Goal: Information Seeking & Learning: Learn about a topic

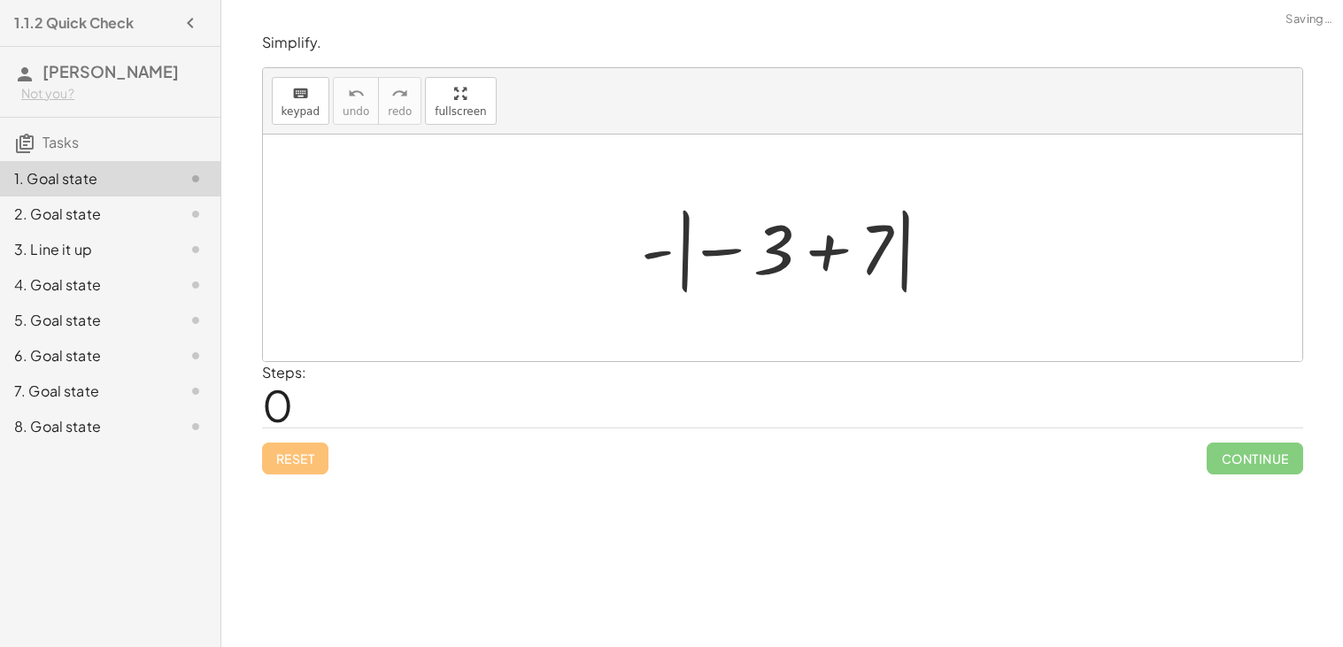
click at [732, 250] on div at bounding box center [789, 248] width 315 height 98
click at [831, 258] on div at bounding box center [789, 248] width 315 height 98
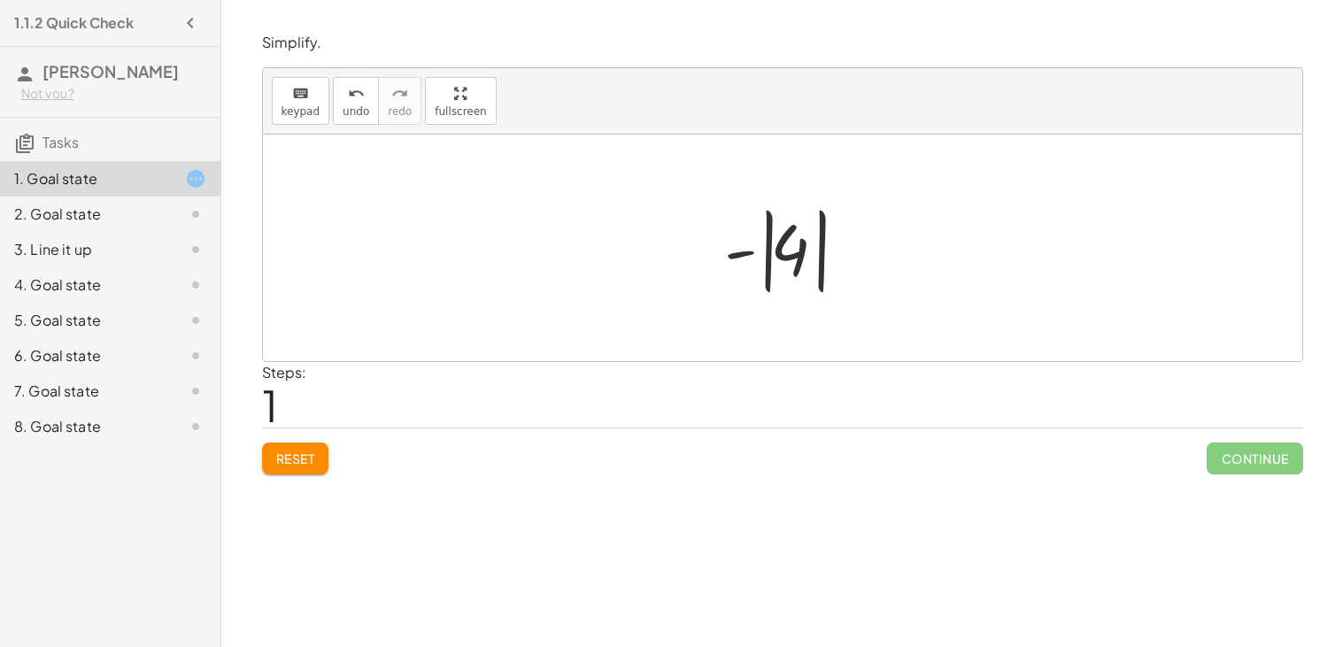
click at [794, 268] on div at bounding box center [789, 248] width 149 height 98
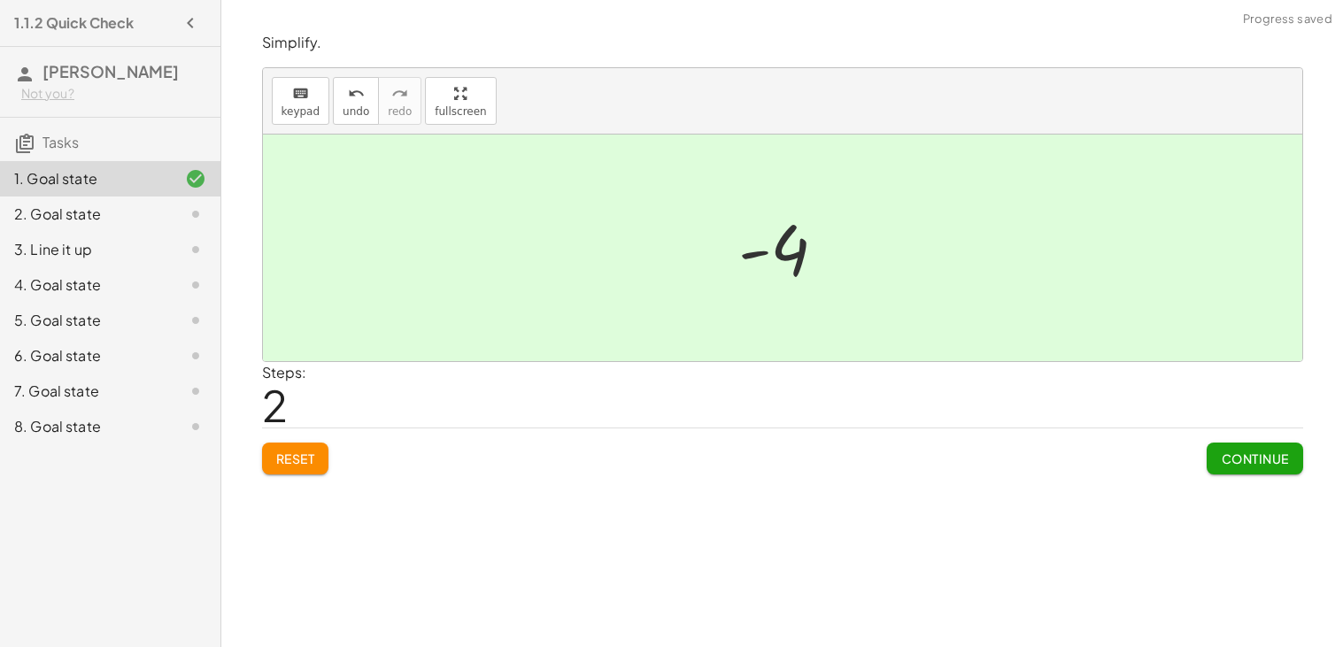
click at [1252, 449] on button "Continue" at bounding box center [1254, 459] width 96 height 32
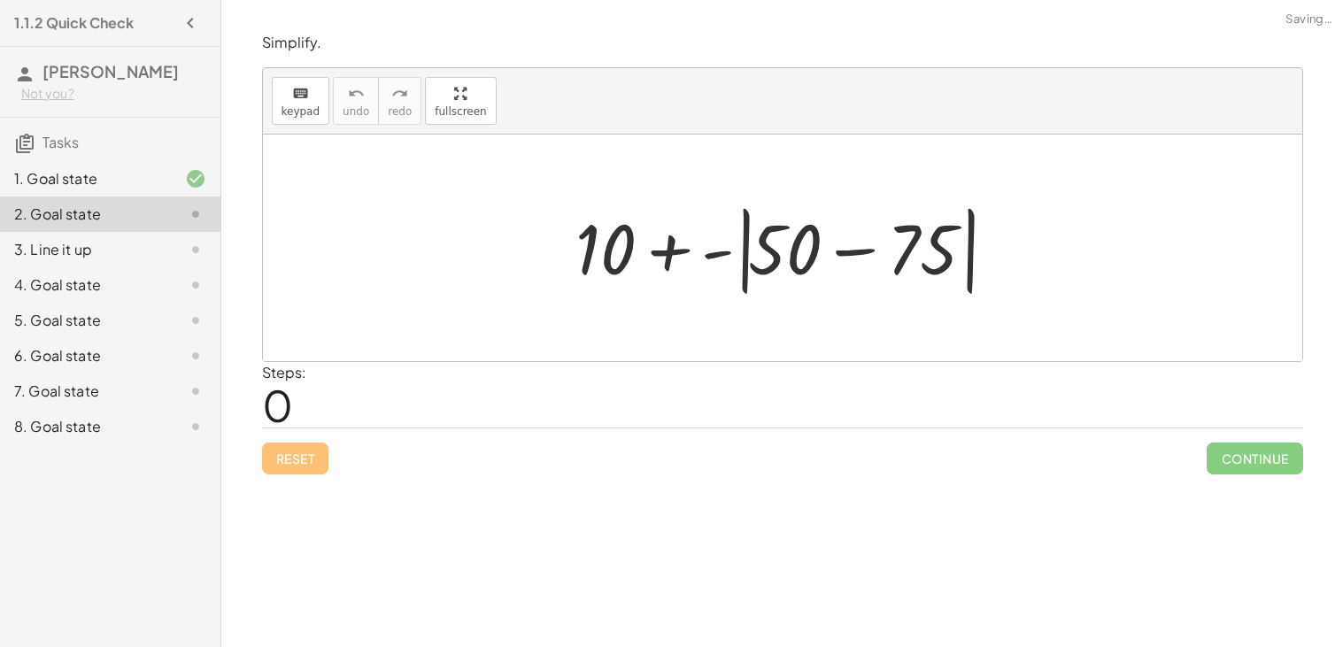
click at [868, 260] on div at bounding box center [790, 248] width 446 height 102
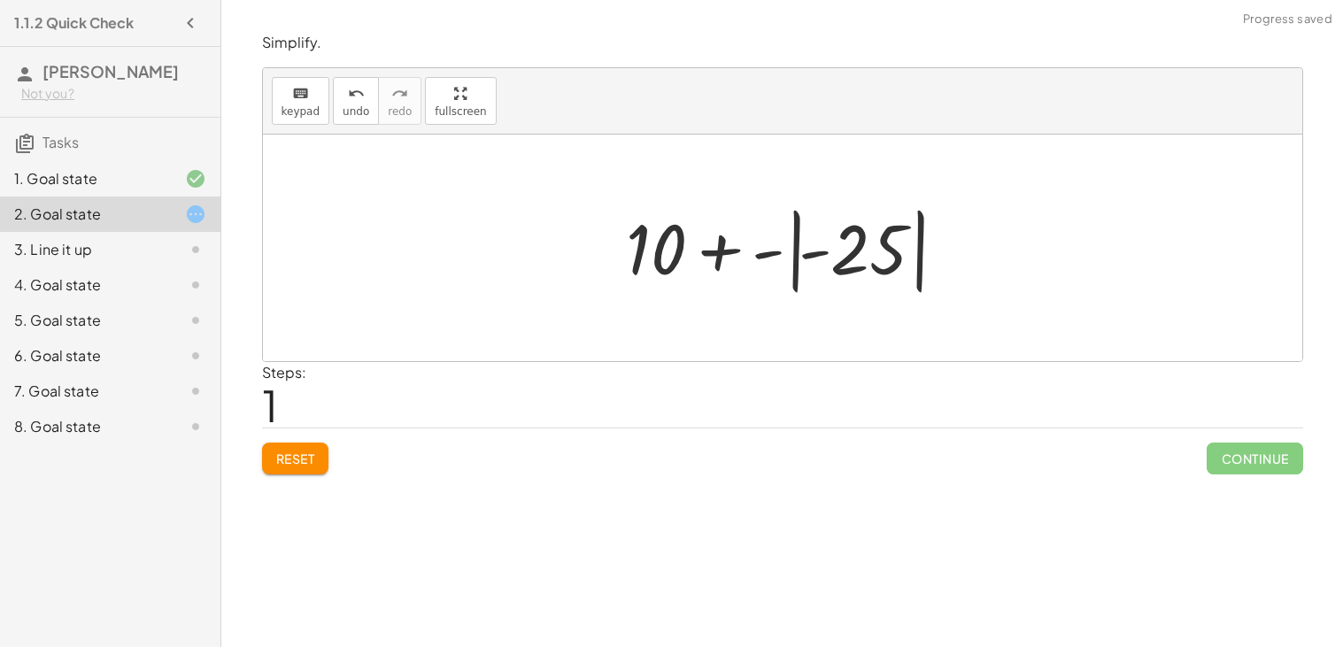
click at [797, 255] on div at bounding box center [789, 248] width 345 height 98
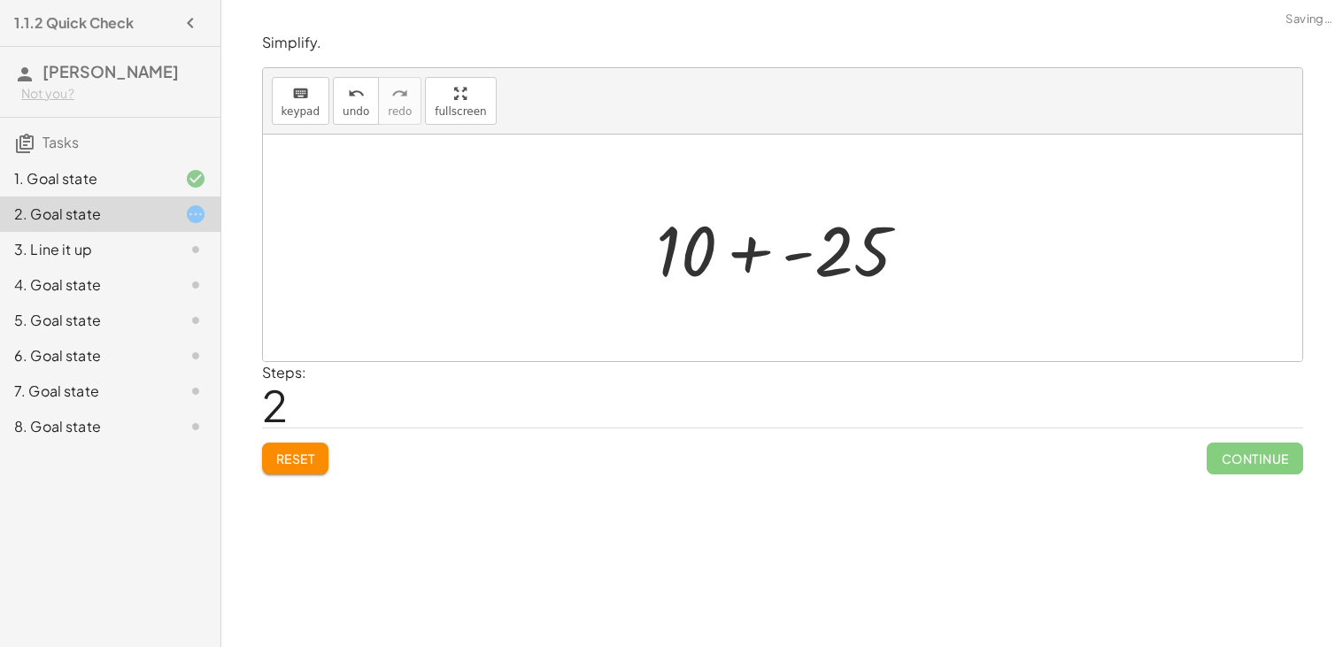
click at [806, 258] on div at bounding box center [789, 248] width 284 height 91
click at [767, 264] on div at bounding box center [788, 248] width 251 height 91
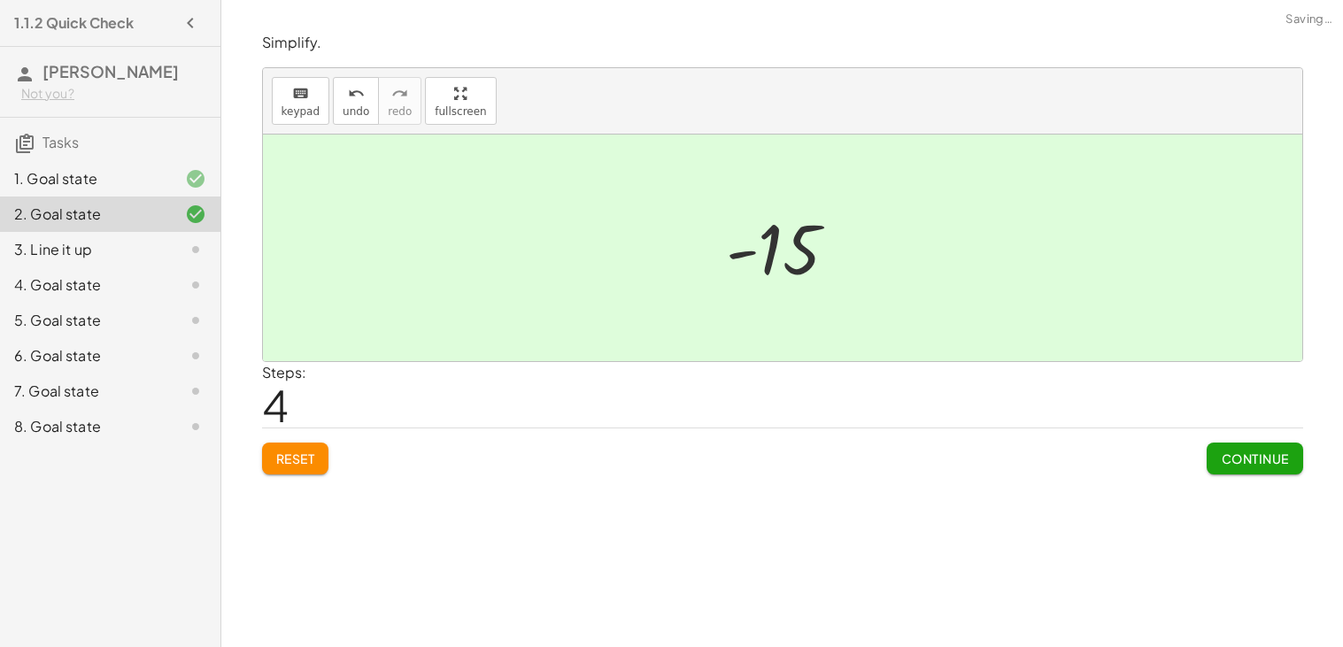
click at [1291, 456] on button "Continue" at bounding box center [1254, 459] width 96 height 32
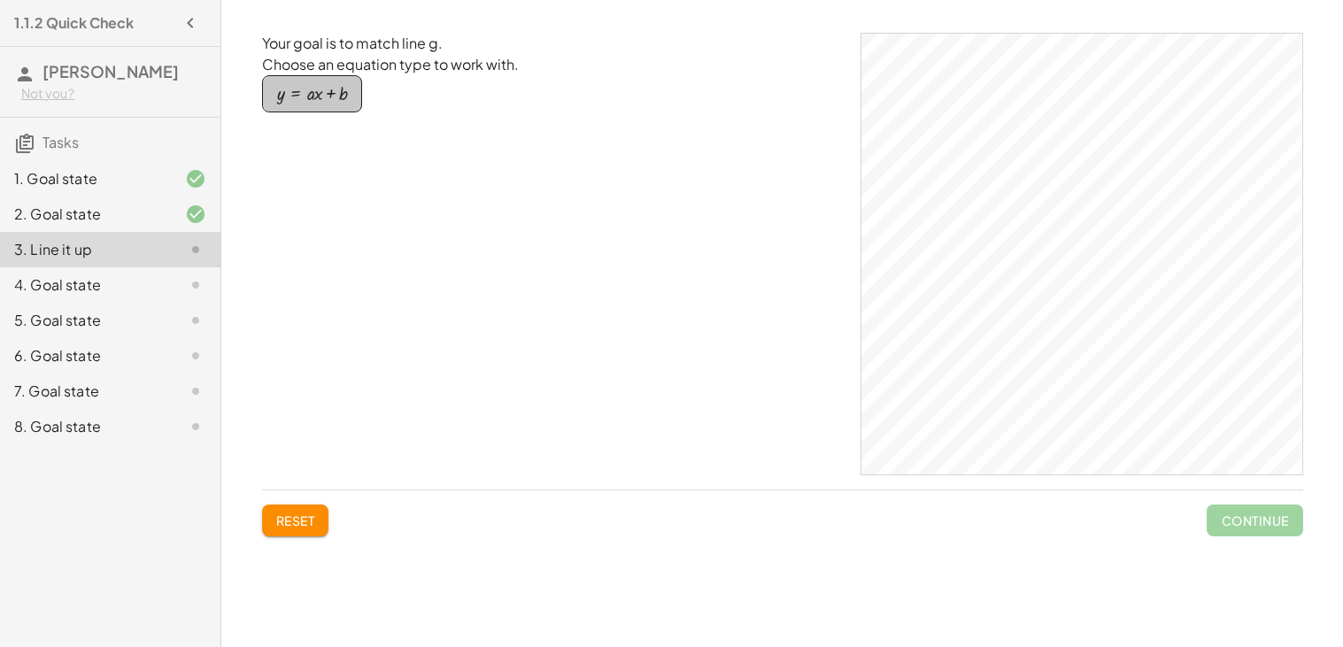
click at [315, 89] on div "button" at bounding box center [312, 93] width 71 height 19
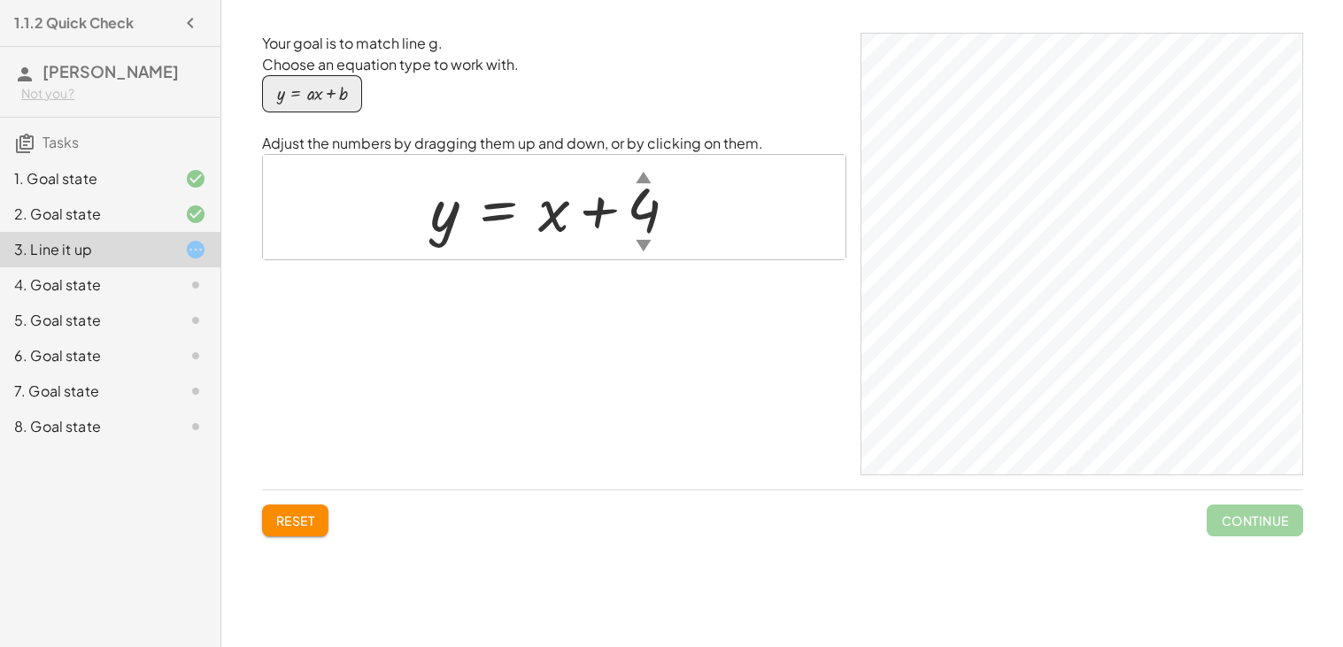
click at [642, 242] on div "▼" at bounding box center [643, 245] width 15 height 22
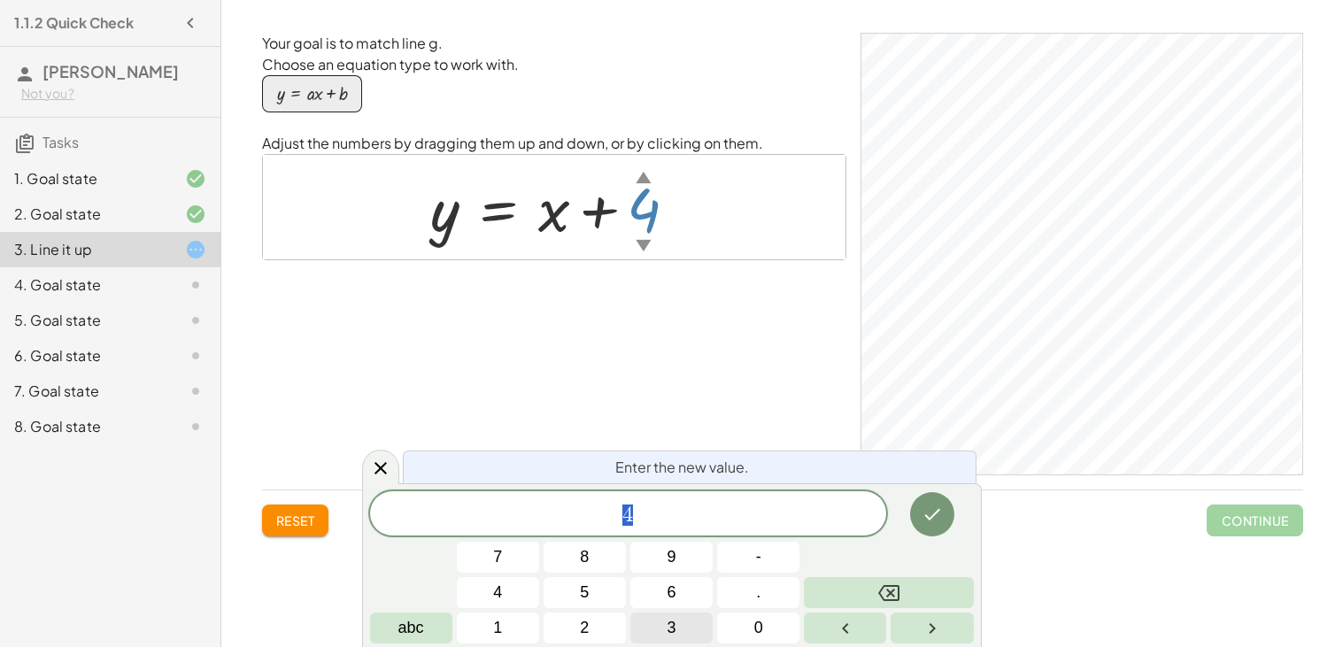
click at [650, 623] on button "3" at bounding box center [671, 628] width 82 height 31
click at [539, 577] on div at bounding box center [498, 592] width 82 height 31
click at [938, 499] on button "Done" at bounding box center [932, 514] width 44 height 44
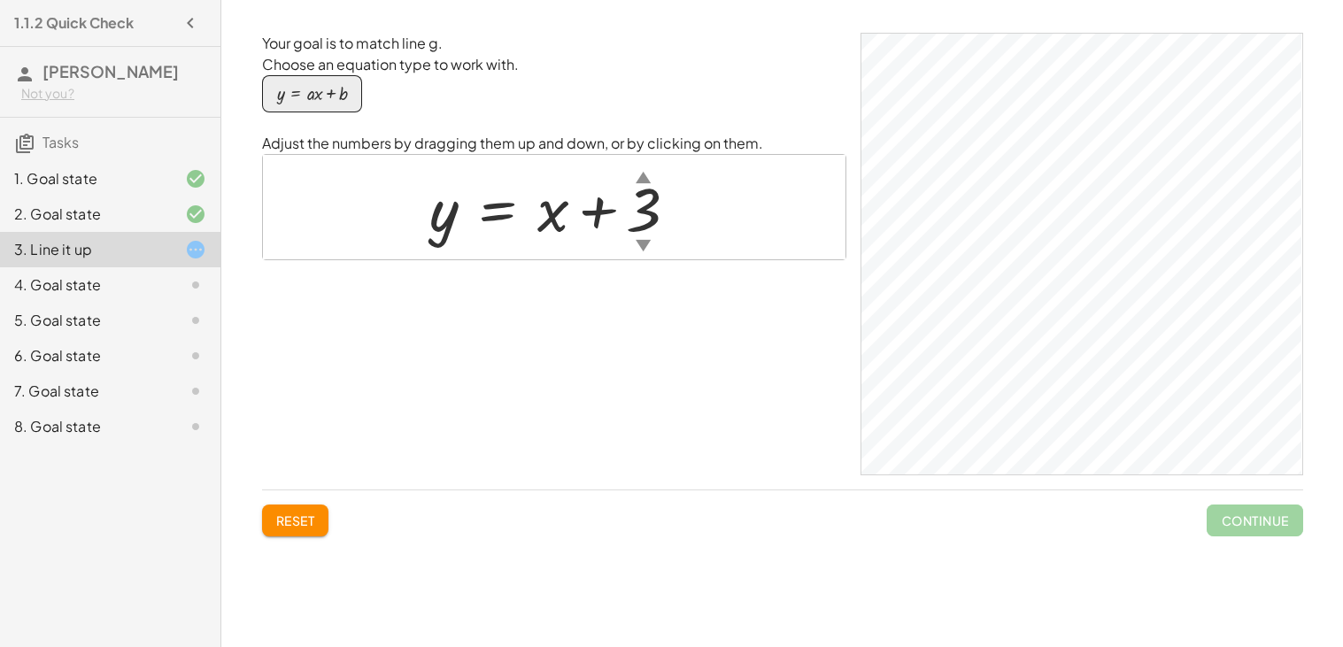
click at [644, 178] on div "▲" at bounding box center [642, 177] width 15 height 22
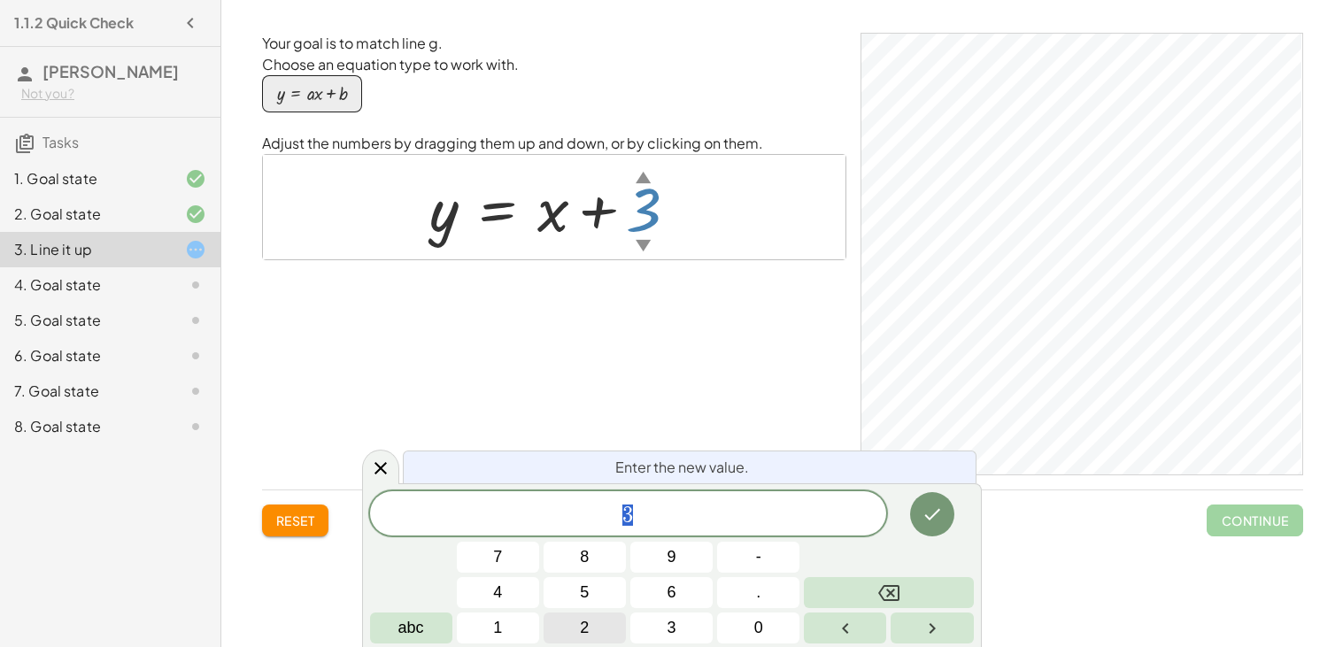
click at [591, 634] on button "2" at bounding box center [584, 628] width 82 height 31
click at [949, 517] on button "Done" at bounding box center [932, 514] width 44 height 44
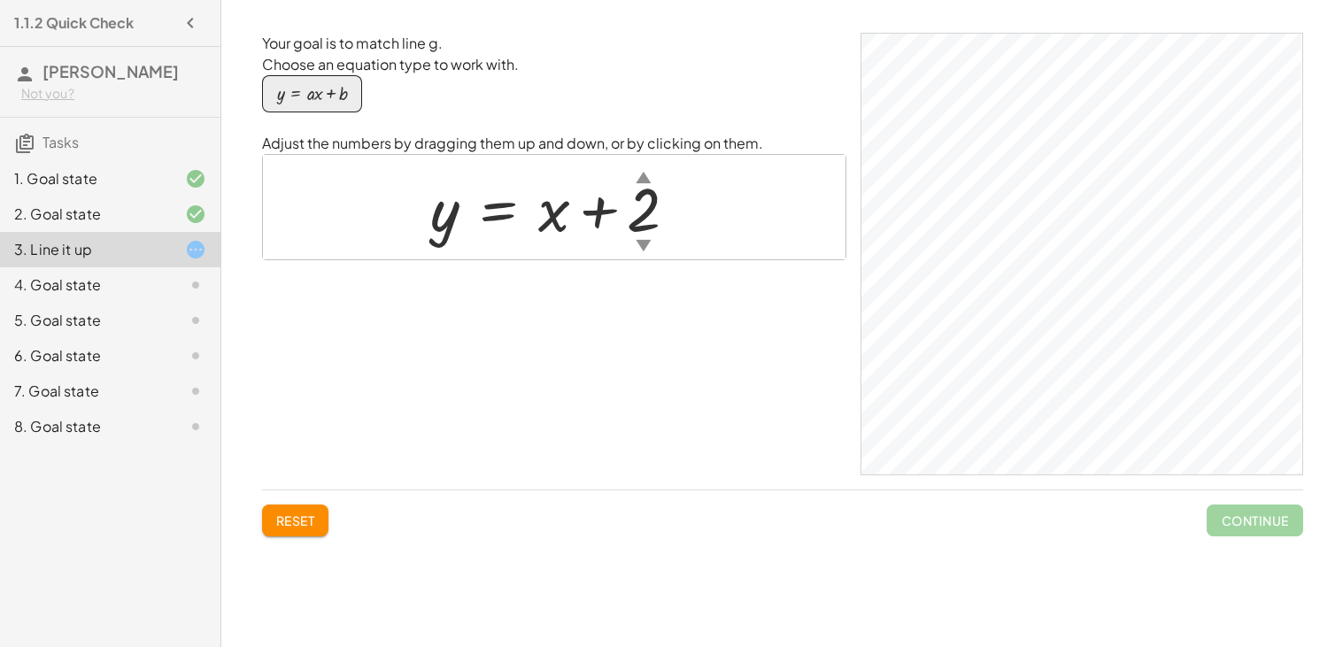
click at [641, 245] on div "▼" at bounding box center [643, 245] width 15 height 22
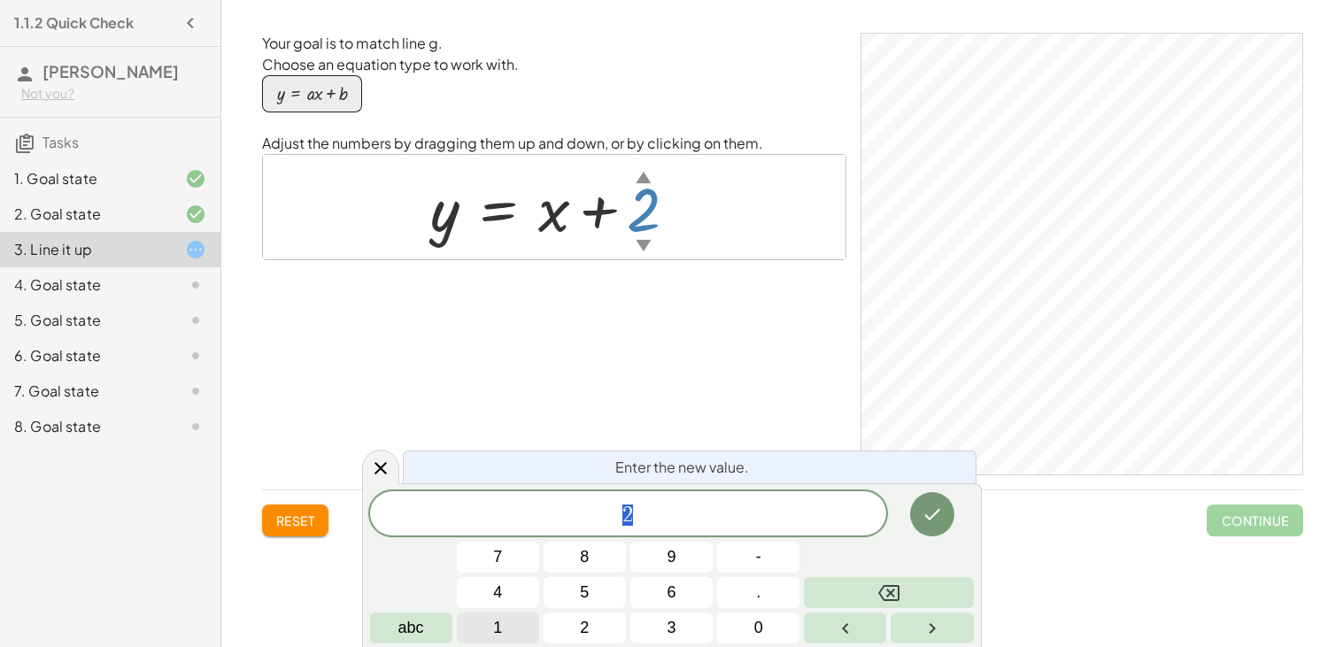
click at [493, 621] on span "1" at bounding box center [497, 628] width 9 height 24
click at [922, 517] on icon "Done" at bounding box center [931, 514] width 21 height 21
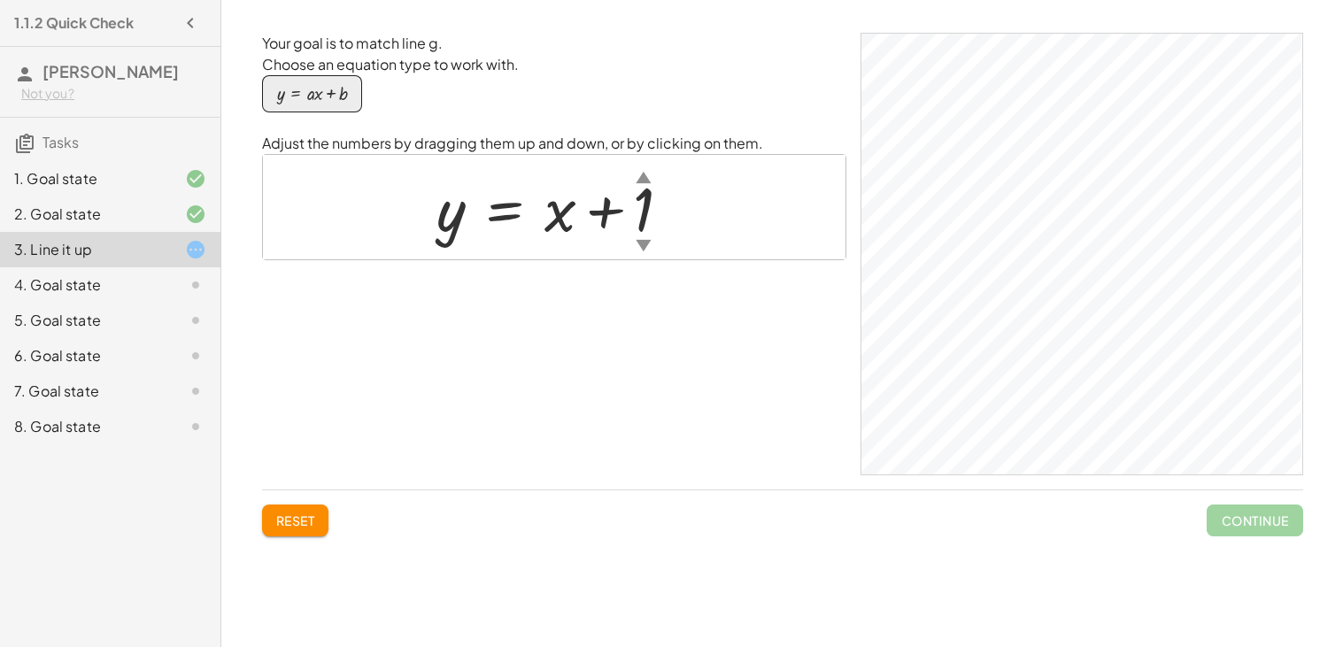
click at [645, 217] on div at bounding box center [561, 207] width 266 height 80
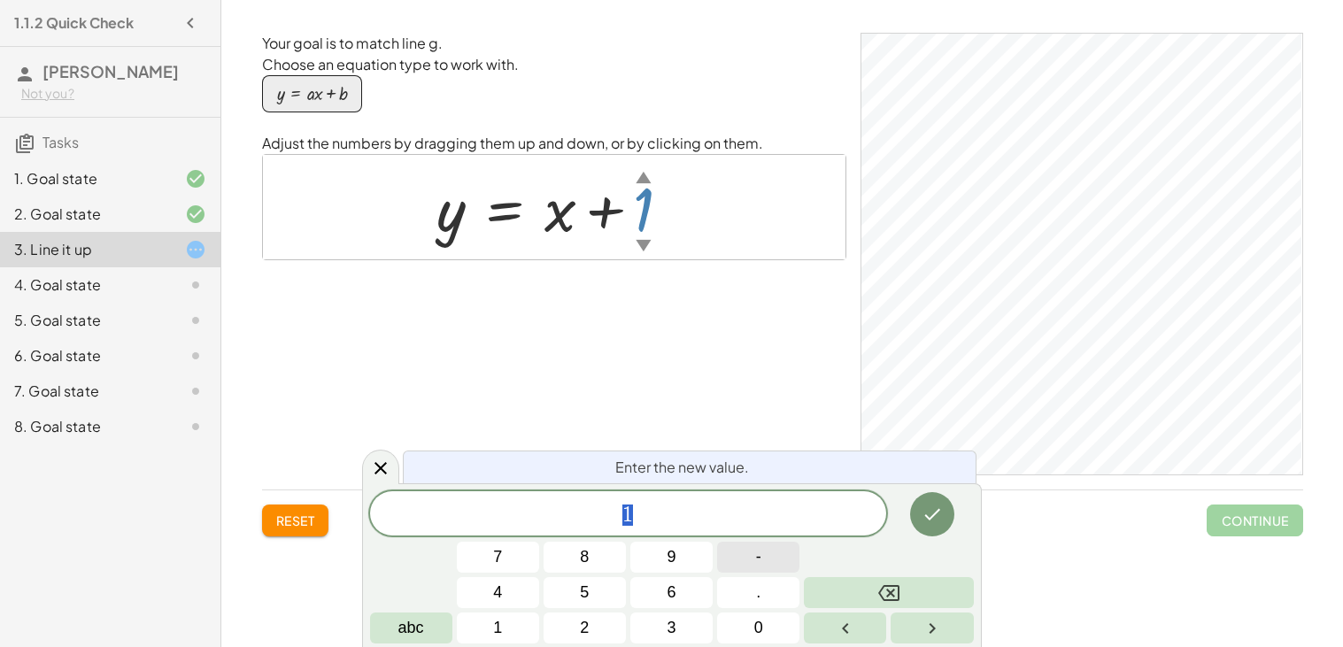
click at [744, 561] on button "-" at bounding box center [758, 557] width 82 height 31
click at [493, 598] on span "4" at bounding box center [497, 593] width 9 height 24
click at [926, 509] on icon "Done" at bounding box center [931, 514] width 21 height 21
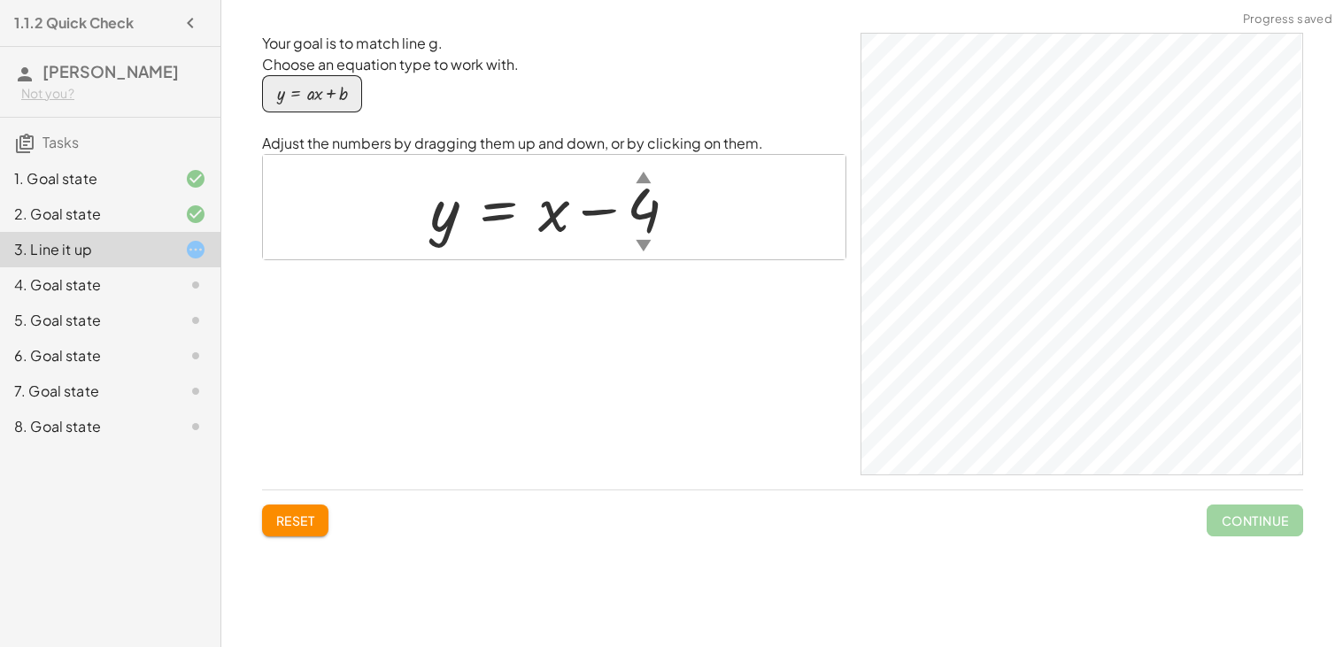
click at [641, 203] on div at bounding box center [561, 207] width 280 height 80
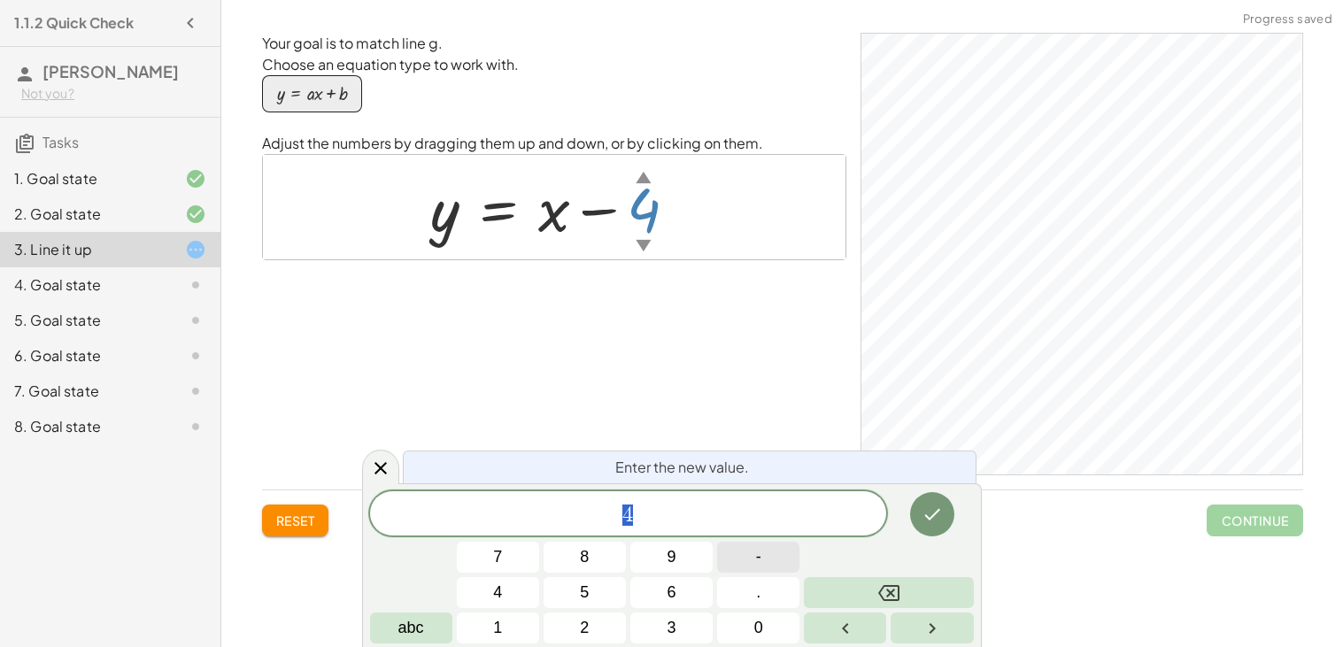
click at [766, 551] on button "-" at bounding box center [758, 557] width 82 height 31
click at [590, 618] on button "2" at bounding box center [584, 628] width 82 height 31
click at [929, 510] on icon "Done" at bounding box center [931, 514] width 21 height 21
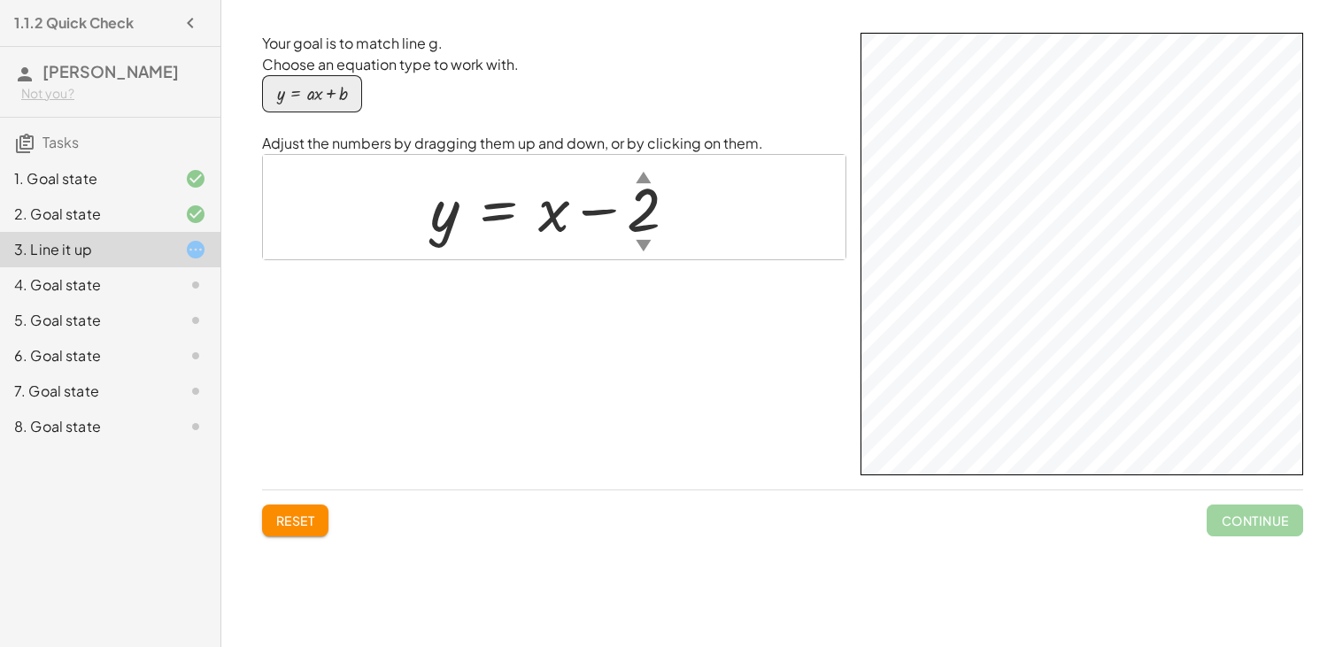
click at [638, 216] on div at bounding box center [560, 207] width 279 height 80
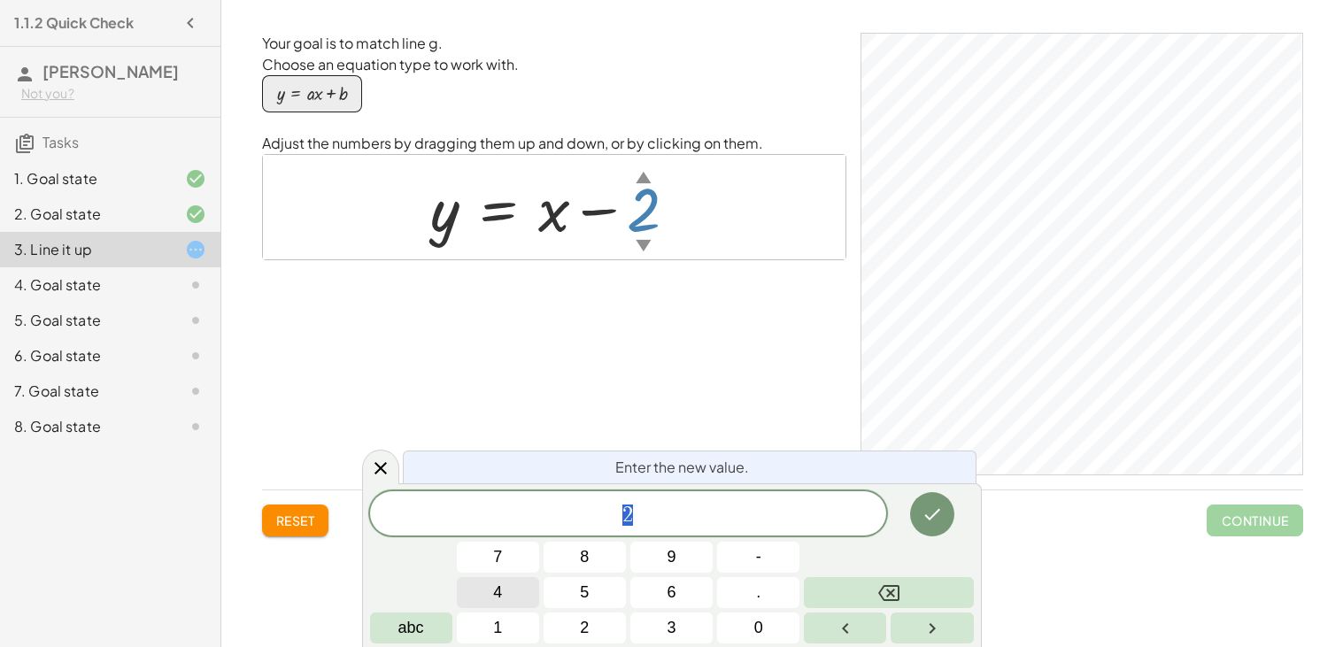
click at [506, 599] on button "4" at bounding box center [498, 592] width 82 height 31
click at [663, 635] on button "3" at bounding box center [671, 628] width 82 height 31
click at [925, 513] on icon "Done" at bounding box center [931, 514] width 21 height 21
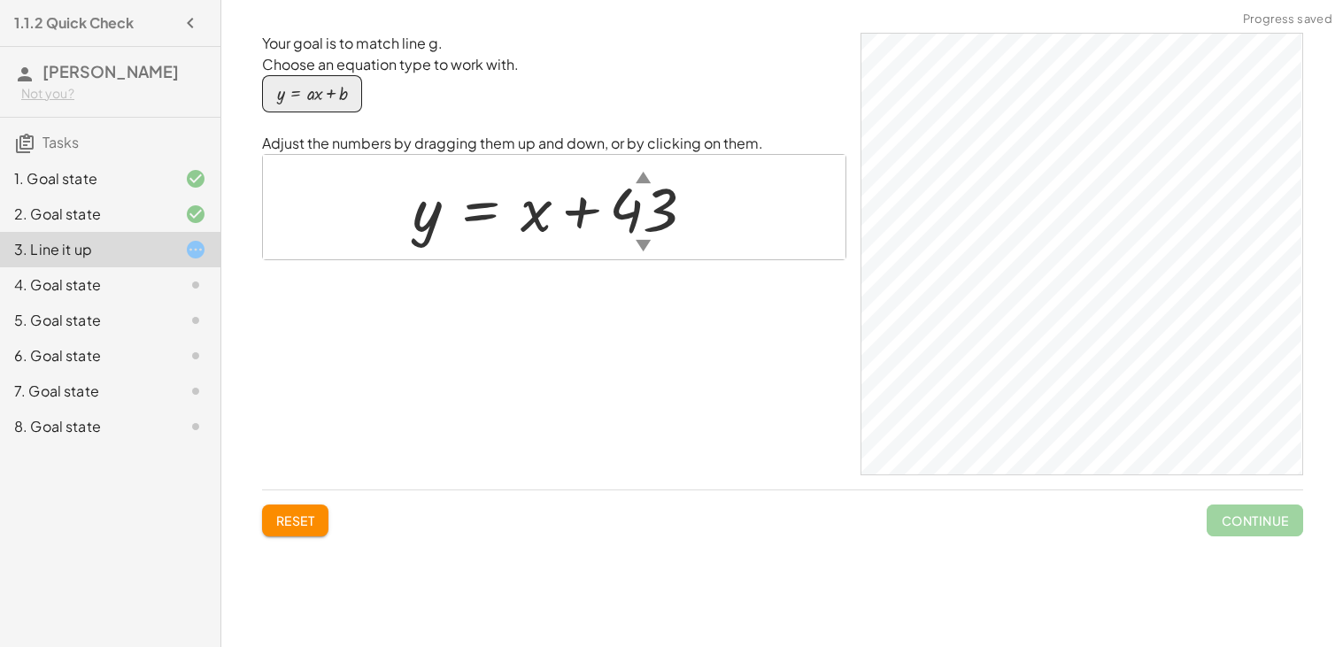
click at [655, 203] on div at bounding box center [561, 207] width 314 height 80
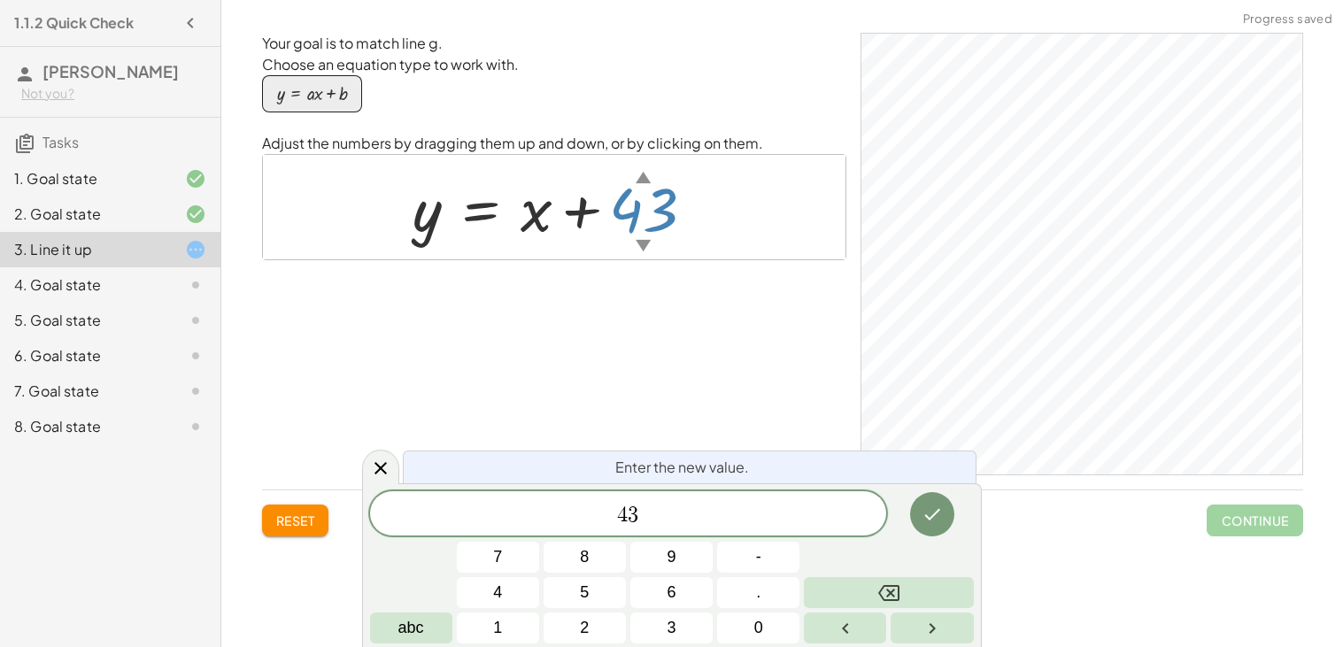
click at [836, 571] on div "4 3 7 8 9 4 5 6 1 2 3 - . 0 abc" at bounding box center [672, 567] width 604 height 152
click at [840, 579] on button "Backspace" at bounding box center [888, 592] width 169 height 31
click at [938, 510] on icon "Done" at bounding box center [932, 515] width 16 height 12
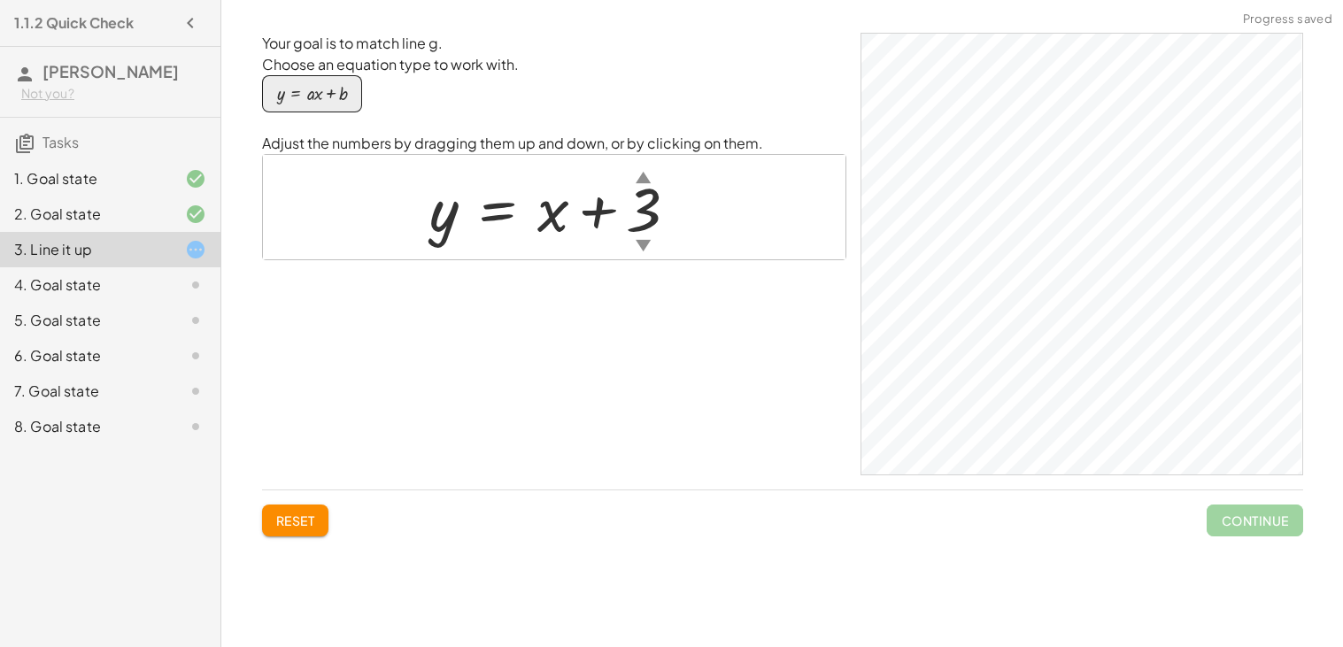
click at [644, 217] on div at bounding box center [560, 207] width 281 height 80
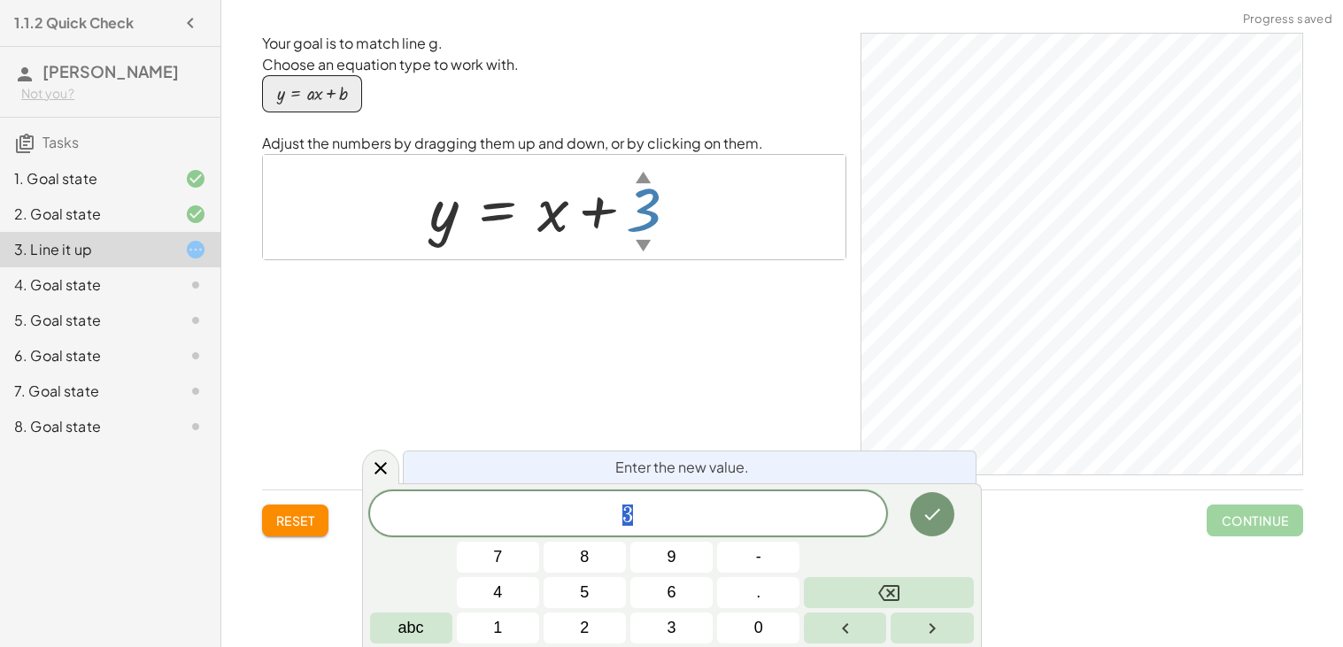
click at [612, 520] on span "3" at bounding box center [628, 515] width 517 height 25
click at [739, 574] on div "3 7 8 9 4 5 6 1 2 3 - . 0 abc" at bounding box center [672, 567] width 604 height 152
click at [737, 562] on button "-" at bounding box center [758, 557] width 82 height 31
click at [926, 516] on icon "Done" at bounding box center [932, 515] width 16 height 12
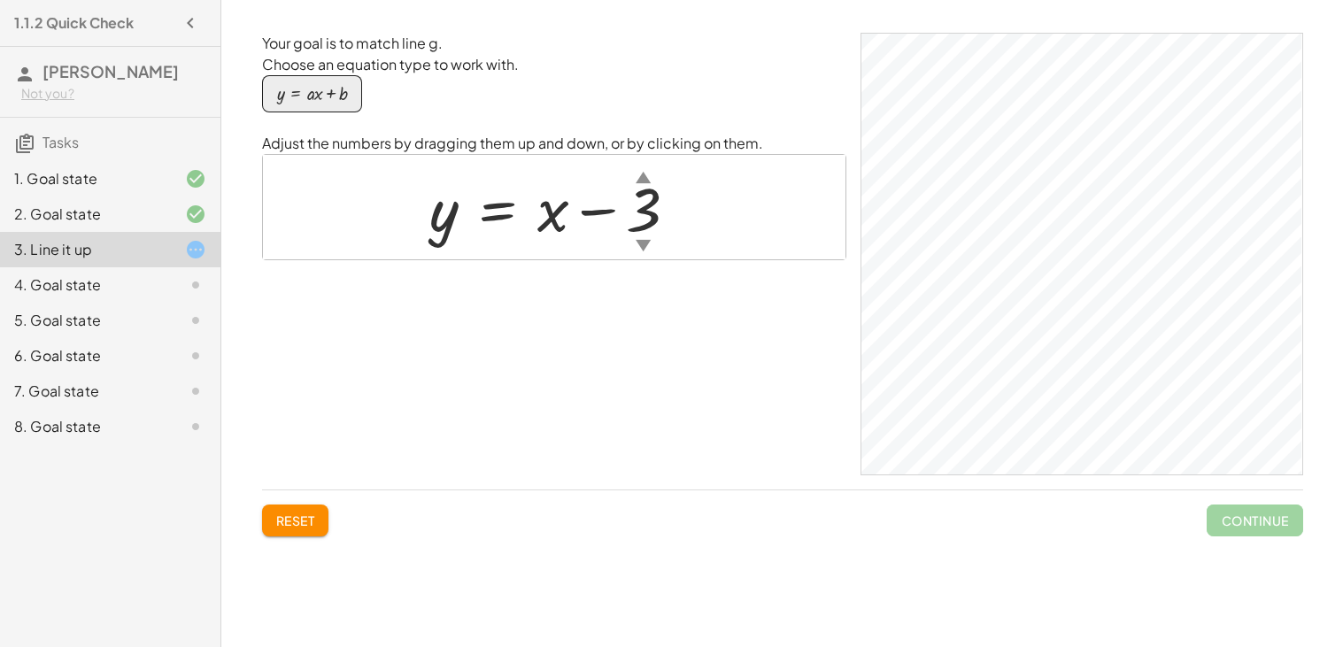
click at [652, 228] on div at bounding box center [560, 207] width 281 height 80
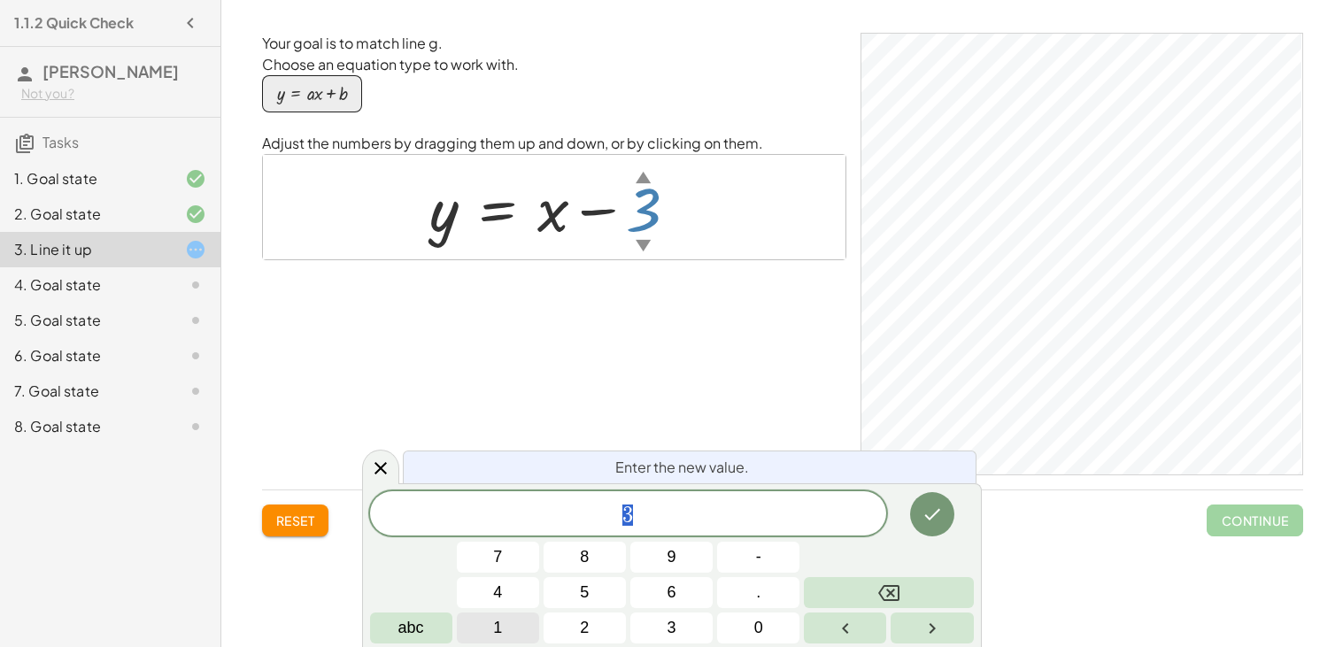
click at [515, 628] on button "1" at bounding box center [498, 628] width 82 height 31
click at [924, 520] on icon "Done" at bounding box center [931, 514] width 21 height 21
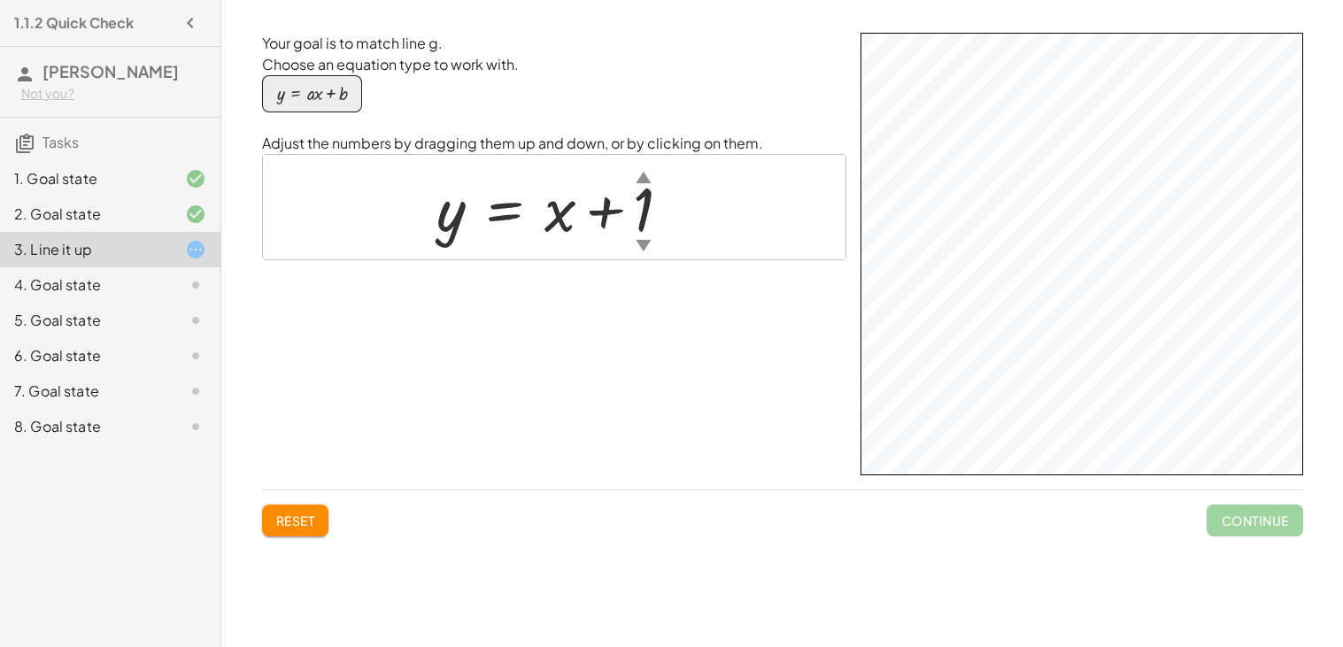
click at [631, 219] on div at bounding box center [561, 207] width 266 height 80
click at [646, 223] on div at bounding box center [561, 207] width 266 height 80
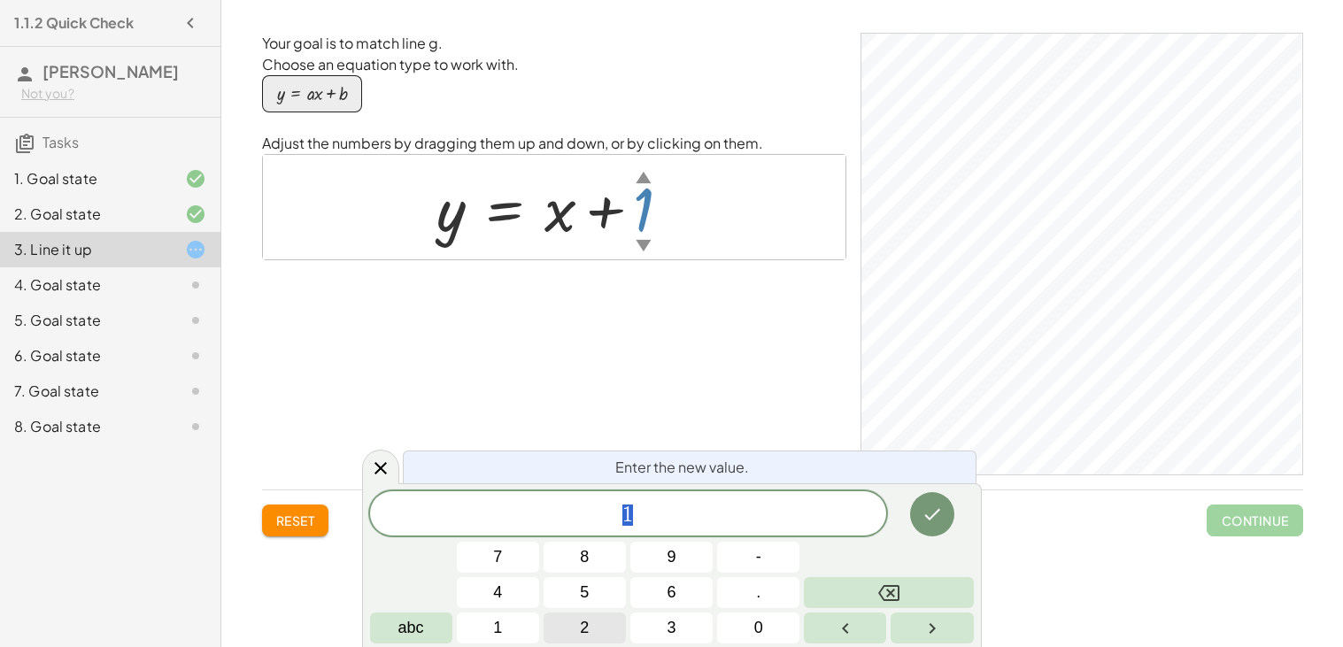
click at [611, 630] on button "2" at bounding box center [584, 628] width 82 height 31
click at [932, 517] on icon "Done" at bounding box center [932, 515] width 16 height 12
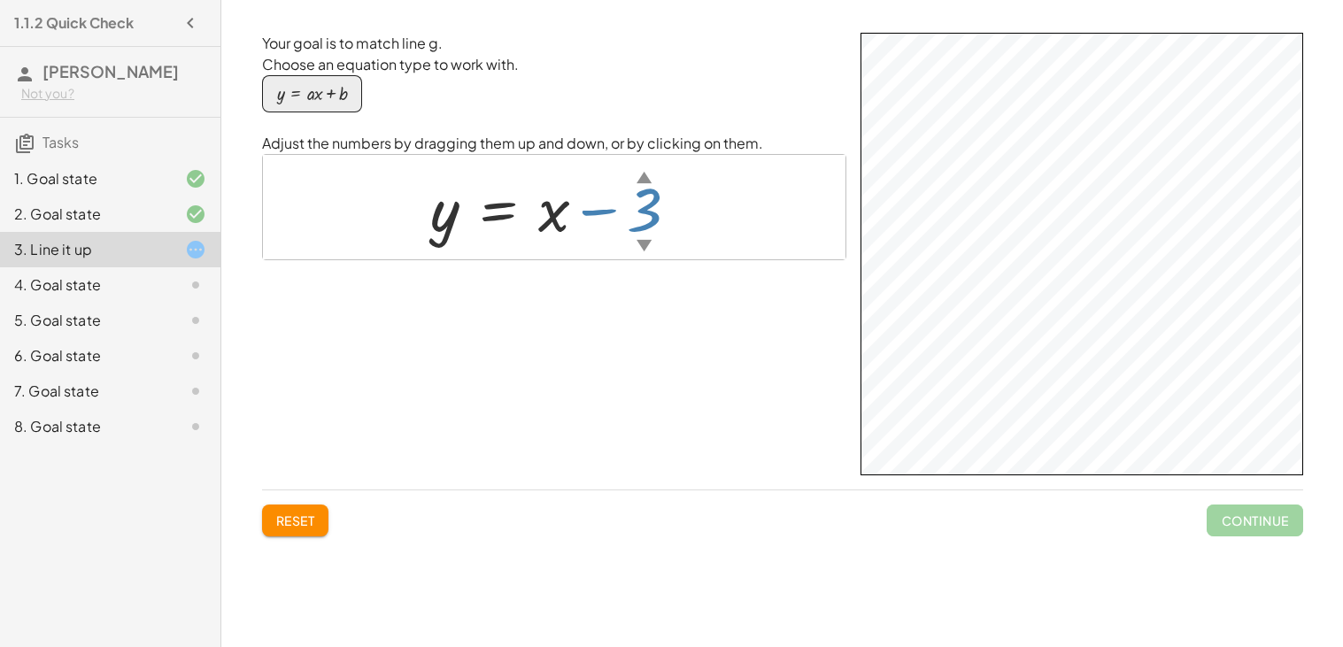
drag, startPoint x: 637, startPoint y: 212, endPoint x: 632, endPoint y: 256, distance: 43.7
click at [632, 256] on div "y = + x − 3 ▲ ▼" at bounding box center [554, 207] width 582 height 104
click at [630, 250] on div "y = + x − 3 ▲ ▼" at bounding box center [554, 207] width 582 height 104
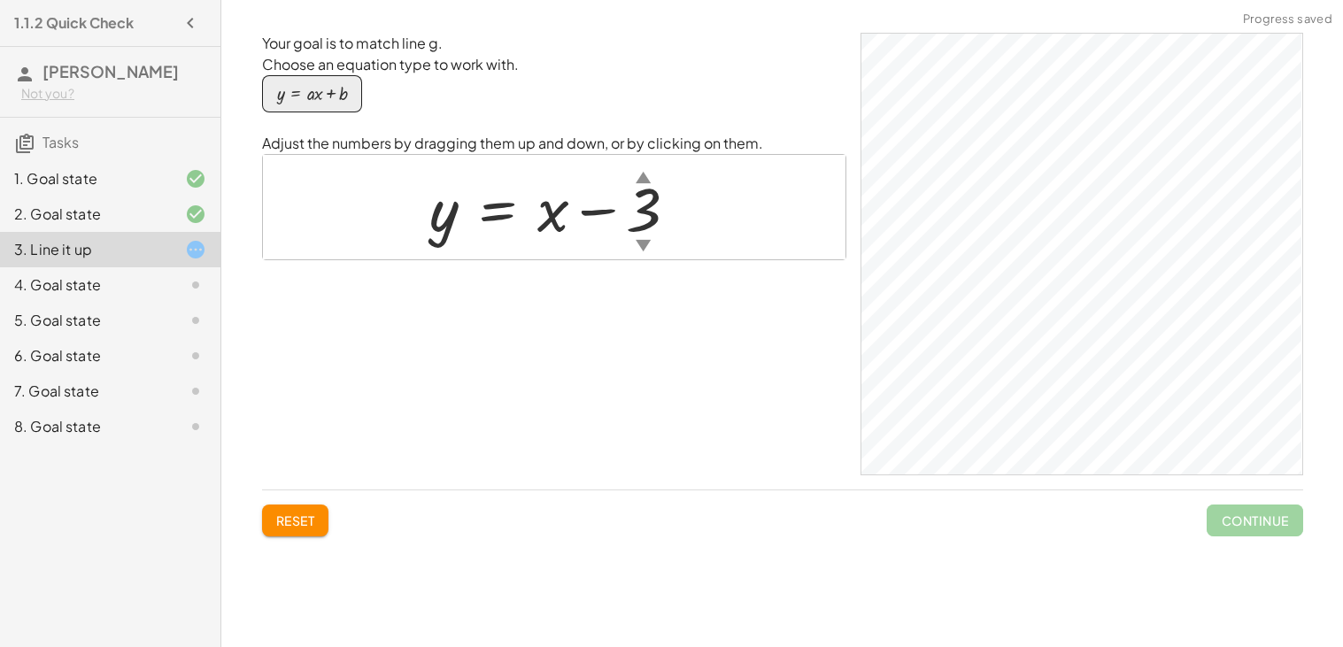
drag, startPoint x: 630, startPoint y: 248, endPoint x: 633, endPoint y: 220, distance: 28.4
click at [633, 220] on div "y = + x − 3 ▲ ▼" at bounding box center [554, 207] width 303 height 89
drag, startPoint x: 633, startPoint y: 220, endPoint x: 644, endPoint y: 200, distance: 22.2
click at [644, 200] on div at bounding box center [560, 207] width 281 height 80
click at [758, 243] on div at bounding box center [554, 207] width 582 height 104
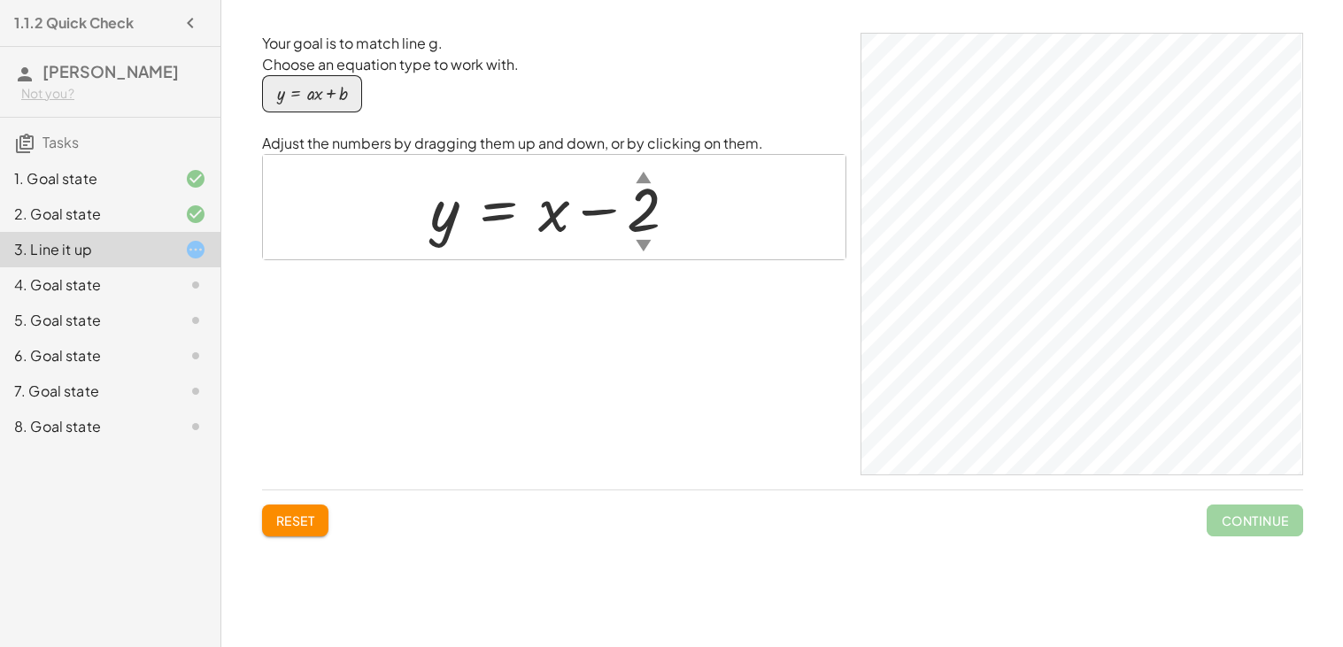
click at [724, 280] on div "Your goal is to match line g. Choose an equation type to work with. y = + · a ·…" at bounding box center [554, 254] width 584 height 443
click at [447, 220] on div at bounding box center [560, 207] width 279 height 80
click at [583, 210] on div at bounding box center [560, 207] width 279 height 80
click at [314, 84] on div "button" at bounding box center [312, 93] width 71 height 19
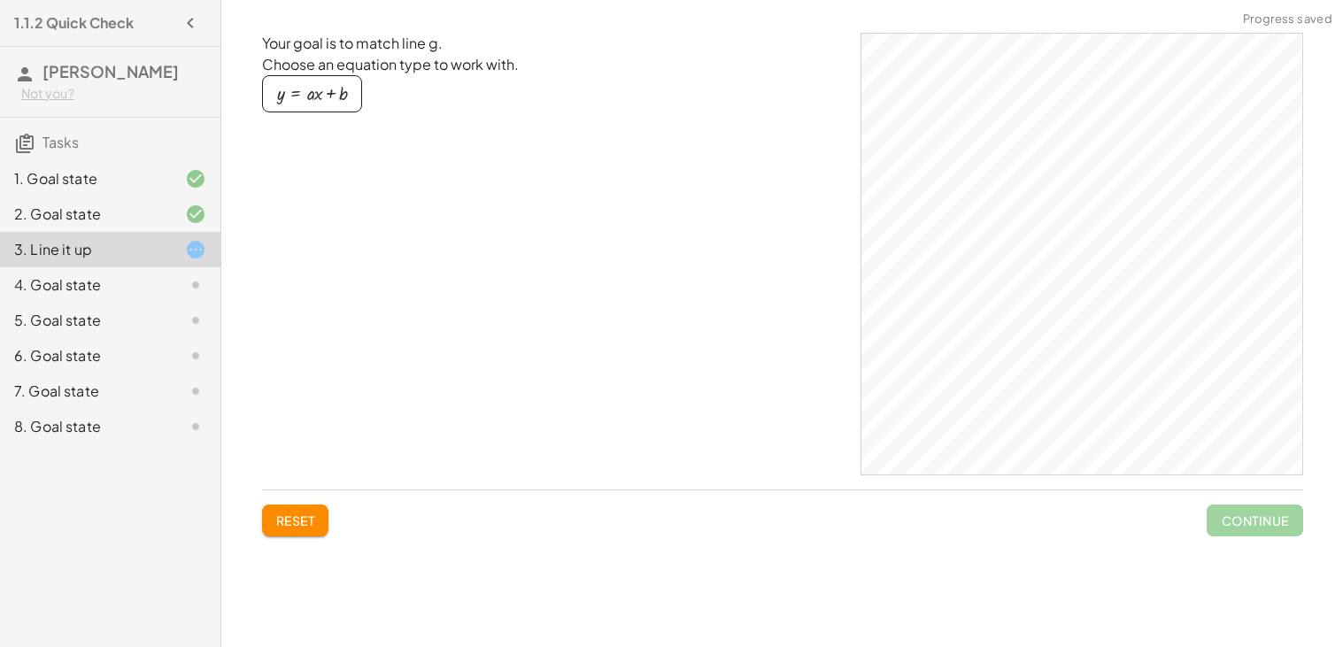
click at [324, 94] on div "button" at bounding box center [312, 93] width 71 height 19
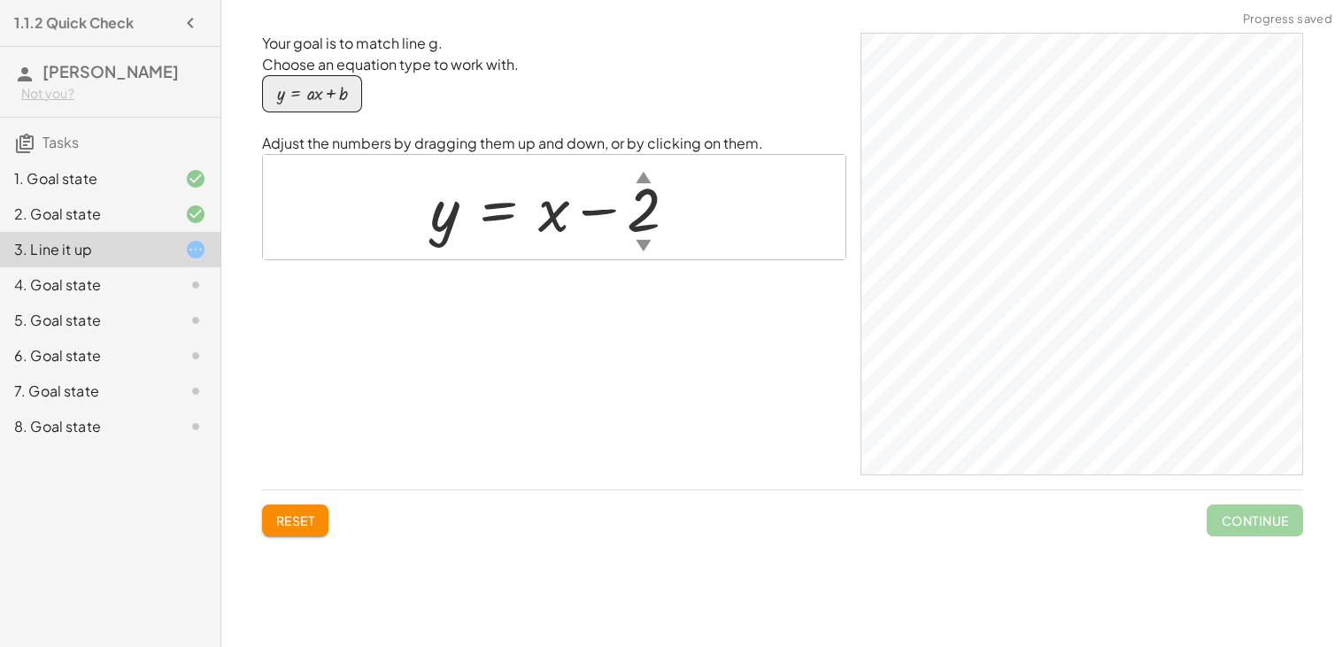
click at [1254, 506] on span "Continue" at bounding box center [1254, 521] width 96 height 32
click at [296, 531] on button "Reset" at bounding box center [295, 521] width 67 height 32
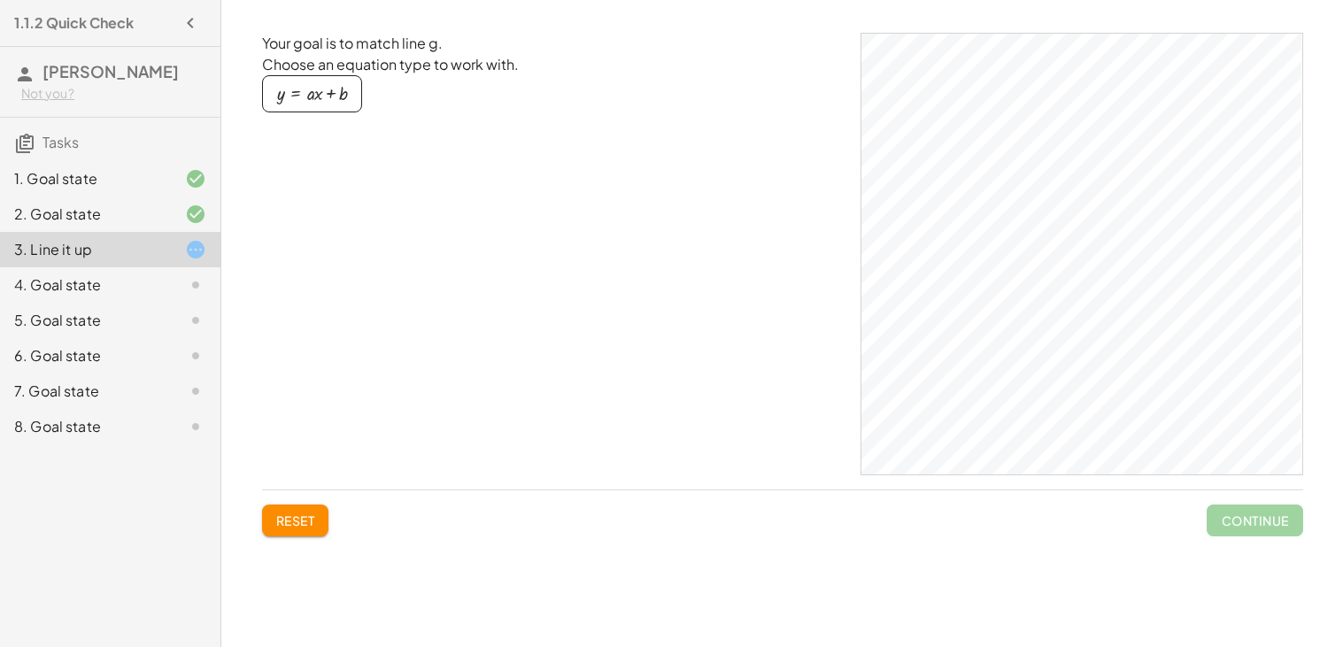
click at [139, 274] on div "4. Goal state" at bounding box center [85, 284] width 143 height 21
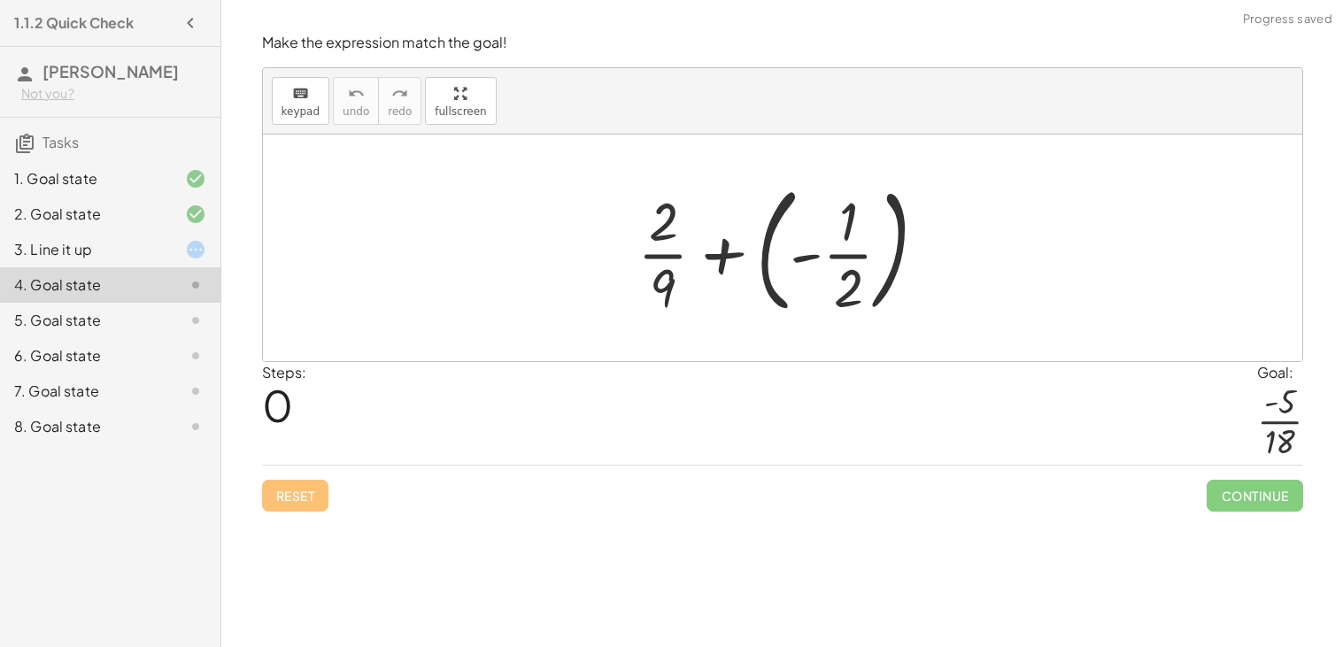
click at [140, 425] on div "8. Goal state" at bounding box center [85, 426] width 143 height 21
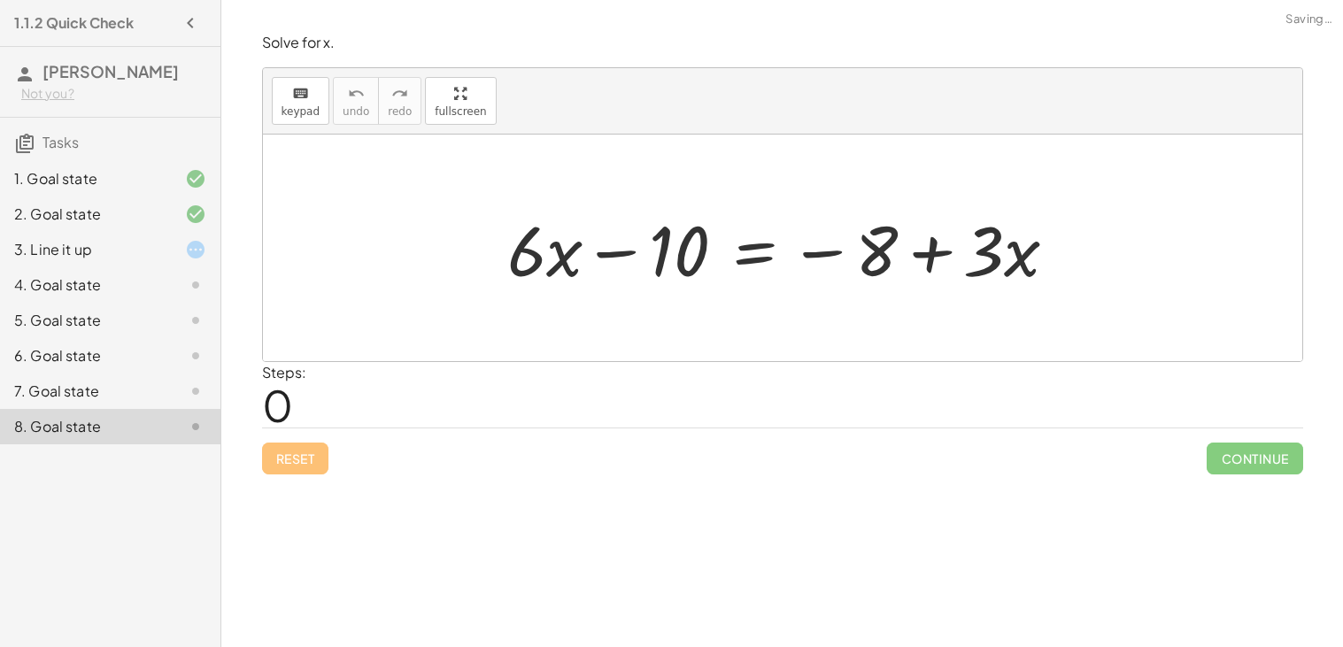
click at [125, 379] on div "7. Goal state" at bounding box center [110, 391] width 220 height 35
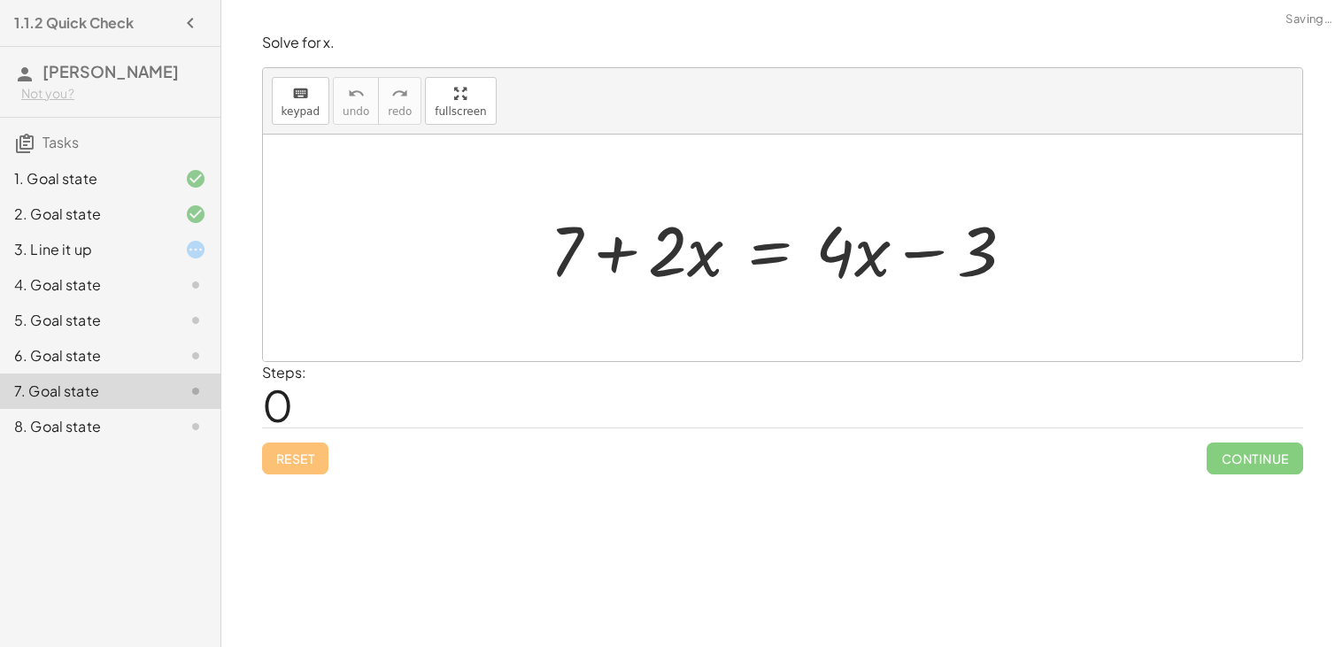
click at [104, 345] on div "6. Goal state" at bounding box center [85, 355] width 143 height 21
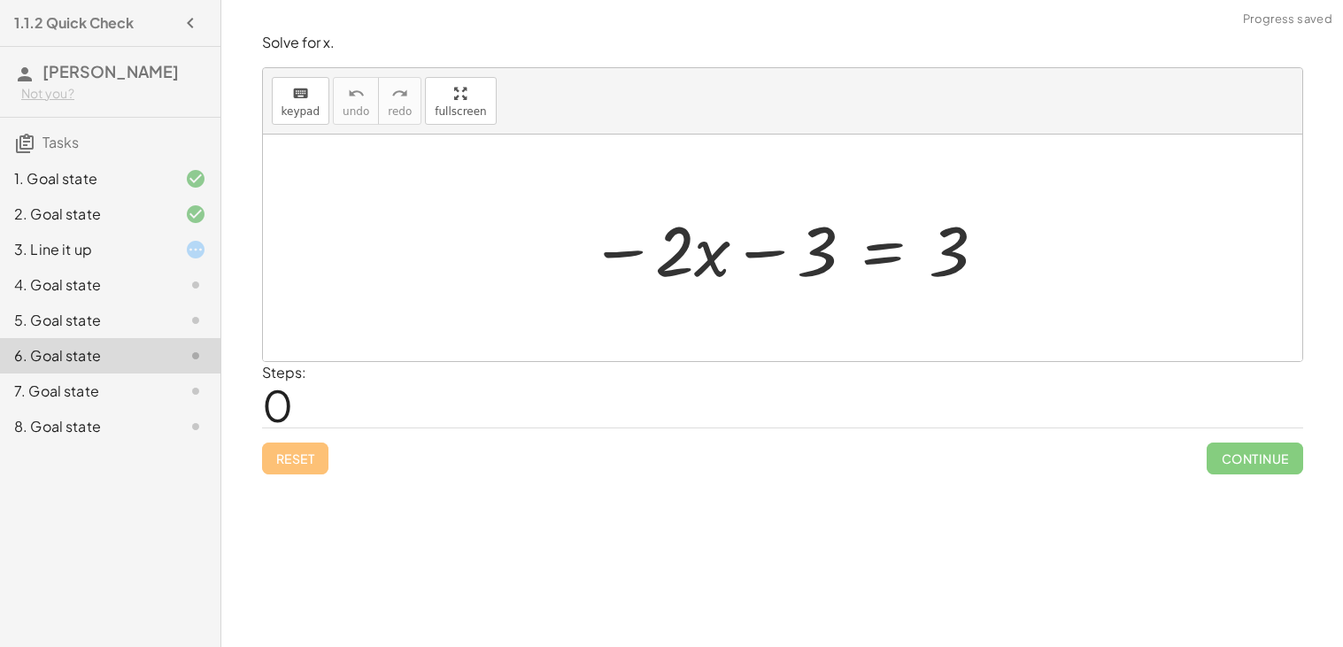
click at [134, 417] on div "8. Goal state" at bounding box center [85, 426] width 143 height 21
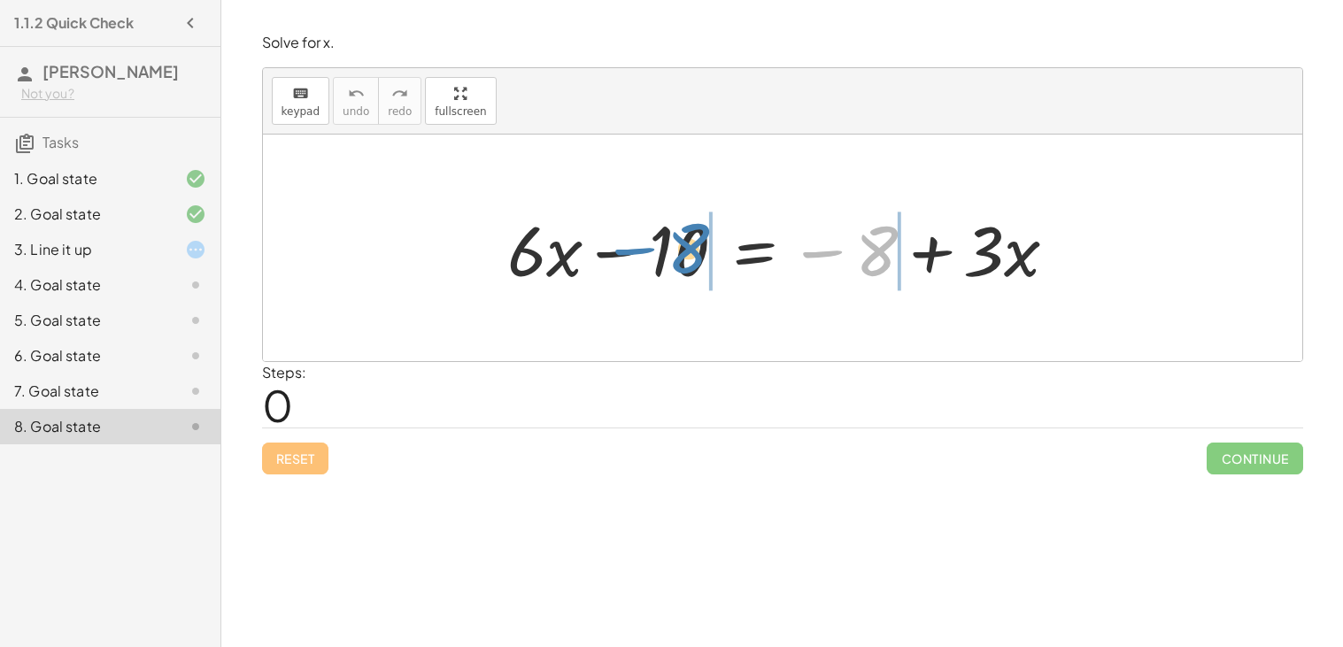
drag, startPoint x: 852, startPoint y: 257, endPoint x: 664, endPoint y: 254, distance: 187.7
click at [664, 254] on div at bounding box center [789, 248] width 582 height 91
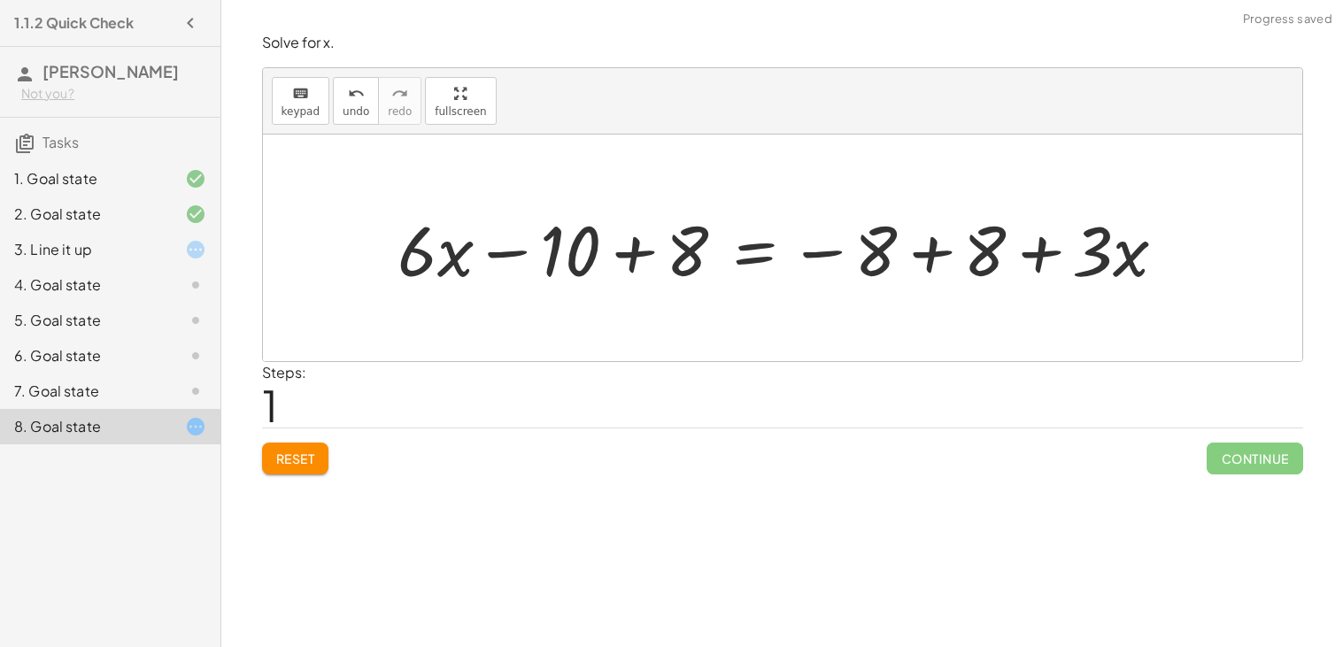
click at [636, 253] on div at bounding box center [788, 248] width 799 height 91
click at [928, 244] on div at bounding box center [854, 248] width 670 height 91
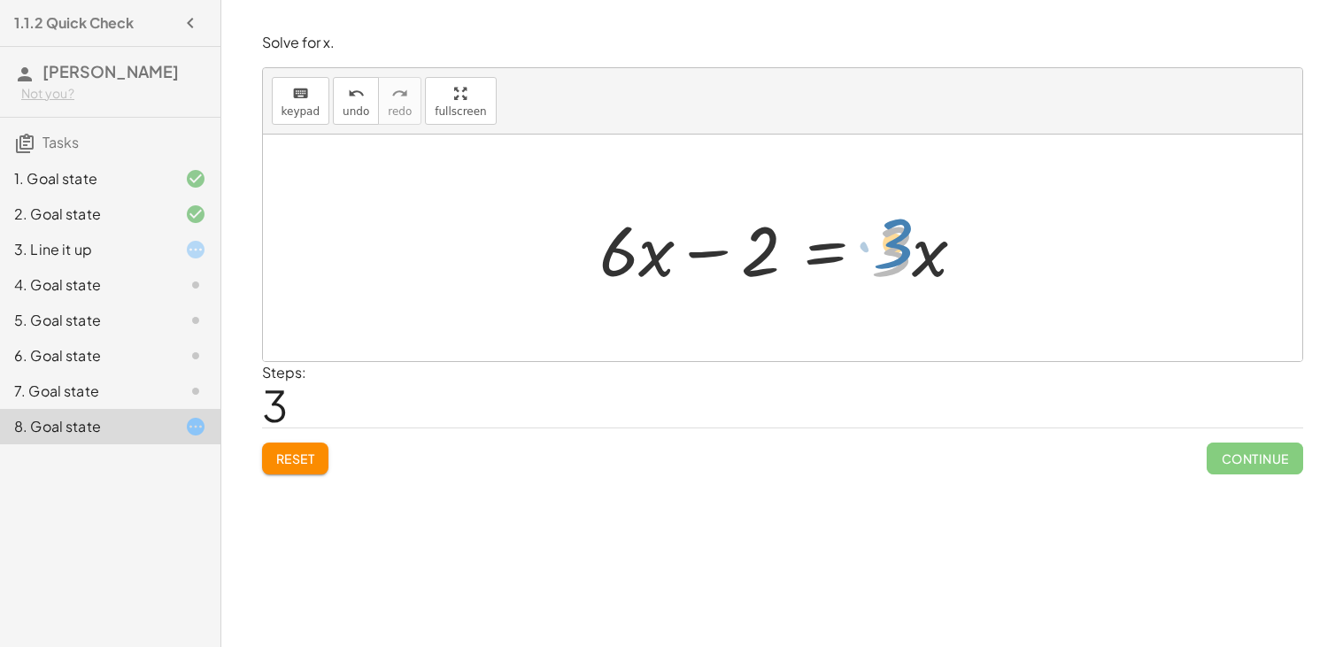
drag, startPoint x: 901, startPoint y: 261, endPoint x: 916, endPoint y: 251, distance: 17.9
click at [916, 251] on div at bounding box center [789, 248] width 398 height 91
click at [644, 262] on div at bounding box center [789, 248] width 398 height 91
drag, startPoint x: 752, startPoint y: 259, endPoint x: 1044, endPoint y: 240, distance: 292.8
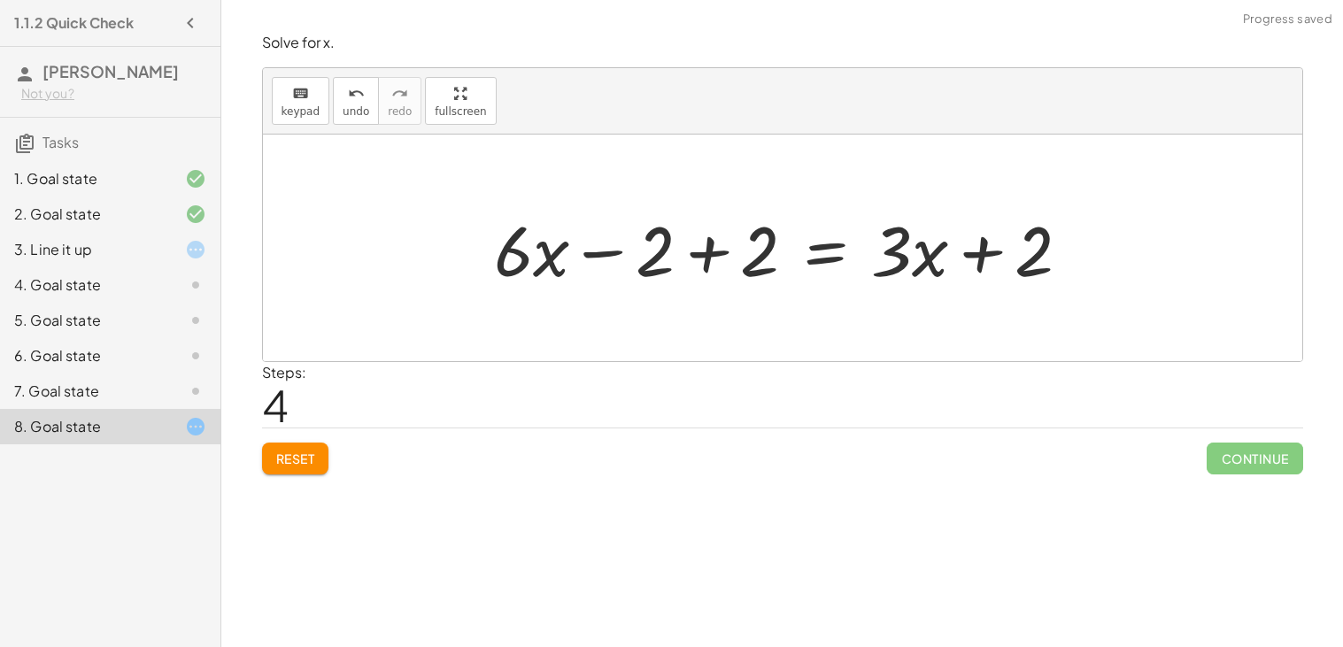
click at [989, 255] on div at bounding box center [789, 248] width 608 height 91
click at [718, 258] on div at bounding box center [789, 248] width 608 height 91
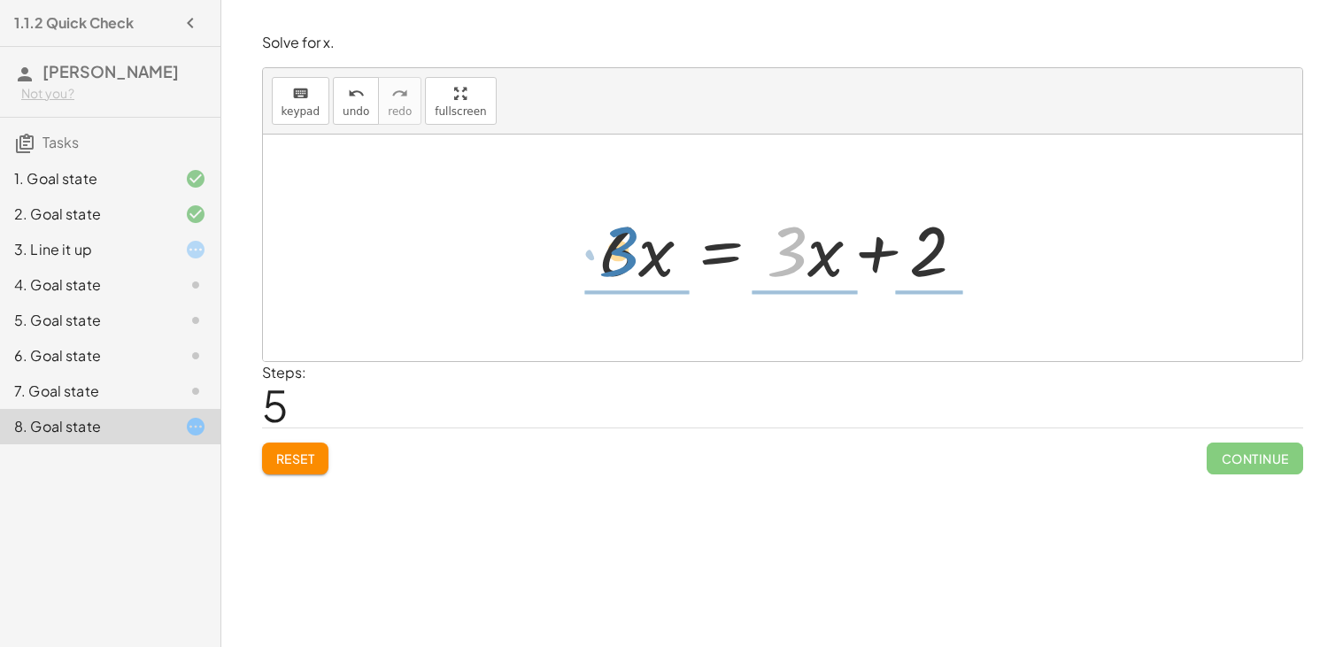
drag, startPoint x: 796, startPoint y: 258, endPoint x: 628, endPoint y: 257, distance: 168.2
click at [628, 257] on div at bounding box center [789, 248] width 398 height 91
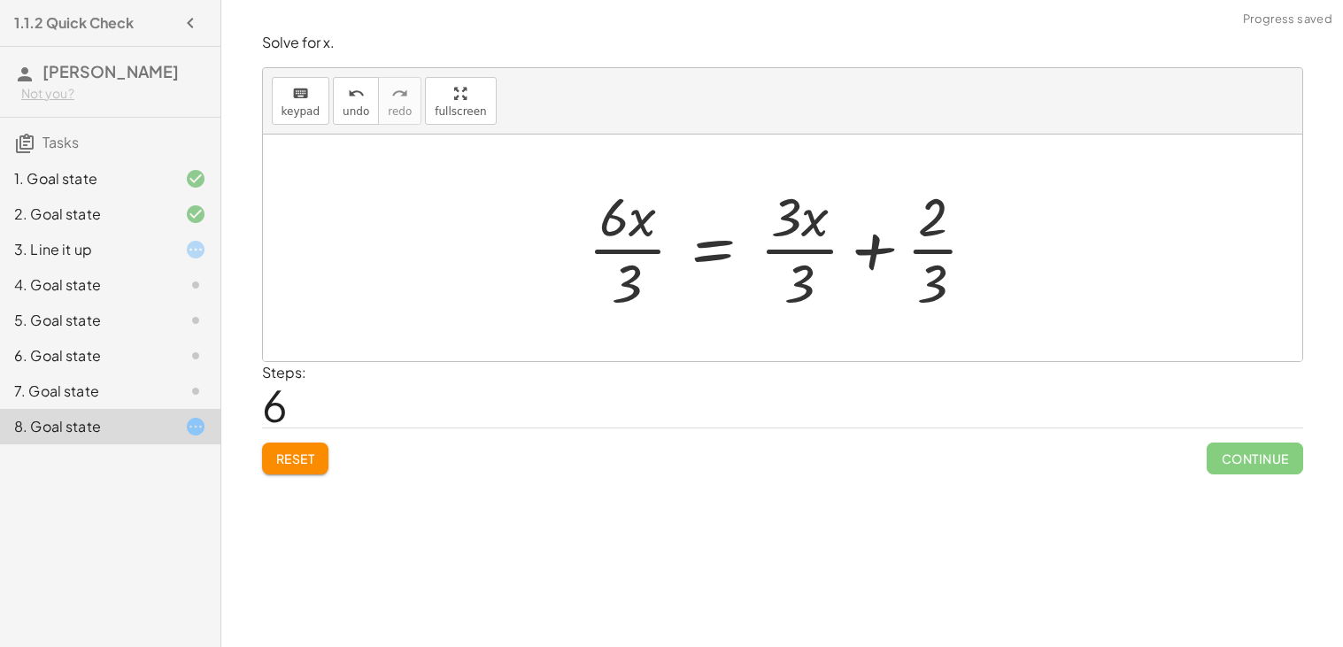
click at [636, 253] on div at bounding box center [789, 248] width 420 height 136
click at [806, 256] on div at bounding box center [790, 248] width 416 height 136
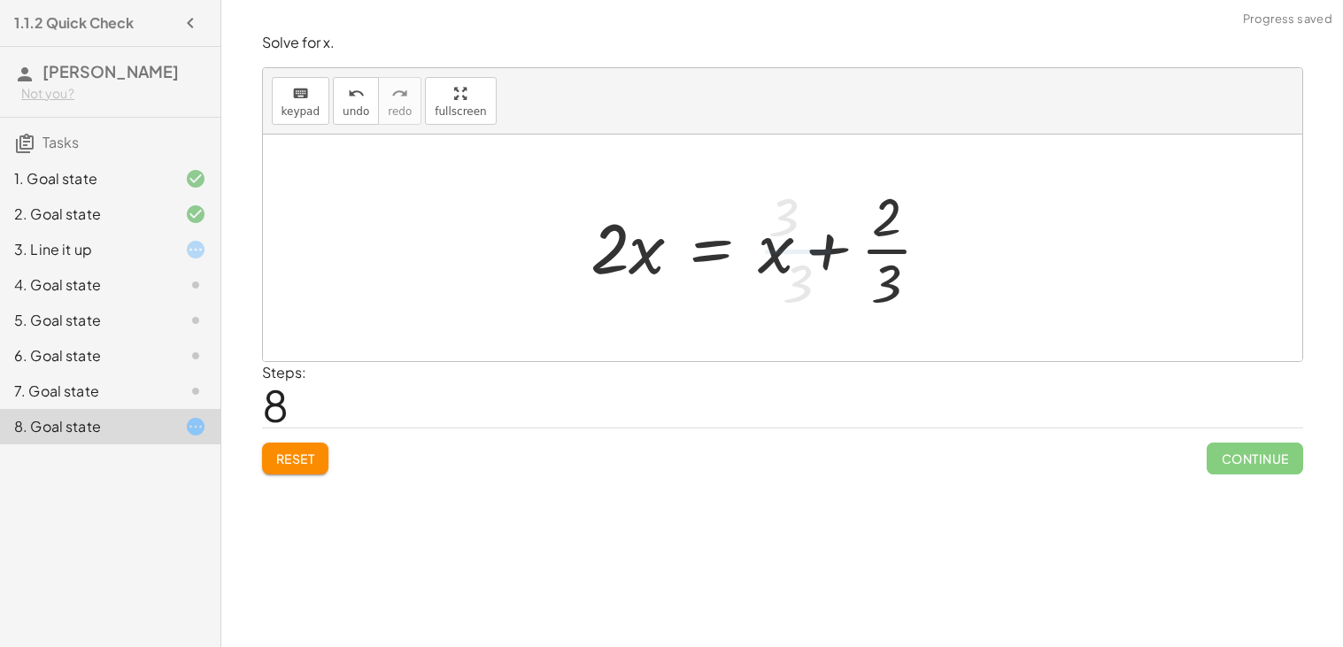
click at [852, 247] on div at bounding box center [768, 248] width 372 height 136
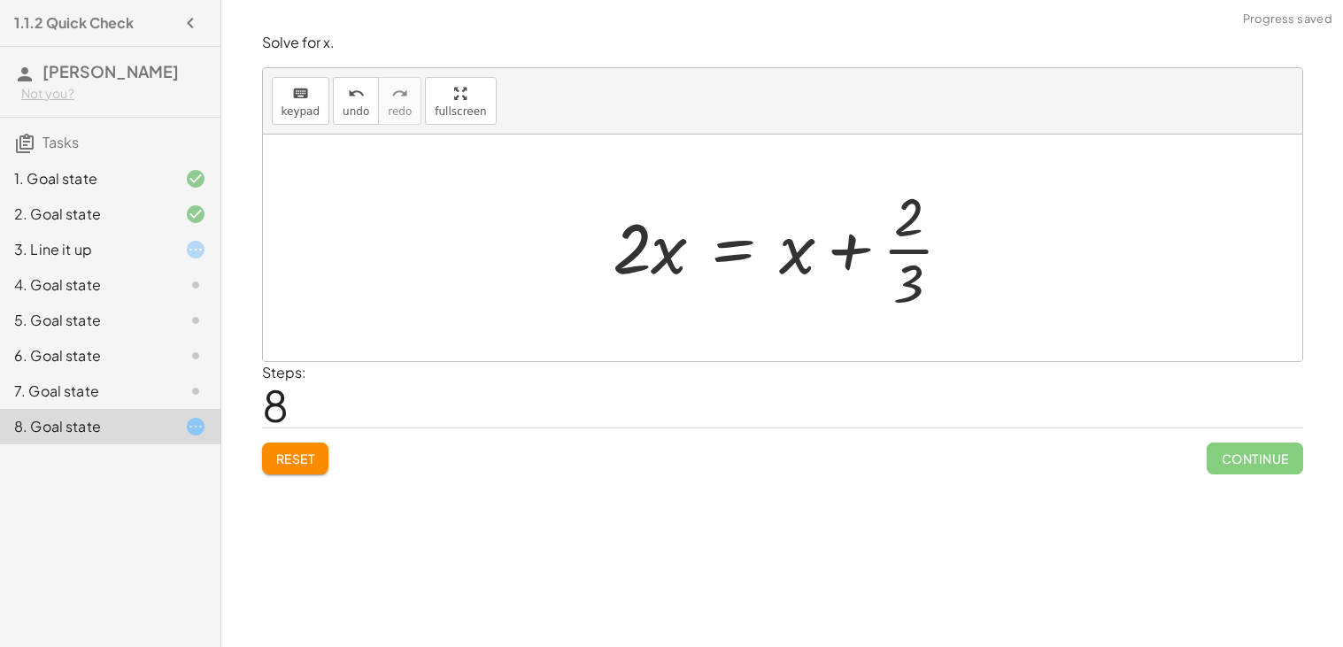
click at [902, 246] on div at bounding box center [790, 248] width 372 height 136
click at [852, 243] on div at bounding box center [790, 248] width 372 height 136
click at [784, 250] on div at bounding box center [790, 248] width 372 height 136
drag, startPoint x: 796, startPoint y: 252, endPoint x: 656, endPoint y: 250, distance: 139.9
click at [656, 250] on div at bounding box center [790, 248] width 372 height 136
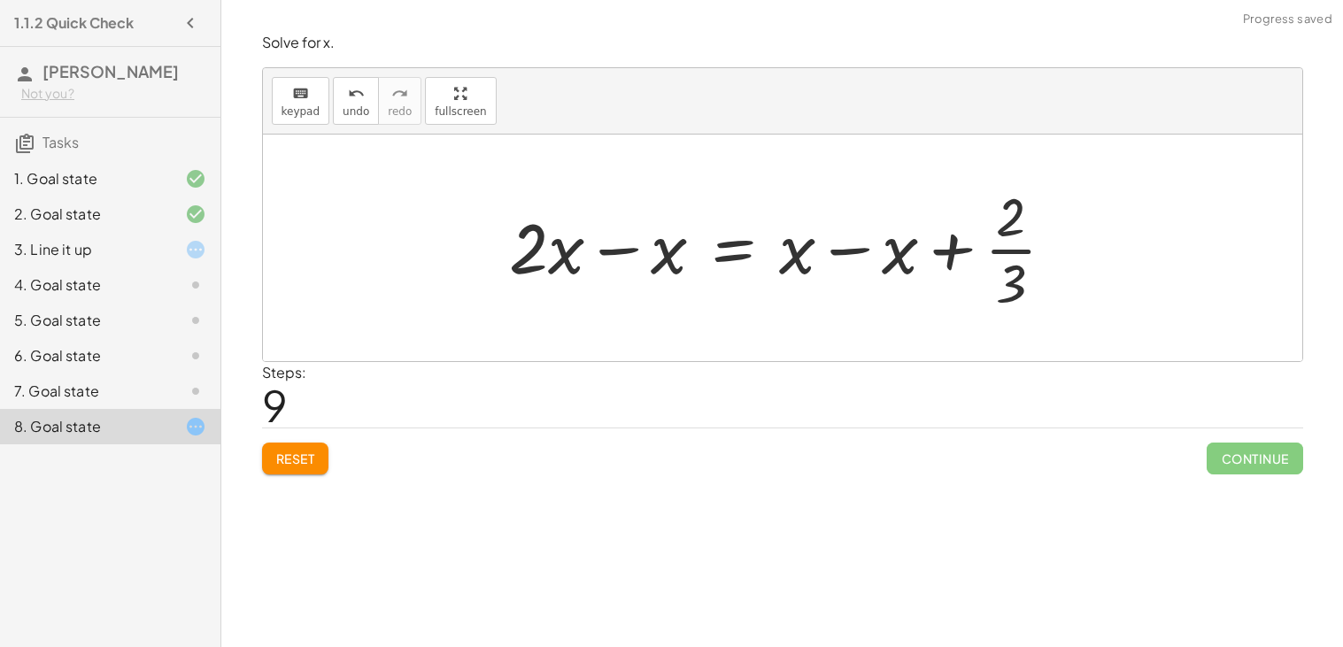
click at [677, 250] on div at bounding box center [789, 248] width 576 height 136
click at [879, 227] on div at bounding box center [859, 248] width 435 height 136
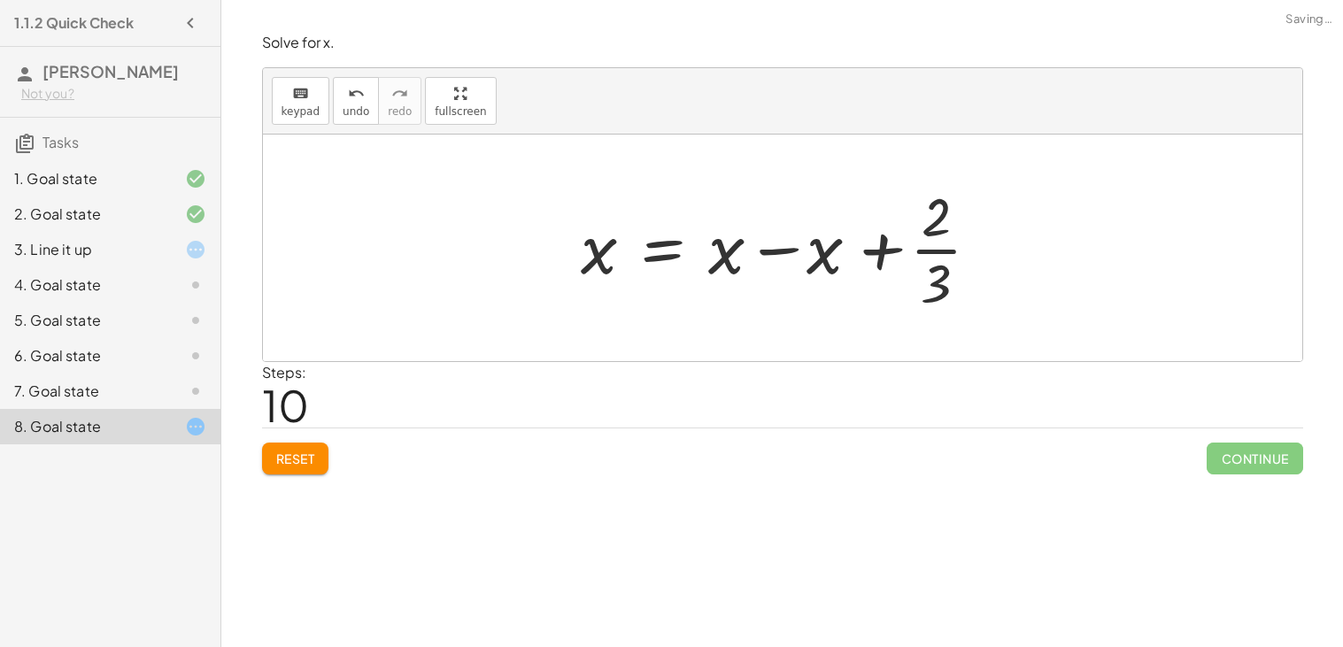
click at [781, 259] on div at bounding box center [789, 248] width 435 height 136
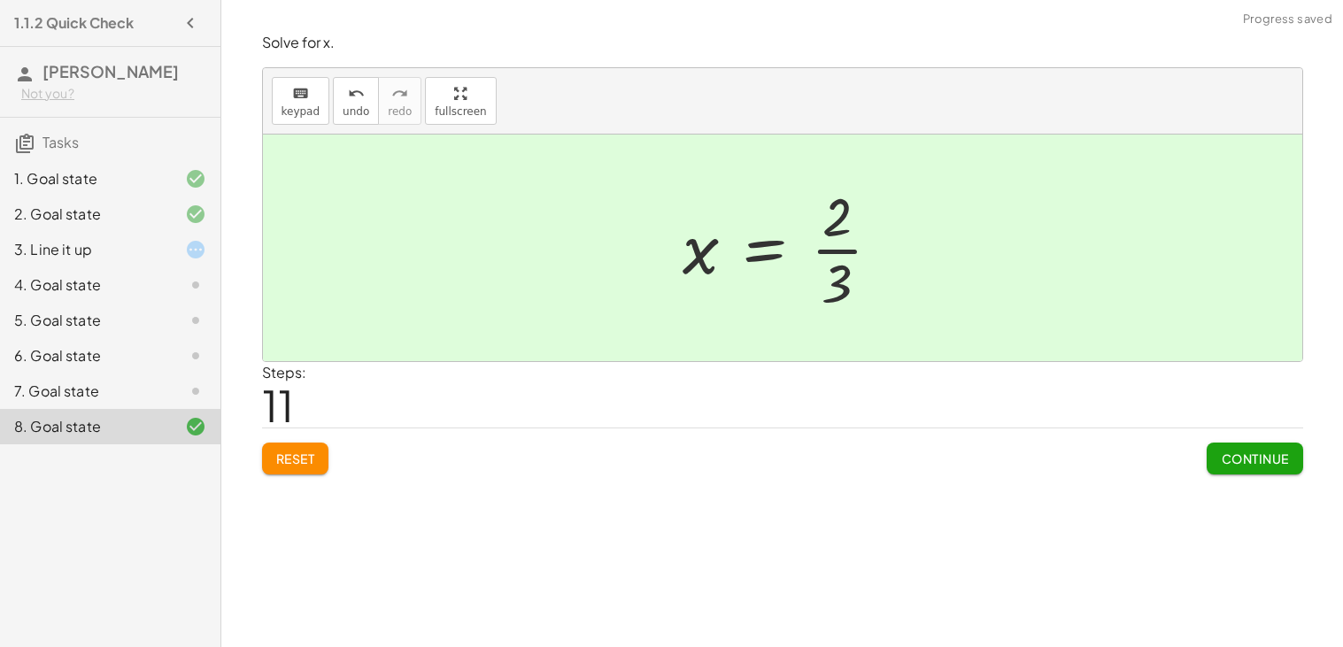
click at [1252, 468] on button "Continue" at bounding box center [1254, 459] width 96 height 32
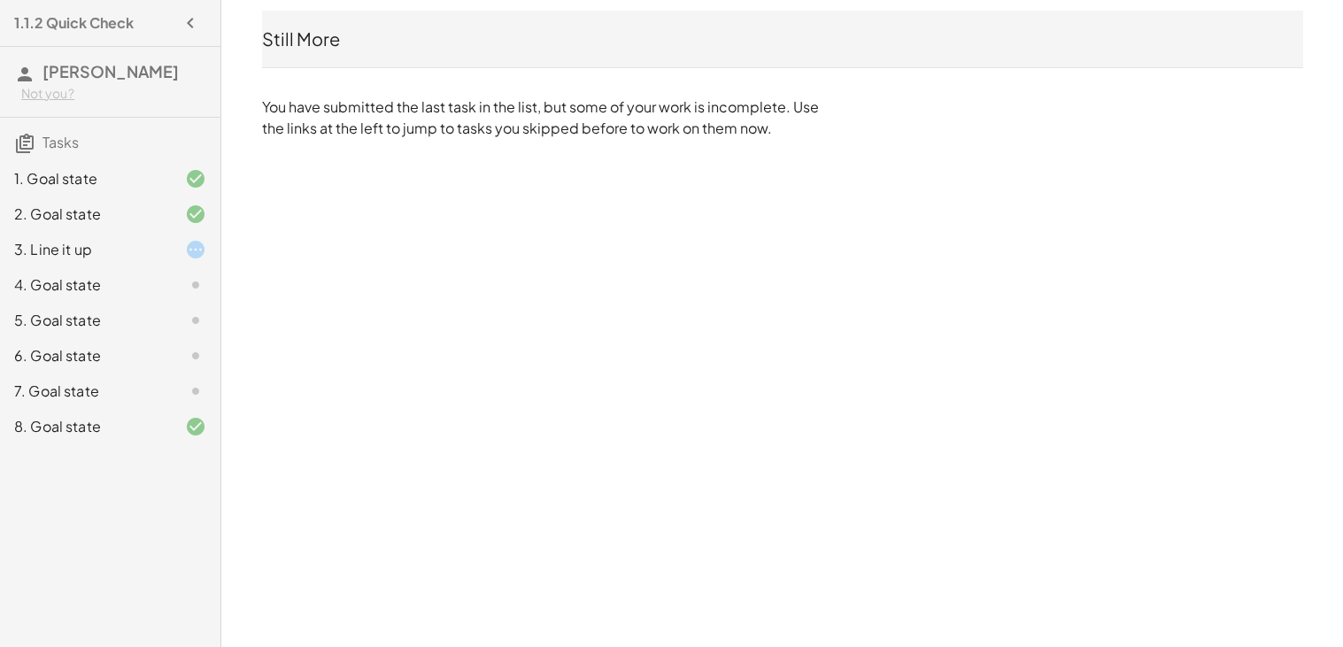
click at [181, 390] on div at bounding box center [182, 391] width 50 height 21
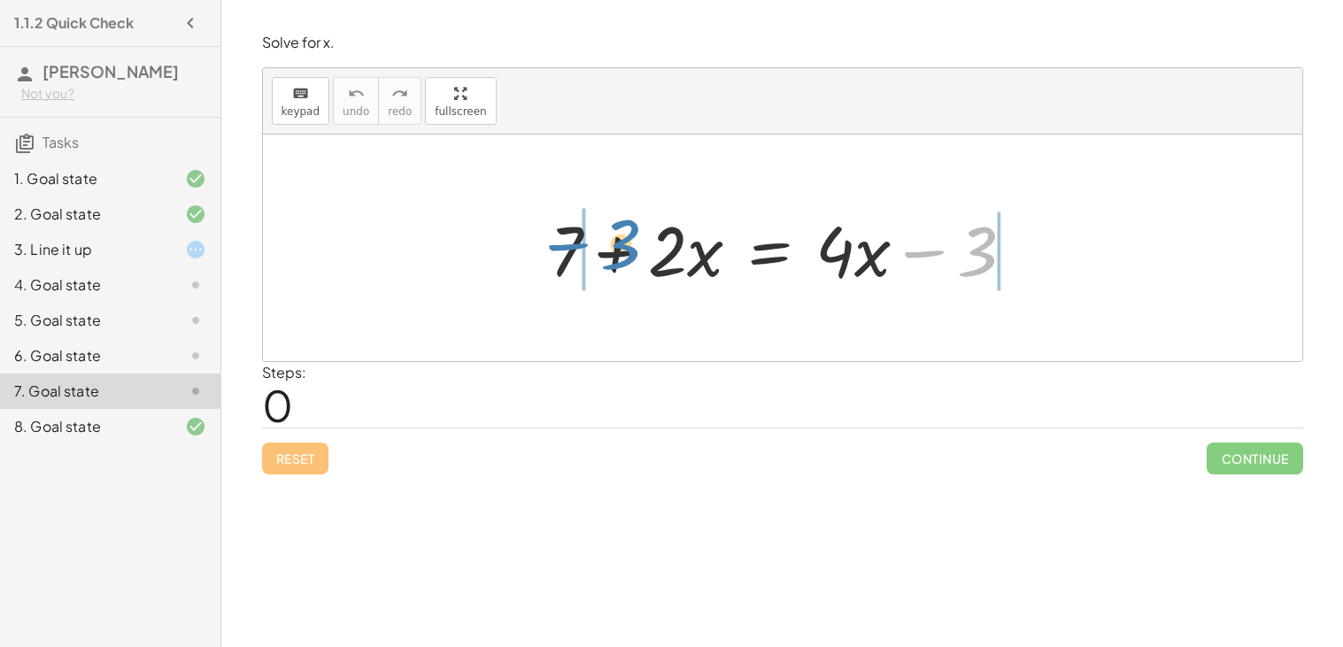
drag, startPoint x: 956, startPoint y: 244, endPoint x: 593, endPoint y: 237, distance: 363.0
click at [593, 237] on div at bounding box center [789, 248] width 497 height 91
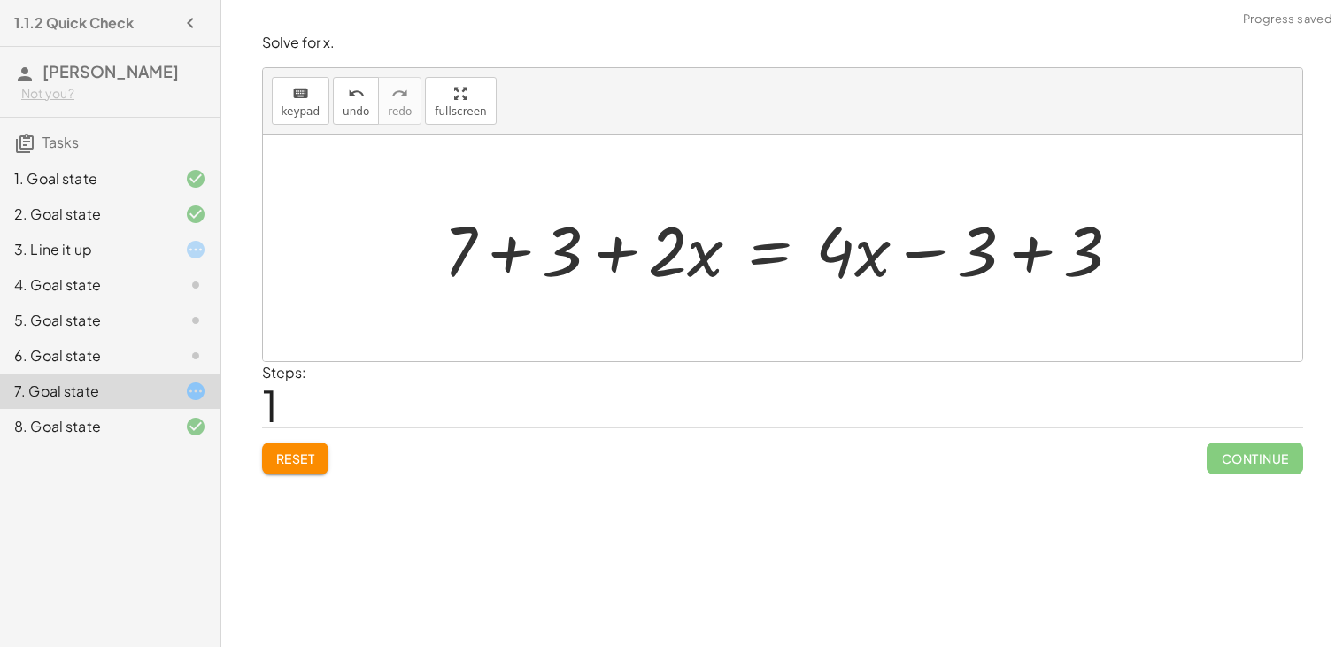
click at [549, 243] on div at bounding box center [790, 248] width 710 height 91
click at [1021, 242] on div at bounding box center [828, 248] width 630 height 91
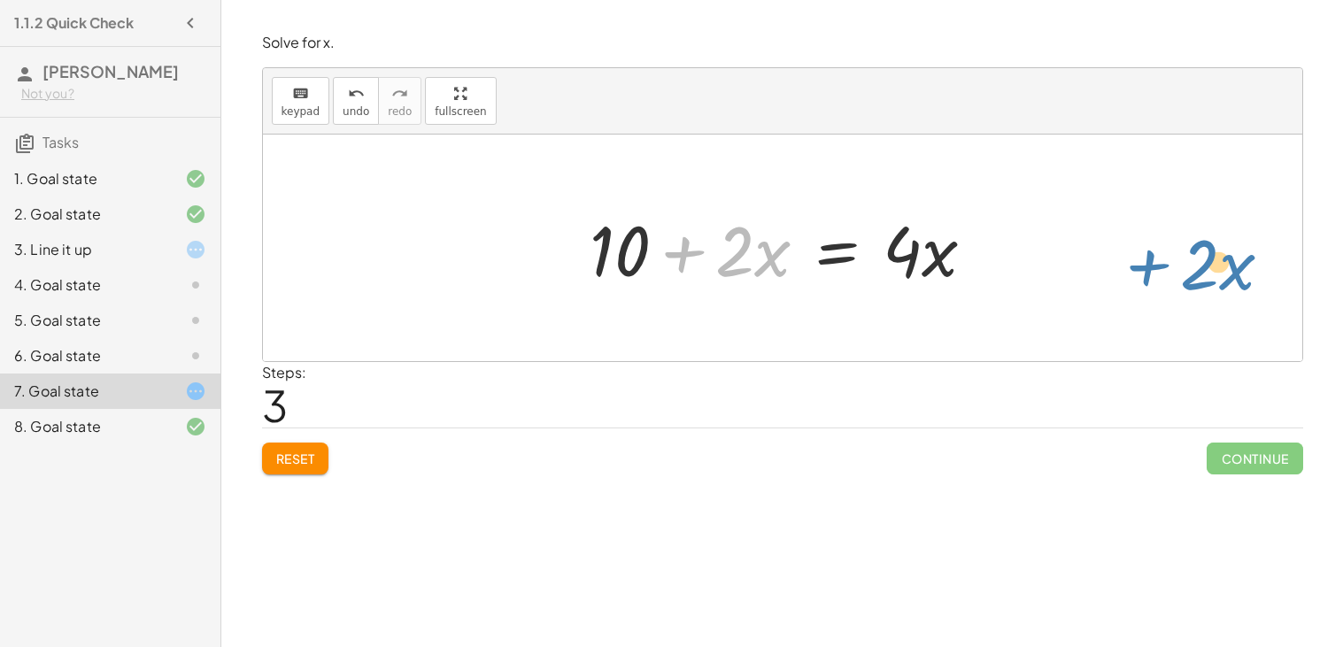
drag, startPoint x: 673, startPoint y: 251, endPoint x: 1186, endPoint y: 259, distance: 513.5
click at [1186, 259] on div "+ 7 + · 2 · x = + · 4 · x − 3 + 7 + 3 + · 2 · x = + · 4 · x − 3 + 3 + 10 + · 2 …" at bounding box center [782, 248] width 1039 height 227
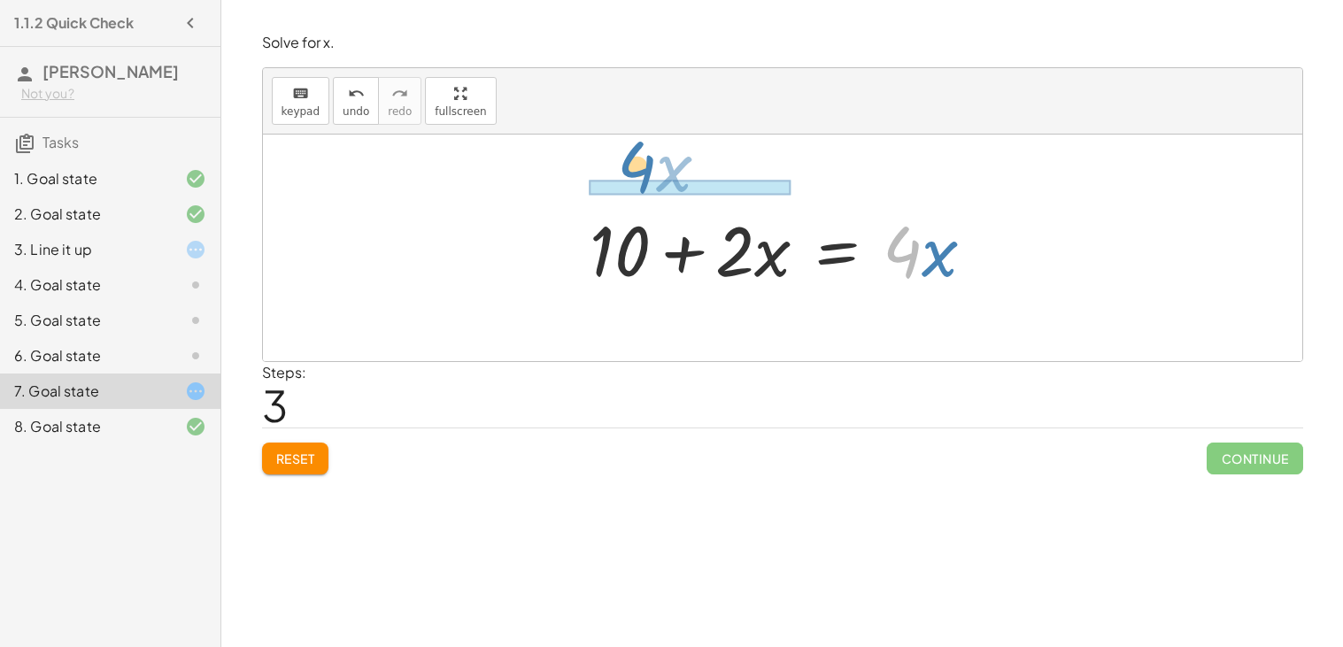
drag, startPoint x: 912, startPoint y: 258, endPoint x: 641, endPoint y: 174, distance: 283.4
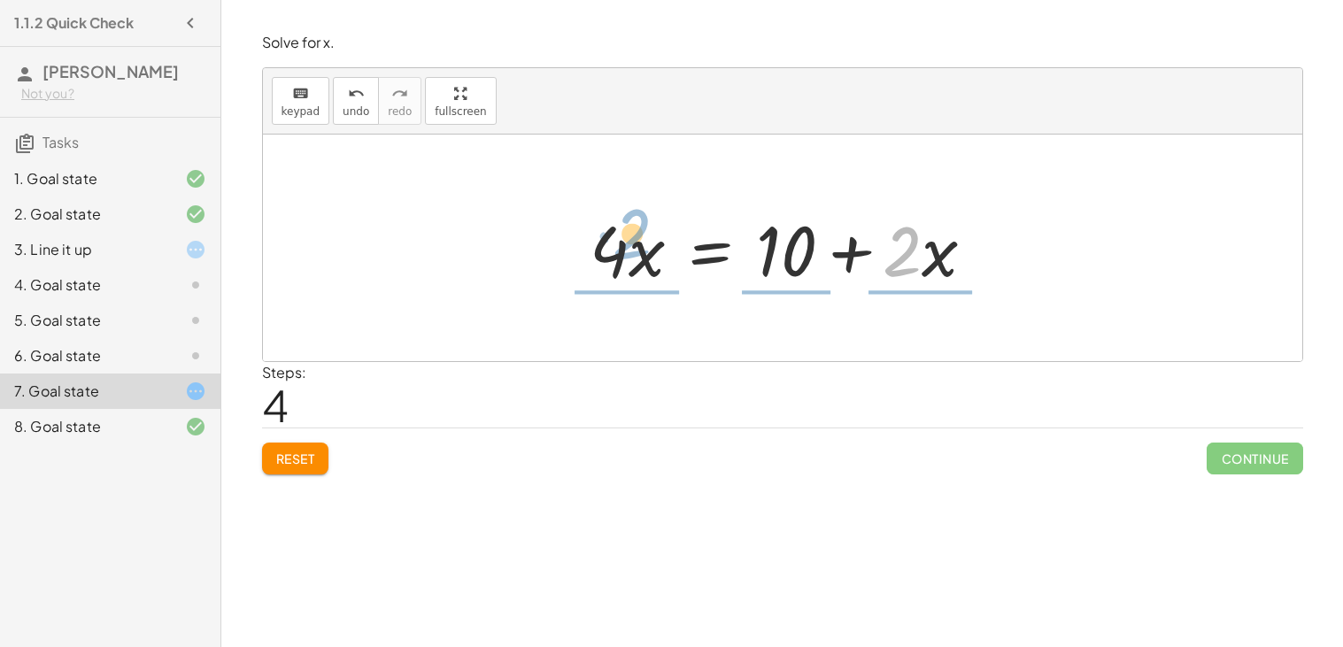
drag, startPoint x: 900, startPoint y: 263, endPoint x: 628, endPoint y: 236, distance: 273.9
click at [628, 236] on div at bounding box center [789, 248] width 417 height 91
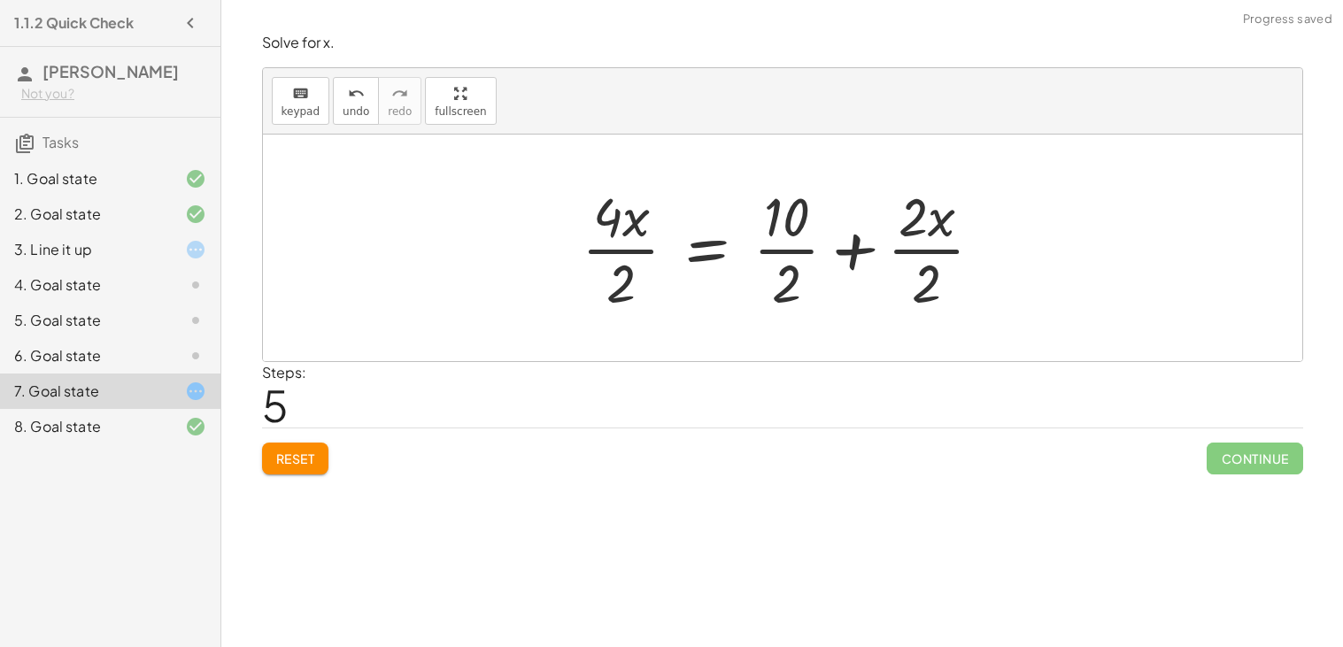
click at [628, 248] on div at bounding box center [790, 248] width 434 height 136
click at [773, 257] on div at bounding box center [790, 248] width 429 height 136
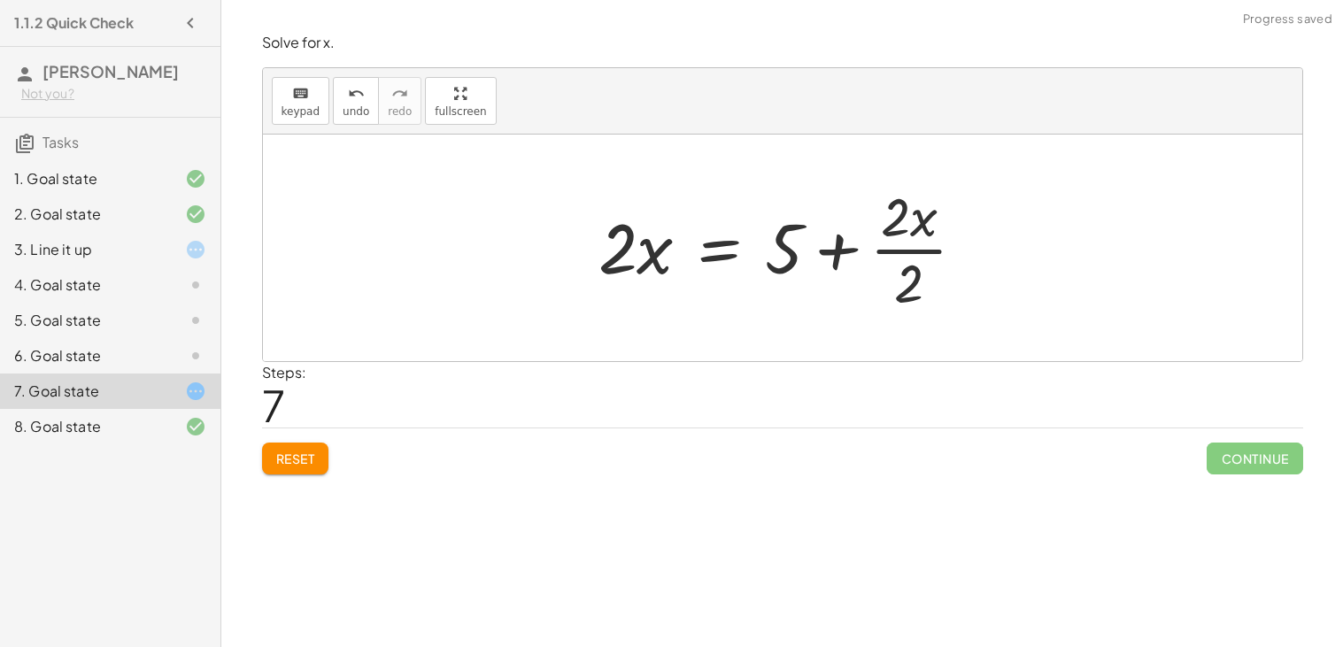
click at [865, 248] on div at bounding box center [789, 248] width 399 height 136
click at [900, 250] on div at bounding box center [789, 248] width 399 height 136
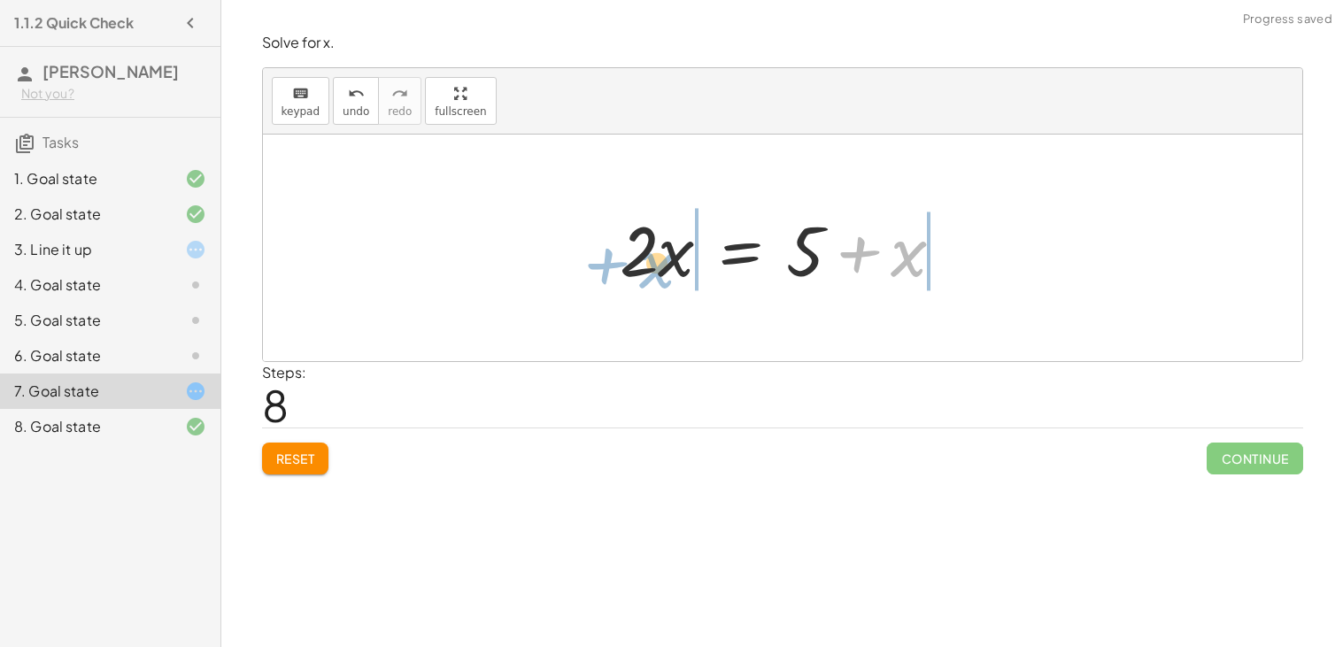
drag, startPoint x: 917, startPoint y: 261, endPoint x: 672, endPoint y: 274, distance: 245.5
click at [672, 274] on div at bounding box center [789, 248] width 357 height 91
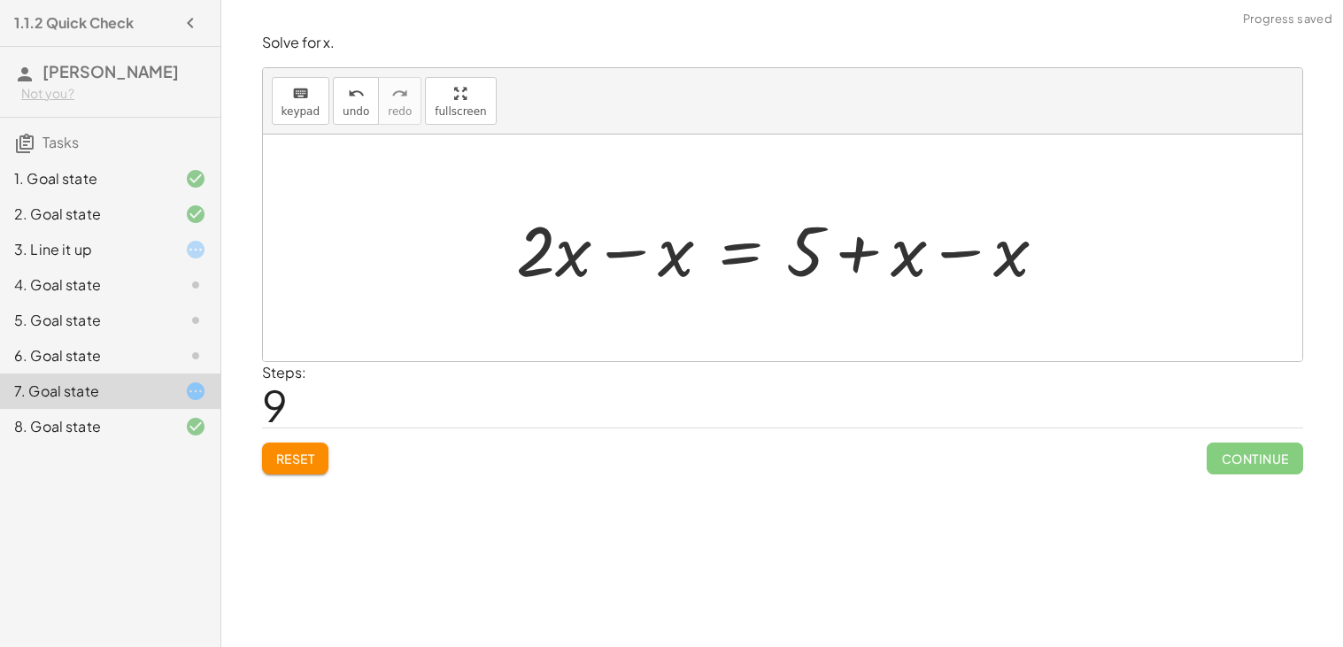
click at [640, 251] on div at bounding box center [788, 248] width 561 height 91
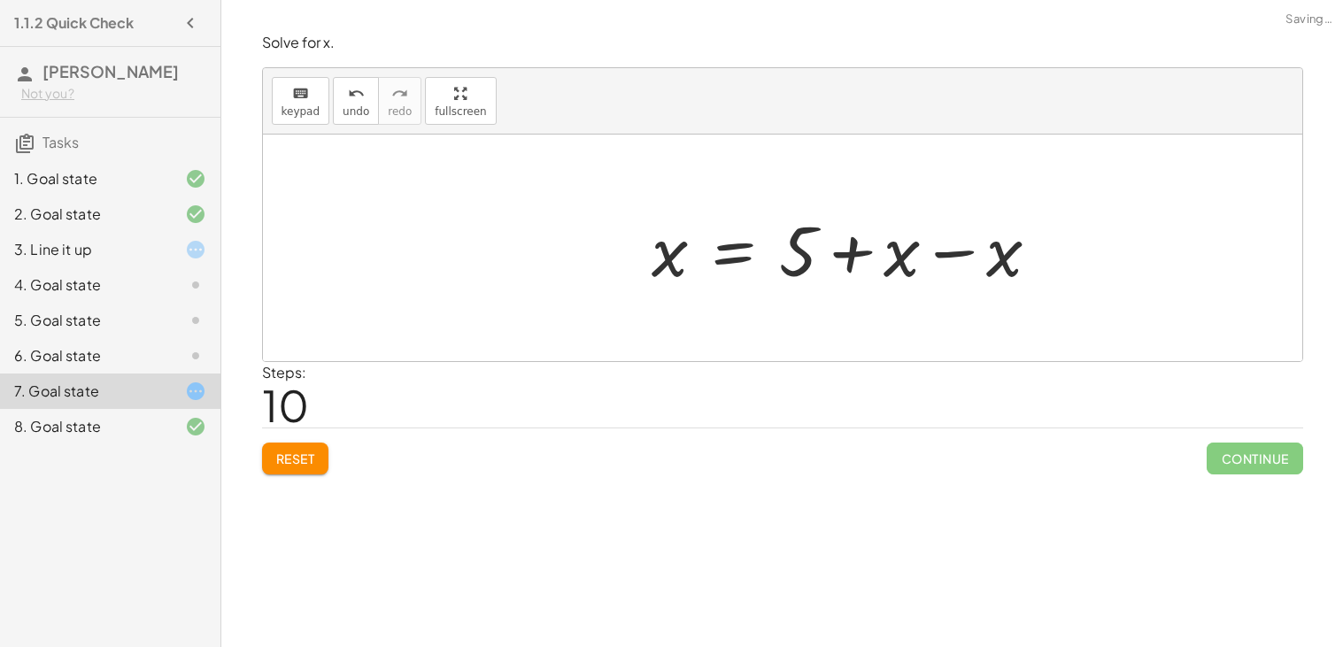
click at [961, 270] on div at bounding box center [853, 248] width 420 height 91
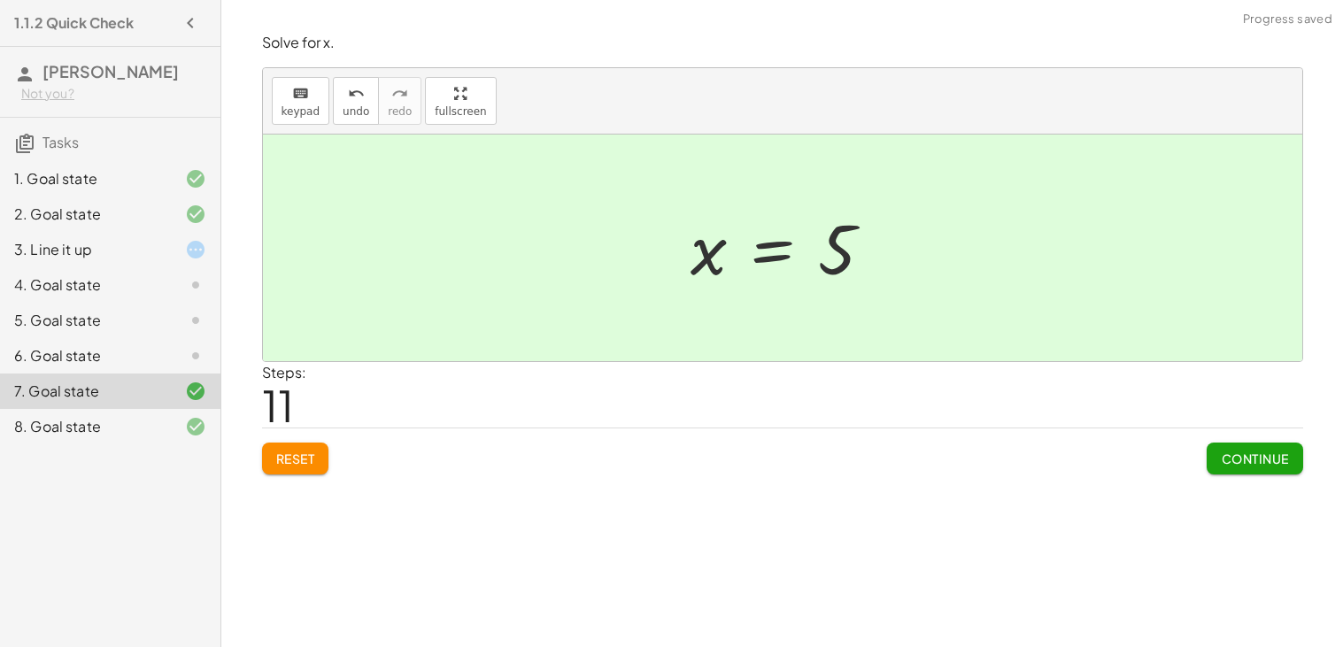
click at [1231, 433] on div "Continue" at bounding box center [1254, 451] width 96 height 46
click at [1233, 436] on div "Continue" at bounding box center [1254, 451] width 96 height 46
click at [1233, 457] on span "Continue" at bounding box center [1254, 459] width 67 height 16
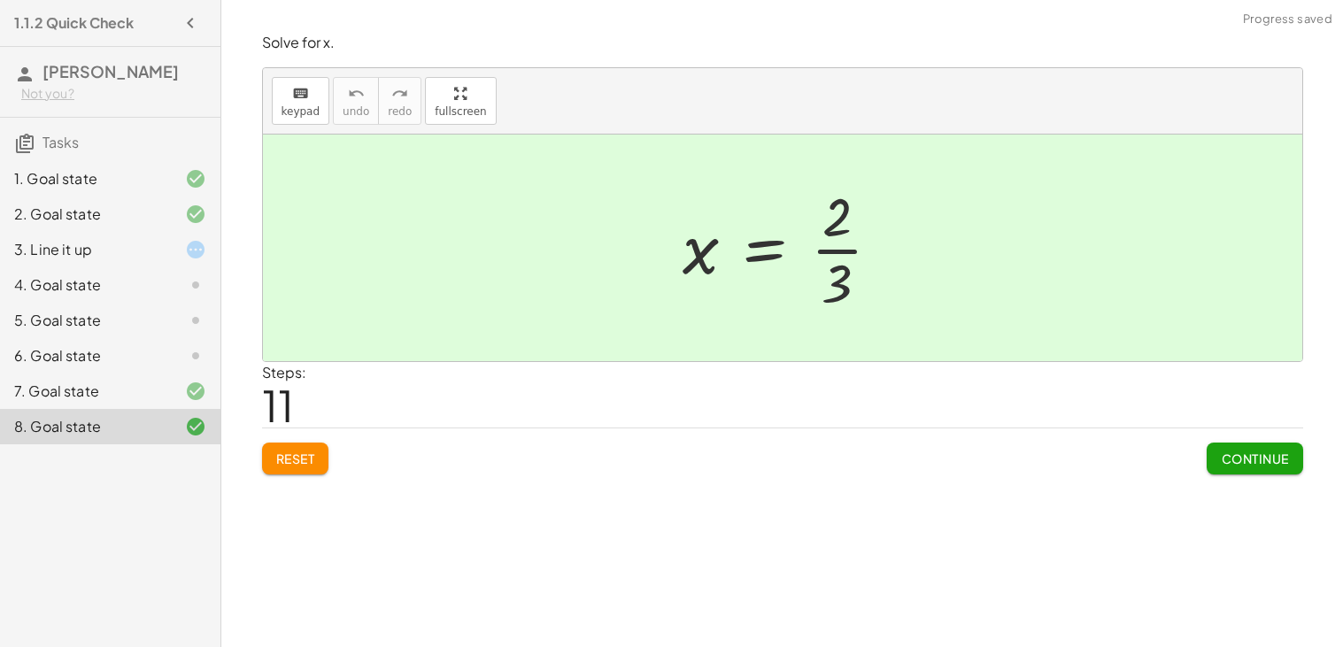
click at [179, 353] on div at bounding box center [182, 355] width 50 height 21
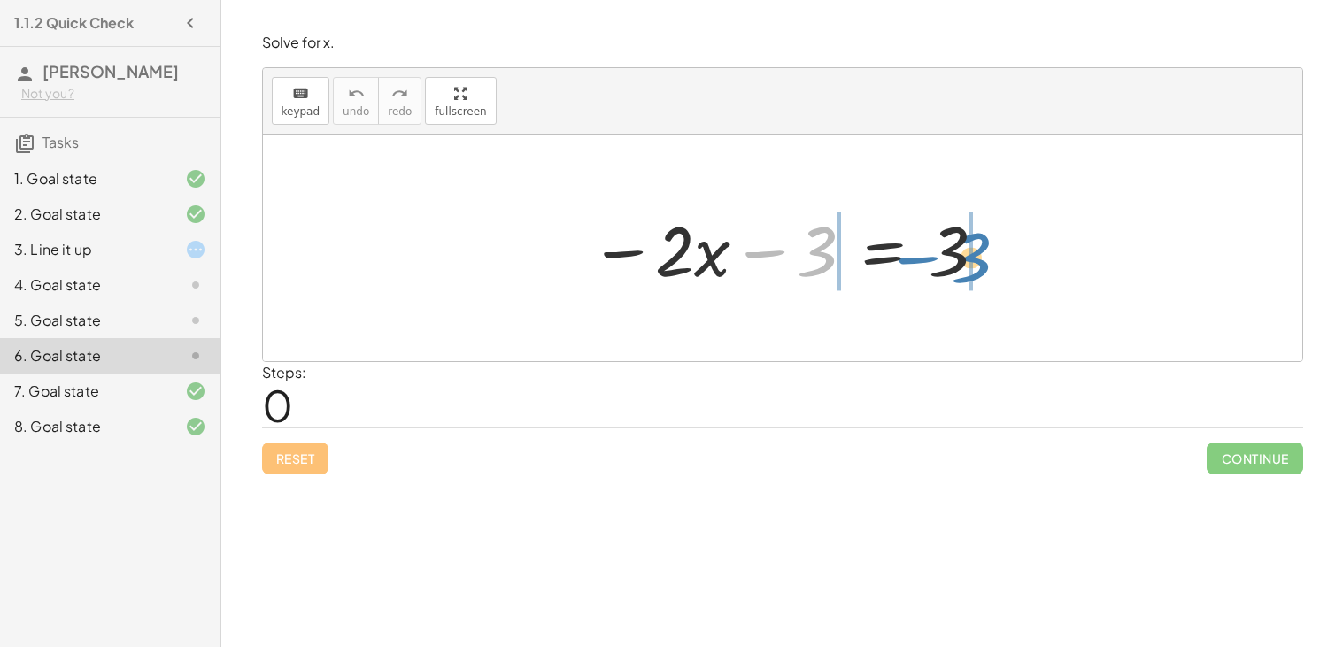
drag, startPoint x: 789, startPoint y: 250, endPoint x: 943, endPoint y: 257, distance: 154.1
click at [943, 257] on div at bounding box center [789, 248] width 417 height 91
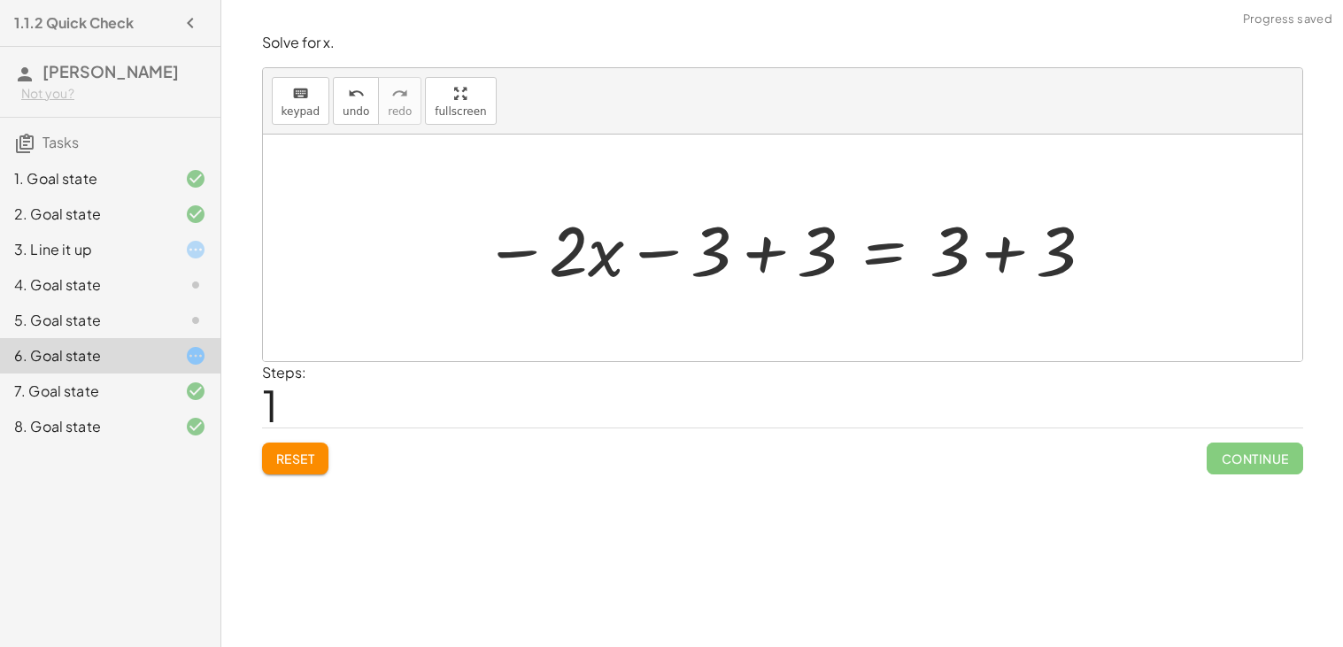
click at [955, 254] on div at bounding box center [789, 248] width 630 height 91
click at [805, 249] on div at bounding box center [789, 248] width 630 height 91
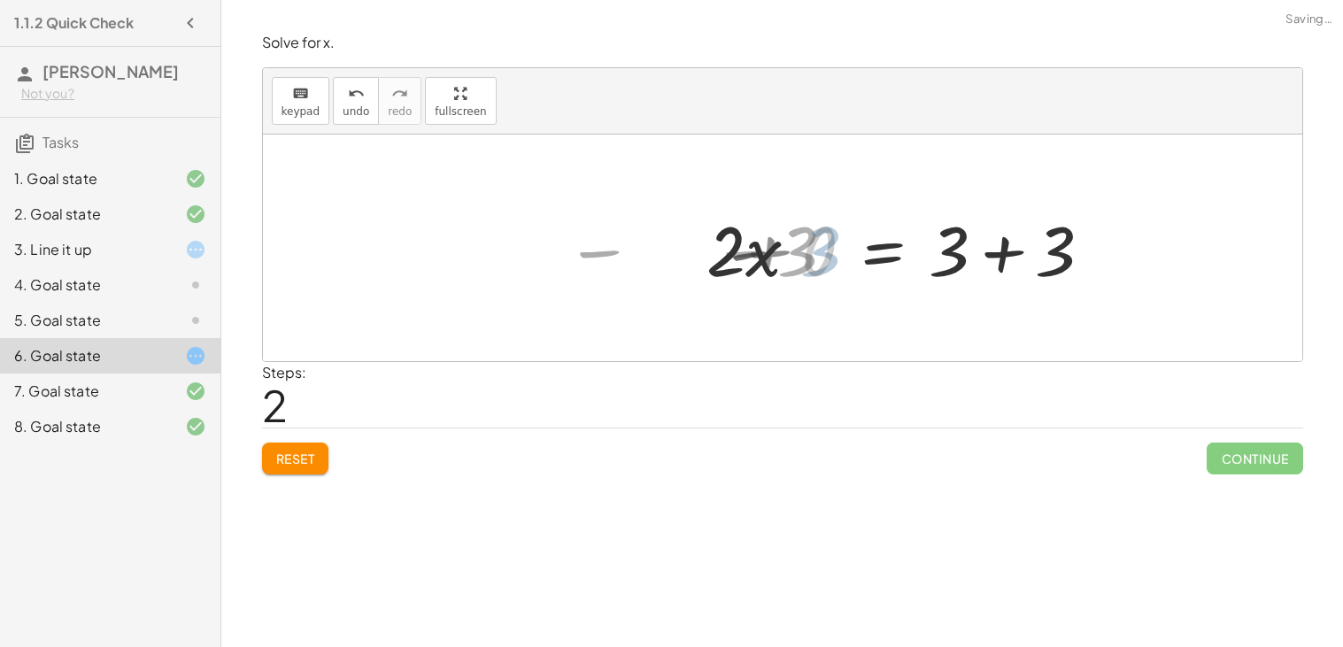
click at [967, 243] on div at bounding box center [919, 248] width 396 height 91
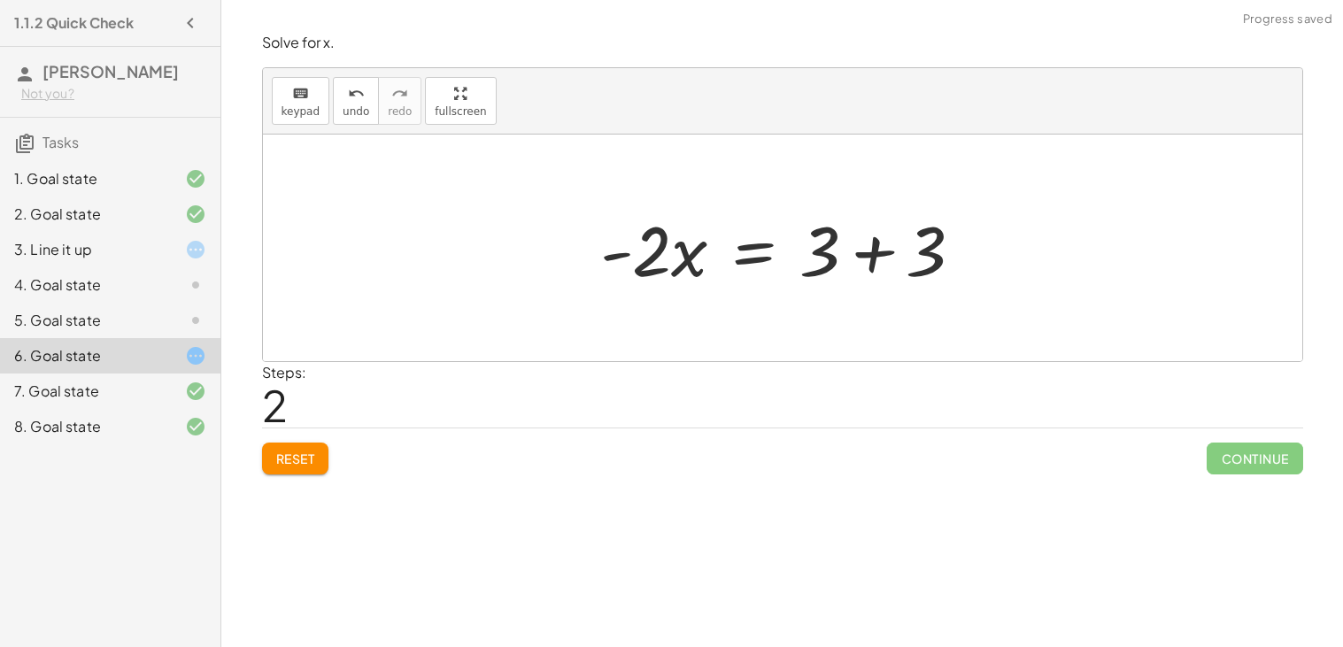
click at [867, 260] on div at bounding box center [789, 248] width 396 height 91
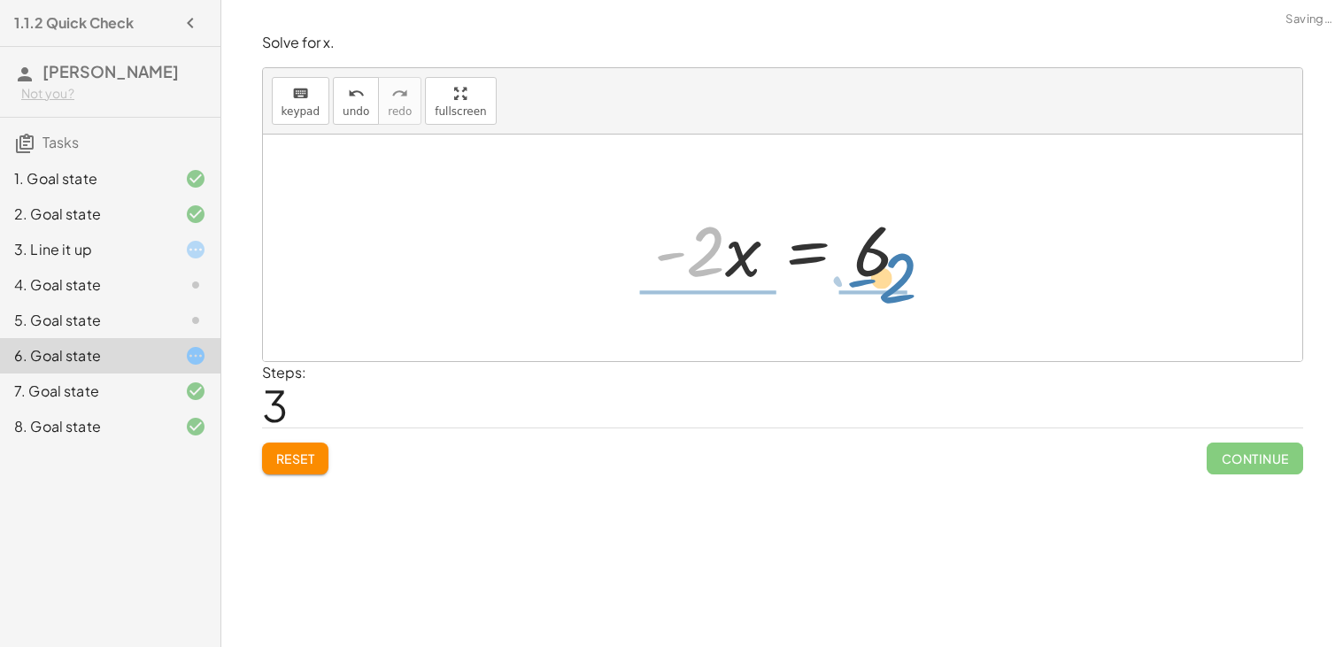
drag, startPoint x: 691, startPoint y: 257, endPoint x: 884, endPoint y: 295, distance: 196.7
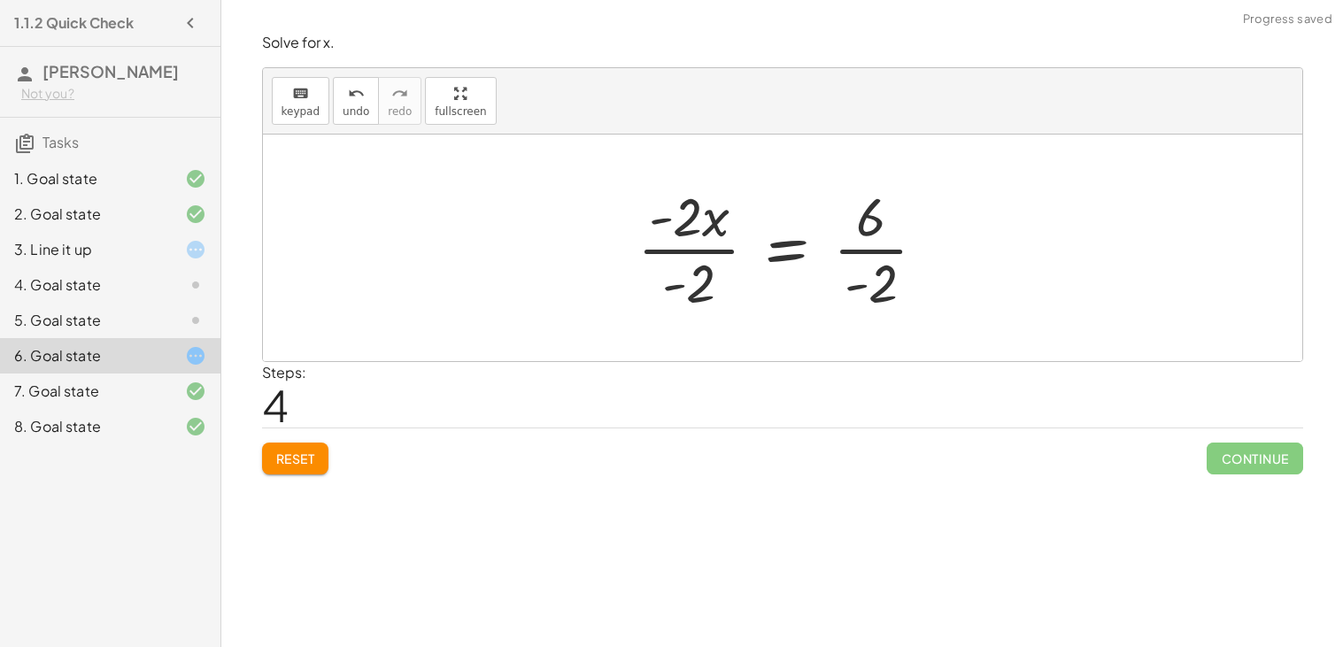
click at [897, 252] on div at bounding box center [788, 248] width 321 height 136
click at [722, 250] on div at bounding box center [788, 248] width 318 height 136
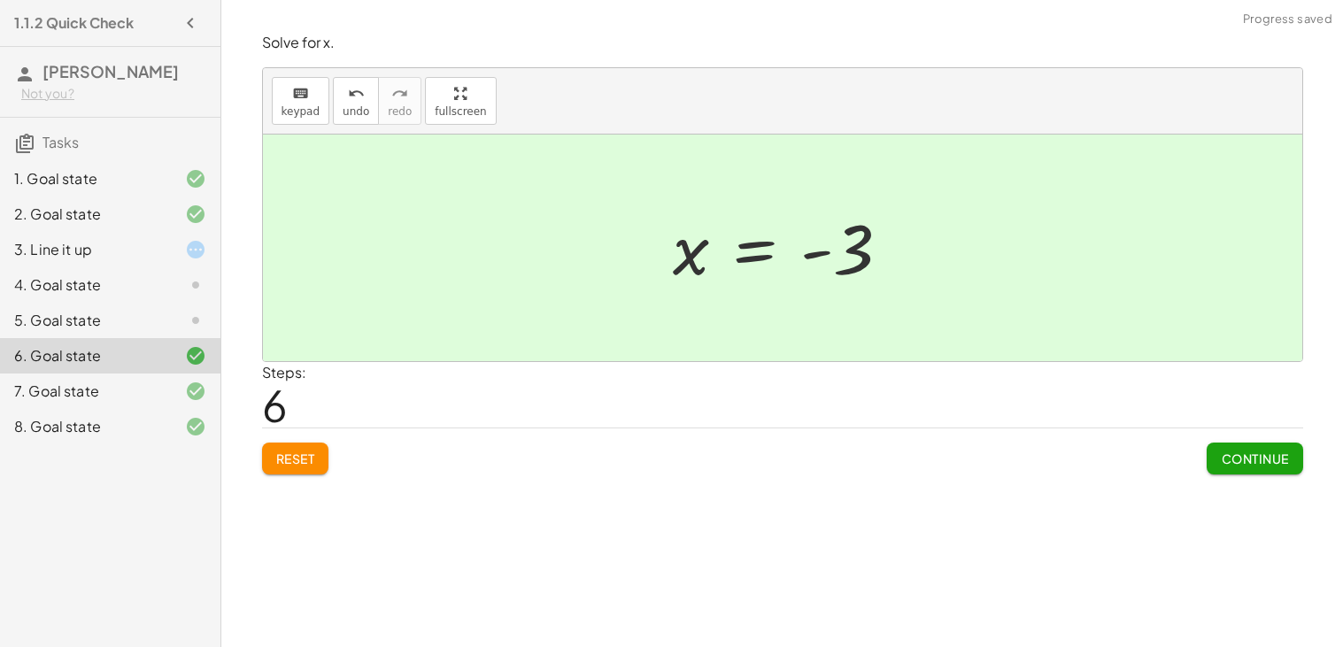
click at [1261, 451] on span "Continue" at bounding box center [1254, 459] width 67 height 16
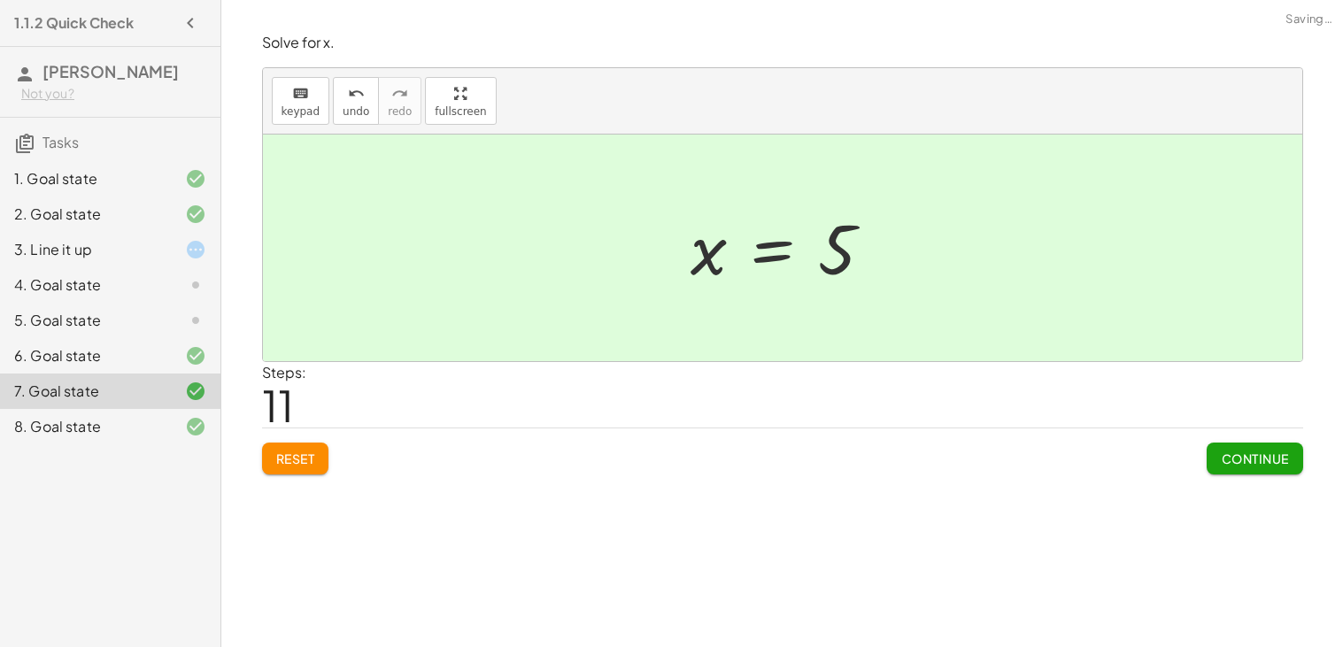
click at [170, 320] on div at bounding box center [182, 320] width 50 height 21
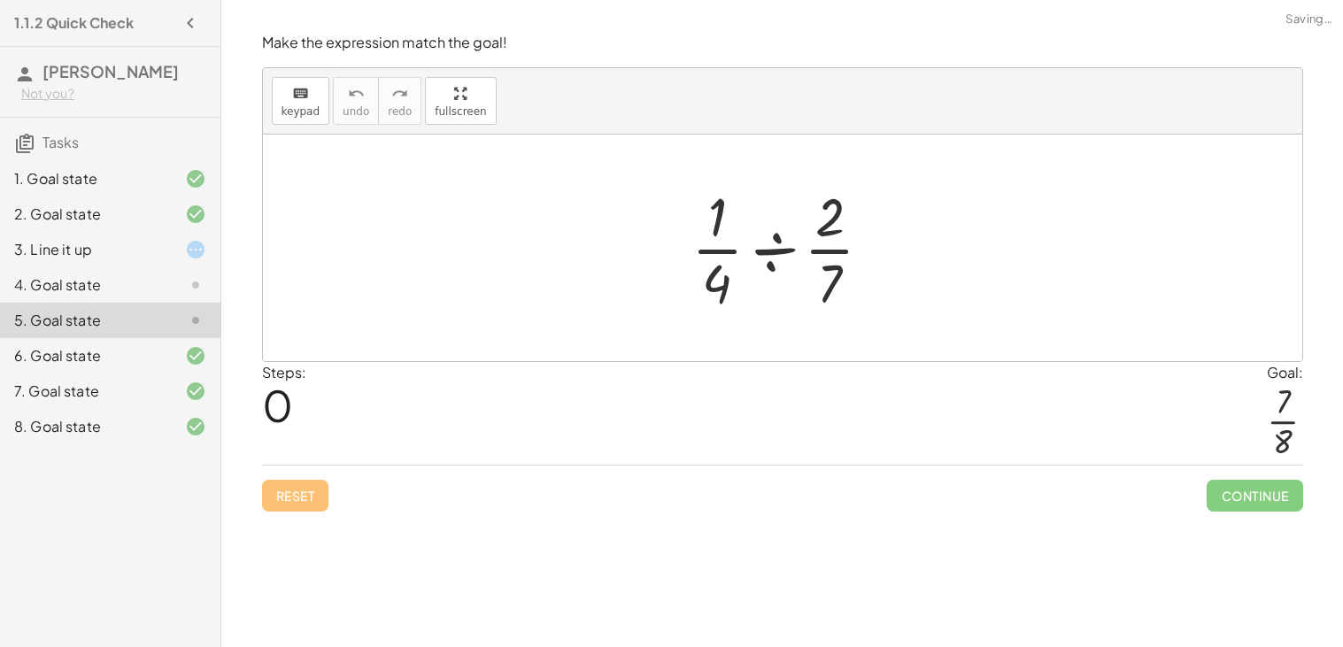
click at [767, 252] on div at bounding box center [788, 248] width 213 height 136
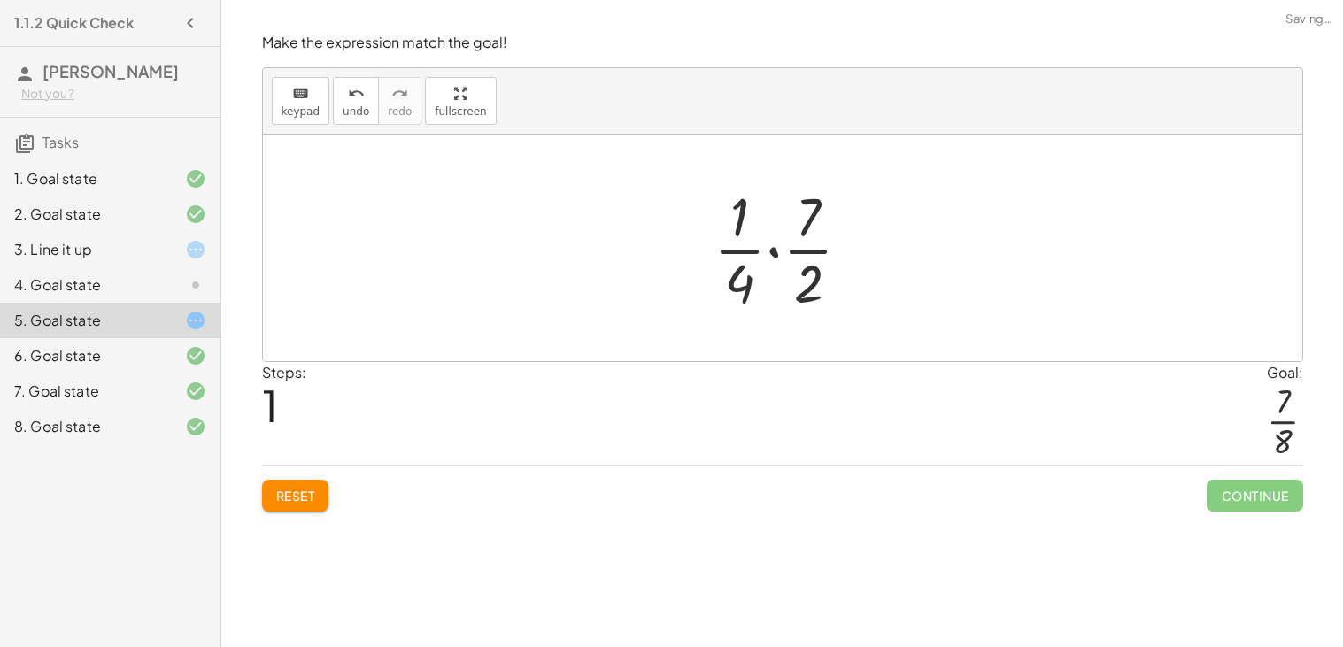
click at [777, 252] on div at bounding box center [790, 248] width 170 height 136
click at [776, 250] on div at bounding box center [789, 248] width 143 height 136
click at [780, 283] on div at bounding box center [789, 248] width 143 height 136
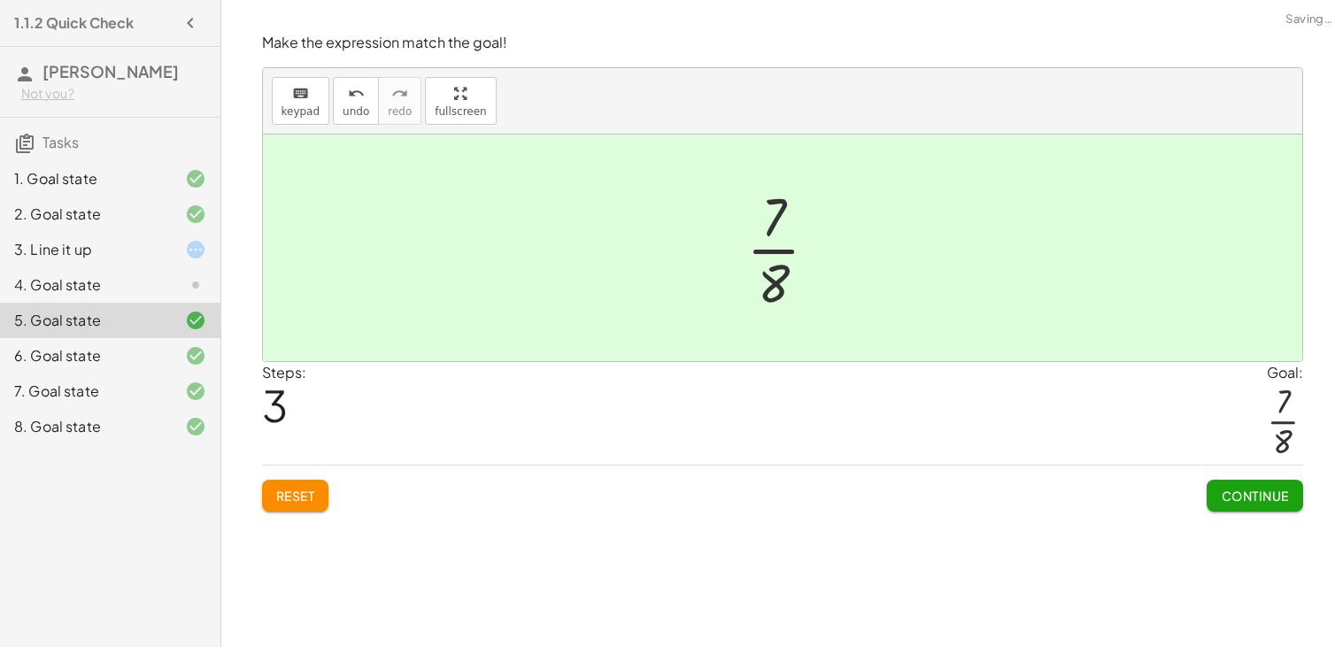
click at [771, 251] on div at bounding box center [789, 248] width 104 height 136
click at [1246, 497] on span "Continue" at bounding box center [1254, 496] width 67 height 16
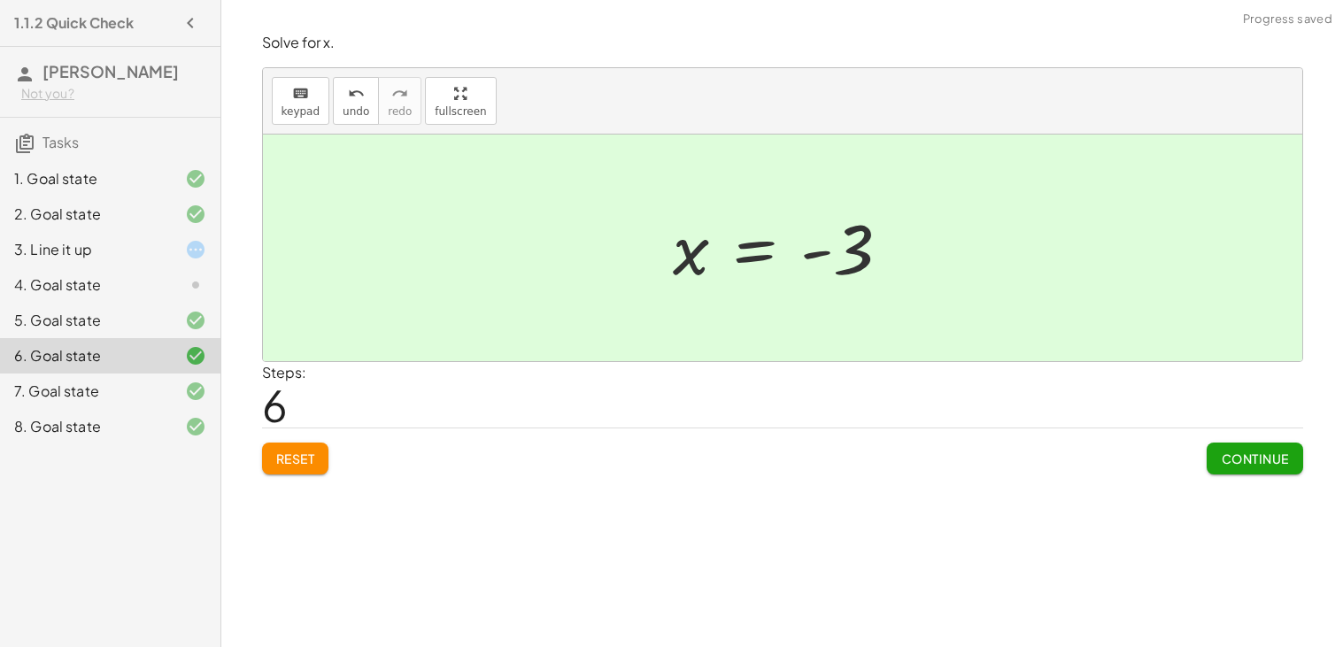
click at [87, 279] on div "4. Goal state" at bounding box center [85, 284] width 143 height 21
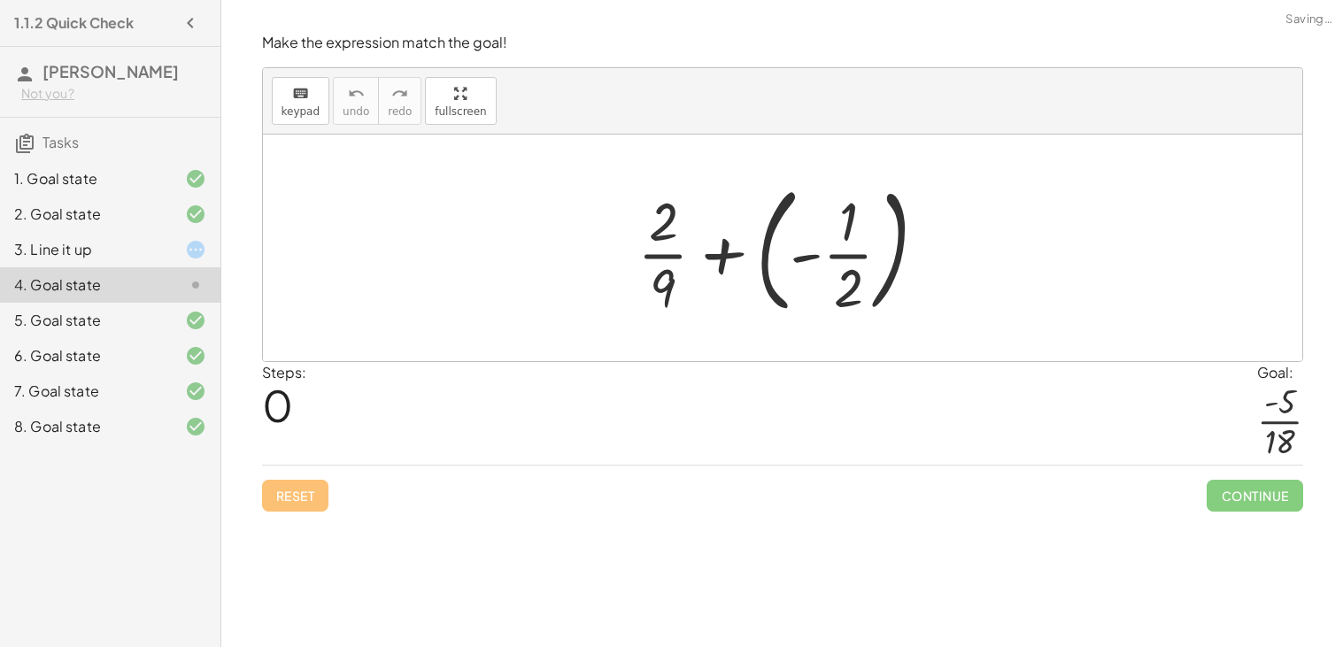
click at [831, 251] on div at bounding box center [788, 247] width 321 height 147
click at [810, 255] on div at bounding box center [788, 247] width 321 height 147
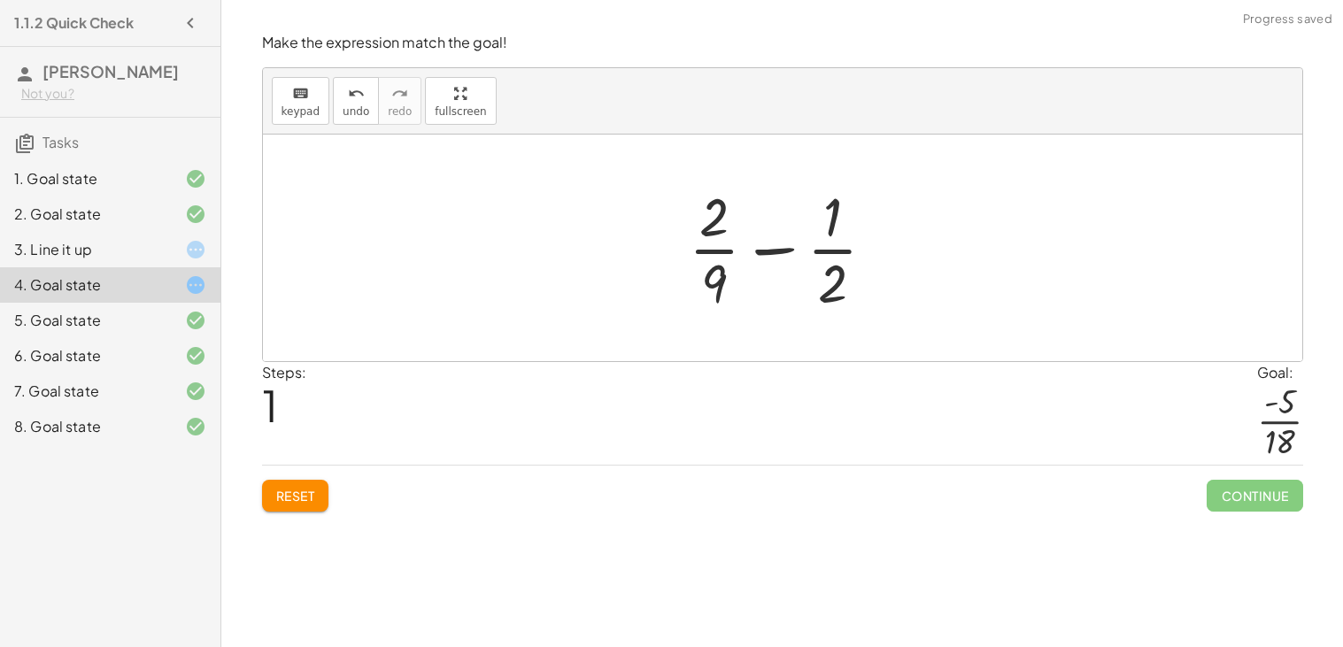
click at [785, 250] on div at bounding box center [790, 248] width 220 height 136
click at [835, 250] on div at bounding box center [790, 248] width 220 height 136
click at [832, 280] on div at bounding box center [790, 248] width 220 height 136
click at [682, 239] on div at bounding box center [790, 248] width 220 height 136
click at [713, 252] on div at bounding box center [790, 248] width 220 height 136
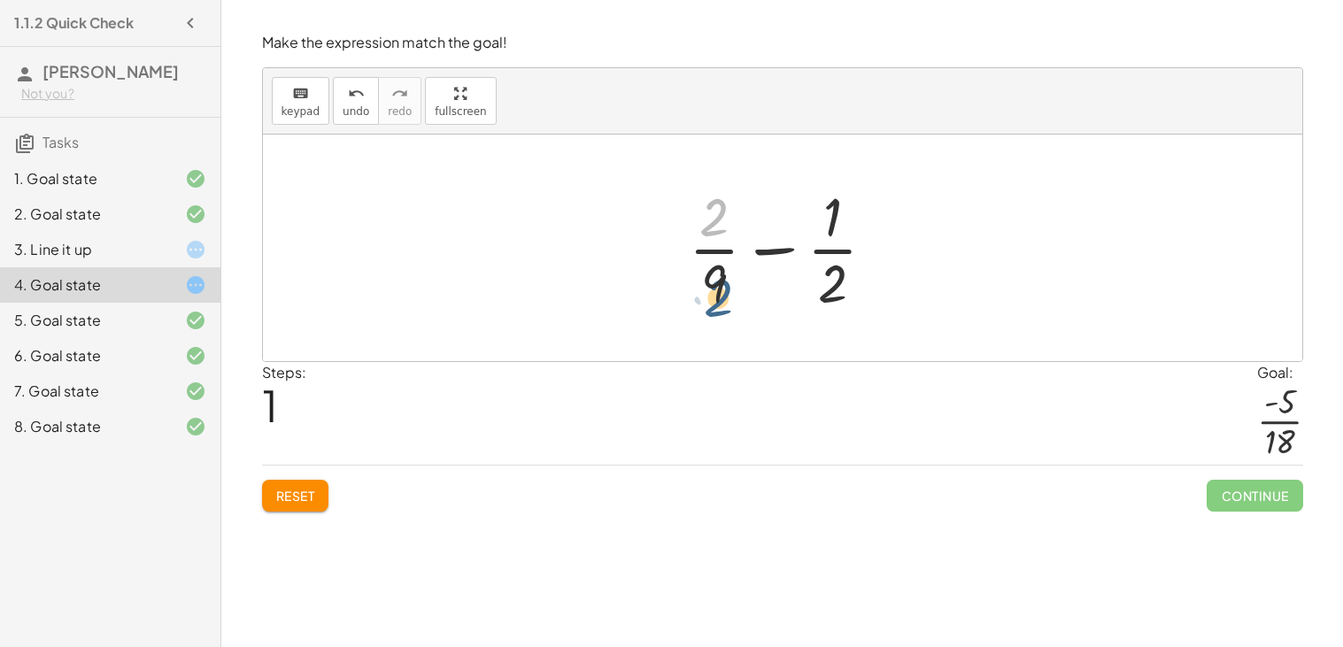
drag, startPoint x: 715, startPoint y: 228, endPoint x: 720, endPoint y: 313, distance: 85.1
click at [720, 313] on div at bounding box center [790, 248] width 220 height 136
drag, startPoint x: 718, startPoint y: 281, endPoint x: 712, endPoint y: 166, distance: 116.1
drag, startPoint x: 720, startPoint y: 230, endPoint x: 665, endPoint y: 249, distance: 57.9
click at [665, 249] on div "+ · 2 · 9 + ( - · 1 · 2 ) · 2 + · 2 · 9 · 1 · 2 −" at bounding box center [783, 247] width 242 height 145
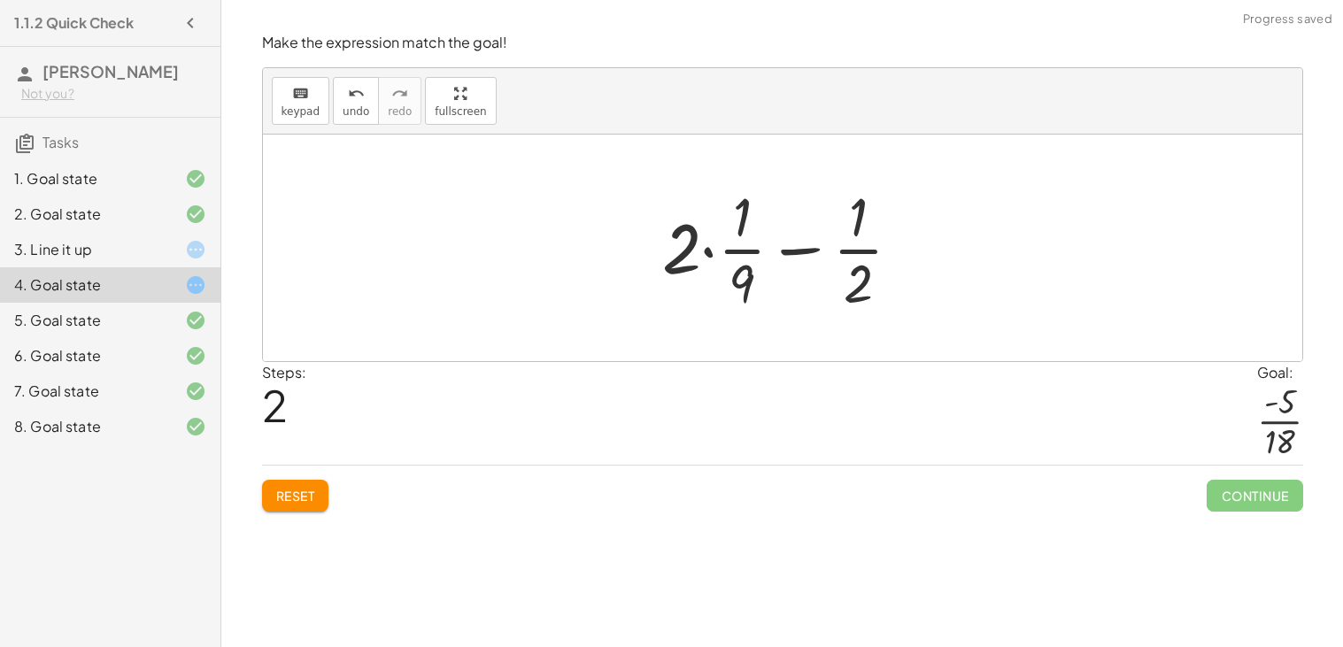
click at [719, 252] on div at bounding box center [789, 248] width 272 height 136
click at [708, 250] on div at bounding box center [789, 248] width 272 height 136
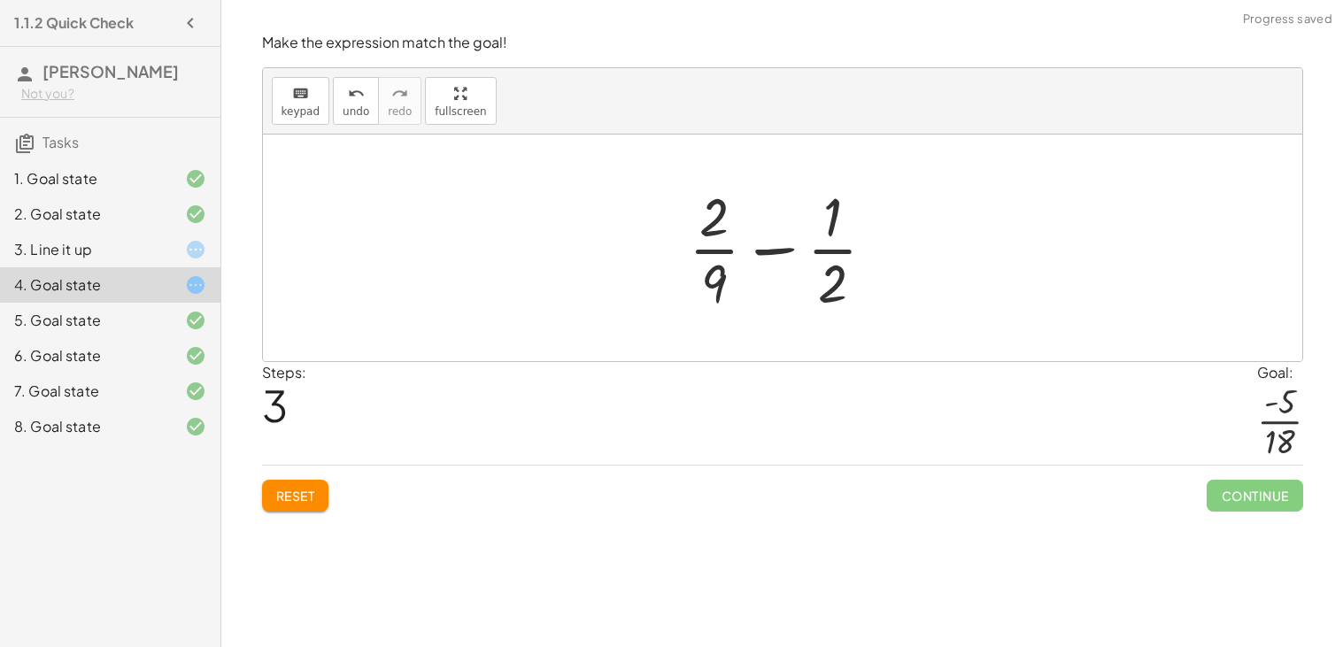
click at [838, 253] on div at bounding box center [790, 248] width 220 height 136
click at [782, 251] on div at bounding box center [790, 248] width 220 height 136
drag, startPoint x: 827, startPoint y: 263, endPoint x: 714, endPoint y: 257, distance: 112.6
click at [714, 257] on div at bounding box center [790, 248] width 220 height 136
click at [840, 255] on div at bounding box center [790, 248] width 220 height 136
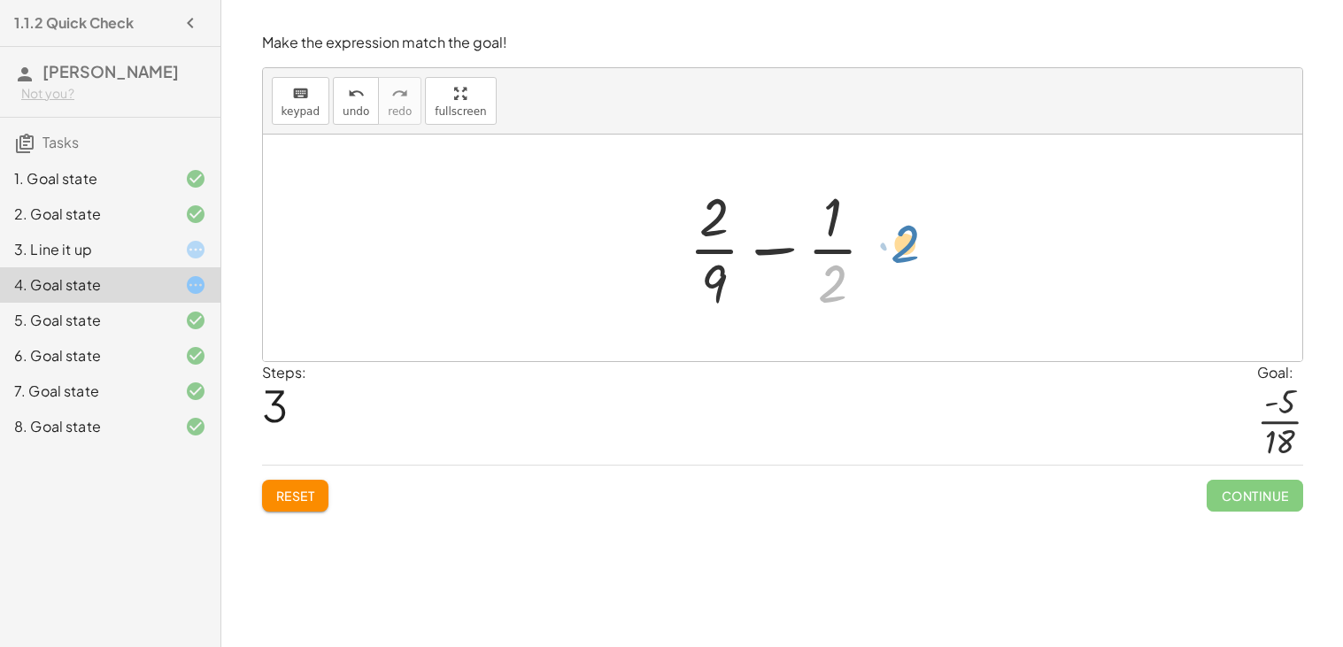
drag, startPoint x: 841, startPoint y: 272, endPoint x: 914, endPoint y: 232, distance: 83.6
click at [914, 232] on div "+ · 2 · 9 + ( - · 1 · 2 ) + · 2 · 9 − · 1 · 2 + · 2 · · 1 · 9 − · 1 · 2 + · 2 ·…" at bounding box center [782, 248] width 1039 height 227
drag, startPoint x: 838, startPoint y: 281, endPoint x: 682, endPoint y: 245, distance: 160.6
click at [682, 245] on div at bounding box center [790, 248] width 220 height 136
drag, startPoint x: 829, startPoint y: 226, endPoint x: 829, endPoint y: 297, distance: 71.7
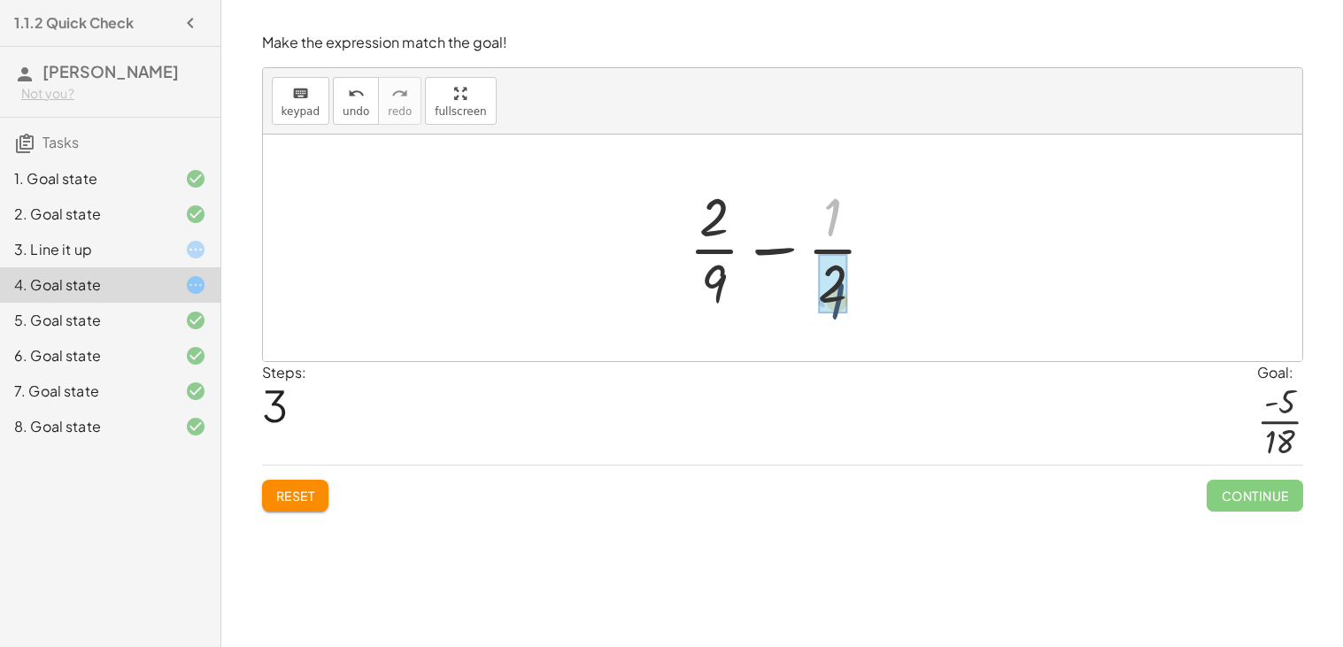
drag, startPoint x: 824, startPoint y: 206, endPoint x: 828, endPoint y: 292, distance: 85.9
drag, startPoint x: 829, startPoint y: 289, endPoint x: 827, endPoint y: 197, distance: 92.1
click at [827, 197] on div at bounding box center [790, 248] width 220 height 136
drag, startPoint x: 831, startPoint y: 270, endPoint x: 878, endPoint y: 204, distance: 81.3
click at [878, 204] on div at bounding box center [790, 248] width 220 height 136
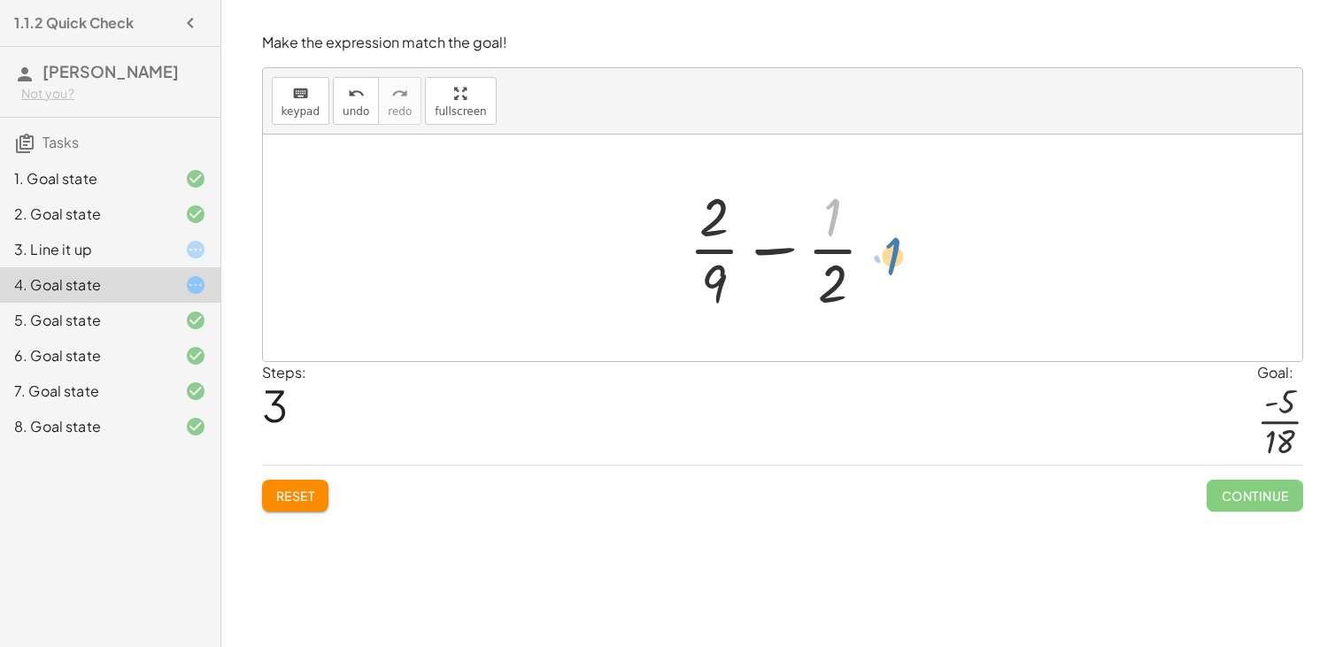
drag, startPoint x: 829, startPoint y: 217, endPoint x: 890, endPoint y: 256, distance: 71.7
click at [890, 256] on div at bounding box center [790, 248] width 220 height 136
click at [828, 264] on div at bounding box center [790, 248] width 220 height 136
click at [726, 243] on div at bounding box center [790, 248] width 220 height 136
drag, startPoint x: 718, startPoint y: 226, endPoint x: 666, endPoint y: 271, distance: 69.0
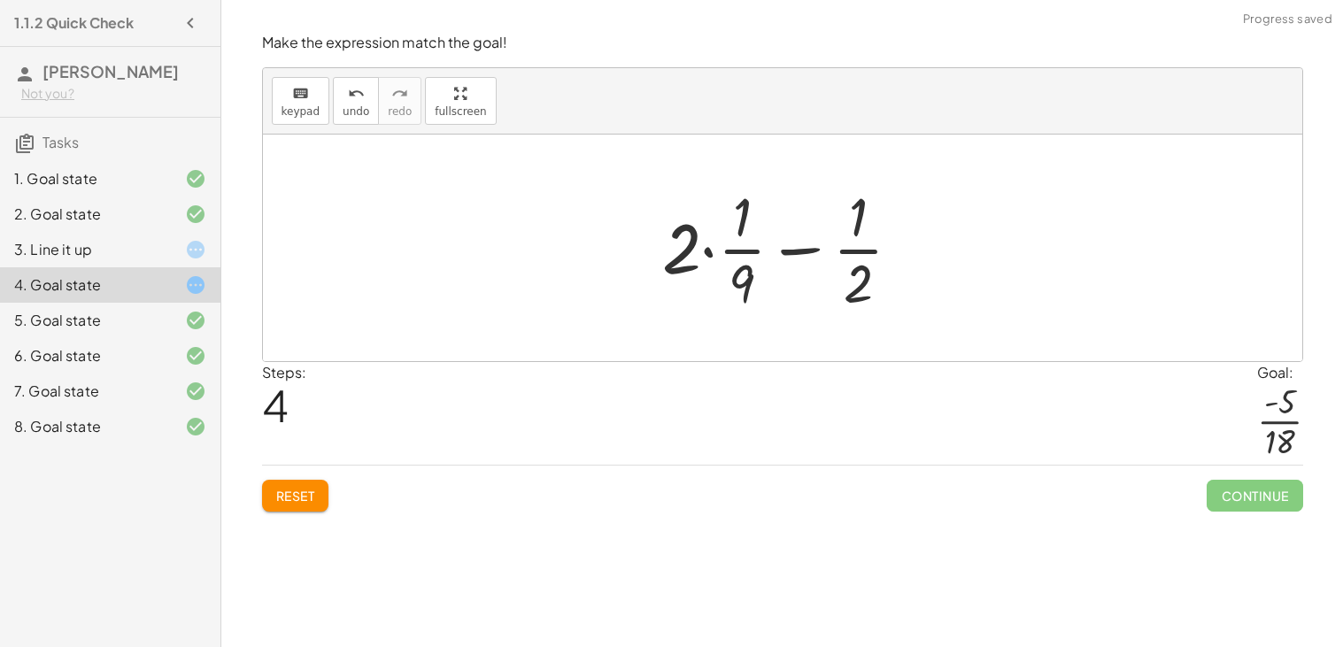
click at [847, 252] on div at bounding box center [789, 248] width 272 height 136
click at [816, 250] on div at bounding box center [789, 248] width 272 height 136
drag, startPoint x: 751, startPoint y: 272, endPoint x: 767, endPoint y: 287, distance: 21.9
click at [767, 287] on div at bounding box center [789, 248] width 272 height 136
click at [674, 235] on div at bounding box center [789, 248] width 272 height 136
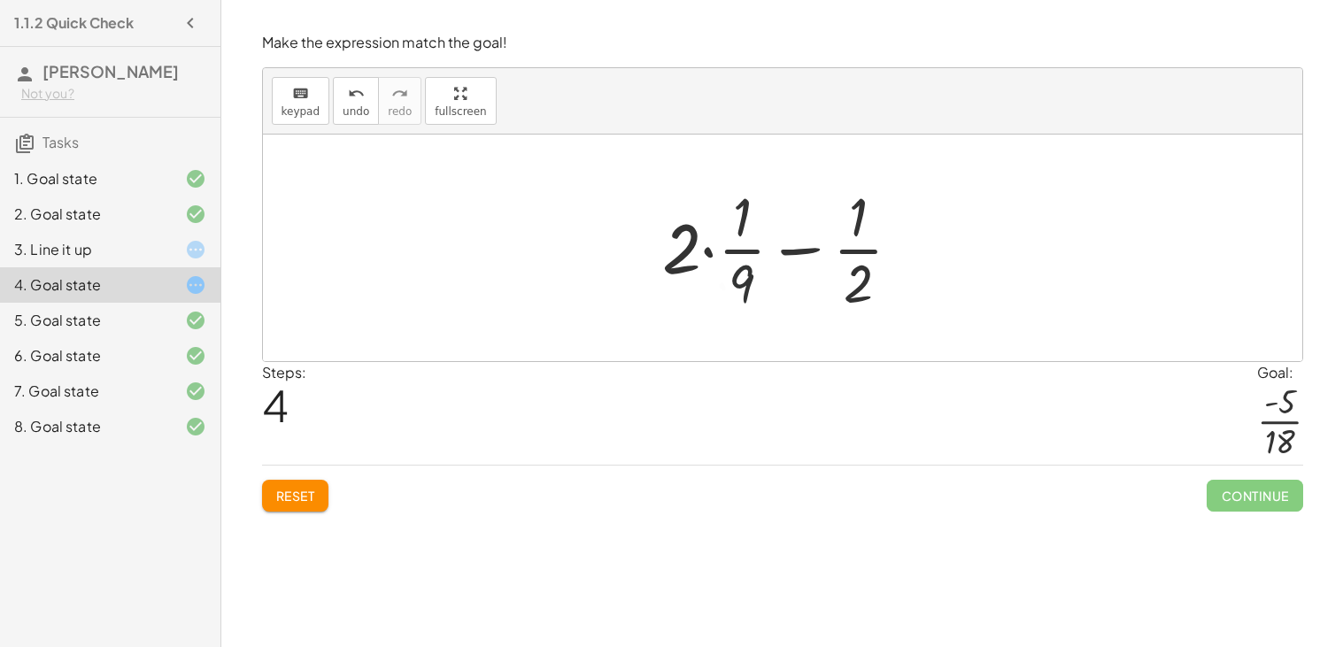
click at [691, 243] on div at bounding box center [789, 248] width 272 height 136
click at [703, 249] on div at bounding box center [789, 248] width 272 height 136
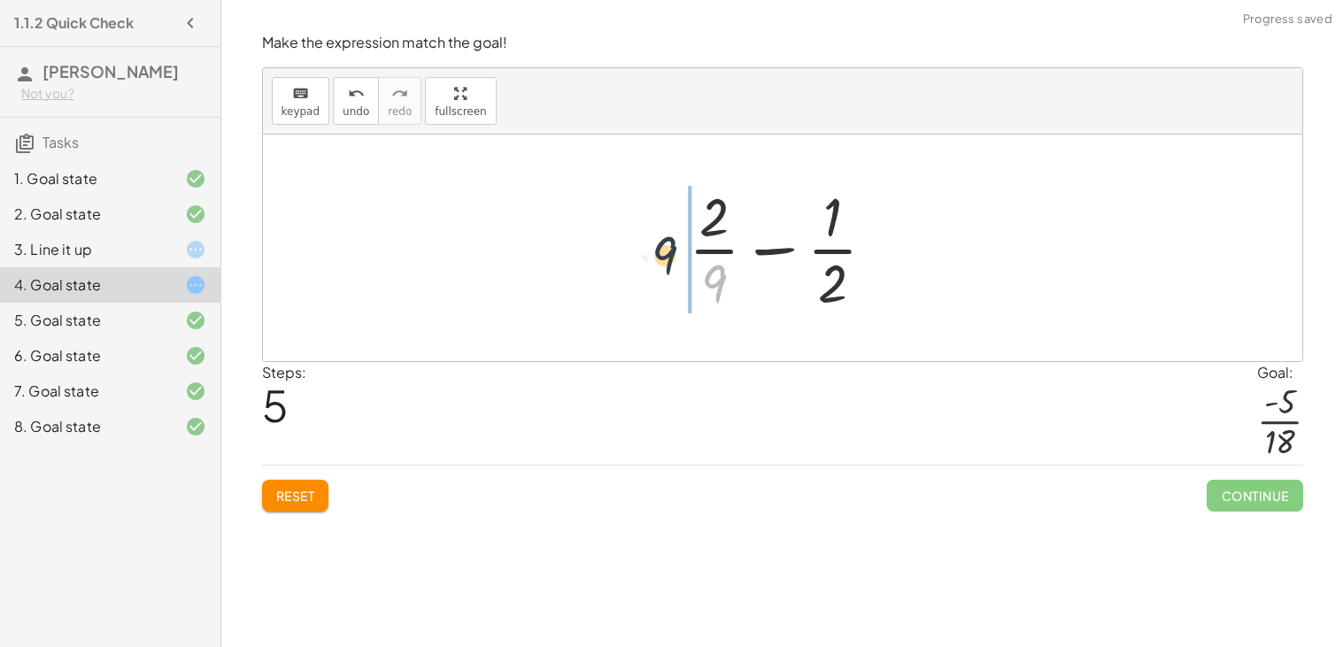
drag, startPoint x: 716, startPoint y: 281, endPoint x: 659, endPoint y: 245, distance: 66.8
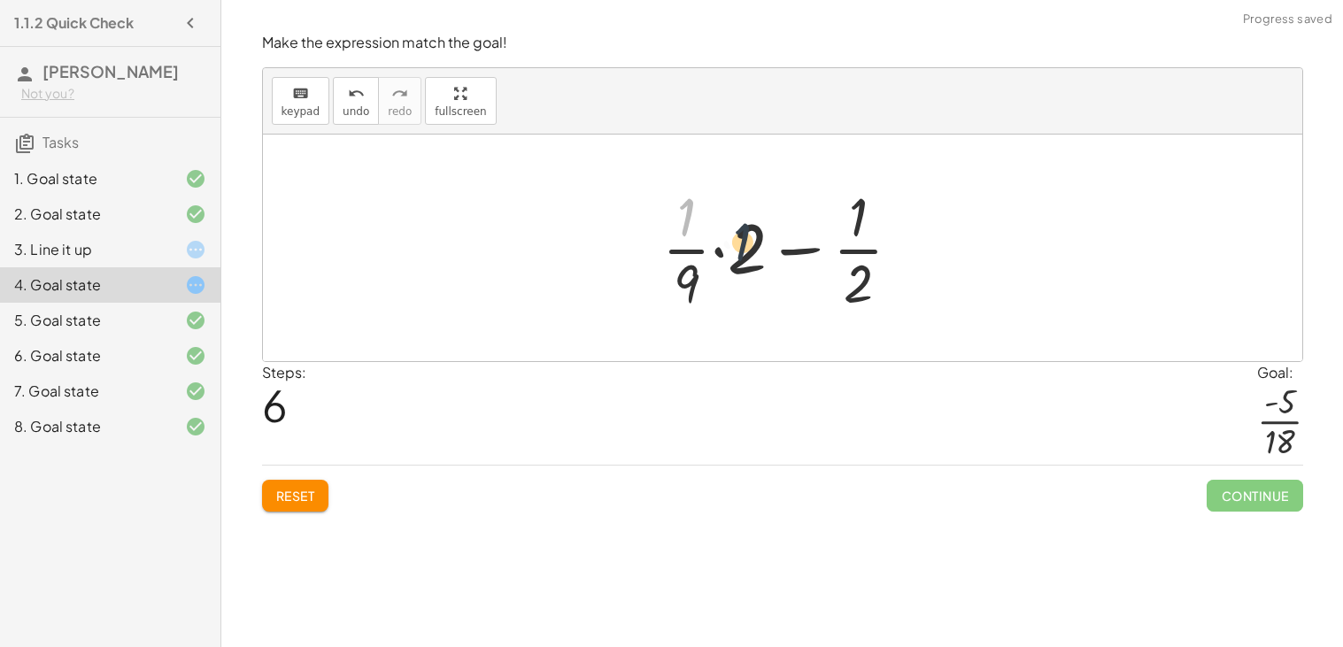
drag, startPoint x: 685, startPoint y: 226, endPoint x: 749, endPoint y: 255, distance: 70.1
click at [749, 255] on div at bounding box center [789, 248] width 272 height 136
click at [845, 245] on div at bounding box center [789, 248] width 272 height 136
click at [763, 261] on div at bounding box center [789, 248] width 272 height 136
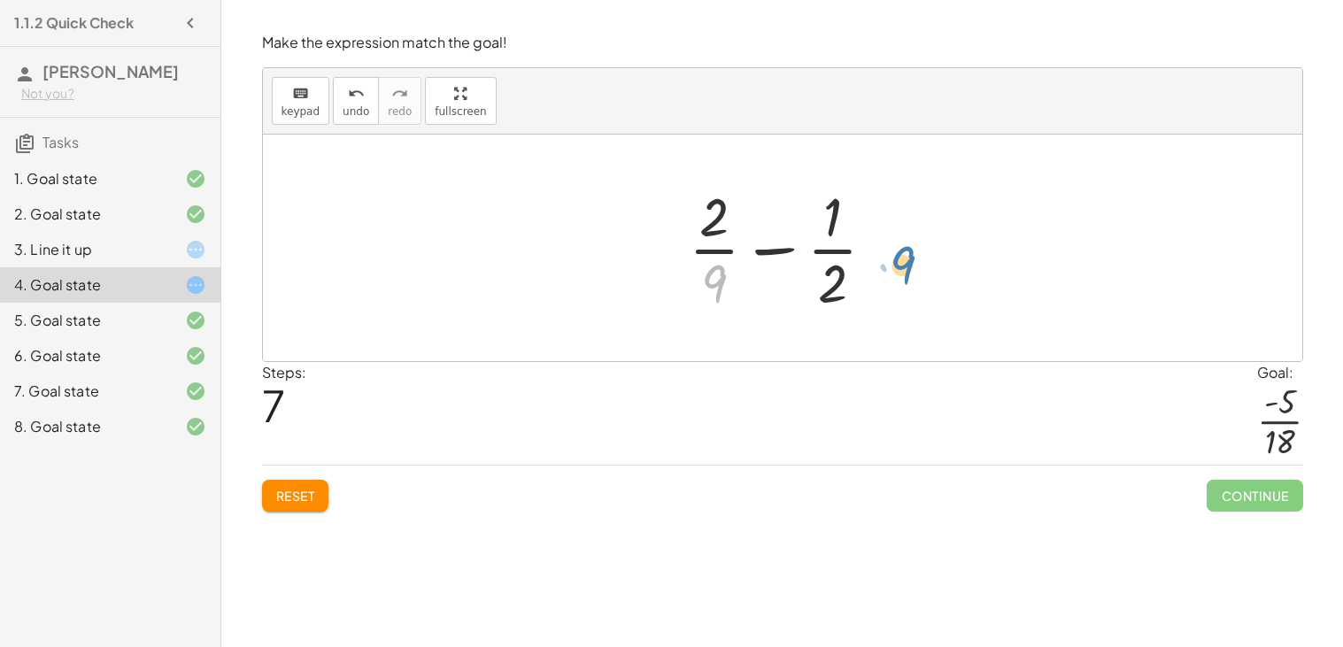
drag, startPoint x: 725, startPoint y: 281, endPoint x: 913, endPoint y: 262, distance: 189.5
click at [913, 262] on div "+ · 2 · 9 + ( - · 1 · 2 ) + · 2 · 9 − · 1 · 2 + · 2 · · 1 · 9 − · 1 · 2 + · 2 ·…" at bounding box center [782, 248] width 1039 height 227
drag, startPoint x: 714, startPoint y: 275, endPoint x: 836, endPoint y: 235, distance: 128.5
click at [836, 235] on div at bounding box center [790, 248] width 220 height 136
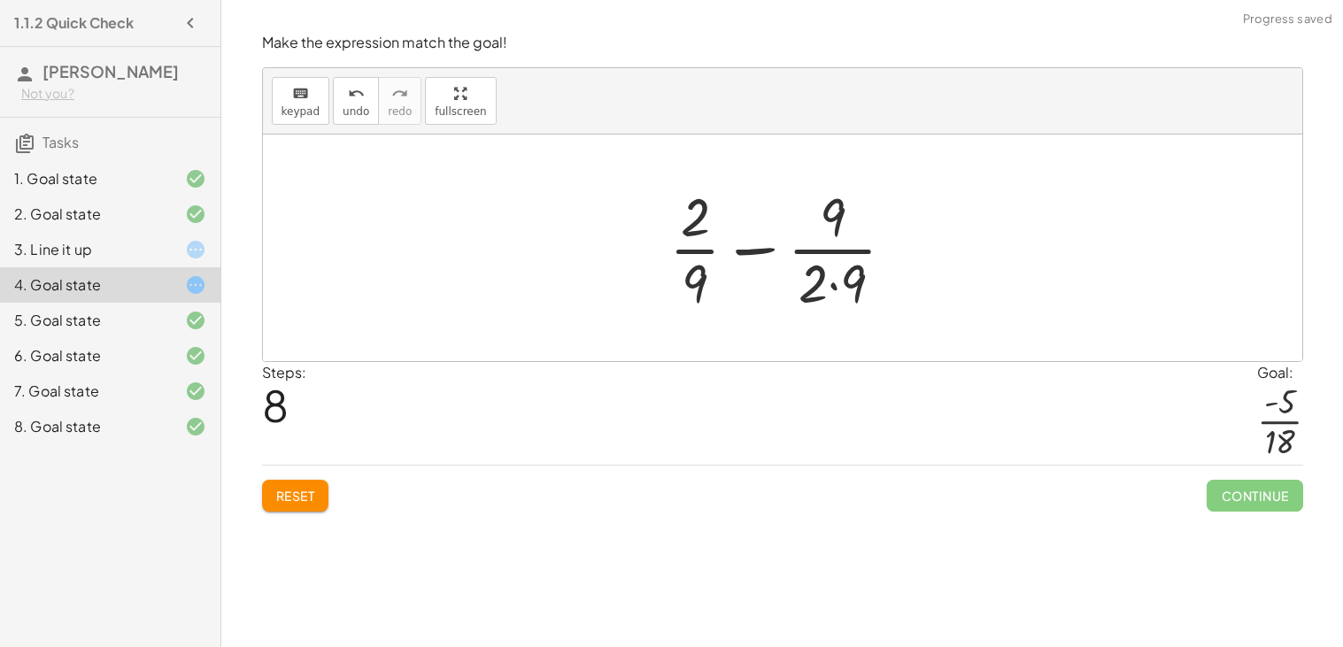
click at [837, 279] on div at bounding box center [789, 248] width 258 height 136
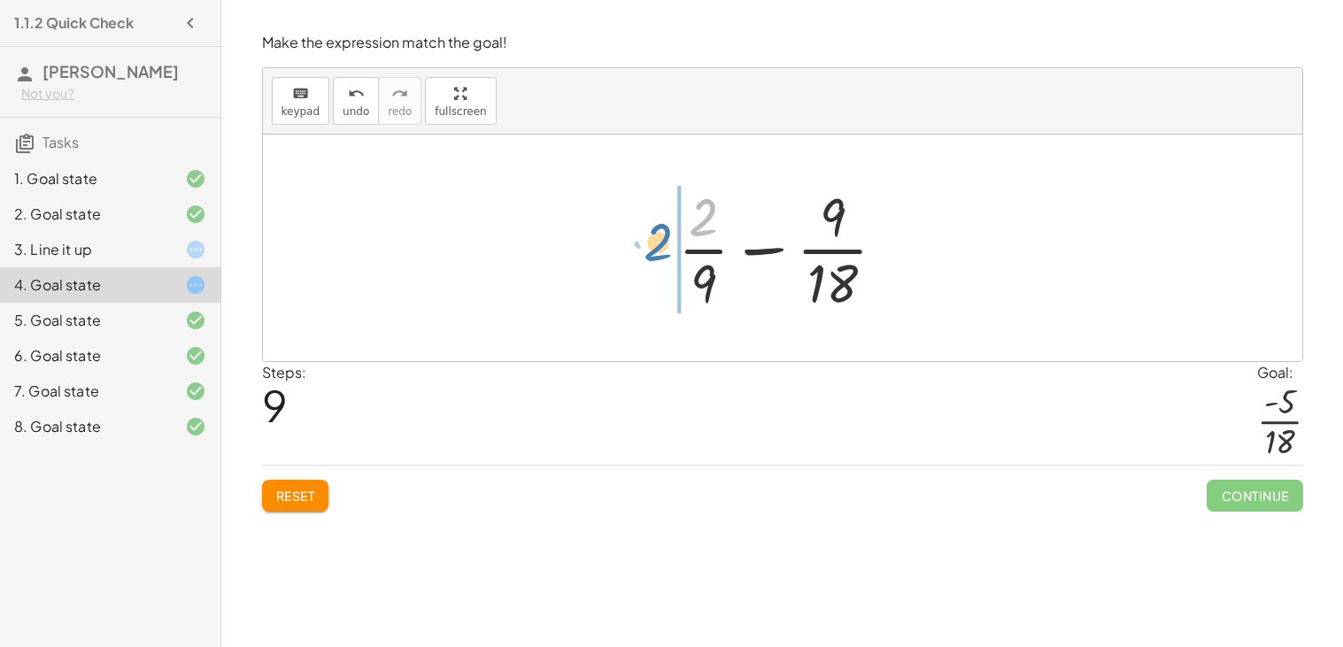
drag, startPoint x: 708, startPoint y: 230, endPoint x: 658, endPoint y: 254, distance: 55.8
click at [658, 254] on div "+ · 2 · 9 + ( - · 1 · 2 ) + · 2 · 9 − · 1 · 2 + · 2 · · 1 · 9 − · 1 · 2 + · 2 ·…" at bounding box center [782, 247] width 262 height 145
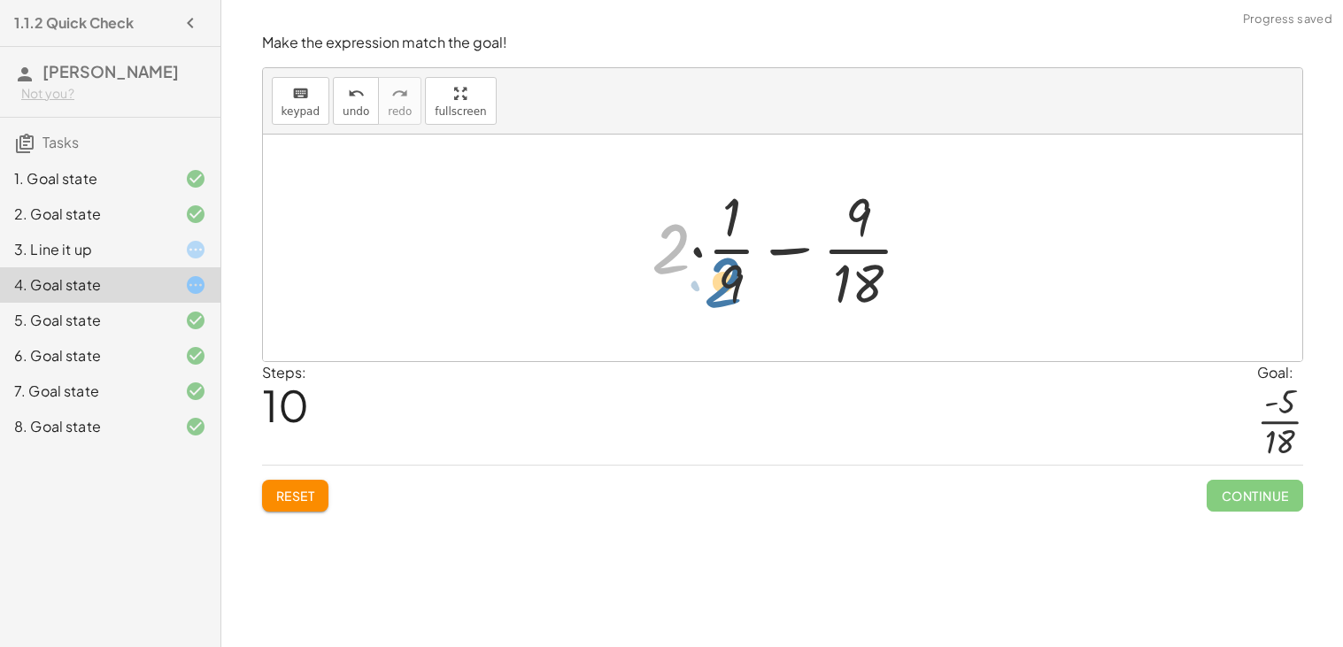
drag, startPoint x: 667, startPoint y: 239, endPoint x: 721, endPoint y: 273, distance: 63.6
click at [721, 273] on div at bounding box center [789, 248] width 293 height 136
click at [693, 249] on div at bounding box center [789, 248] width 293 height 136
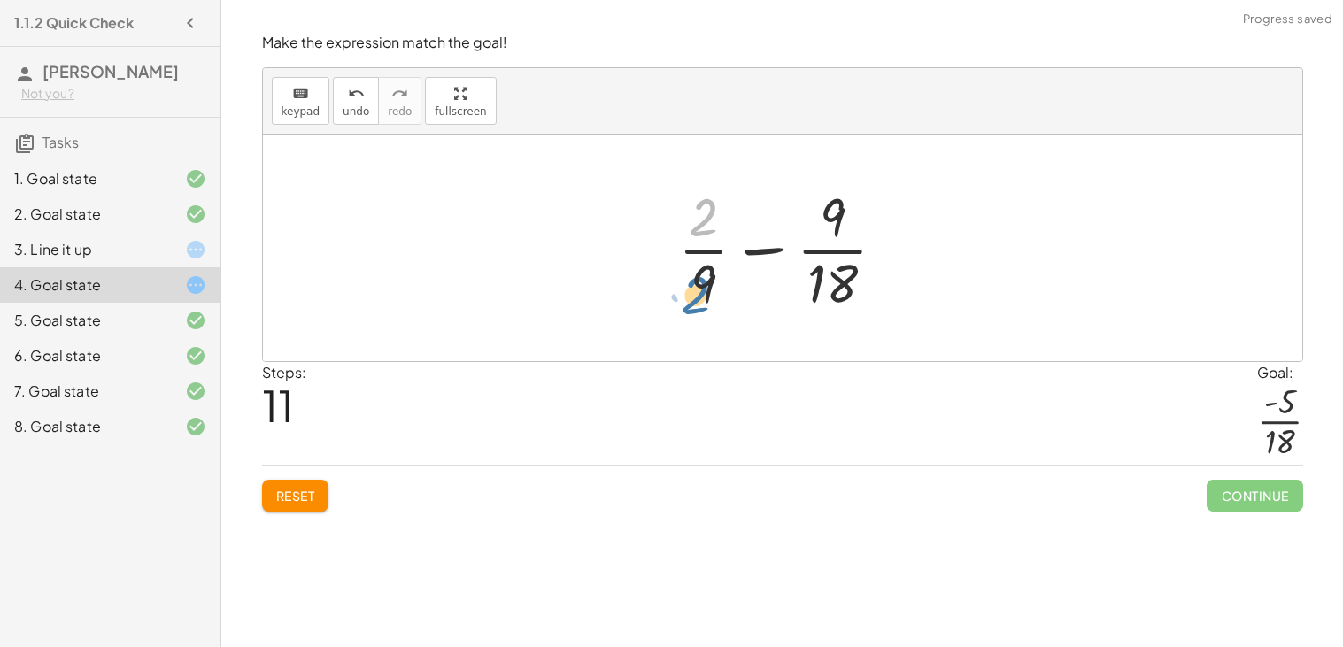
drag, startPoint x: 707, startPoint y: 214, endPoint x: 694, endPoint y: 281, distance: 68.6
click at [694, 281] on div at bounding box center [789, 248] width 240 height 136
click at [708, 274] on div at bounding box center [789, 248] width 240 height 136
click at [821, 273] on div at bounding box center [789, 248] width 240 height 136
click at [828, 245] on div at bounding box center [790, 248] width 220 height 136
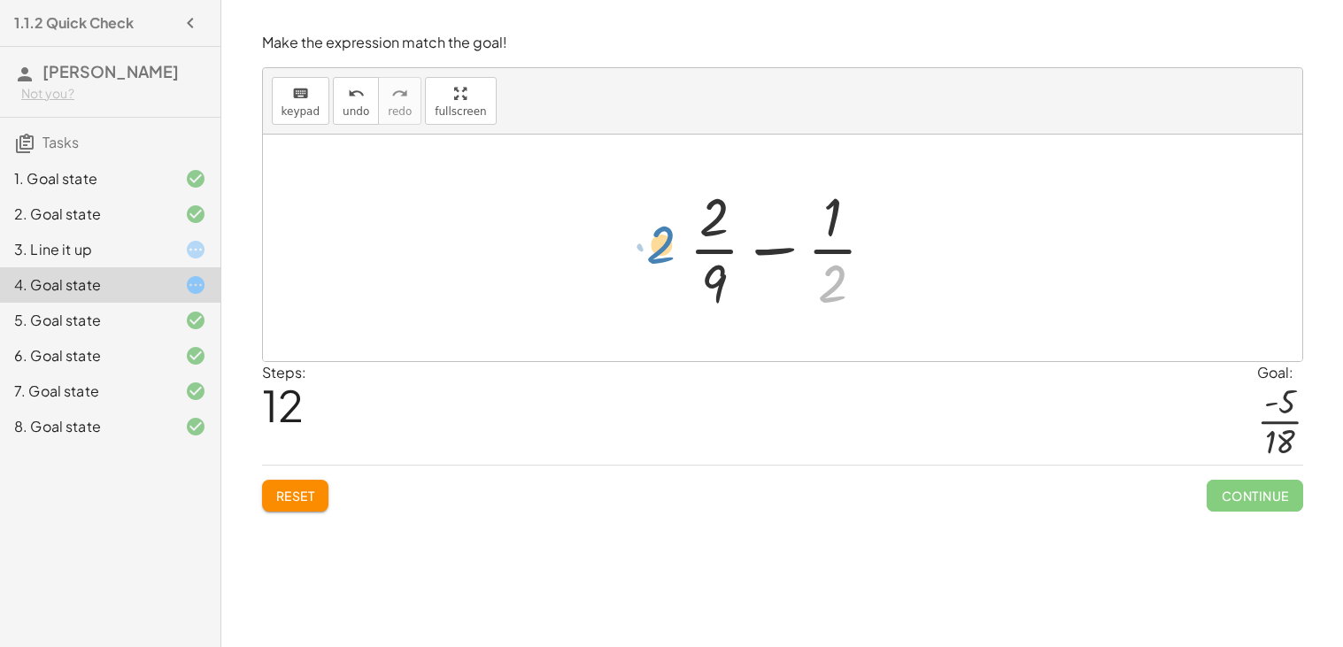
drag, startPoint x: 839, startPoint y: 286, endPoint x: 673, endPoint y: 249, distance: 170.5
drag, startPoint x: 706, startPoint y: 215, endPoint x: 660, endPoint y: 246, distance: 55.5
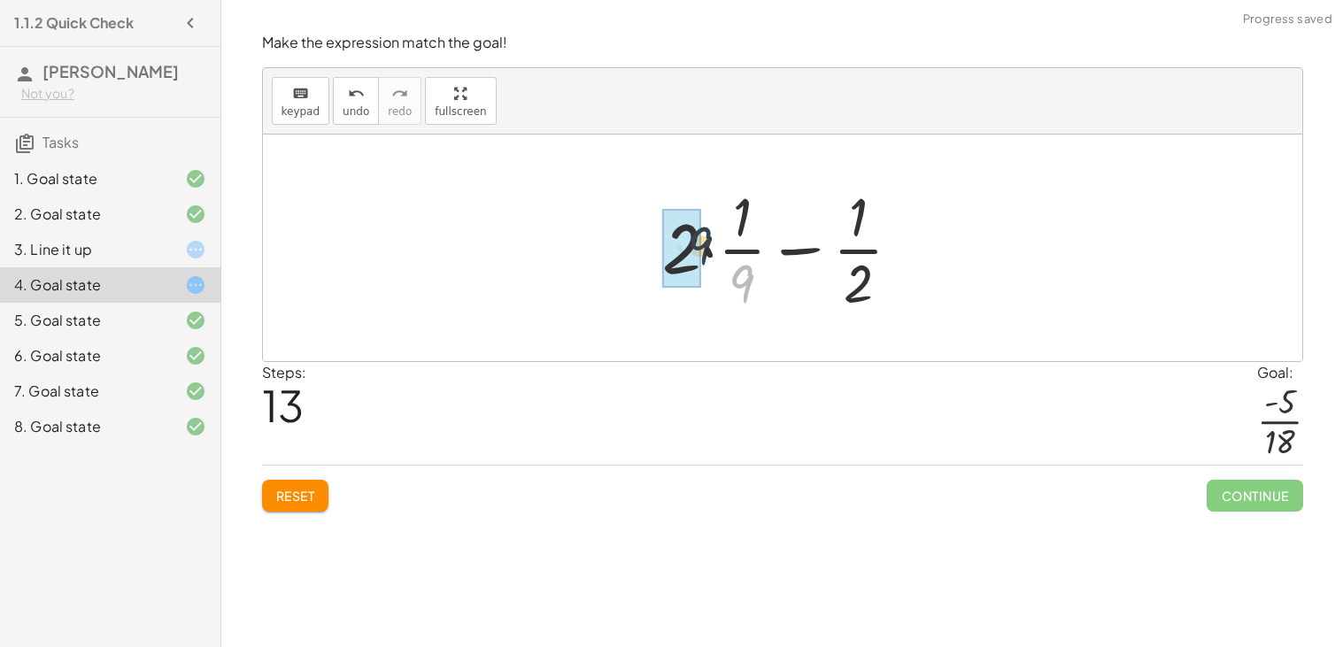
drag, startPoint x: 731, startPoint y: 279, endPoint x: 685, endPoint y: 238, distance: 61.5
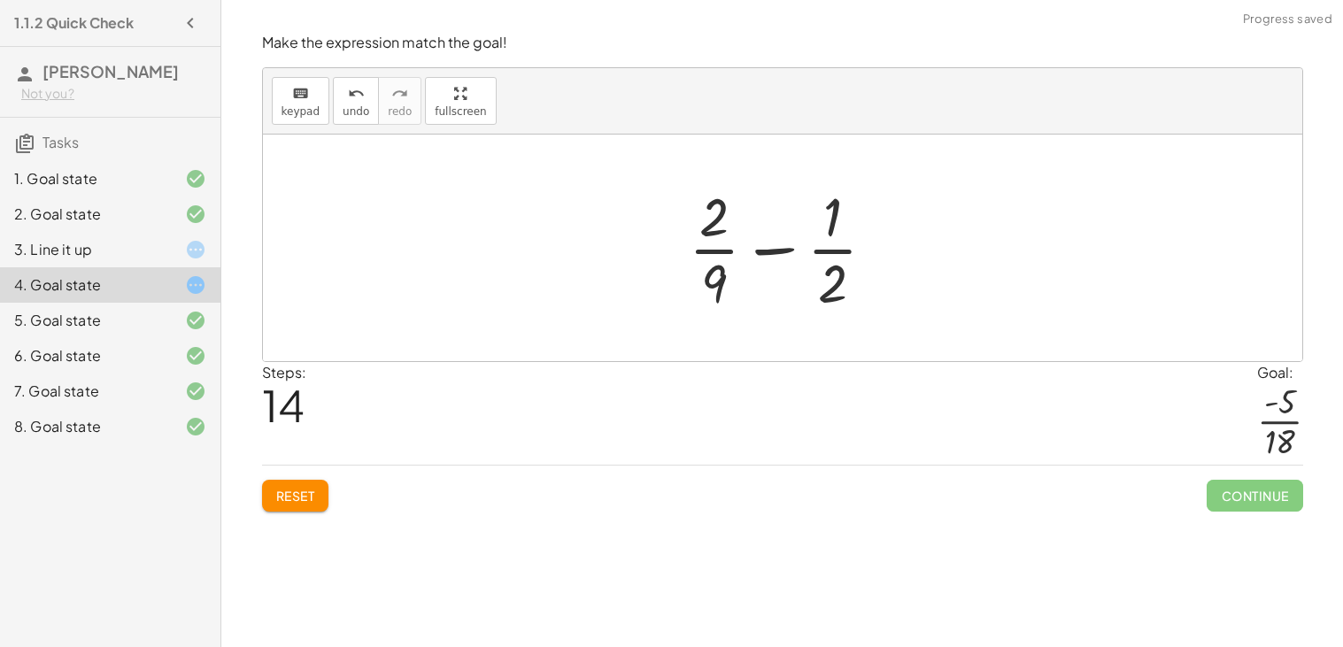
click at [724, 209] on div at bounding box center [790, 248] width 220 height 136
drag, startPoint x: 800, startPoint y: 233, endPoint x: 816, endPoint y: 317, distance: 85.6
click at [816, 317] on div "+ · 2 · 9 + ( - · 1 · 2 ) + · 2 · 9 − · 1 · 2 + · 2 · · 1 · 9 − · 1 · 2 + · 2 ·…" at bounding box center [783, 247] width 242 height 145
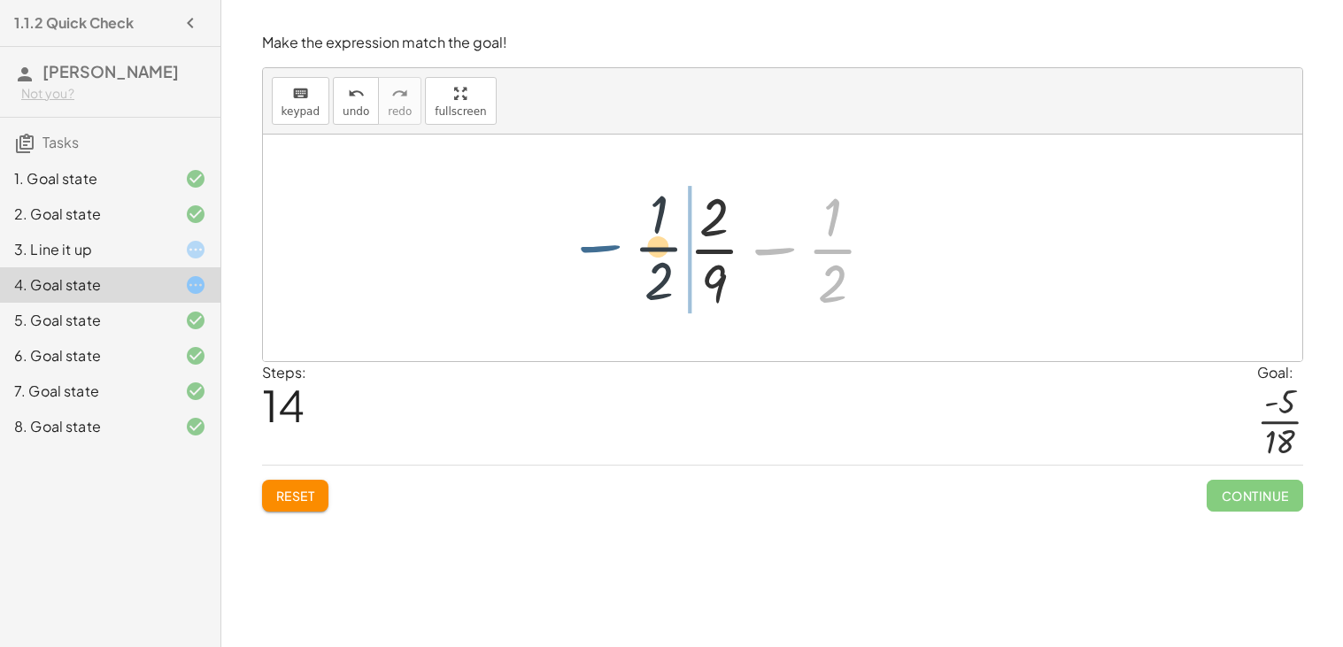
drag, startPoint x: 806, startPoint y: 254, endPoint x: 589, endPoint y: 266, distance: 218.1
click at [589, 266] on div "+ · 2 · 9 + ( - · 1 · 2 ) + · 2 · 9 − · 1 · 2 + · 2 · · 1 · 9 − · 1 · 2 + · 2 ·…" at bounding box center [782, 248] width 1039 height 227
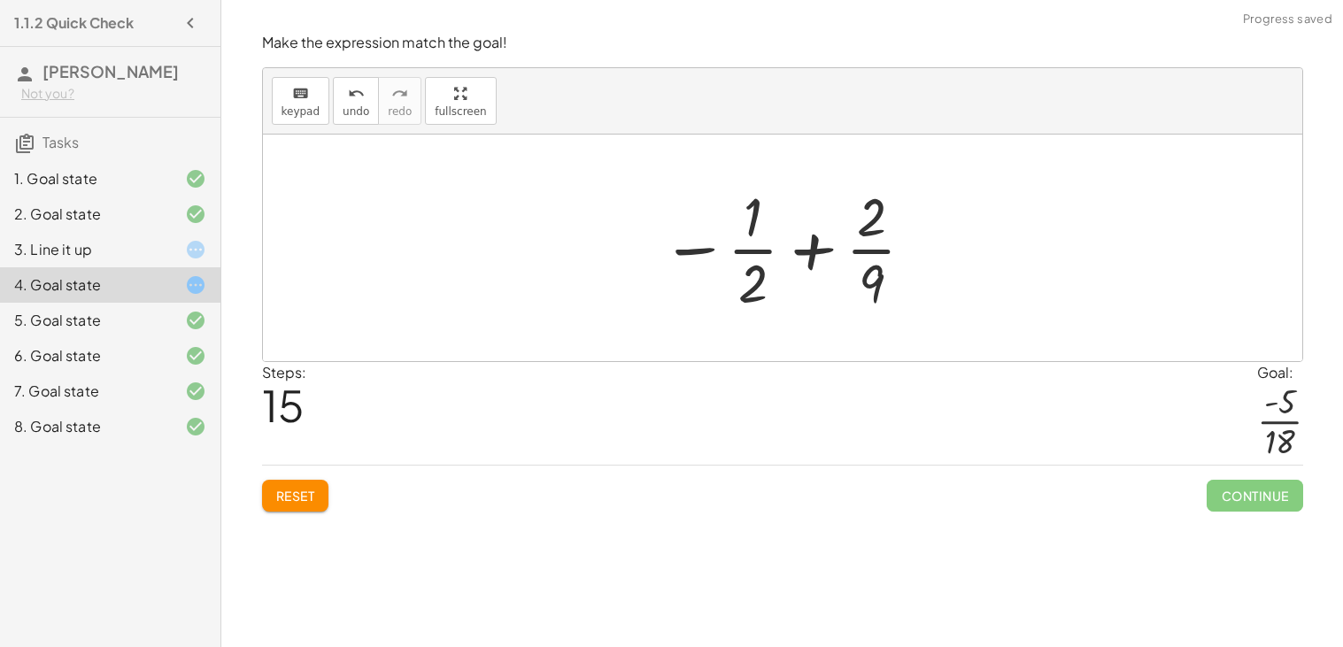
click at [817, 244] on div at bounding box center [789, 248] width 274 height 136
click at [873, 236] on div at bounding box center [789, 248] width 274 height 136
drag, startPoint x: 874, startPoint y: 226, endPoint x: 916, endPoint y: 264, distance: 57.0
click at [916, 264] on div at bounding box center [789, 248] width 274 height 136
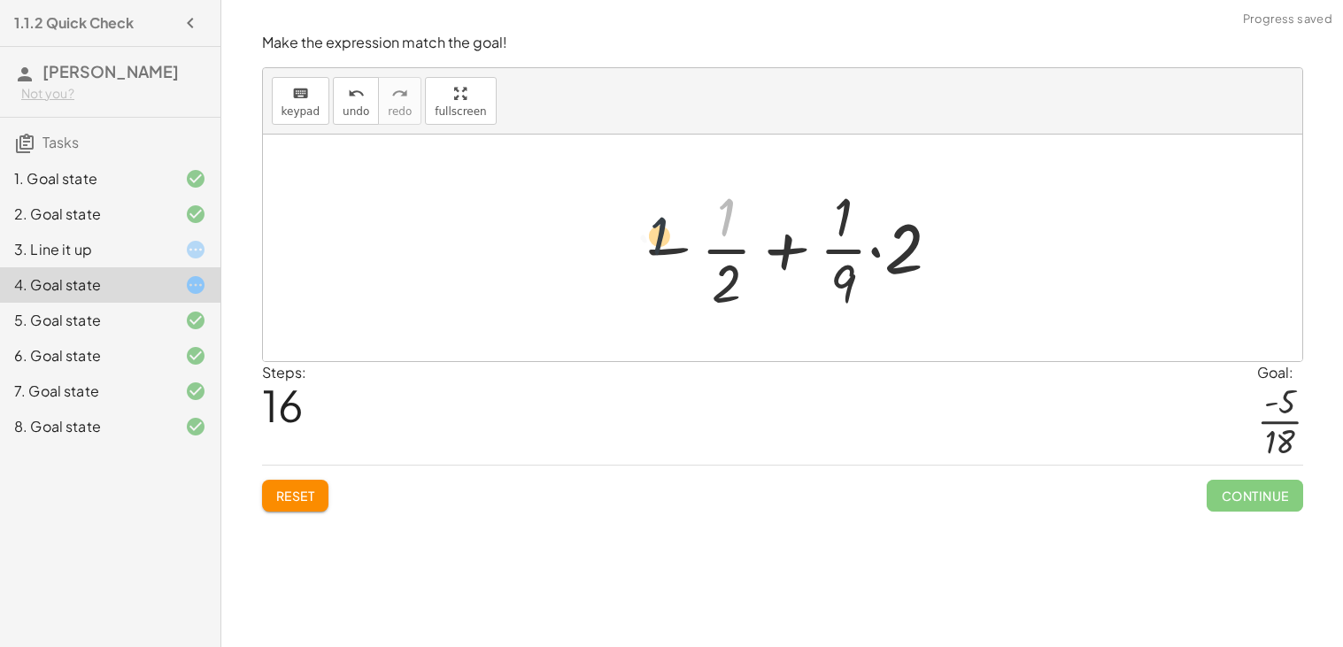
drag, startPoint x: 721, startPoint y: 229, endPoint x: 632, endPoint y: 254, distance: 92.8
click at [632, 254] on div at bounding box center [789, 248] width 326 height 136
click at [657, 251] on div at bounding box center [789, 248] width 326 height 136
drag, startPoint x: 657, startPoint y: 251, endPoint x: 764, endPoint y: 258, distance: 107.3
click at [764, 258] on div at bounding box center [789, 248] width 326 height 136
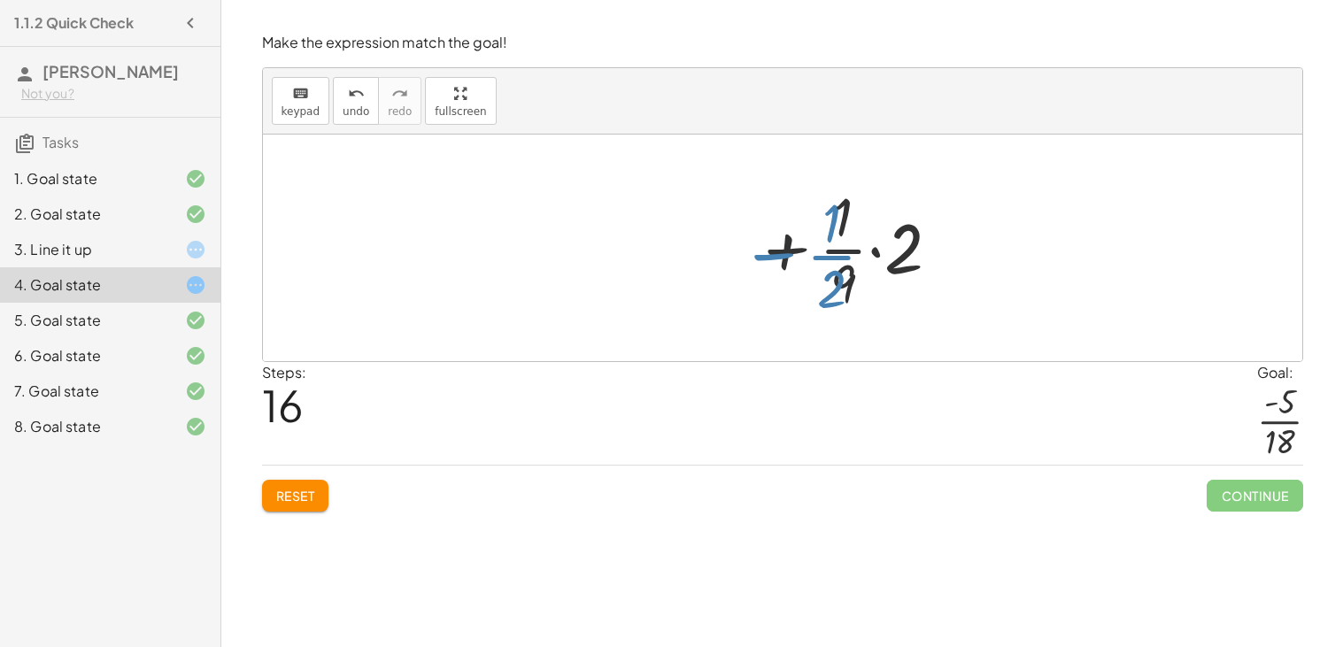
drag, startPoint x: 764, startPoint y: 258, endPoint x: 788, endPoint y: 255, distance: 24.0
click at [788, 255] on div at bounding box center [789, 248] width 326 height 136
click at [906, 270] on div at bounding box center [789, 248] width 326 height 136
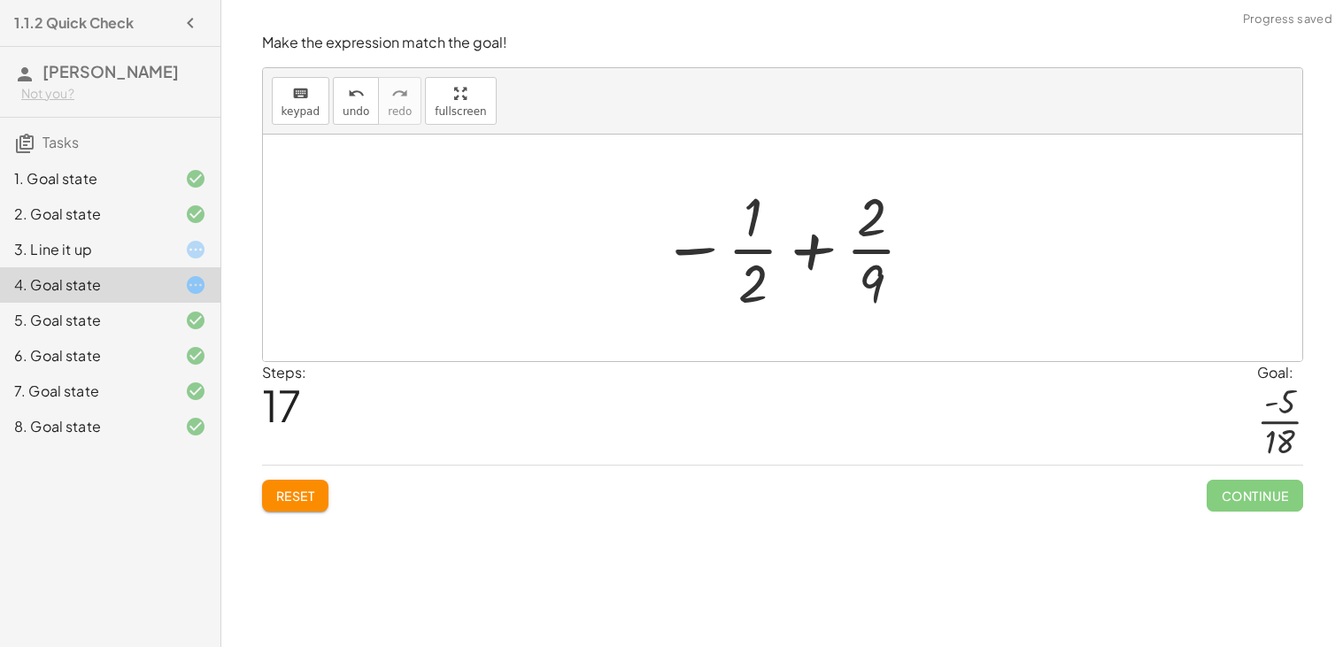
click at [827, 243] on div at bounding box center [789, 248] width 274 height 136
click at [826, 250] on div at bounding box center [789, 248] width 274 height 136
click at [348, 113] on span "undo" at bounding box center [356, 111] width 27 height 12
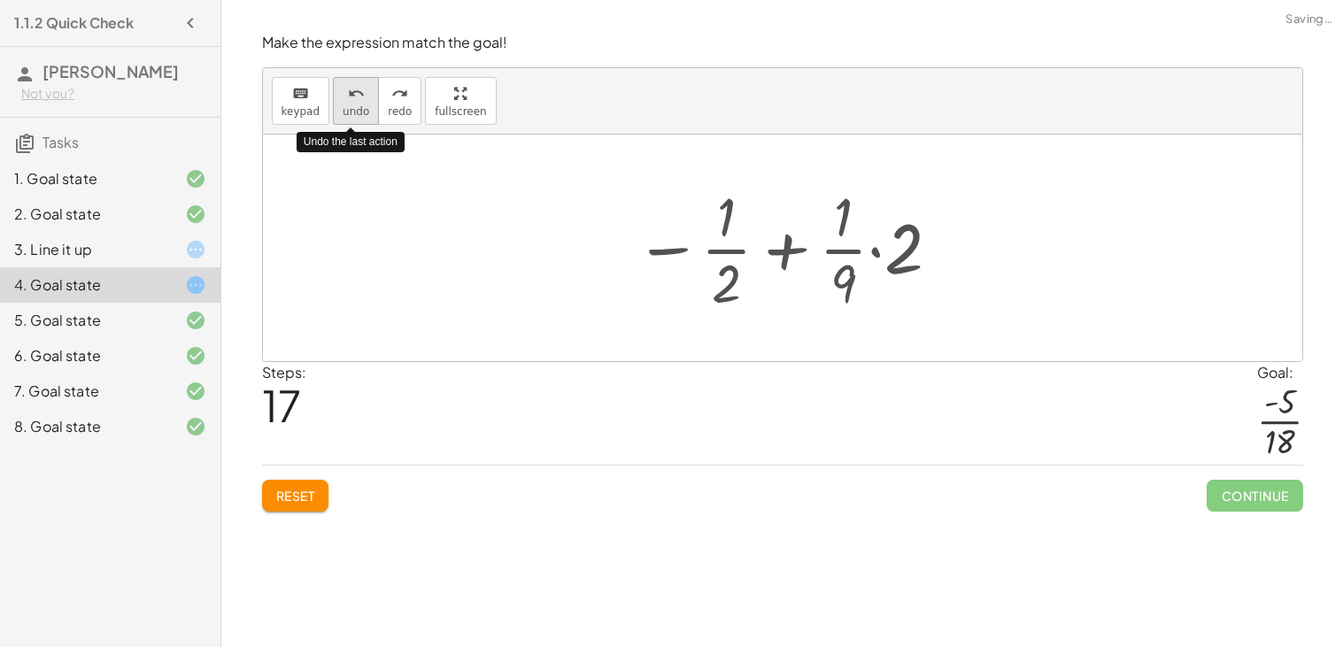
click at [348, 113] on span "undo" at bounding box center [356, 111] width 27 height 12
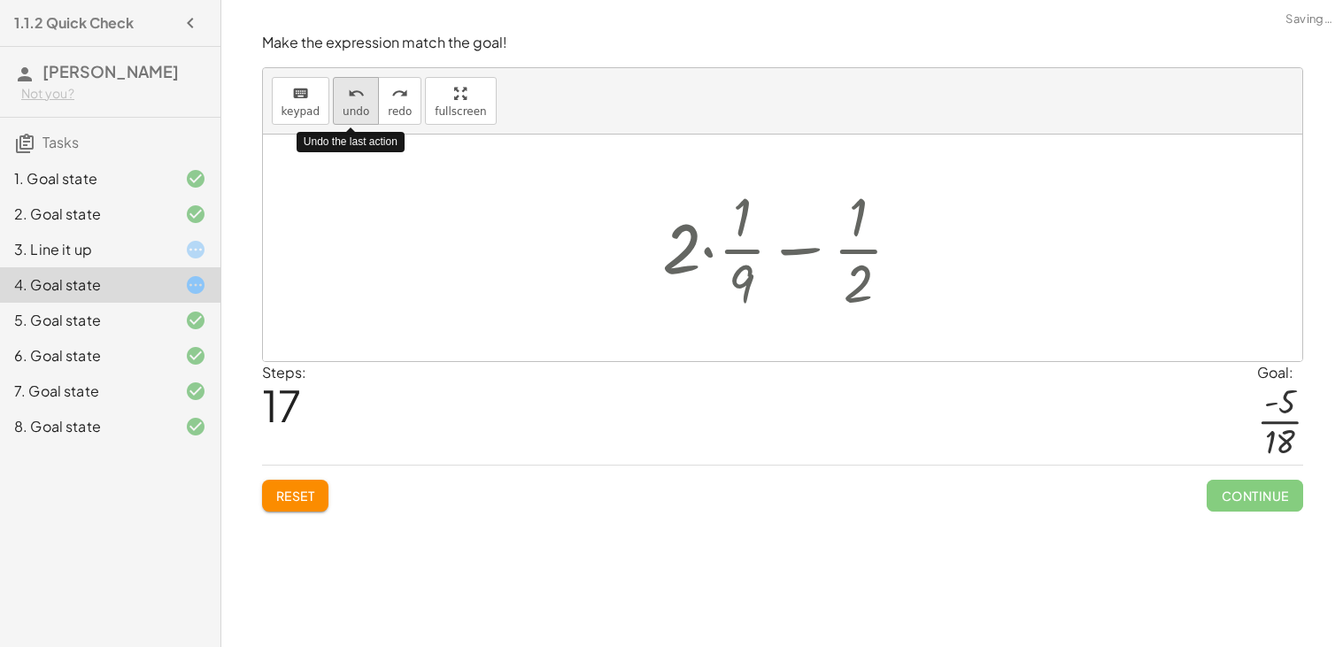
click at [348, 113] on span "undo" at bounding box center [356, 111] width 27 height 12
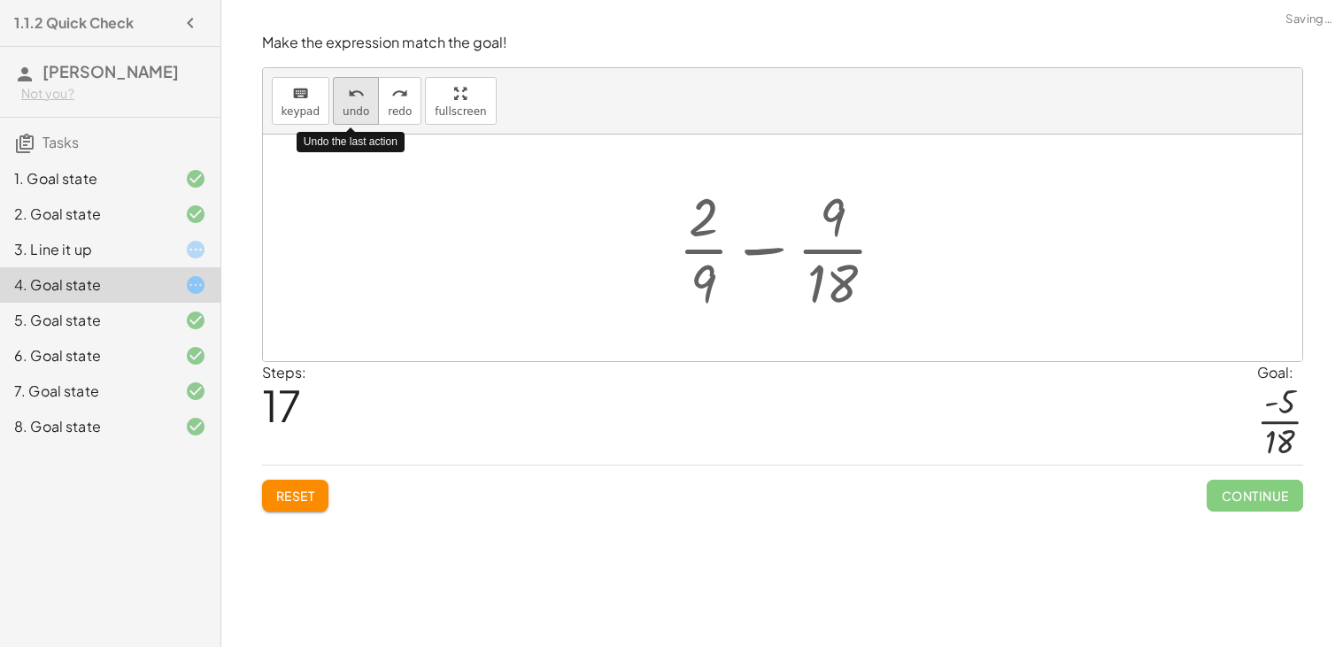
click at [348, 113] on span "undo" at bounding box center [356, 111] width 27 height 12
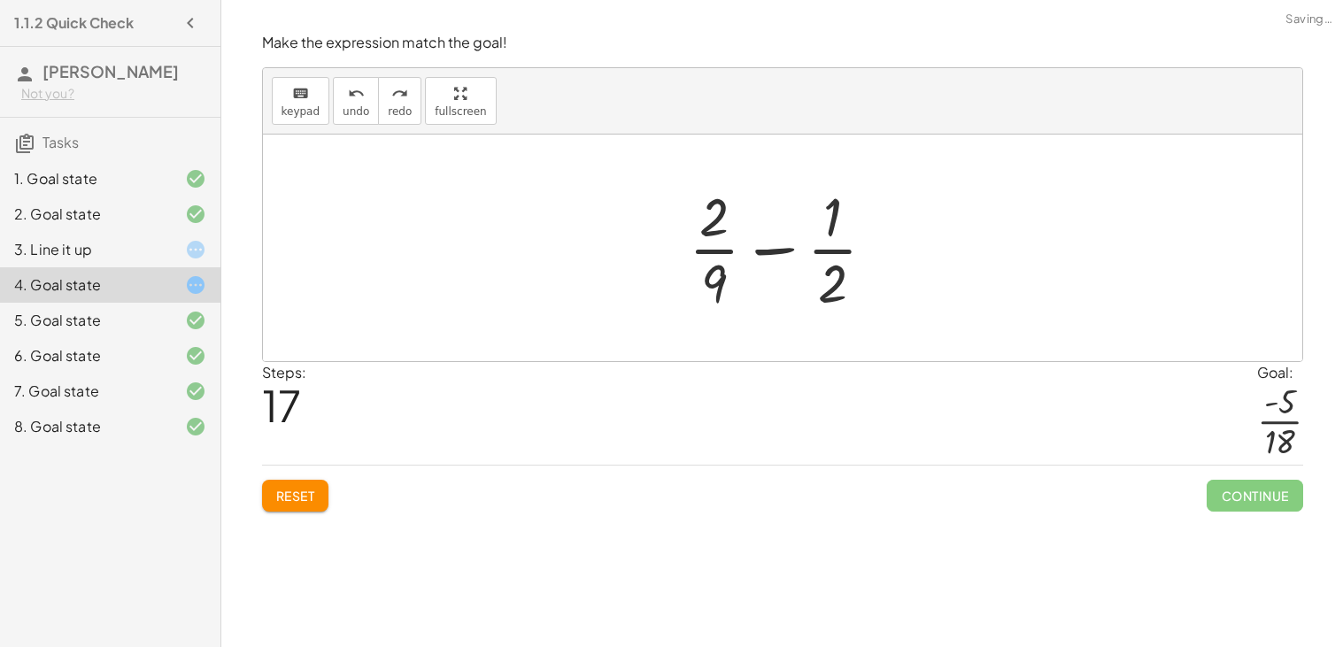
click at [274, 497] on button "Reset" at bounding box center [295, 496] width 67 height 32
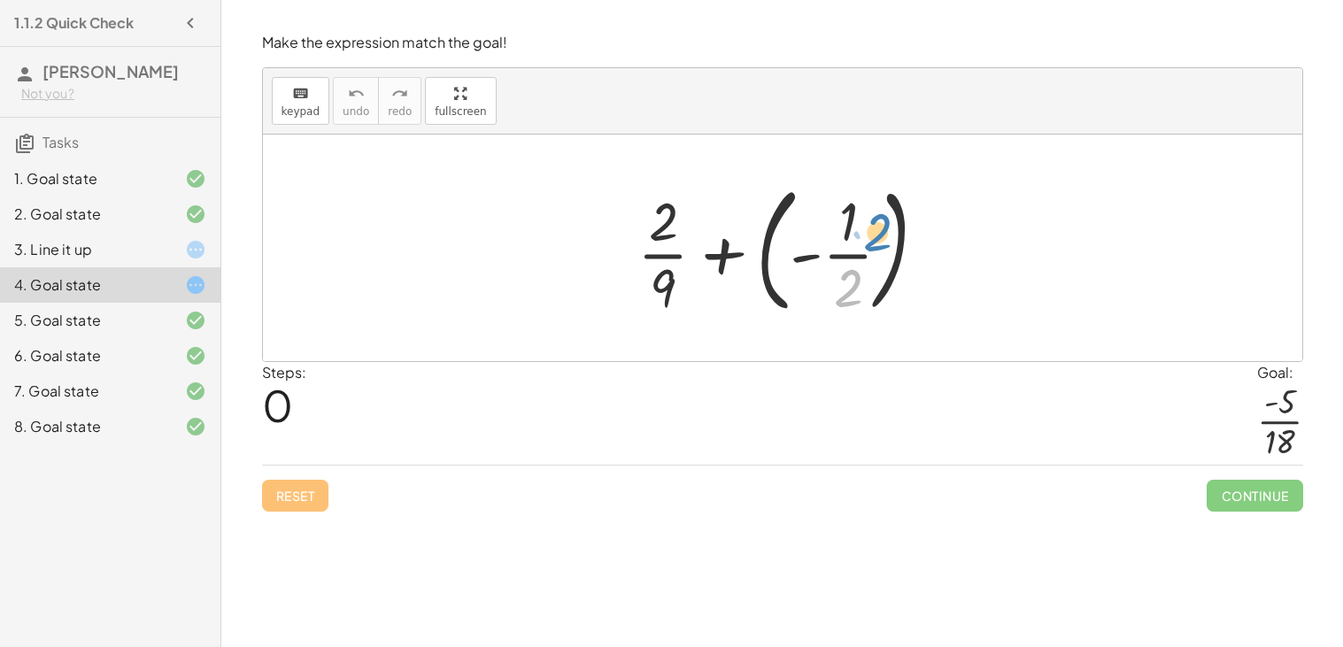
drag, startPoint x: 832, startPoint y: 300, endPoint x: 861, endPoint y: 244, distance: 63.0
click at [861, 244] on div at bounding box center [788, 247] width 321 height 147
drag, startPoint x: 855, startPoint y: 286, endPoint x: 782, endPoint y: 249, distance: 81.5
click at [782, 249] on div at bounding box center [788, 247] width 321 height 147
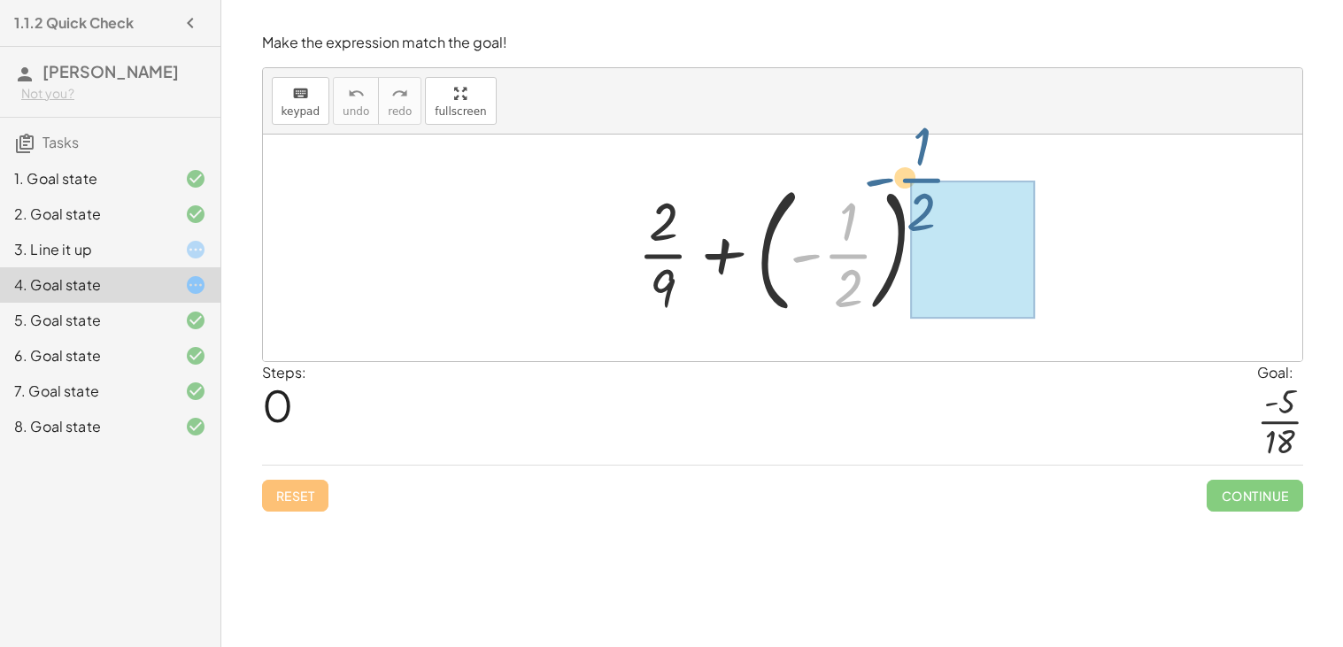
drag, startPoint x: 856, startPoint y: 264, endPoint x: 929, endPoint y: 188, distance: 105.8
drag, startPoint x: 858, startPoint y: 250, endPoint x: 935, endPoint y: 231, distance: 79.4
drag, startPoint x: 829, startPoint y: 267, endPoint x: 1001, endPoint y: 243, distance: 173.5
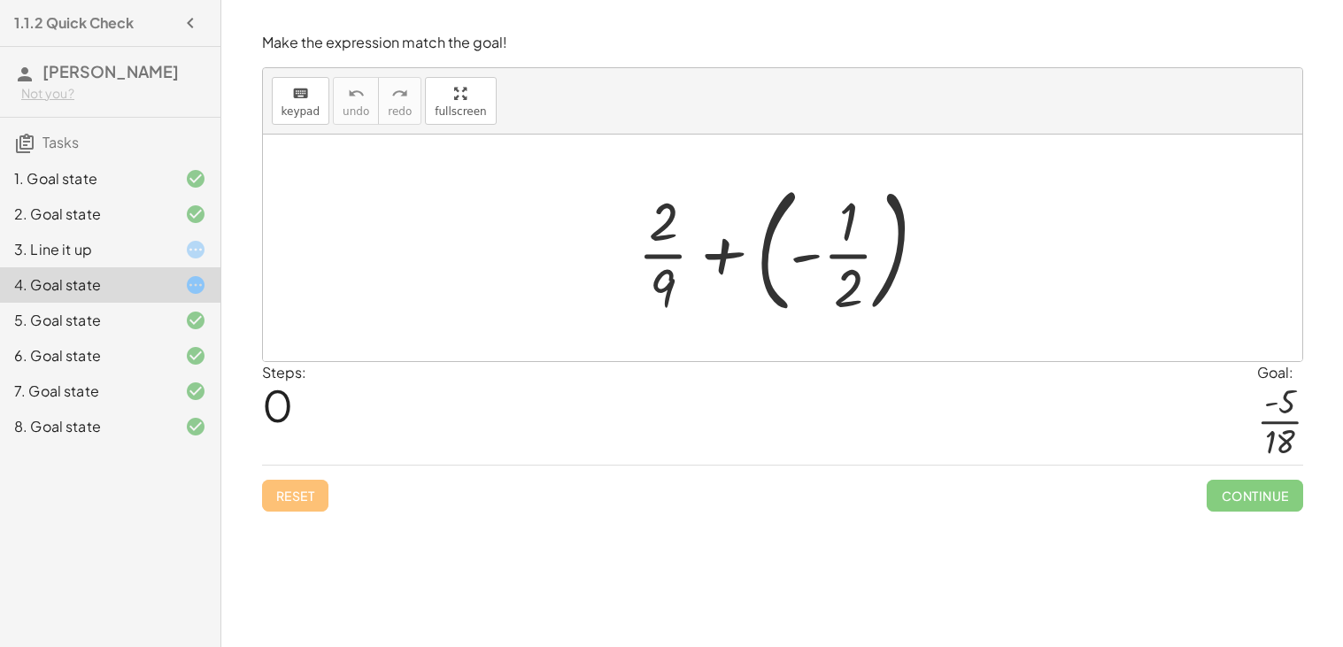
click at [762, 267] on div at bounding box center [788, 247] width 321 height 147
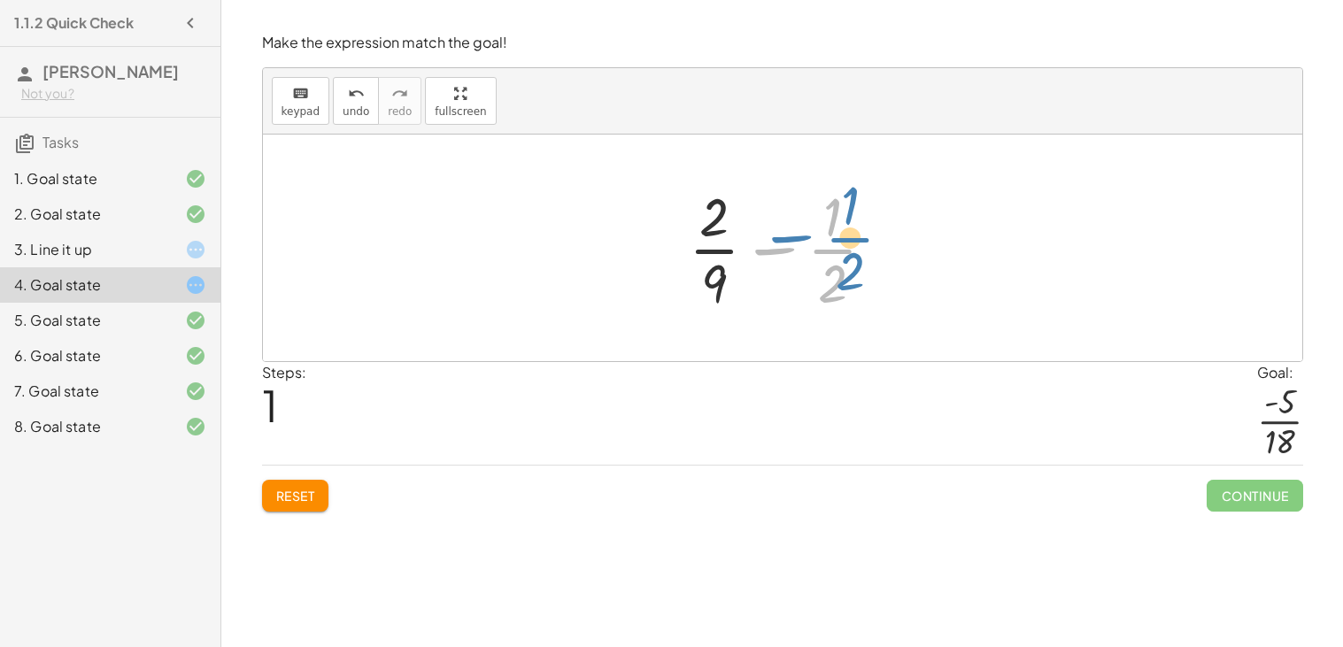
click at [838, 259] on div at bounding box center [790, 248] width 220 height 136
drag, startPoint x: 713, startPoint y: 221, endPoint x: 677, endPoint y: 258, distance: 52.0
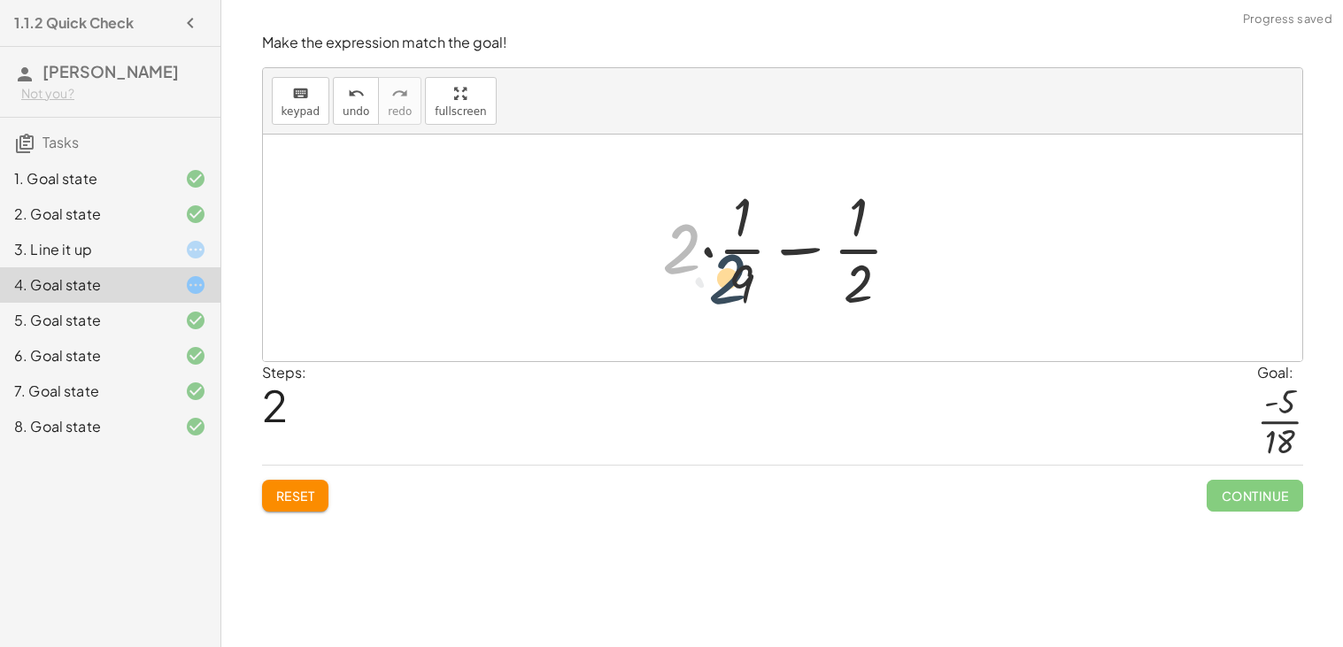
drag, startPoint x: 692, startPoint y: 250, endPoint x: 748, endPoint y: 286, distance: 66.5
click at [748, 286] on div at bounding box center [789, 248] width 272 height 136
click at [713, 253] on div at bounding box center [789, 248] width 272 height 136
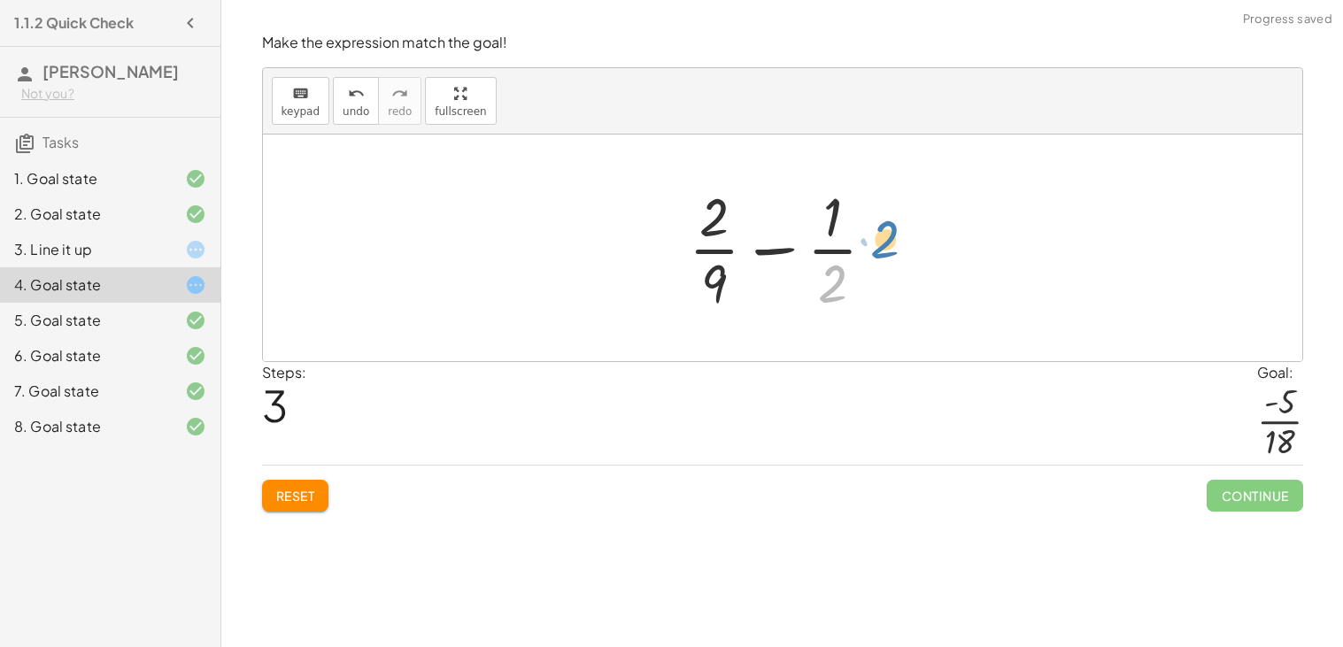
drag, startPoint x: 846, startPoint y: 281, endPoint x: 896, endPoint y: 231, distance: 70.1
click at [896, 231] on div at bounding box center [790, 248] width 220 height 136
click at [818, 281] on div at bounding box center [790, 248] width 220 height 136
click at [799, 268] on div at bounding box center [790, 248] width 220 height 136
click at [773, 251] on div at bounding box center [790, 248] width 220 height 136
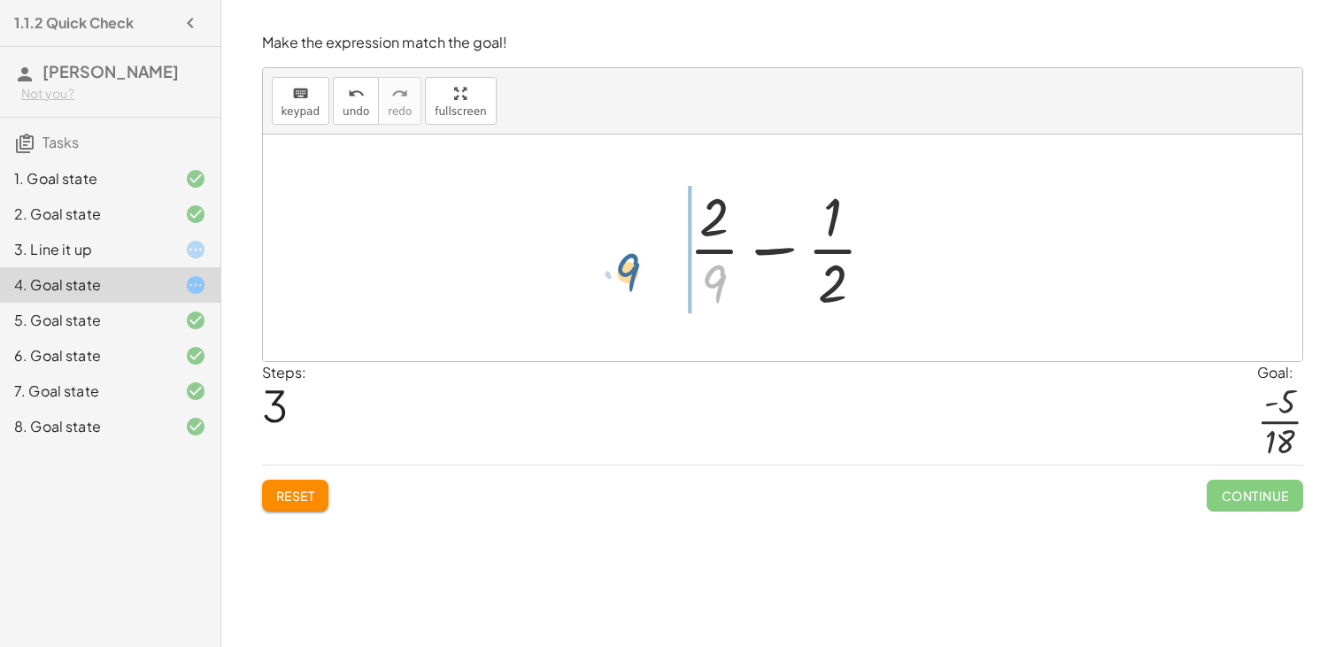
drag, startPoint x: 720, startPoint y: 272, endPoint x: 634, endPoint y: 260, distance: 86.6
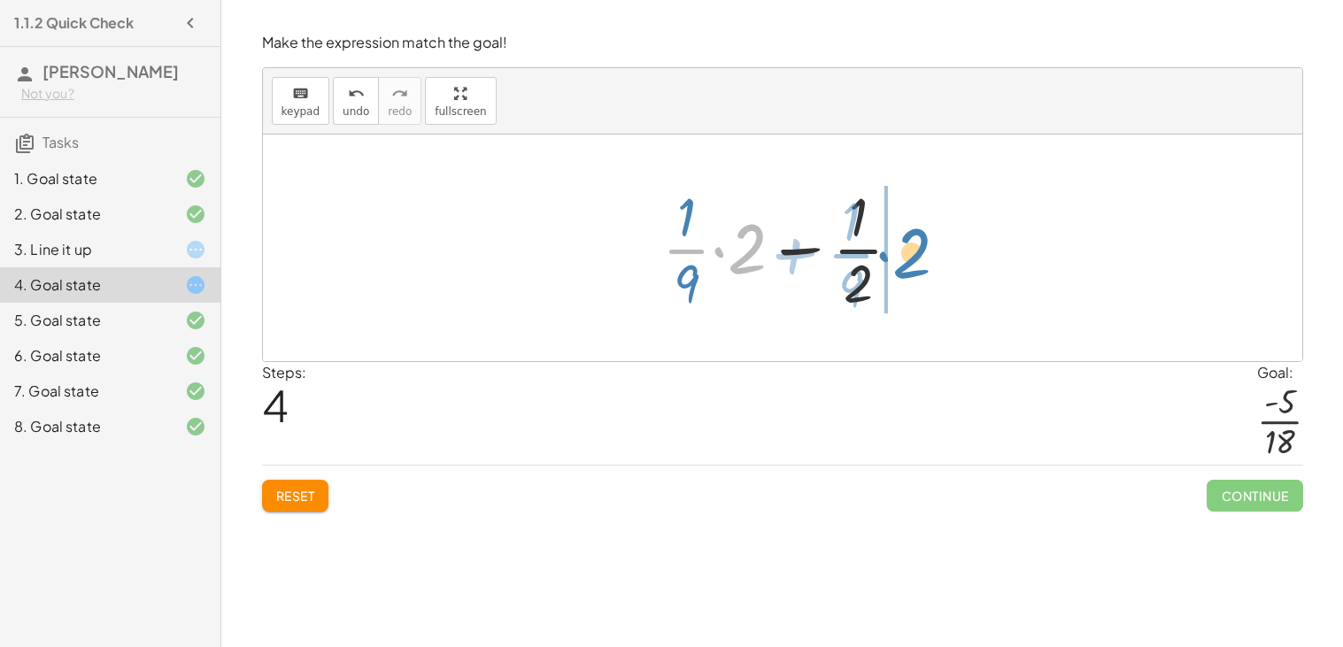
drag, startPoint x: 750, startPoint y: 251, endPoint x: 914, endPoint y: 256, distance: 164.7
click at [914, 256] on div at bounding box center [789, 248] width 272 height 136
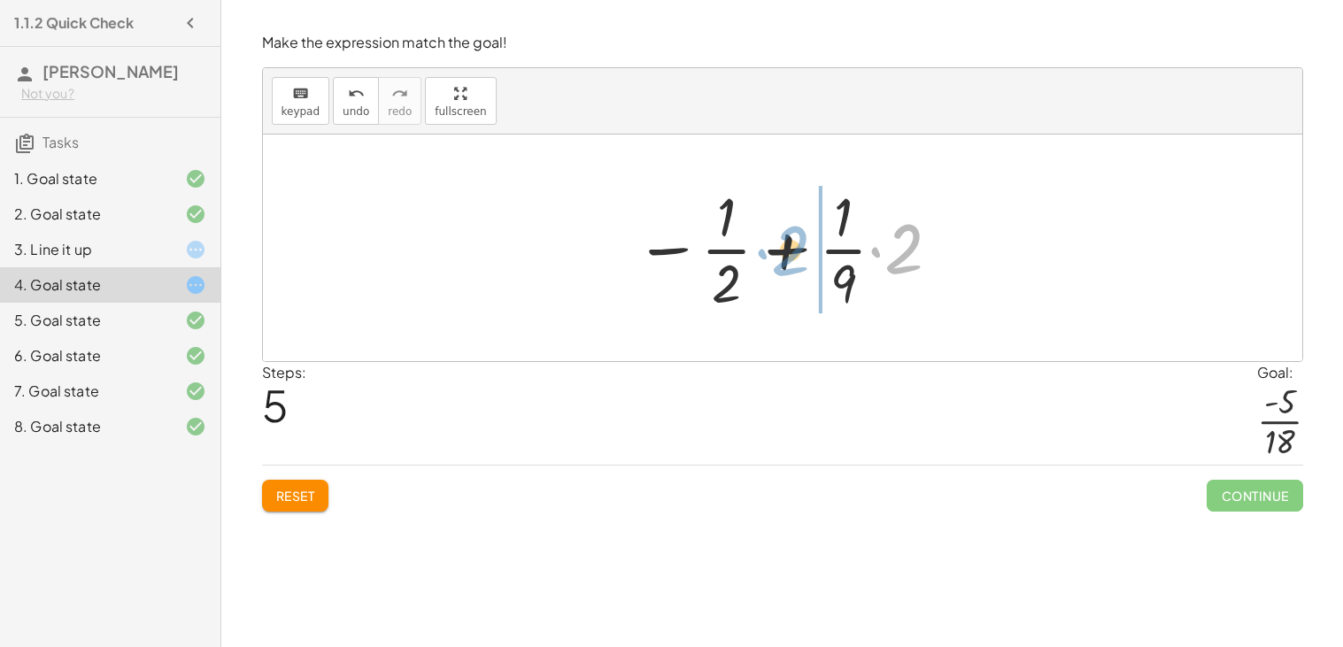
drag, startPoint x: 900, startPoint y: 262, endPoint x: 789, endPoint y: 266, distance: 111.6
click at [789, 266] on div at bounding box center [789, 248] width 326 height 136
click at [850, 256] on div at bounding box center [789, 248] width 326 height 136
click at [859, 254] on div at bounding box center [789, 248] width 326 height 136
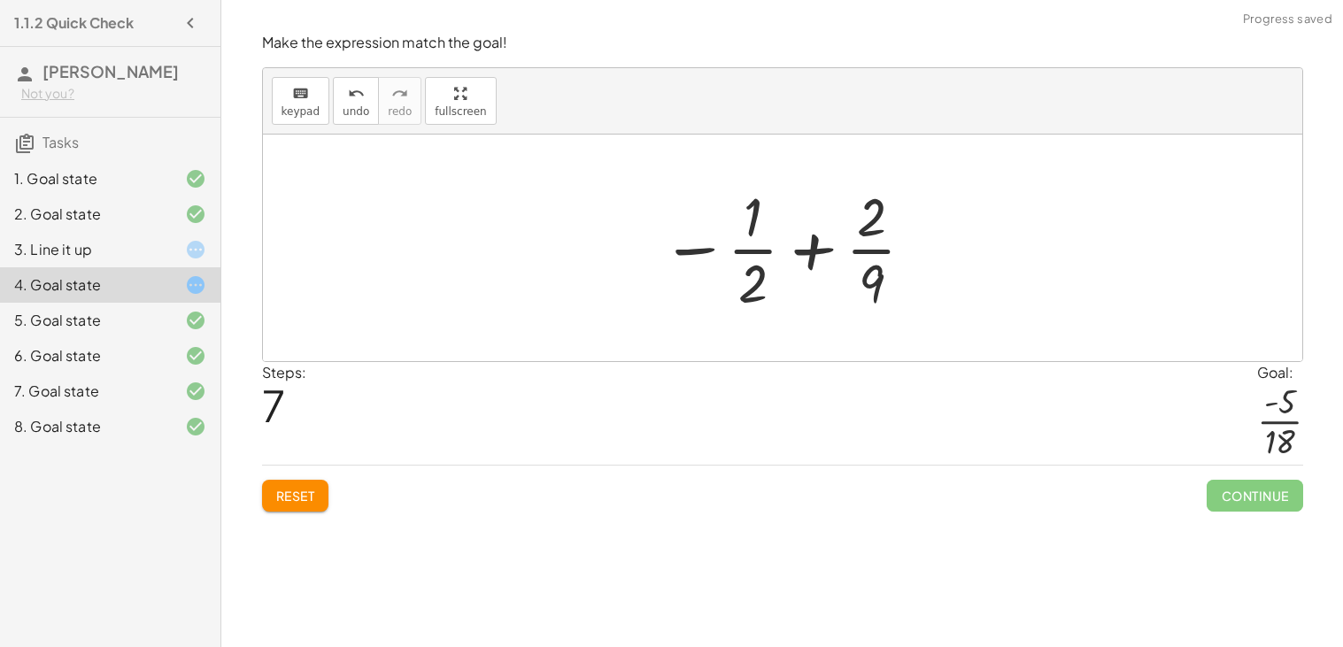
click at [815, 251] on div at bounding box center [789, 248] width 274 height 136
drag, startPoint x: 852, startPoint y: 257, endPoint x: 608, endPoint y: 248, distance: 244.5
click at [608, 248] on div "+ · 2 · 9 + ( - · 1 · 2 ) + · 2 · 9 − · 1 · 2 + · 2 · · 1 · 9 − · 1 · 2 + · 2 ·…" at bounding box center [782, 248] width 1039 height 227
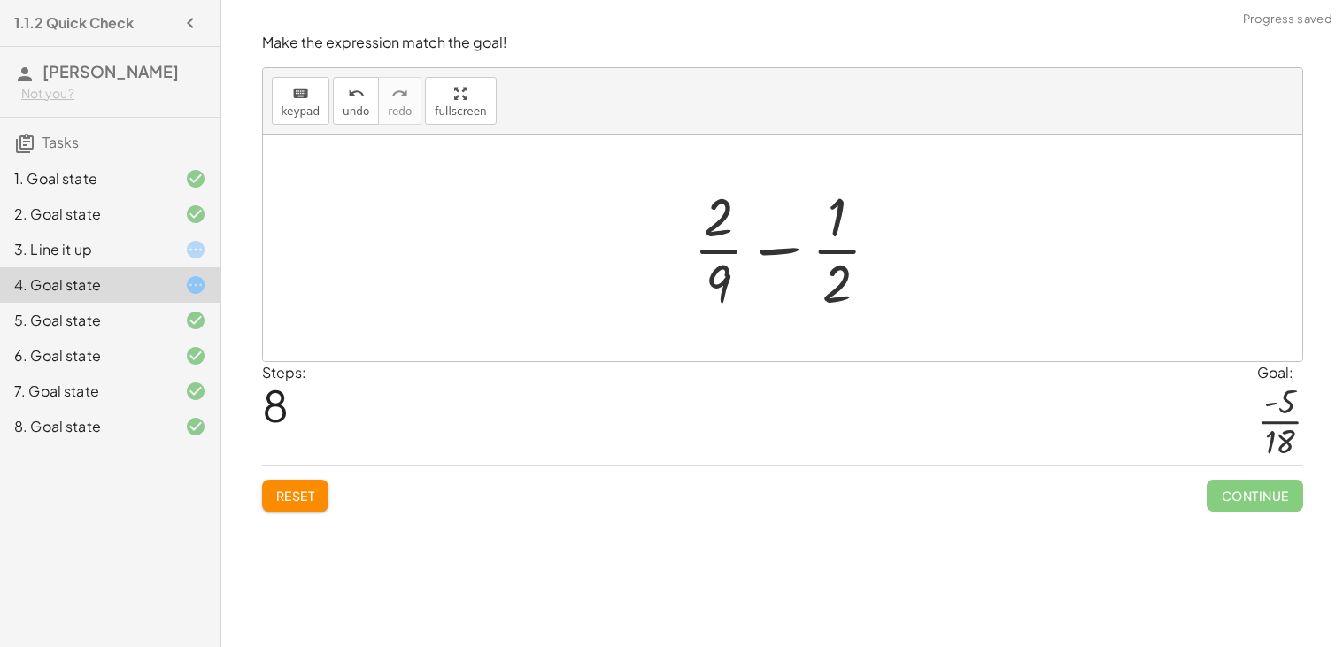
click at [132, 312] on div "5. Goal state" at bounding box center [85, 320] width 143 height 21
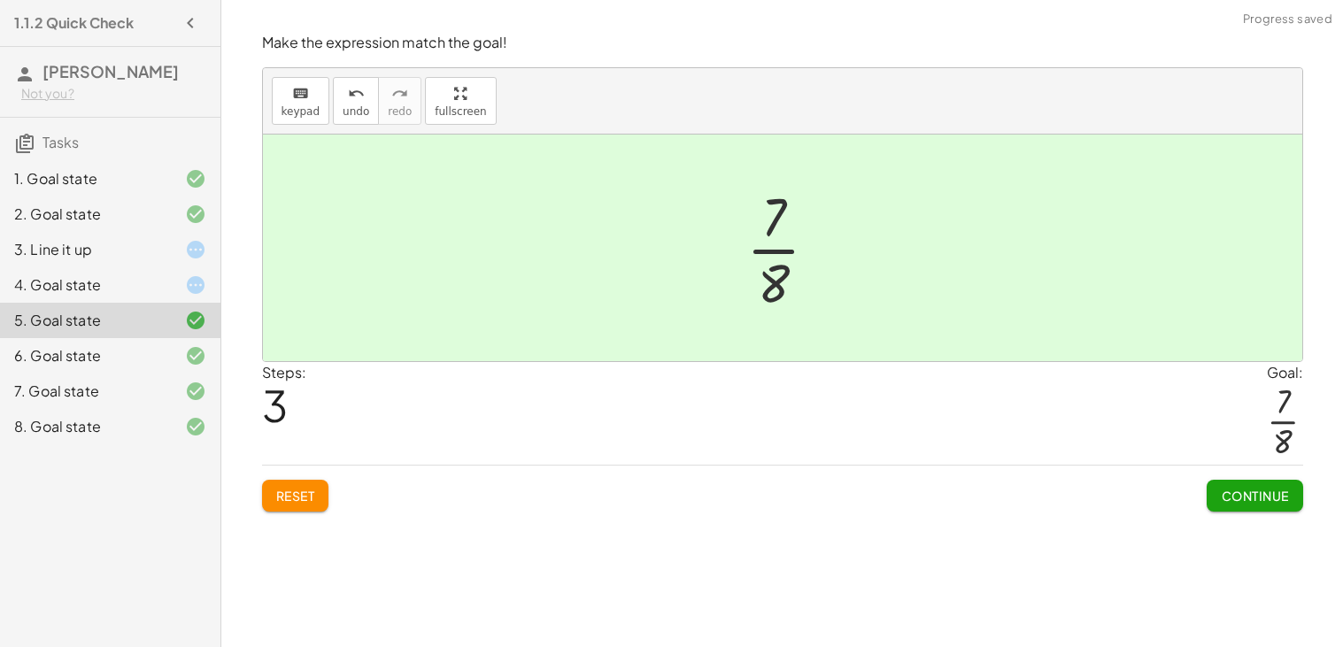
click at [165, 338] on div "4. Goal state" at bounding box center [110, 355] width 220 height 35
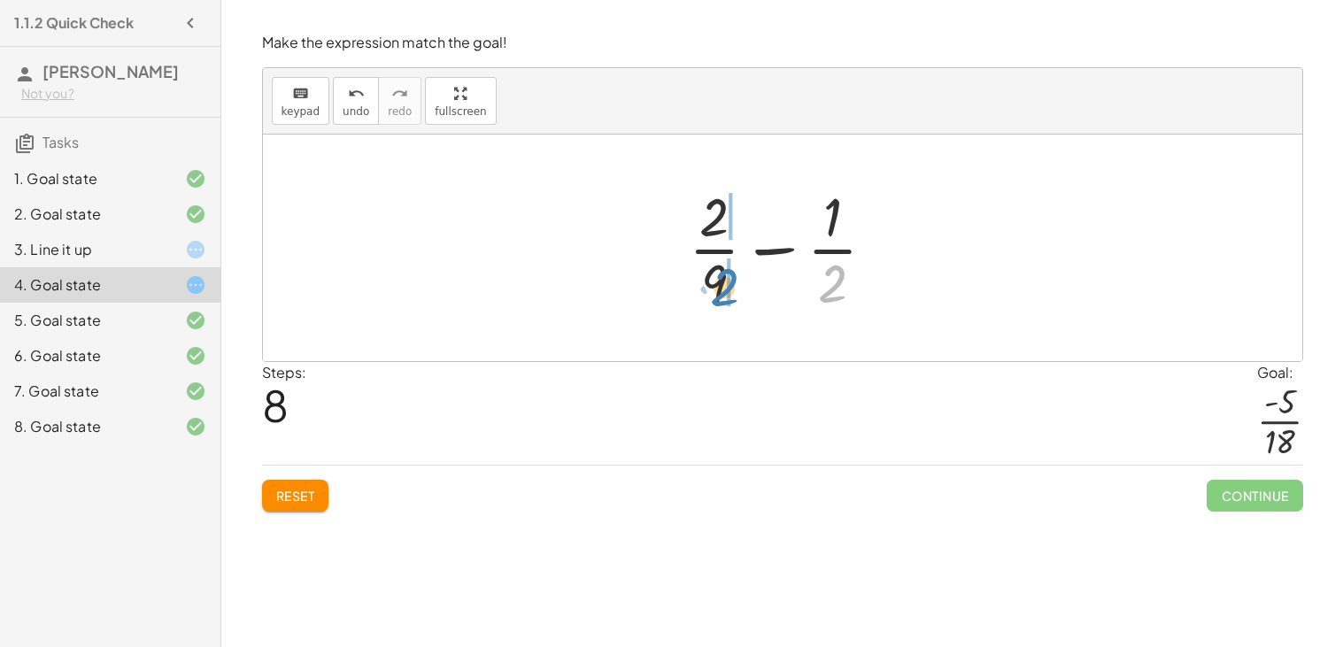
drag, startPoint x: 836, startPoint y: 291, endPoint x: 727, endPoint y: 292, distance: 109.8
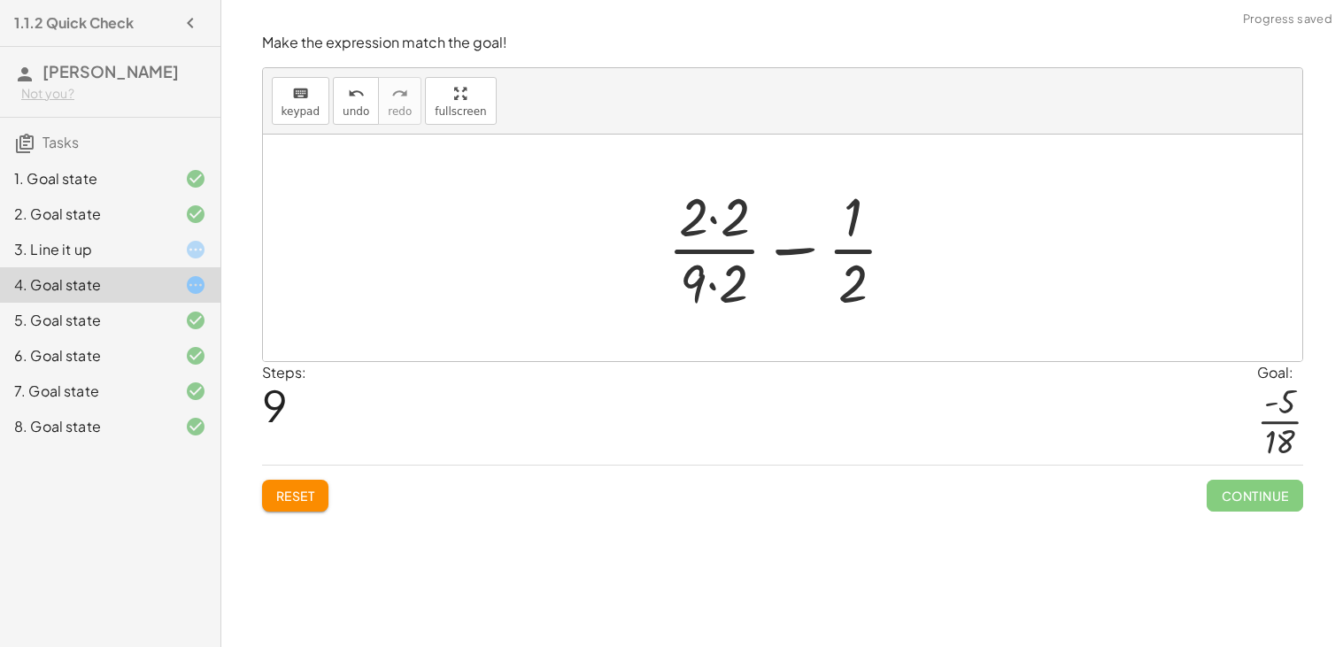
click at [721, 218] on div at bounding box center [789, 248] width 261 height 136
click at [714, 287] on div at bounding box center [789, 248] width 258 height 136
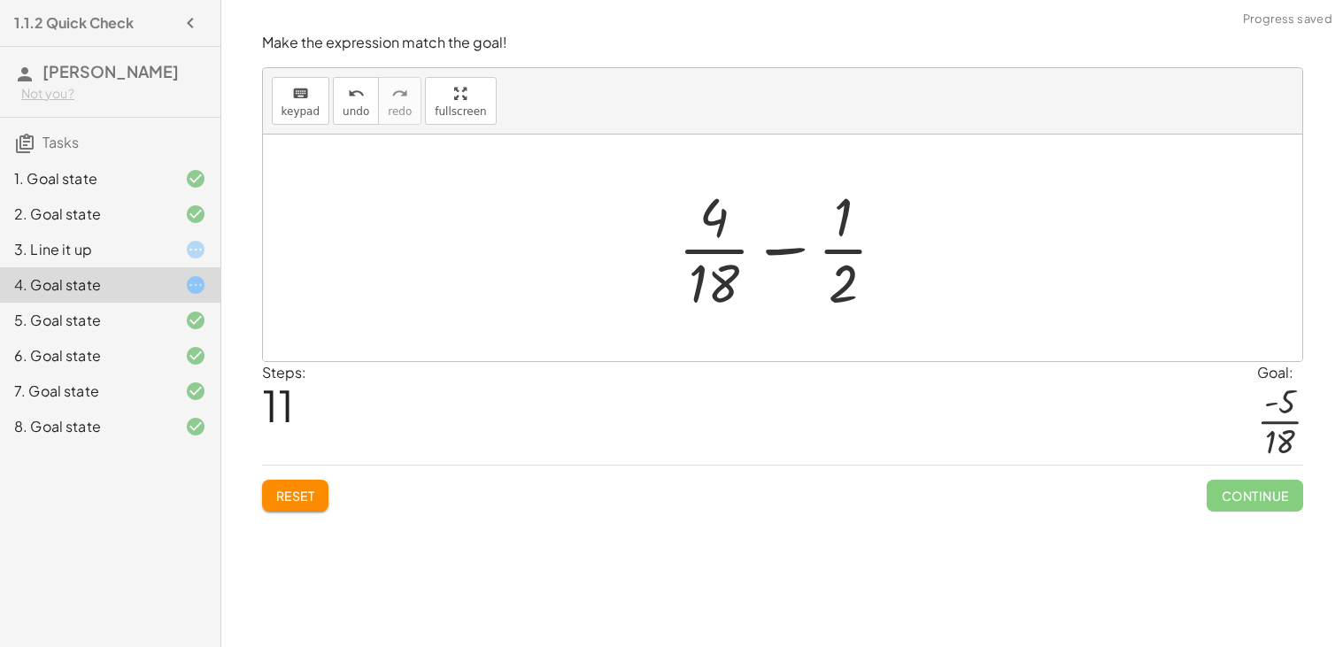
click at [838, 251] on div at bounding box center [789, 248] width 240 height 136
click at [840, 195] on div at bounding box center [789, 248] width 240 height 136
click at [782, 251] on div at bounding box center [789, 248] width 240 height 136
drag, startPoint x: 837, startPoint y: 281, endPoint x: 728, endPoint y: 222, distance: 124.3
click at [728, 222] on div at bounding box center [789, 248] width 240 height 136
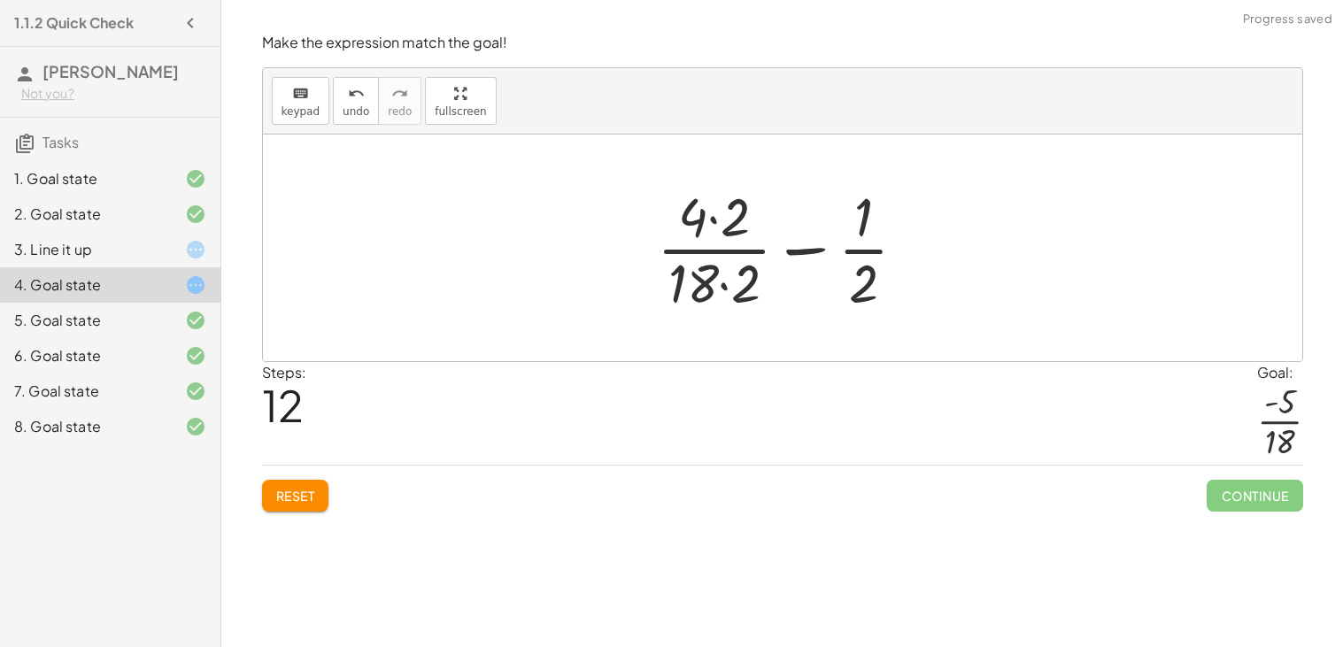
click at [725, 220] on div at bounding box center [789, 248] width 282 height 136
click at [726, 288] on div at bounding box center [789, 248] width 282 height 136
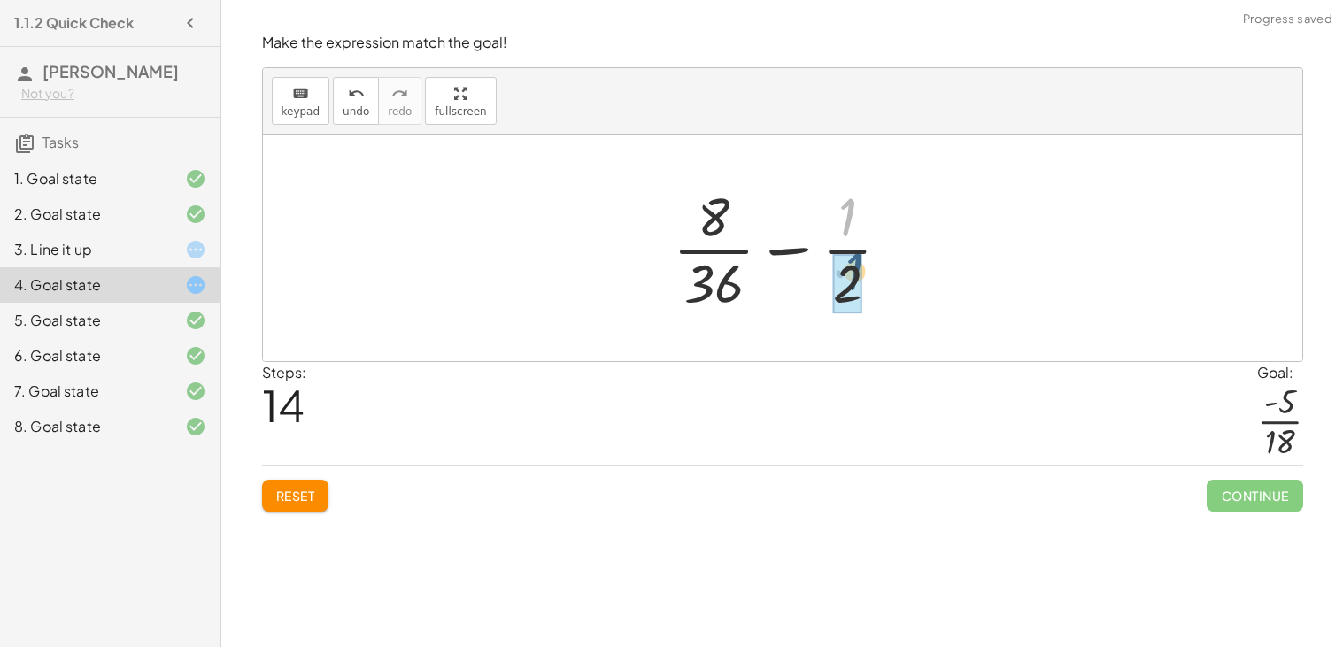
drag, startPoint x: 849, startPoint y: 220, endPoint x: 856, endPoint y: 274, distance: 54.5
drag, startPoint x: 854, startPoint y: 274, endPoint x: 843, endPoint y: 271, distance: 12.0
click at [843, 271] on div at bounding box center [789, 248] width 250 height 136
drag, startPoint x: 845, startPoint y: 222, endPoint x: 743, endPoint y: 229, distance: 102.9
click at [743, 229] on div at bounding box center [789, 248] width 250 height 136
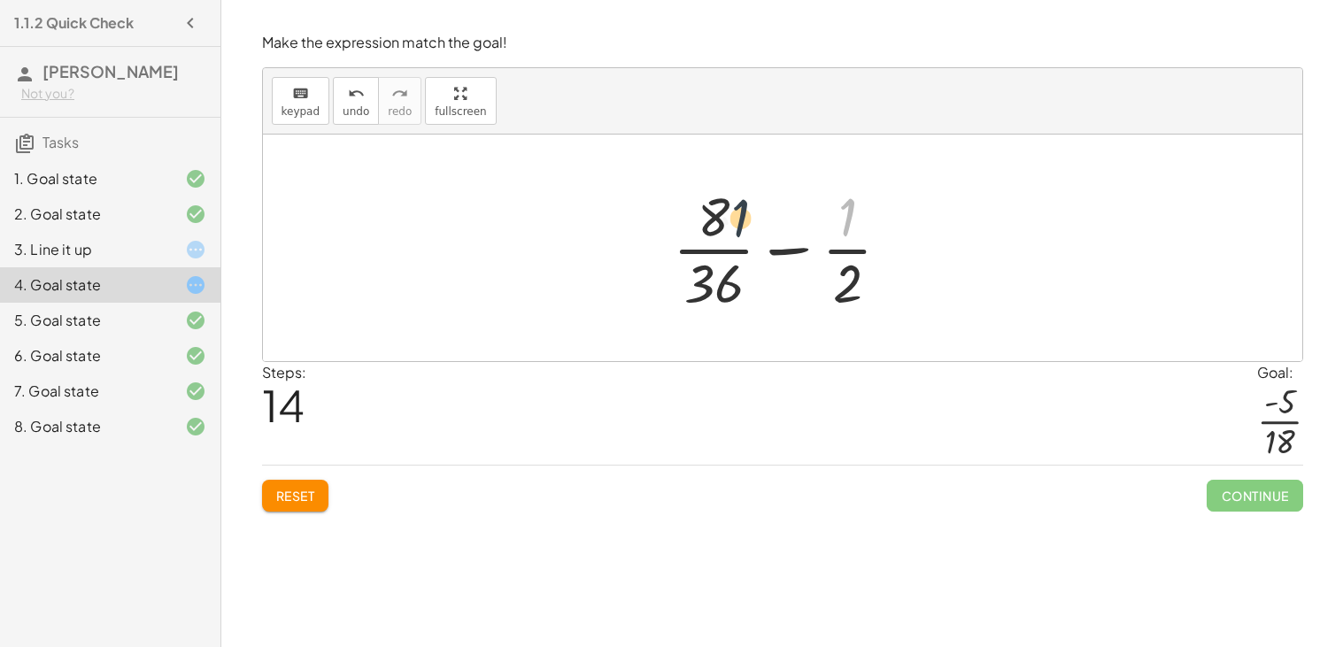
drag, startPoint x: 847, startPoint y: 210, endPoint x: 718, endPoint y: 210, distance: 129.2
click at [718, 210] on div at bounding box center [789, 248] width 250 height 136
drag, startPoint x: 864, startPoint y: 285, endPoint x: 744, endPoint y: 238, distance: 129.2
click at [744, 238] on div at bounding box center [789, 248] width 250 height 136
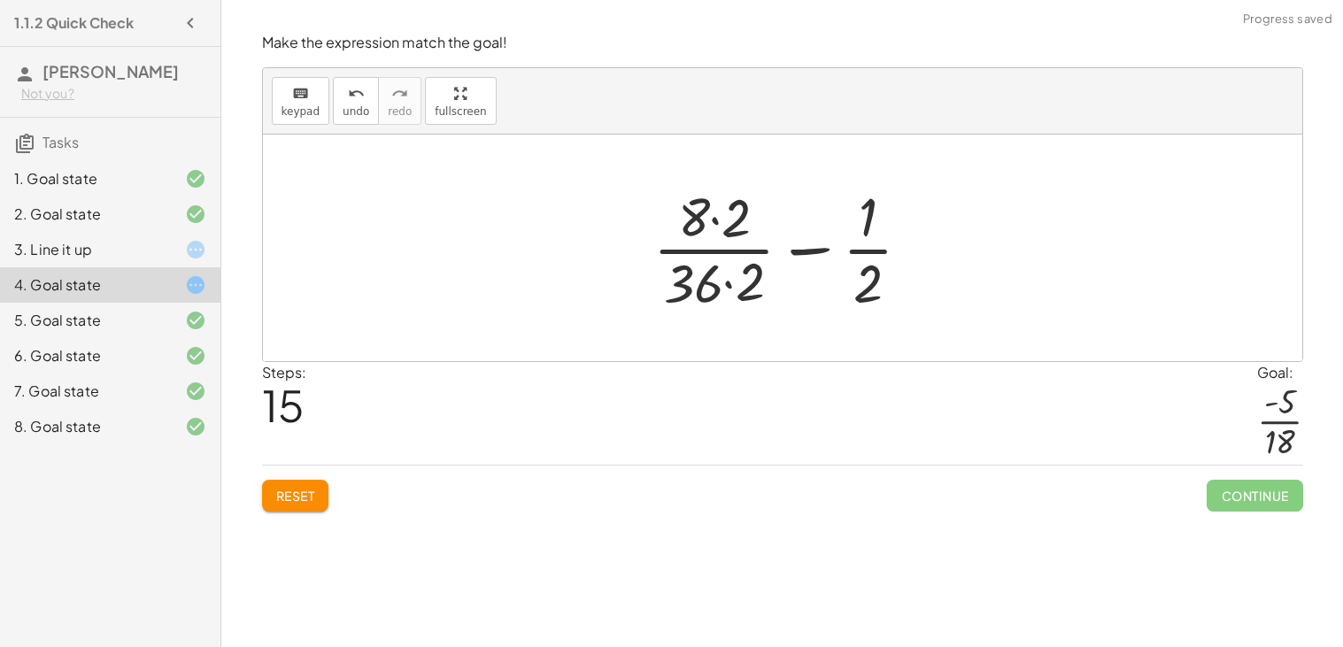
click at [728, 212] on div at bounding box center [789, 248] width 291 height 136
click at [731, 278] on div at bounding box center [789, 248] width 291 height 136
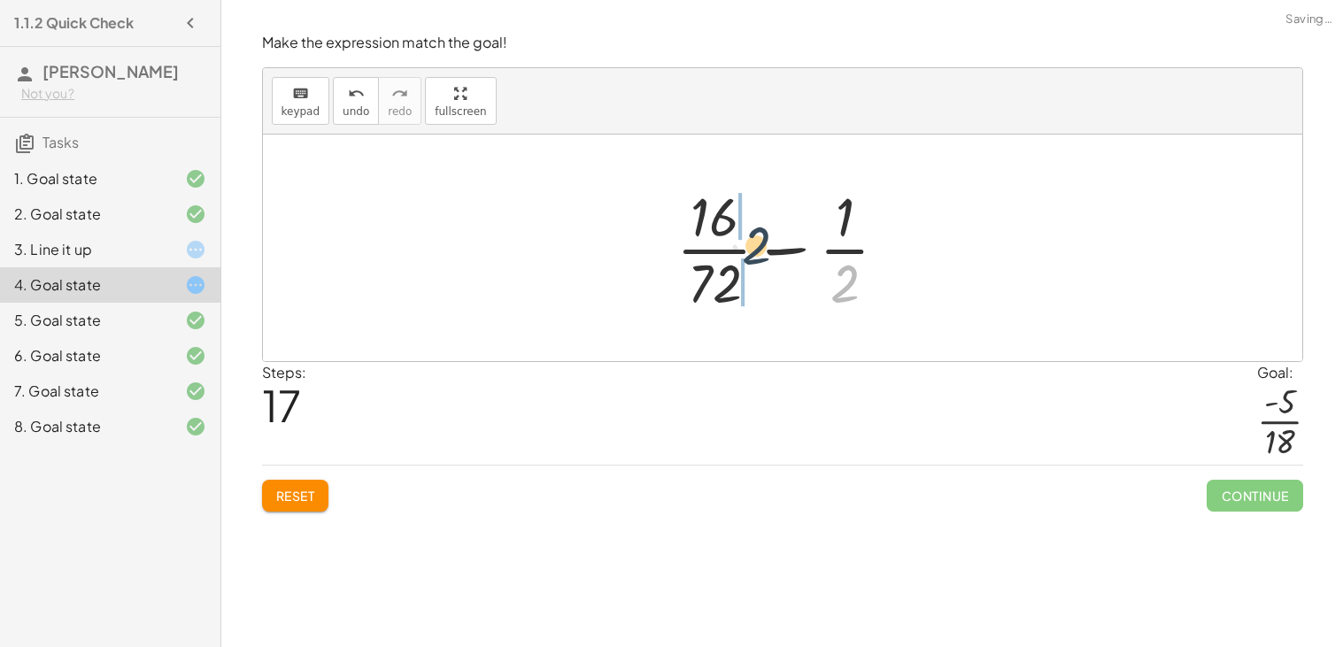
drag, startPoint x: 838, startPoint y: 278, endPoint x: 736, endPoint y: 238, distance: 109.3
click at [736, 238] on div at bounding box center [788, 248] width 243 height 136
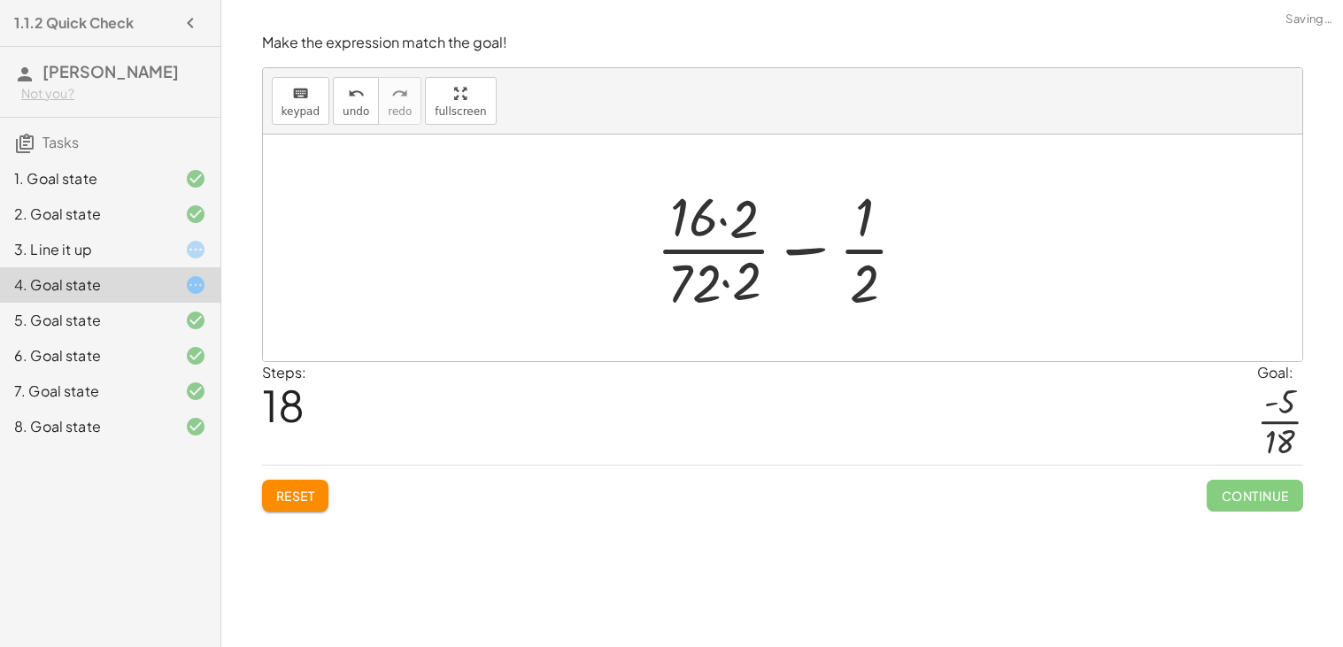
click at [712, 216] on div at bounding box center [788, 248] width 285 height 136
click at [734, 297] on div at bounding box center [788, 248] width 285 height 136
click at [706, 218] on div at bounding box center [790, 248] width 280 height 136
click at [709, 220] on div at bounding box center [790, 248] width 280 height 136
click at [729, 225] on div at bounding box center [790, 248] width 280 height 136
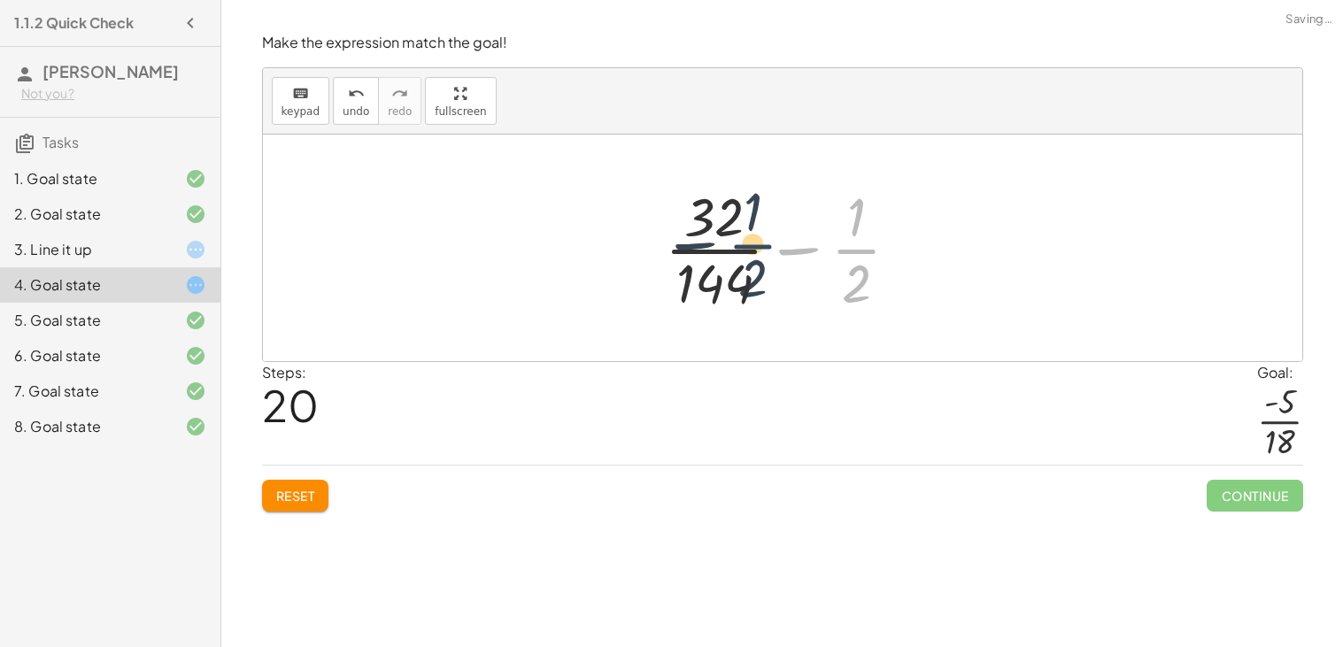
drag, startPoint x: 858, startPoint y: 235, endPoint x: 730, endPoint y: 222, distance: 128.2
click at [730, 222] on div at bounding box center [789, 248] width 266 height 136
click at [801, 247] on div at bounding box center [789, 248] width 266 height 136
click at [318, 489] on button "Reset" at bounding box center [295, 496] width 67 height 32
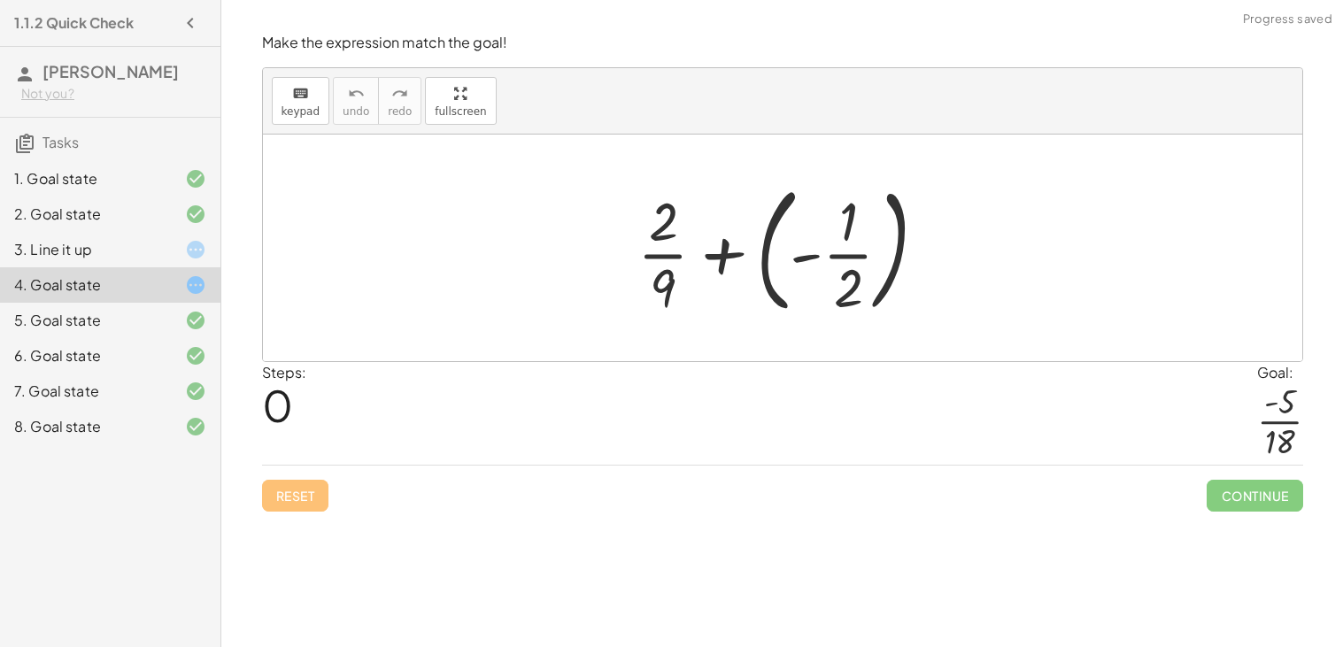
click at [794, 218] on div at bounding box center [788, 247] width 321 height 147
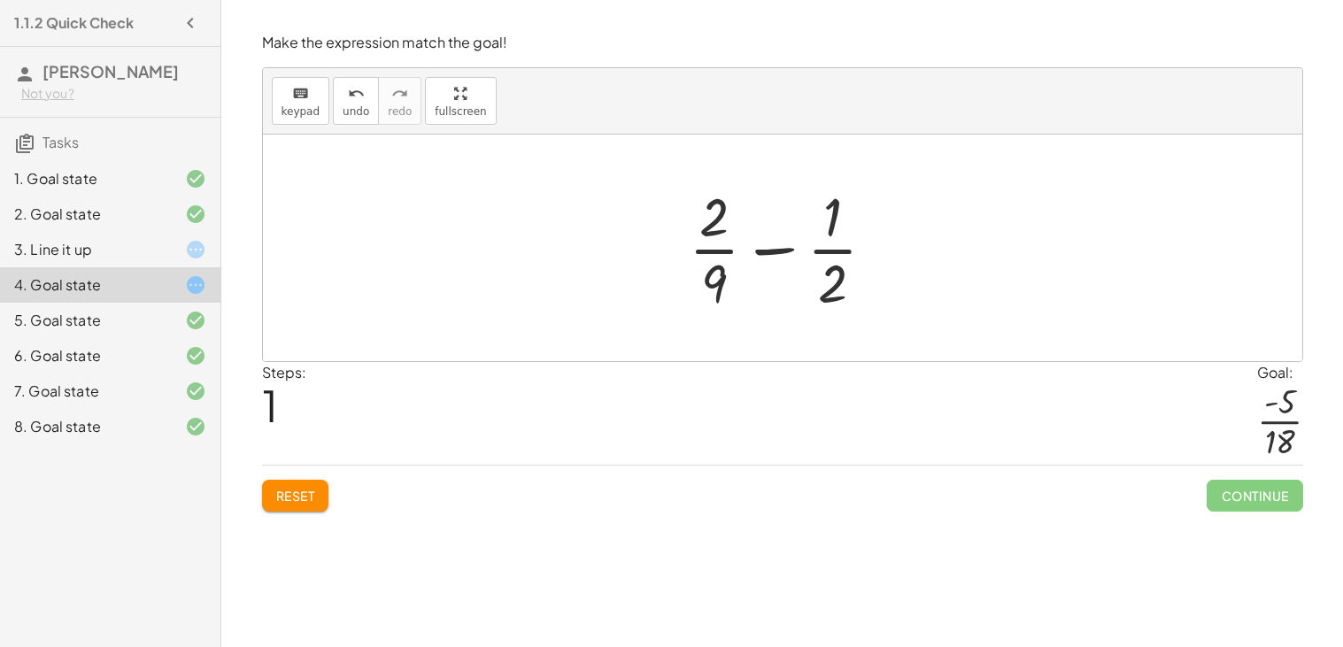
click at [743, 266] on div at bounding box center [790, 248] width 220 height 136
drag, startPoint x: 705, startPoint y: 219, endPoint x: 675, endPoint y: 250, distance: 42.6
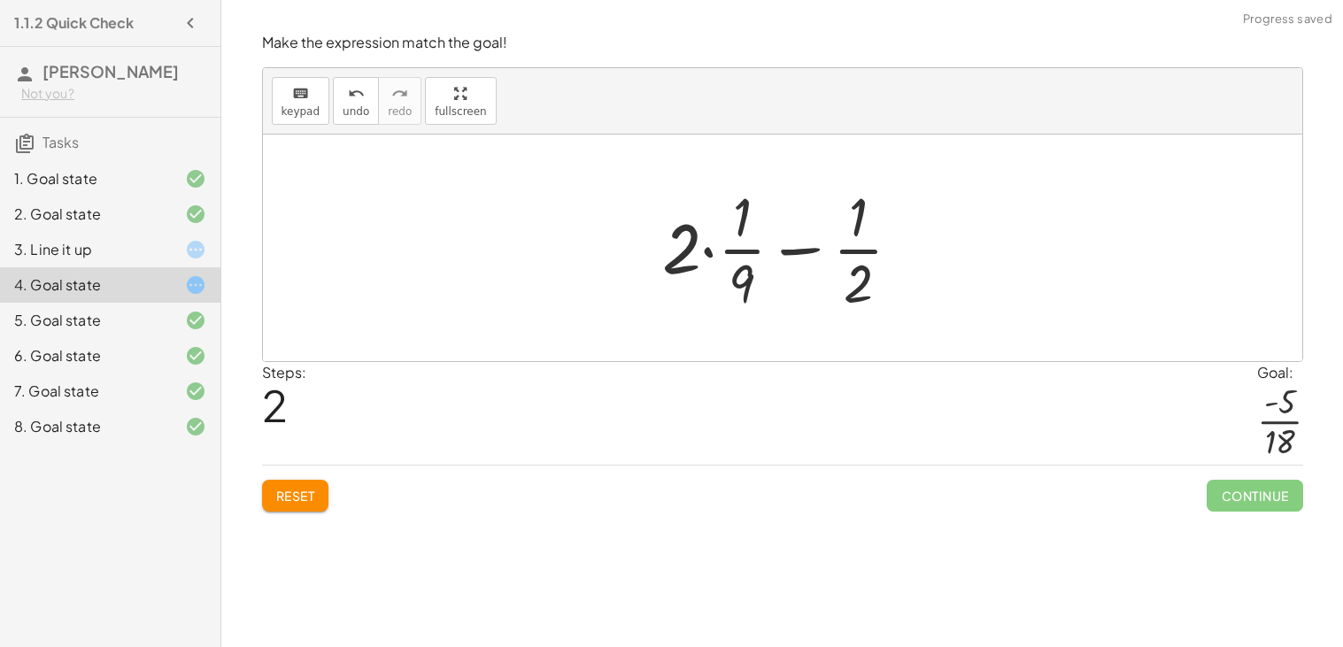
click at [689, 257] on div at bounding box center [789, 248] width 272 height 136
drag, startPoint x: 743, startPoint y: 219, endPoint x: 875, endPoint y: 223, distance: 132.8
click at [875, 223] on div at bounding box center [789, 248] width 272 height 136
drag, startPoint x: 742, startPoint y: 214, endPoint x: 860, endPoint y: 212, distance: 118.6
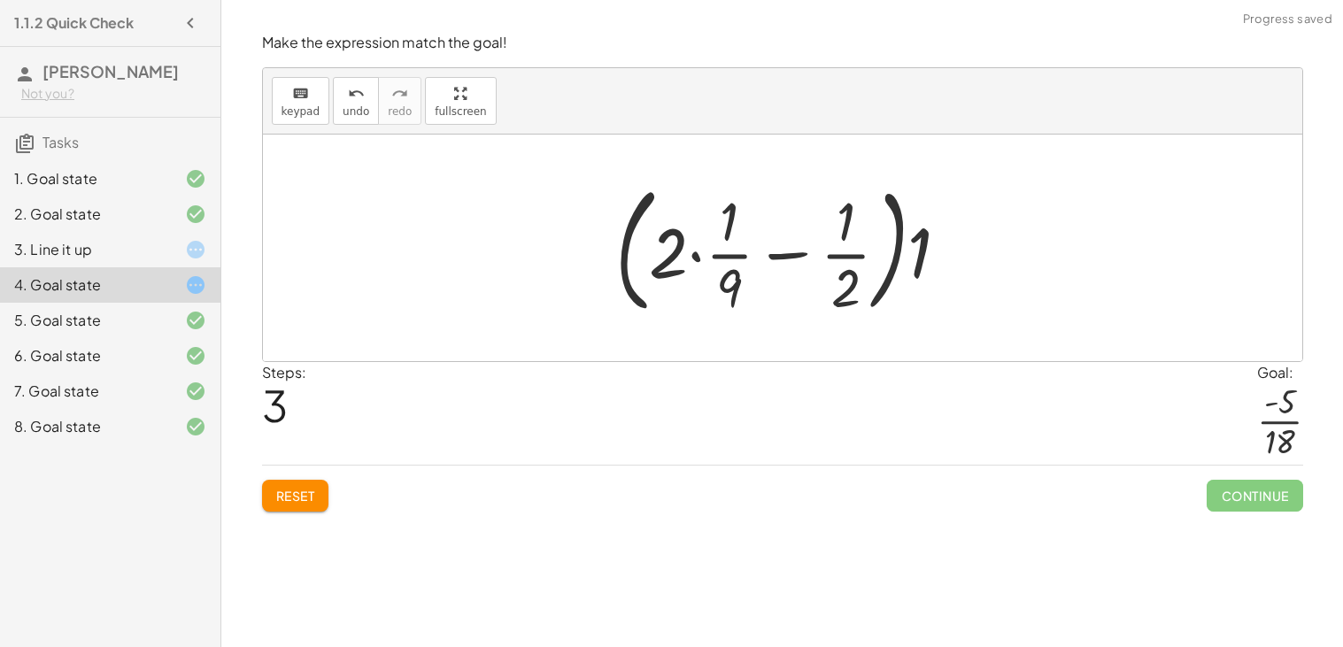
click at [703, 259] on div at bounding box center [789, 247] width 366 height 147
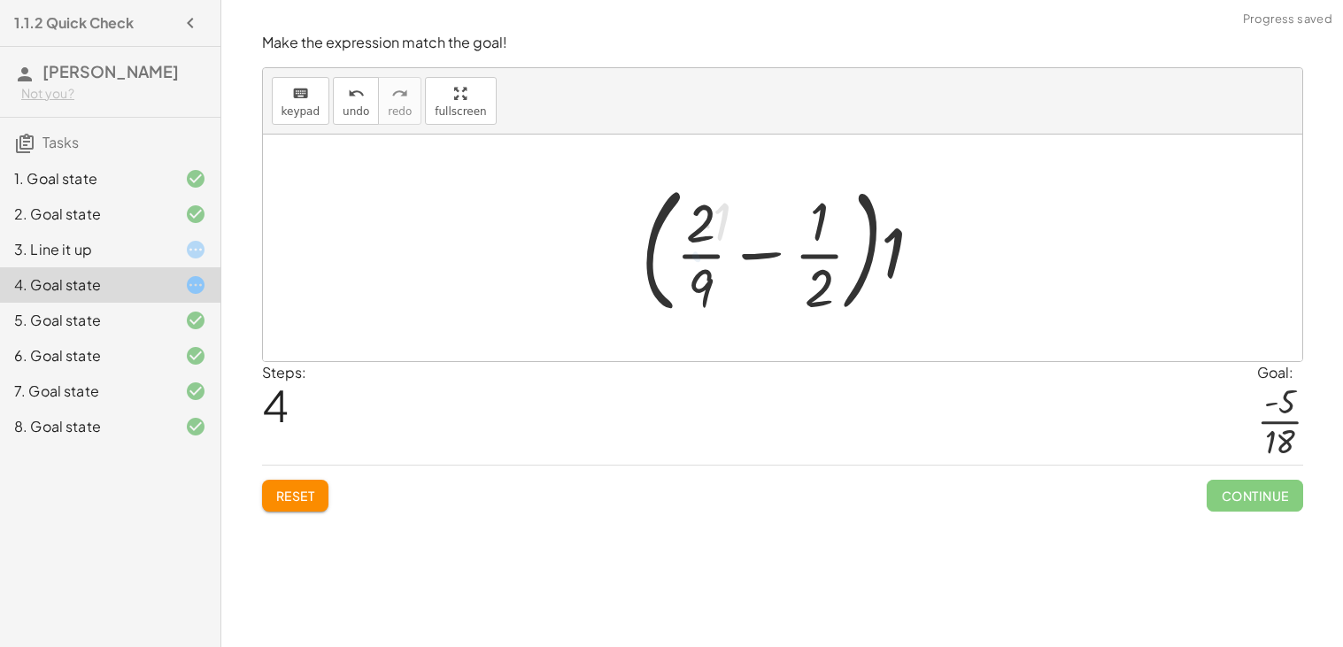
click at [798, 249] on div at bounding box center [788, 247] width 313 height 147
click at [864, 251] on div at bounding box center [788, 247] width 313 height 147
click at [883, 250] on div at bounding box center [788, 247] width 313 height 147
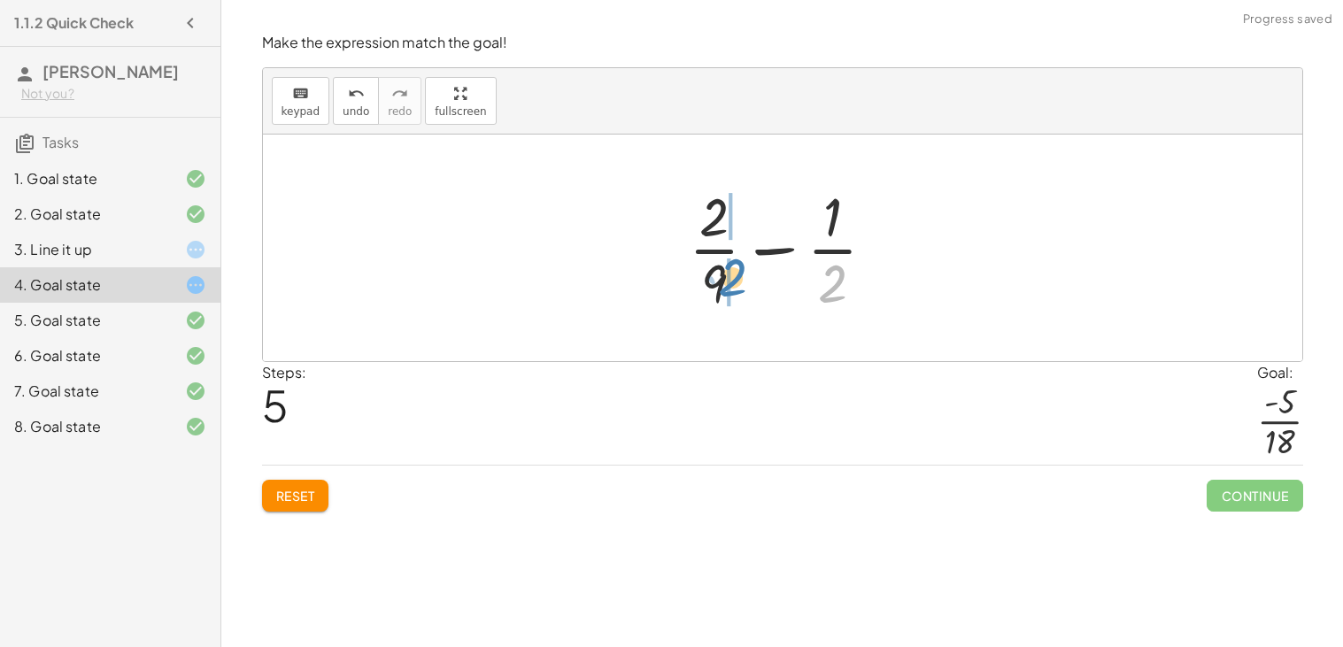
drag, startPoint x: 829, startPoint y: 282, endPoint x: 729, endPoint y: 277, distance: 100.2
click at [729, 277] on div at bounding box center [790, 248] width 220 height 136
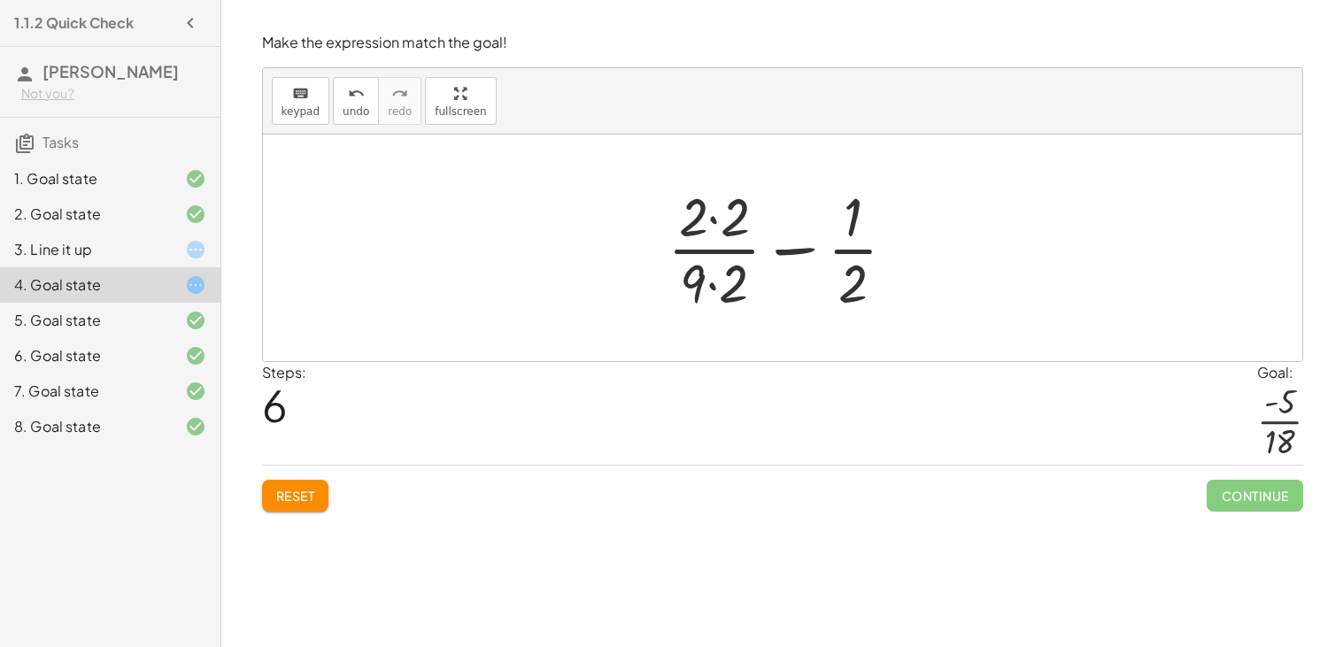
click at [786, 251] on div at bounding box center [789, 248] width 261 height 136
click at [345, 105] on span "undo" at bounding box center [356, 111] width 27 height 12
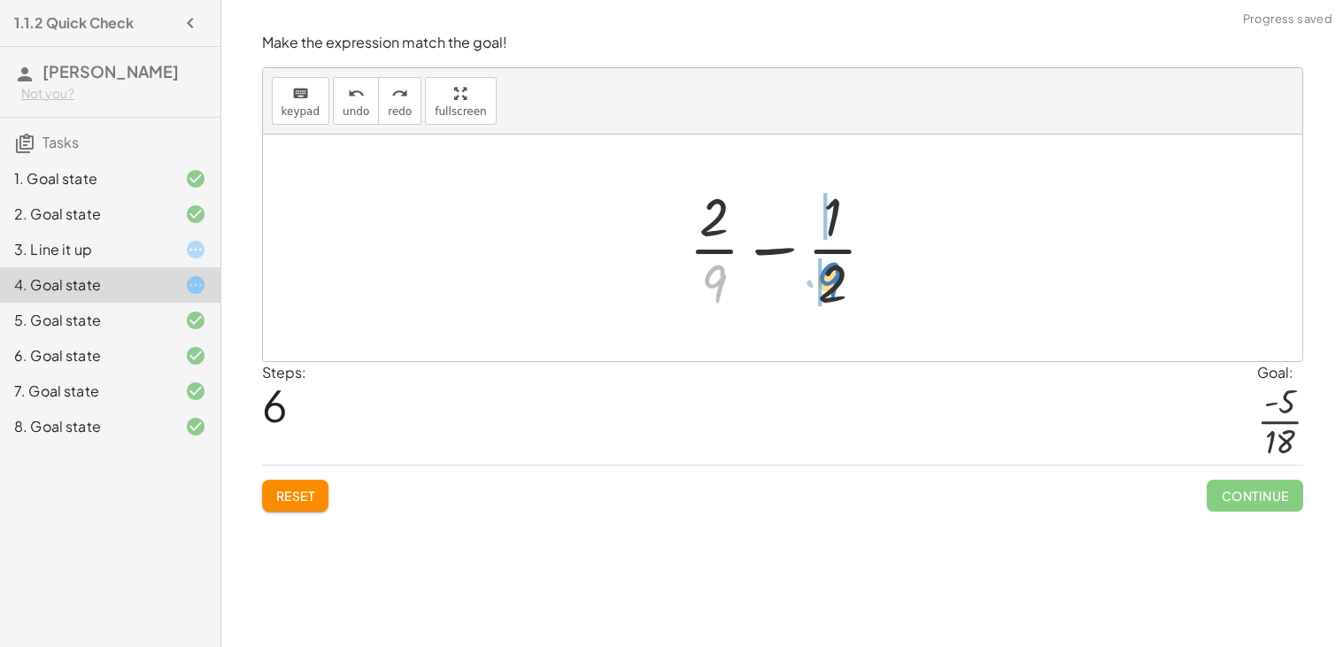
drag, startPoint x: 719, startPoint y: 283, endPoint x: 836, endPoint y: 281, distance: 117.7
click at [836, 281] on div at bounding box center [790, 248] width 220 height 136
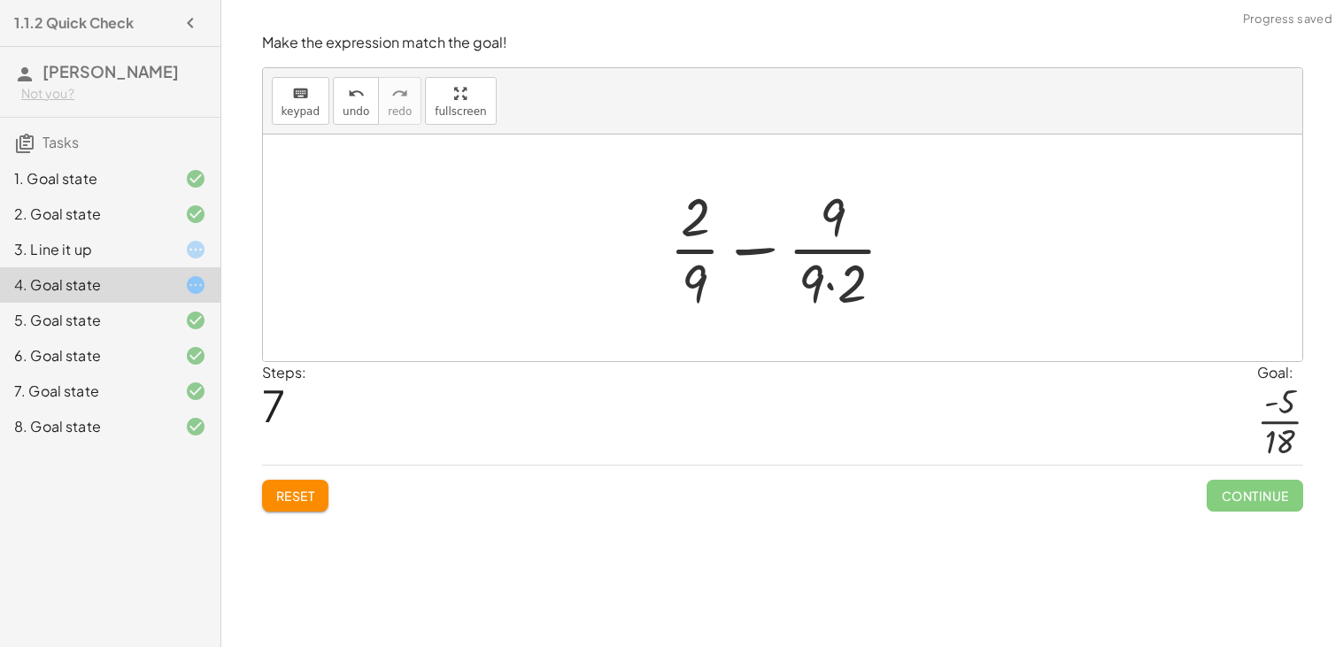
click at [842, 291] on div at bounding box center [789, 248] width 258 height 136
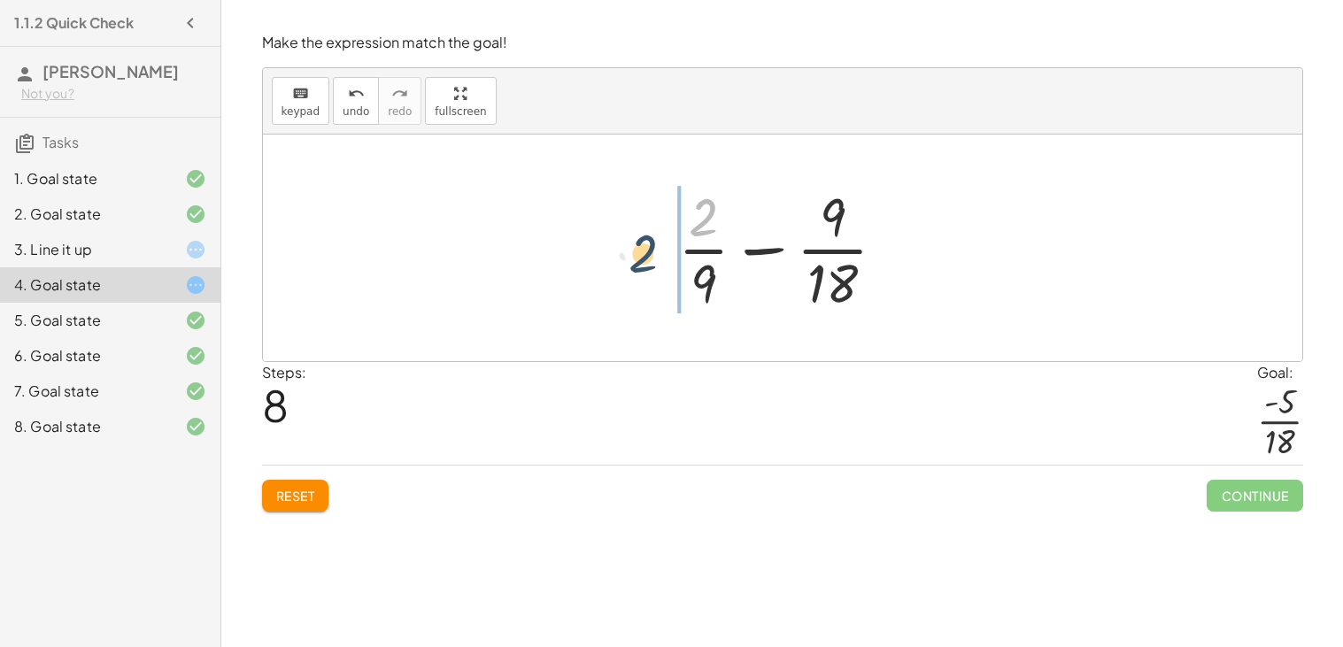
drag, startPoint x: 708, startPoint y: 231, endPoint x: 649, endPoint y: 265, distance: 68.2
click at [649, 265] on div "+ · 2 · 9 + ( - · 1 · 2 ) + · 2 · 9 − · 1 · 2 + · 2 · · 1 · 9 − · 1 · 2 · ( + ·…" at bounding box center [782, 248] width 1039 height 227
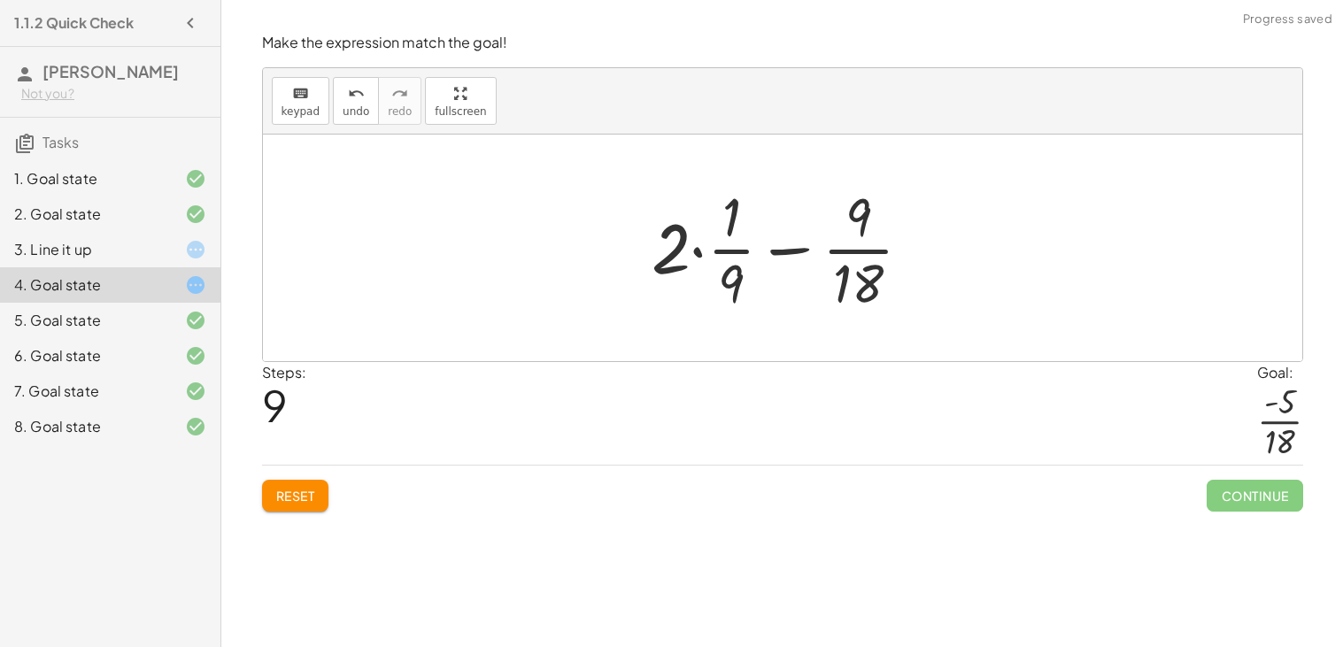
click at [701, 247] on div at bounding box center [789, 248] width 293 height 136
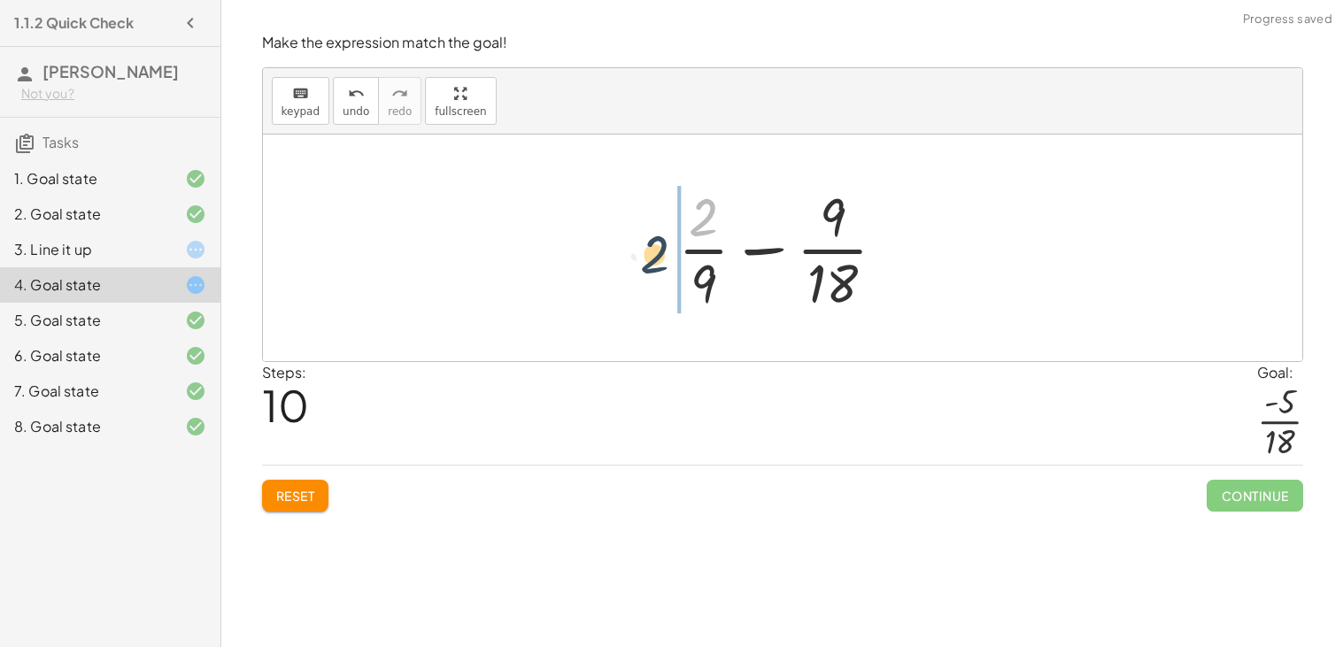
drag, startPoint x: 699, startPoint y: 231, endPoint x: 650, endPoint y: 269, distance: 62.5
click at [650, 269] on div "+ · 2 · 9 + ( - · 1 · 2 ) + · 2 · 9 − · 1 · 2 + · 2 · · 1 · 9 − · 1 · 2 · ( + ·…" at bounding box center [782, 248] width 1039 height 227
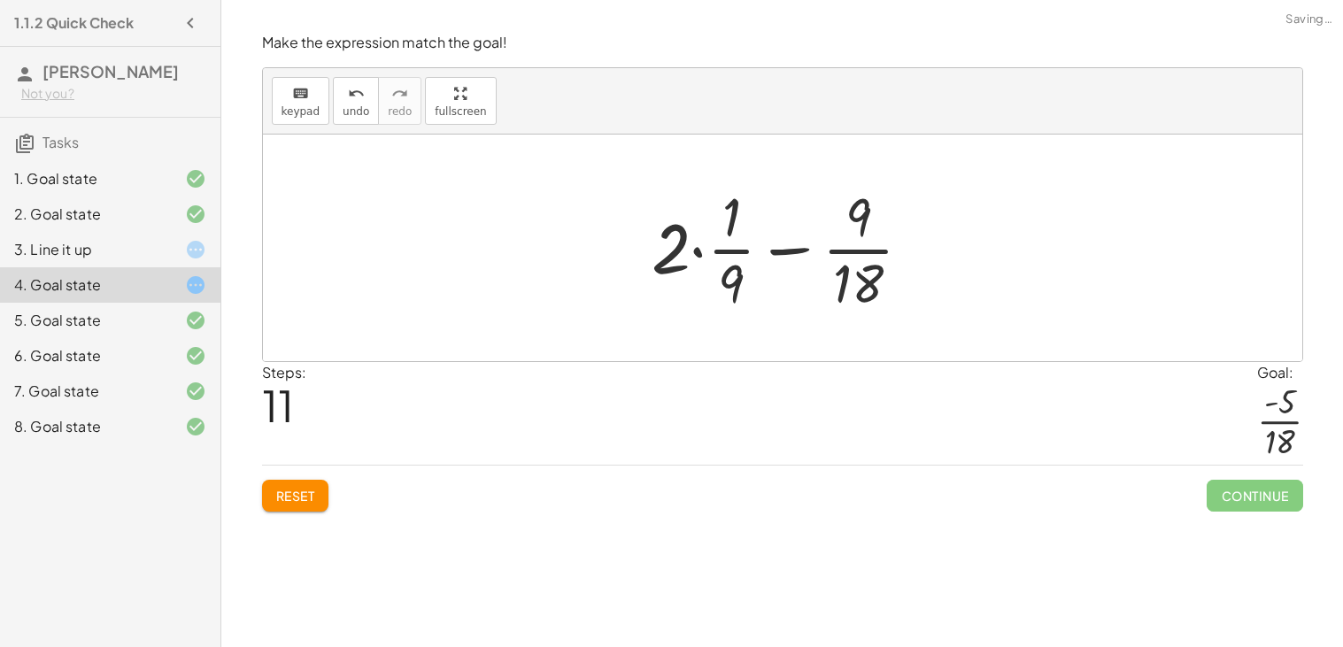
click at [785, 243] on div at bounding box center [789, 248] width 293 height 136
click at [660, 249] on div at bounding box center [789, 248] width 293 height 136
click at [692, 256] on div at bounding box center [789, 248] width 293 height 136
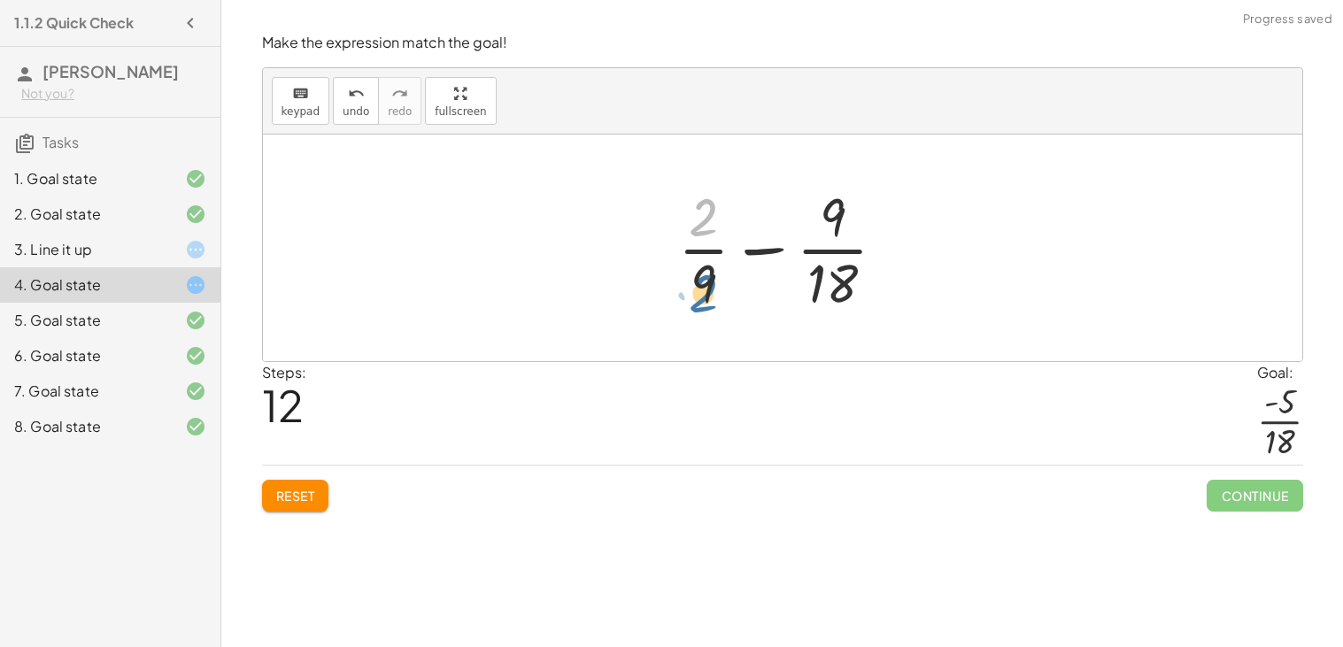
drag, startPoint x: 702, startPoint y: 204, endPoint x: 701, endPoint y: 281, distance: 77.0
click at [701, 281] on div at bounding box center [789, 248] width 240 height 136
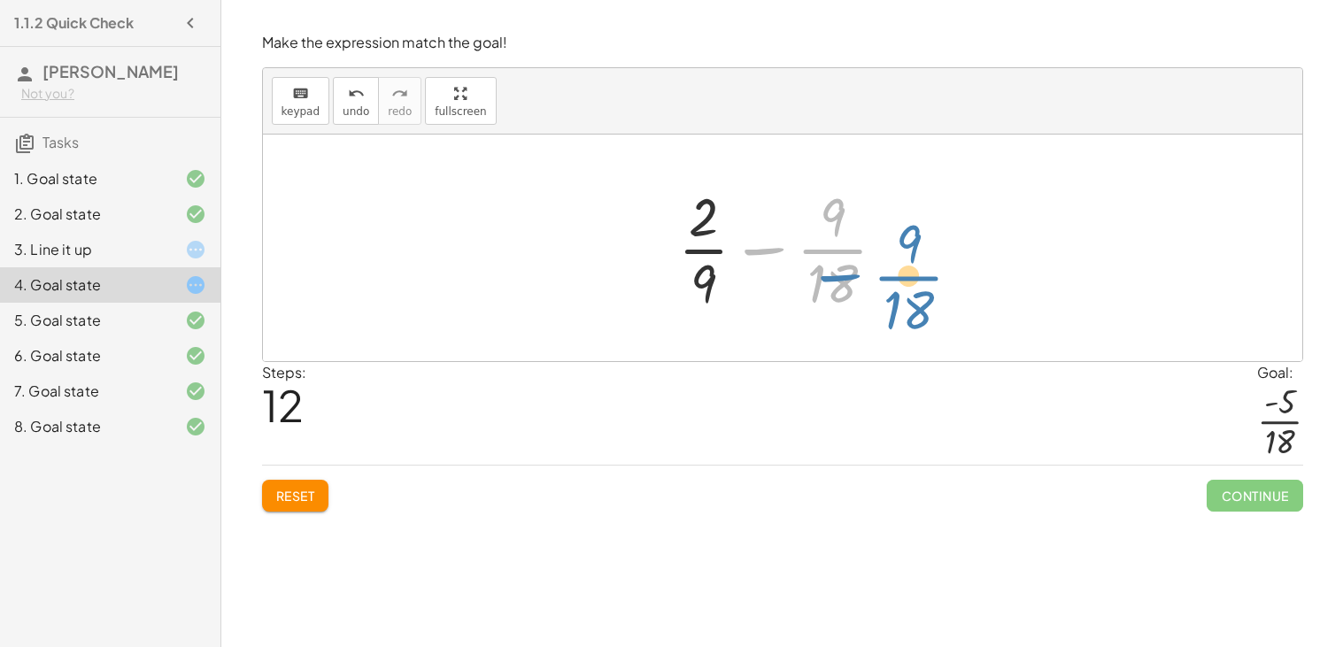
drag, startPoint x: 838, startPoint y: 262, endPoint x: 890, endPoint y: 270, distance: 52.8
click at [890, 270] on div at bounding box center [789, 248] width 240 height 136
drag, startPoint x: 836, startPoint y: 221, endPoint x: 662, endPoint y: 243, distance: 175.7
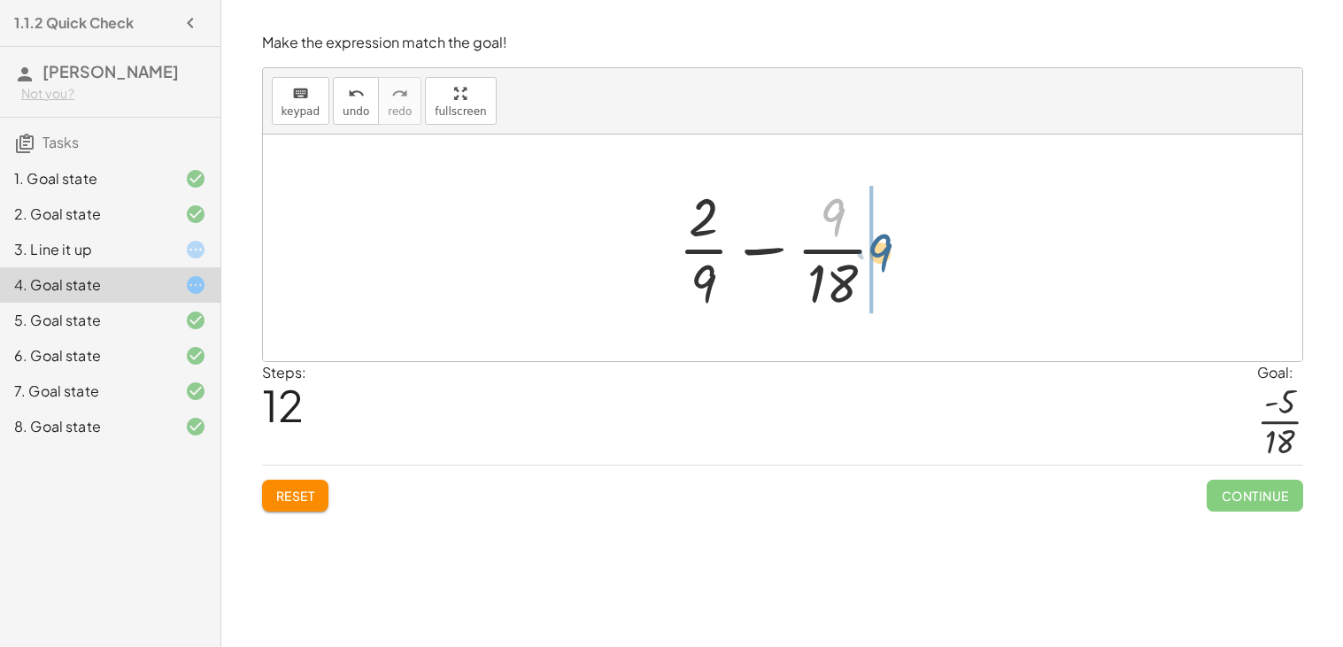
drag, startPoint x: 831, startPoint y: 207, endPoint x: 884, endPoint y: 243, distance: 63.8
click at [884, 243] on div at bounding box center [789, 248] width 240 height 136
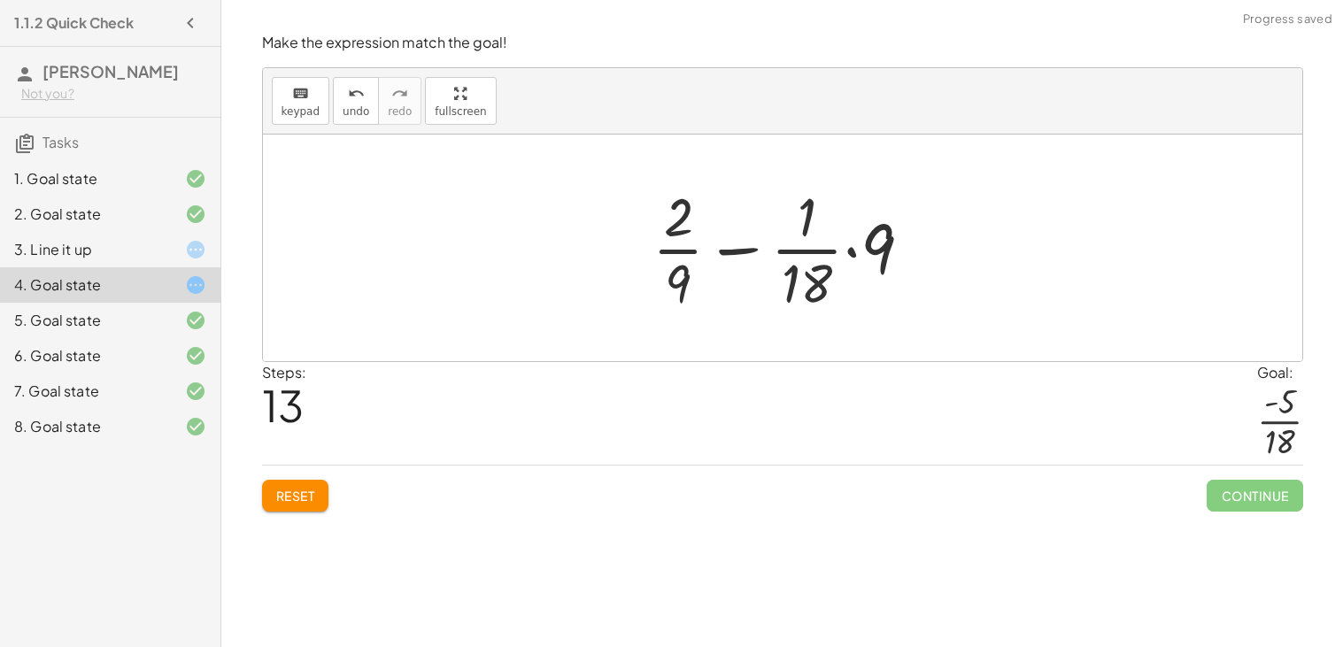
click at [853, 248] on div at bounding box center [789, 248] width 291 height 136
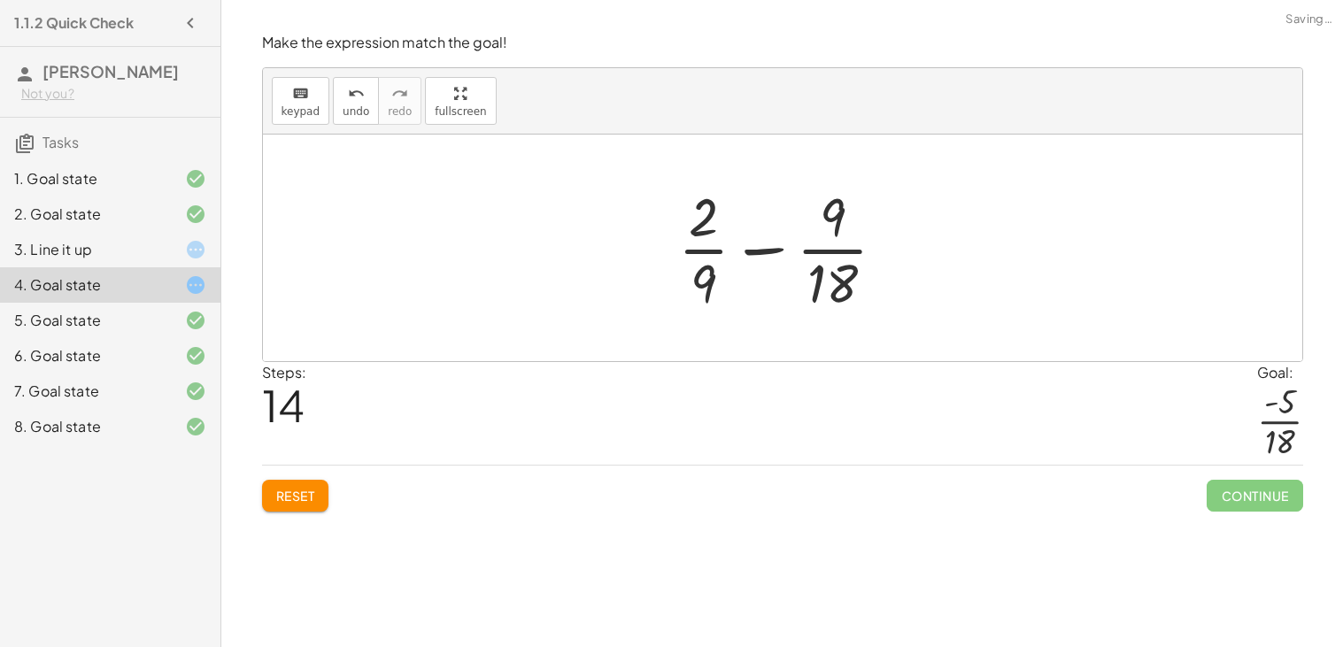
click at [767, 248] on div at bounding box center [789, 248] width 240 height 136
drag, startPoint x: 712, startPoint y: 274, endPoint x: 762, endPoint y: 220, distance: 73.9
click at [762, 220] on div at bounding box center [789, 248] width 240 height 136
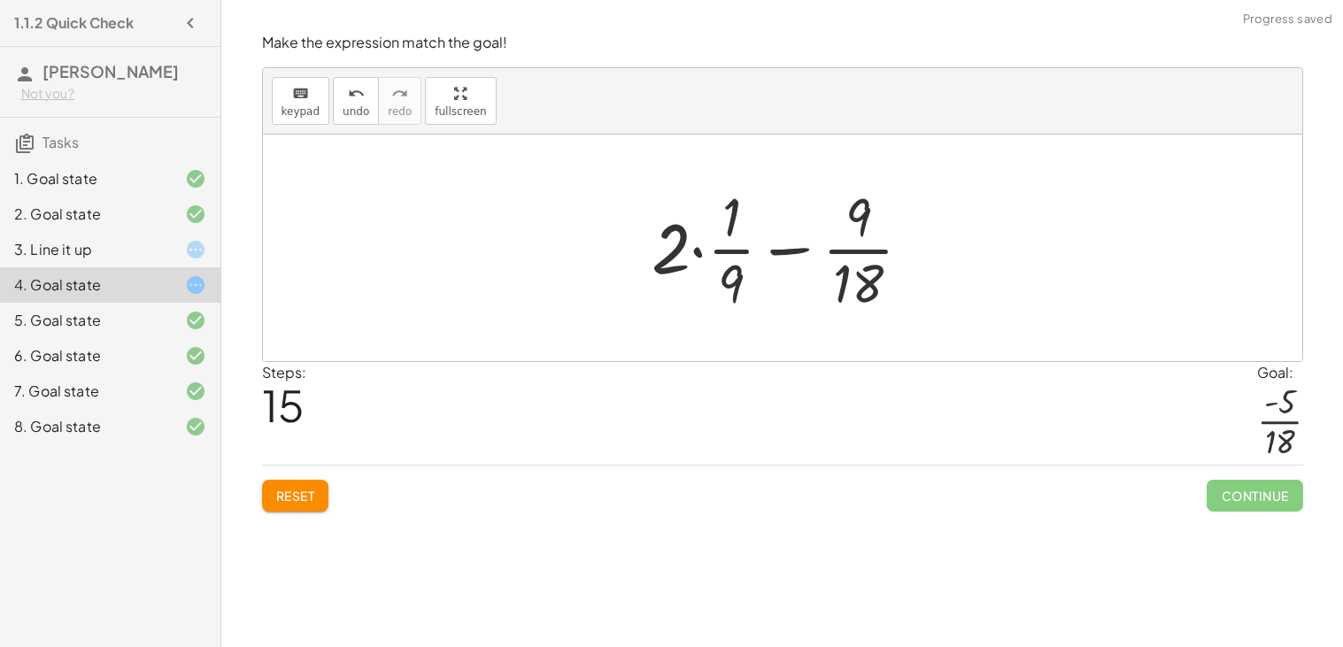
click at [689, 247] on div at bounding box center [789, 248] width 293 height 136
click at [696, 249] on div at bounding box center [789, 248] width 293 height 136
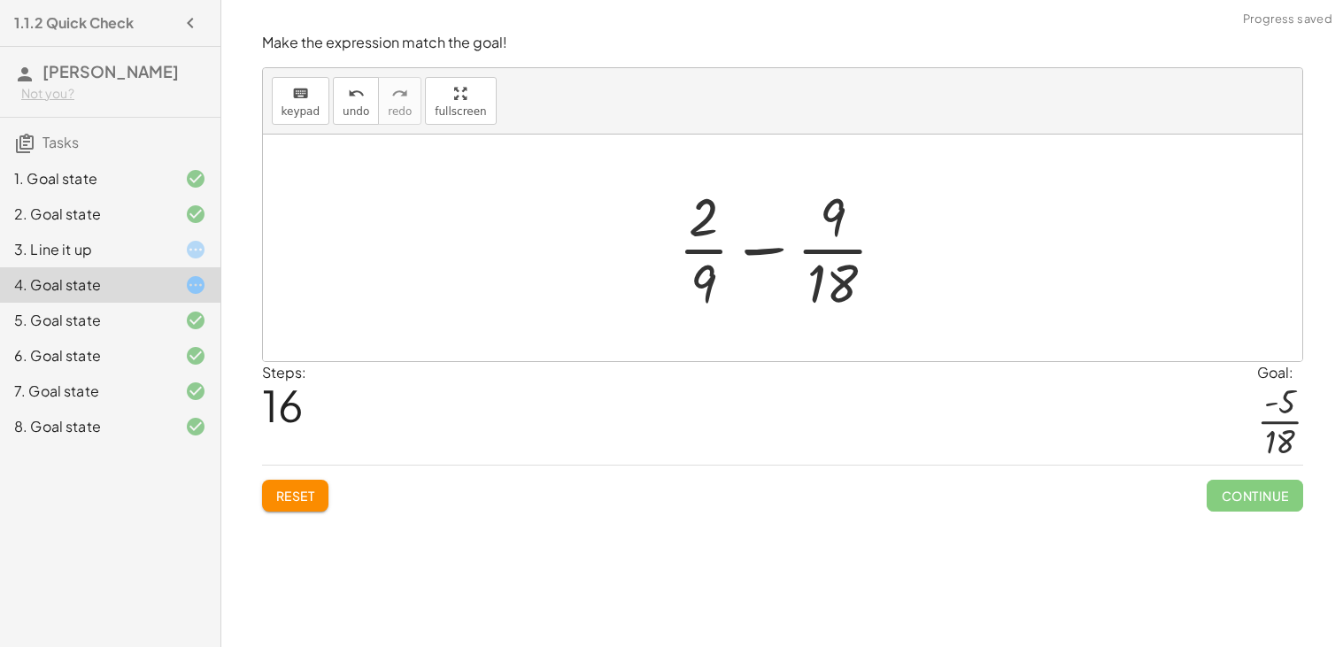
click at [751, 250] on div at bounding box center [789, 248] width 240 height 136
click at [771, 249] on div at bounding box center [789, 248] width 240 height 136
drag, startPoint x: 841, startPoint y: 290, endPoint x: 713, endPoint y: 221, distance: 145.7
click at [713, 221] on div at bounding box center [789, 248] width 240 height 136
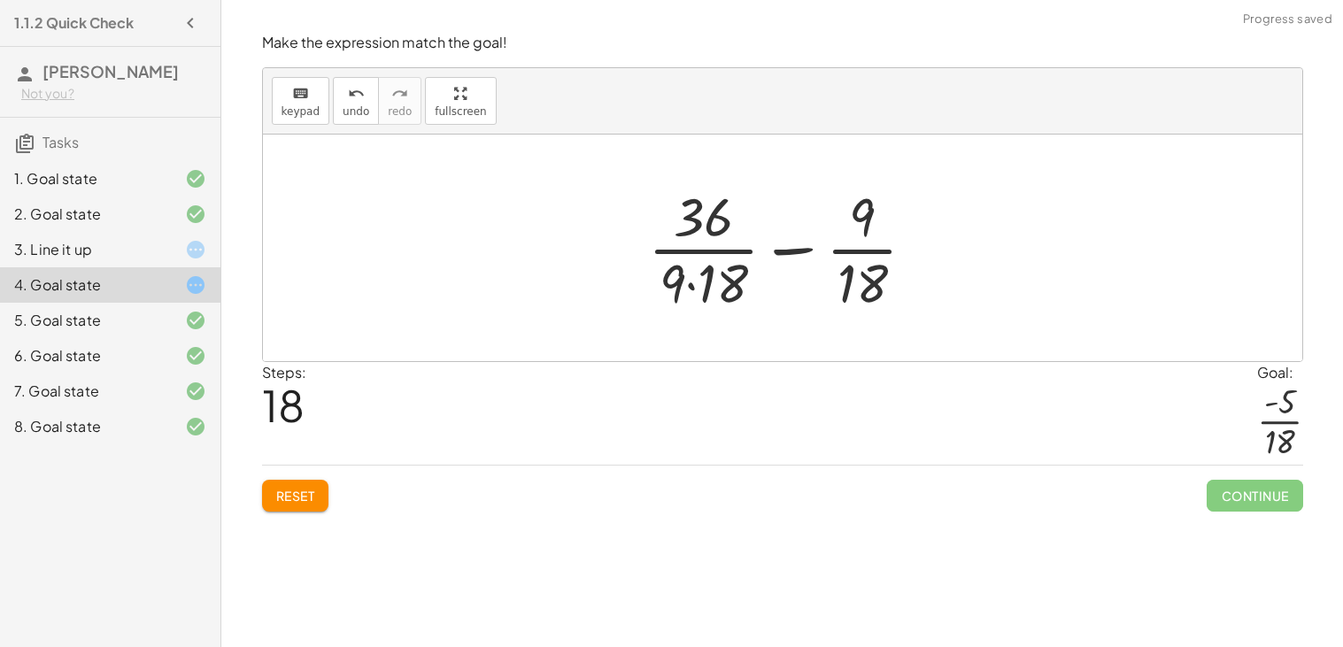
click at [696, 284] on div at bounding box center [789, 248] width 300 height 136
click at [796, 253] on div at bounding box center [789, 248] width 289 height 136
click at [355, 115] on span "undo" at bounding box center [356, 111] width 27 height 12
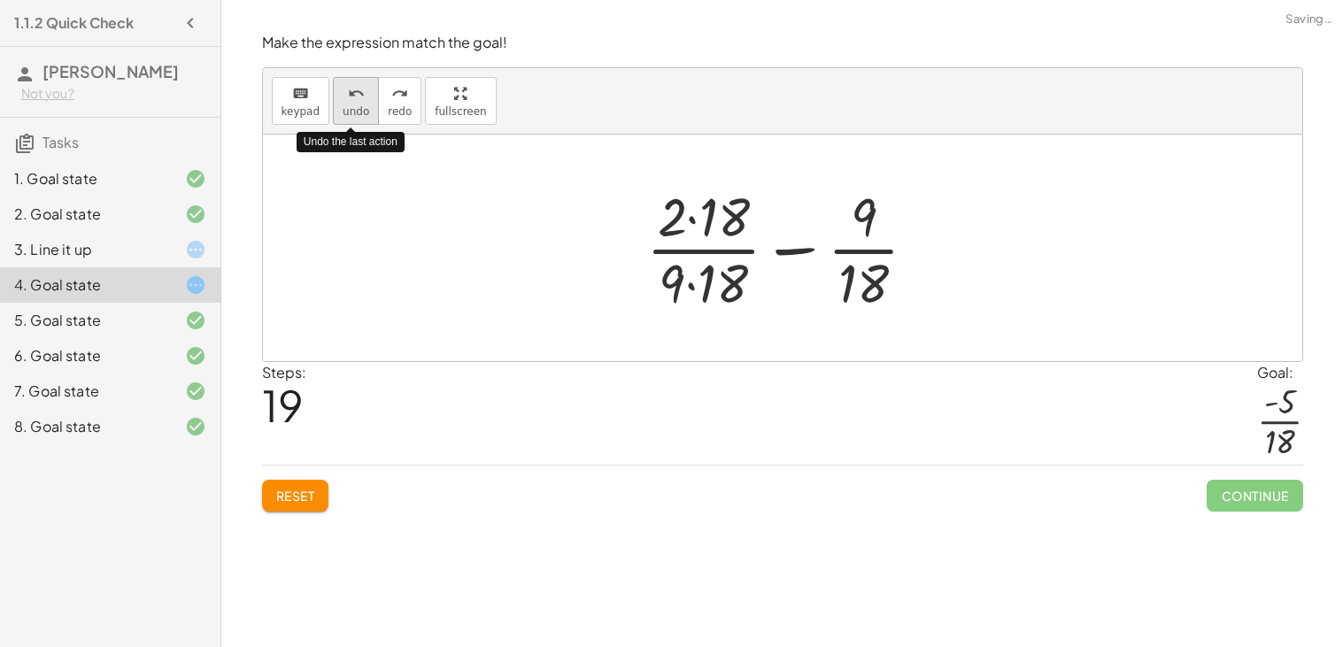
click at [355, 115] on span "undo" at bounding box center [356, 111] width 27 height 12
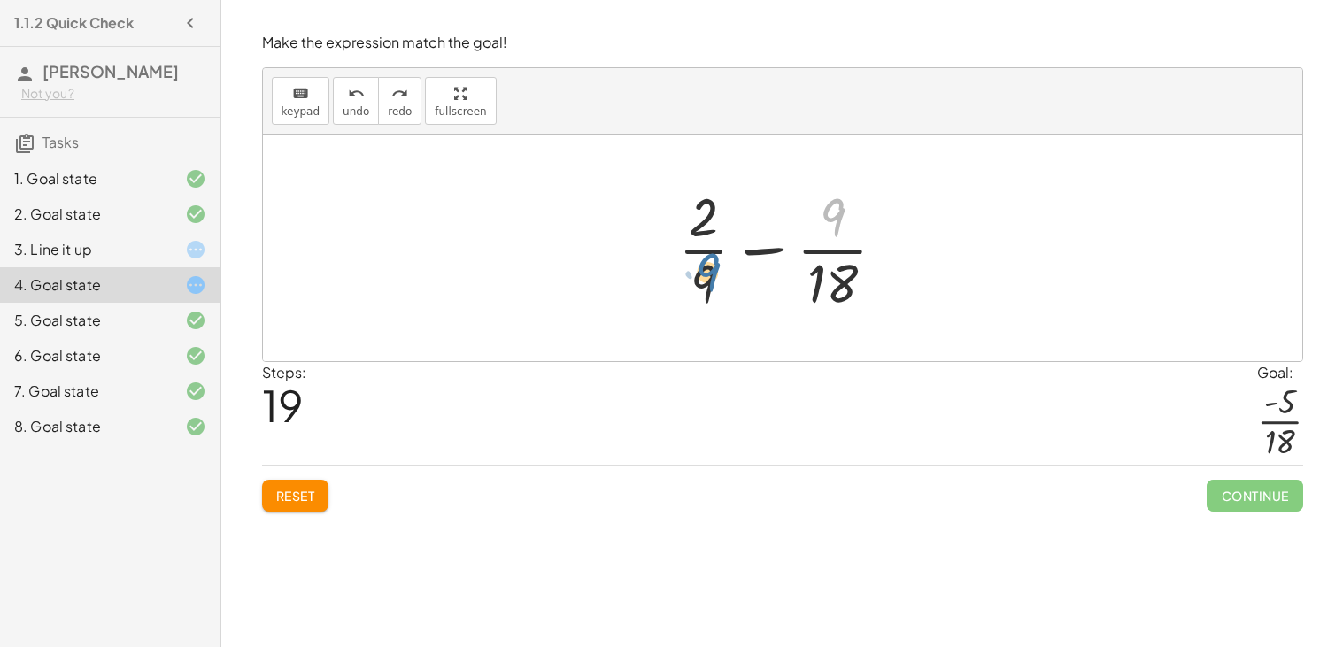
drag, startPoint x: 828, startPoint y: 209, endPoint x: 693, endPoint y: 266, distance: 146.0
click at [693, 266] on div at bounding box center [789, 248] width 240 height 136
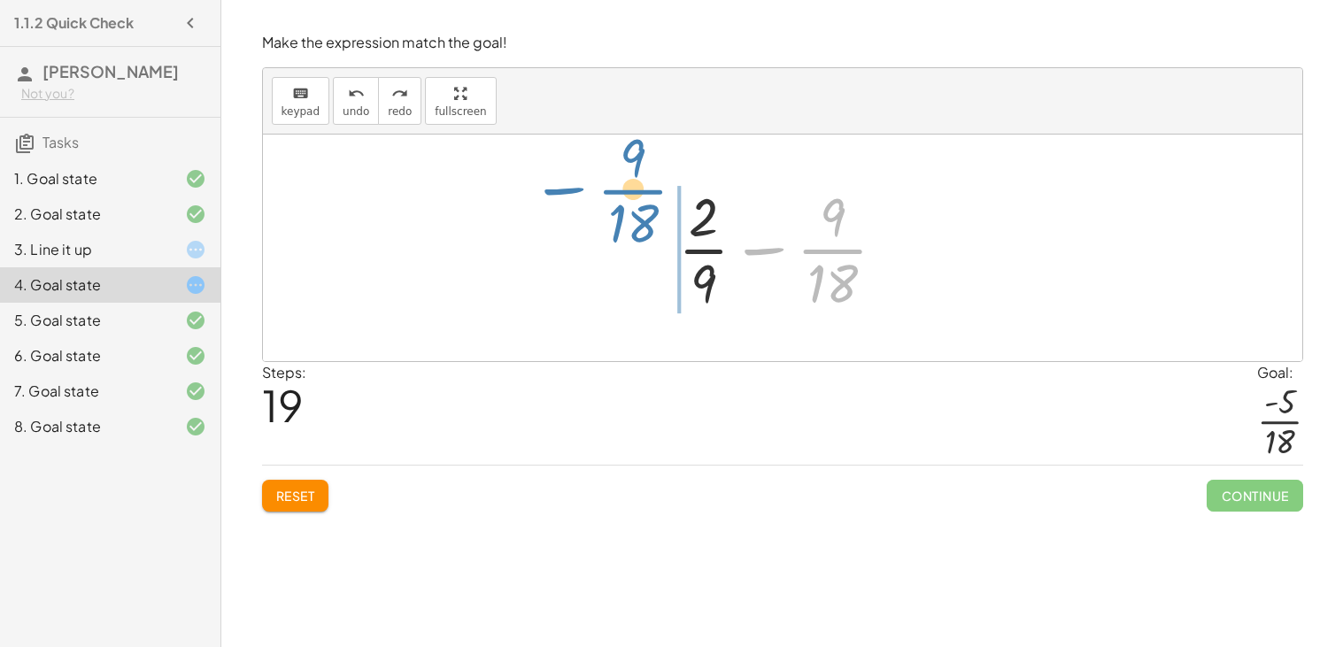
drag, startPoint x: 761, startPoint y: 248, endPoint x: 508, endPoint y: 205, distance: 256.7
click at [508, 205] on div "+ · 2 · 9 + ( - · 1 · 2 ) + · 2 · 9 − · 1 · 2 + · 2 · · 1 · 9 − · 1 · 2 · ( + ·…" at bounding box center [782, 248] width 1039 height 227
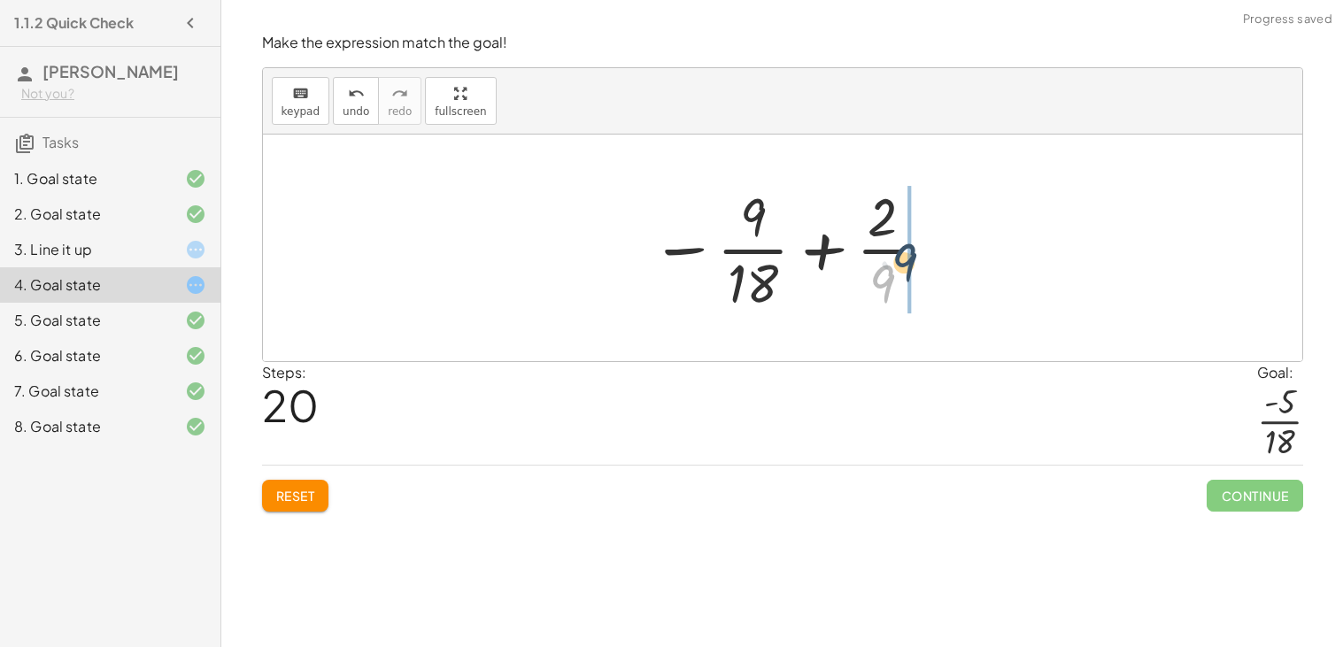
drag, startPoint x: 885, startPoint y: 278, endPoint x: 924, endPoint y: 246, distance: 50.3
click at [924, 246] on div at bounding box center [789, 248] width 295 height 136
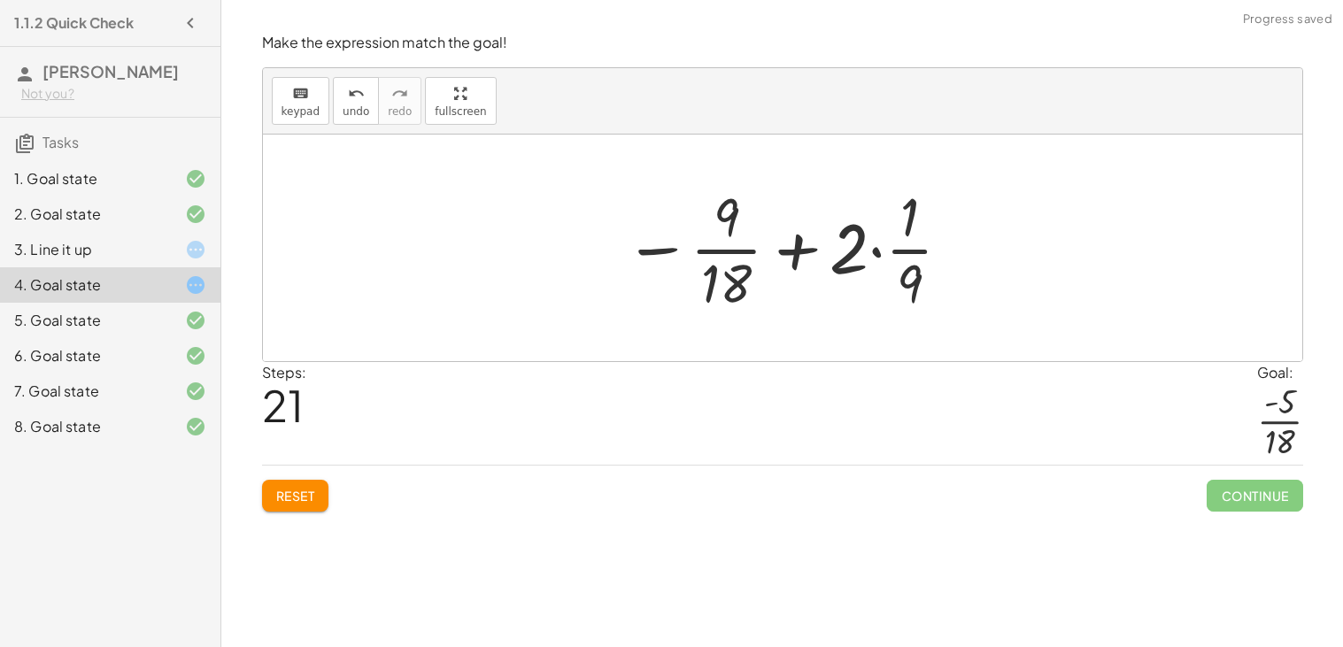
click at [878, 256] on div at bounding box center [788, 248] width 347 height 136
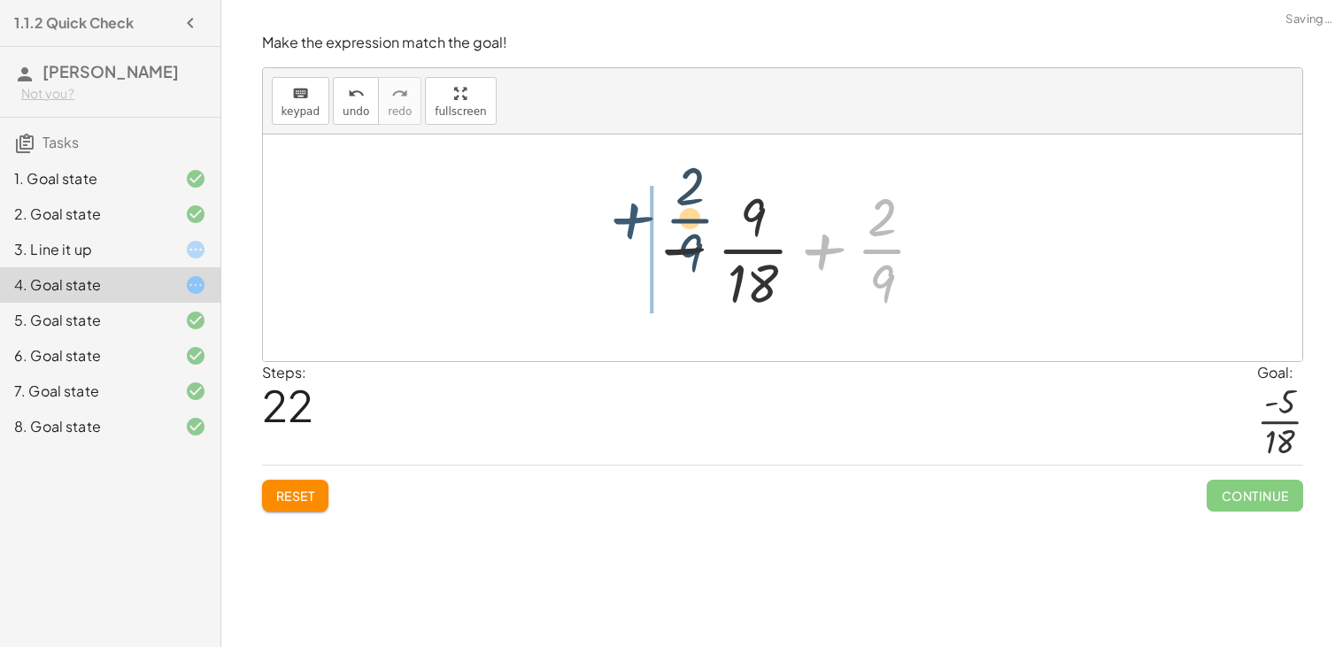
drag, startPoint x: 829, startPoint y: 248, endPoint x: 627, endPoint y: 227, distance: 203.8
click at [627, 227] on div "+ · 2 · 9 + ( - · 1 · 2 ) + · 2 · 9 − · 1 · 2 + · 2 · · 1 · 9 − · 1 · 2 · ( + ·…" at bounding box center [782, 247] width 317 height 145
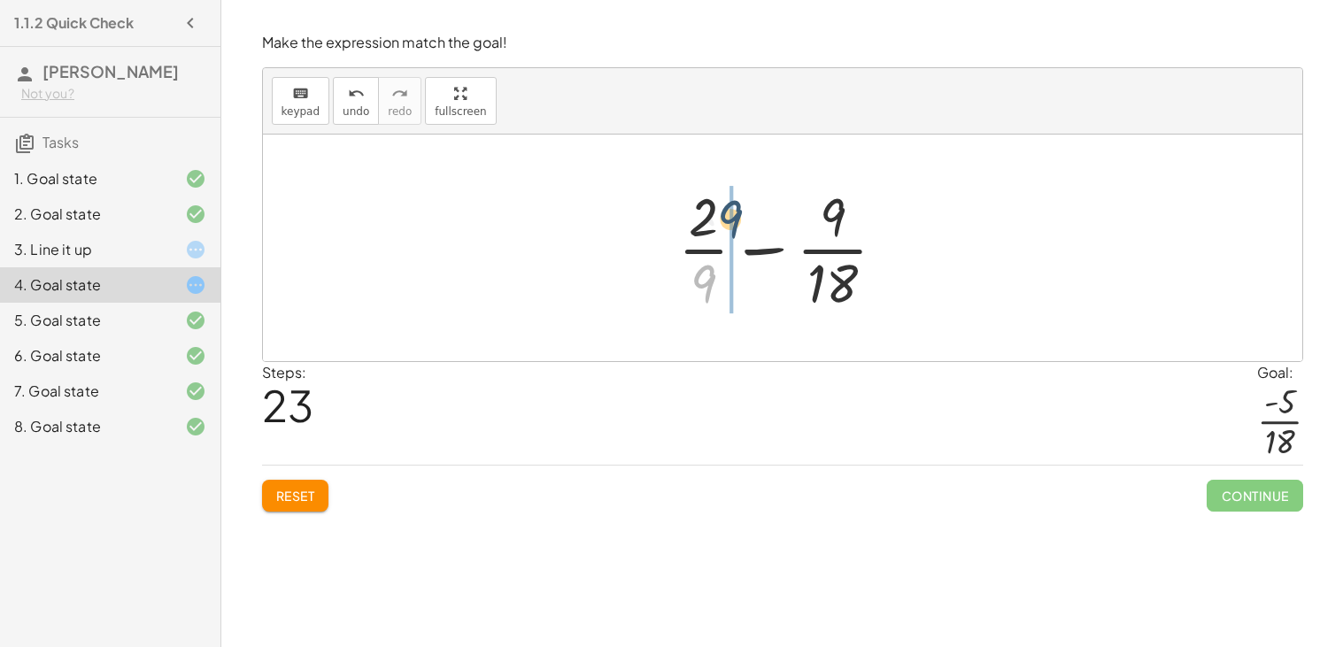
drag, startPoint x: 703, startPoint y: 282, endPoint x: 715, endPoint y: 205, distance: 78.0
click at [715, 205] on div at bounding box center [789, 248] width 240 height 136
click at [705, 254] on div at bounding box center [789, 248] width 240 height 136
click at [812, 258] on div at bounding box center [789, 248] width 240 height 136
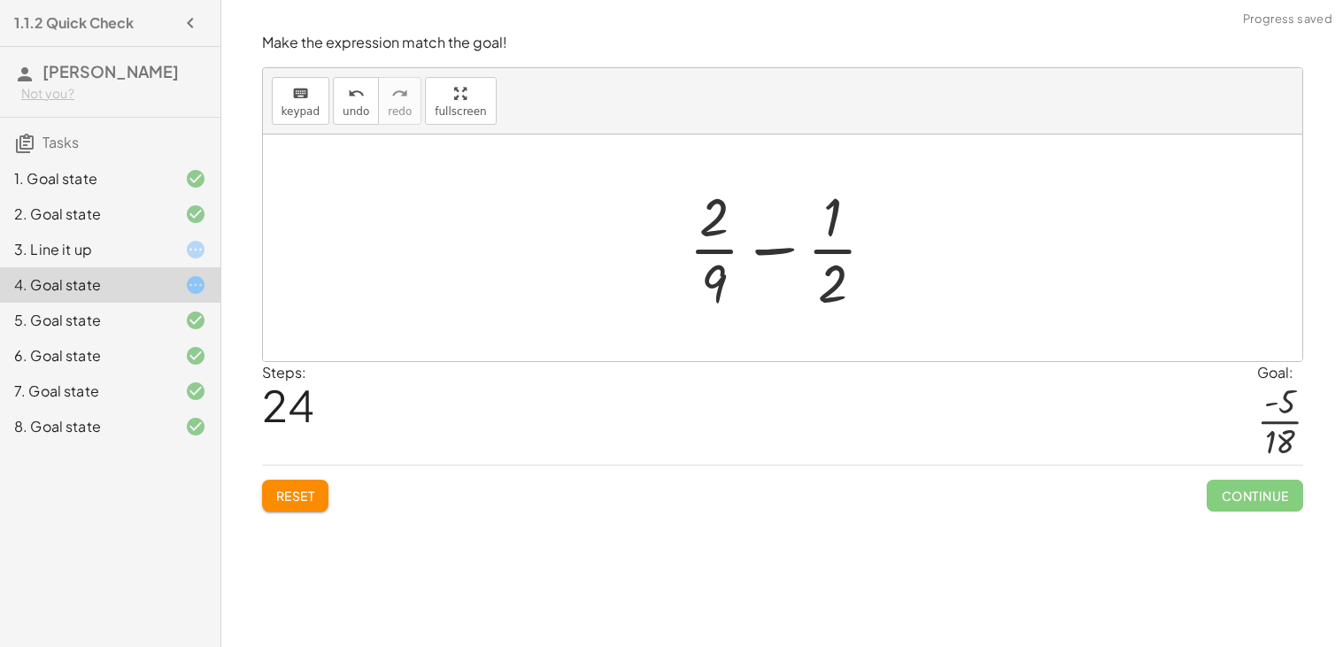
click at [836, 254] on div at bounding box center [790, 248] width 220 height 136
drag, startPoint x: 715, startPoint y: 279, endPoint x: 892, endPoint y: 247, distance: 179.9
click at [892, 247] on div at bounding box center [790, 248] width 220 height 136
drag, startPoint x: 716, startPoint y: 281, endPoint x: 860, endPoint y: 244, distance: 149.0
click at [860, 244] on div at bounding box center [790, 248] width 220 height 136
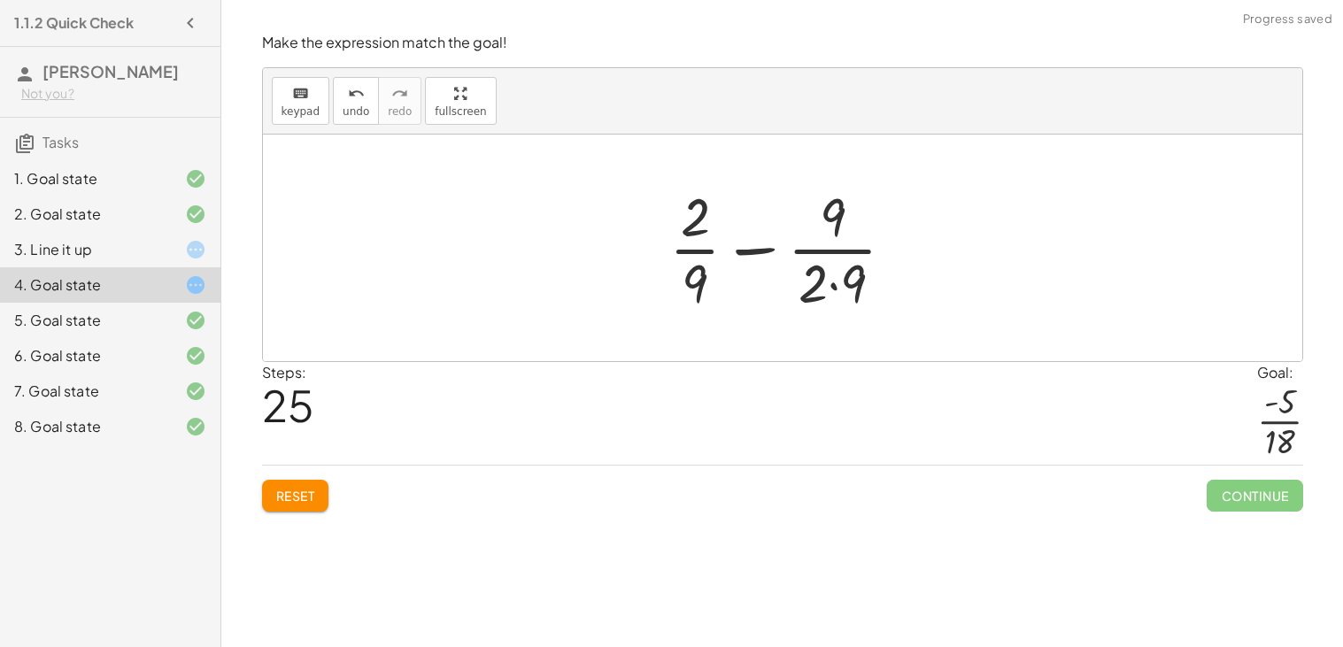
click at [835, 281] on div at bounding box center [789, 248] width 258 height 136
click at [827, 219] on div at bounding box center [789, 248] width 240 height 136
click at [832, 226] on div at bounding box center [789, 248] width 240 height 136
click at [837, 250] on div at bounding box center [789, 248] width 240 height 136
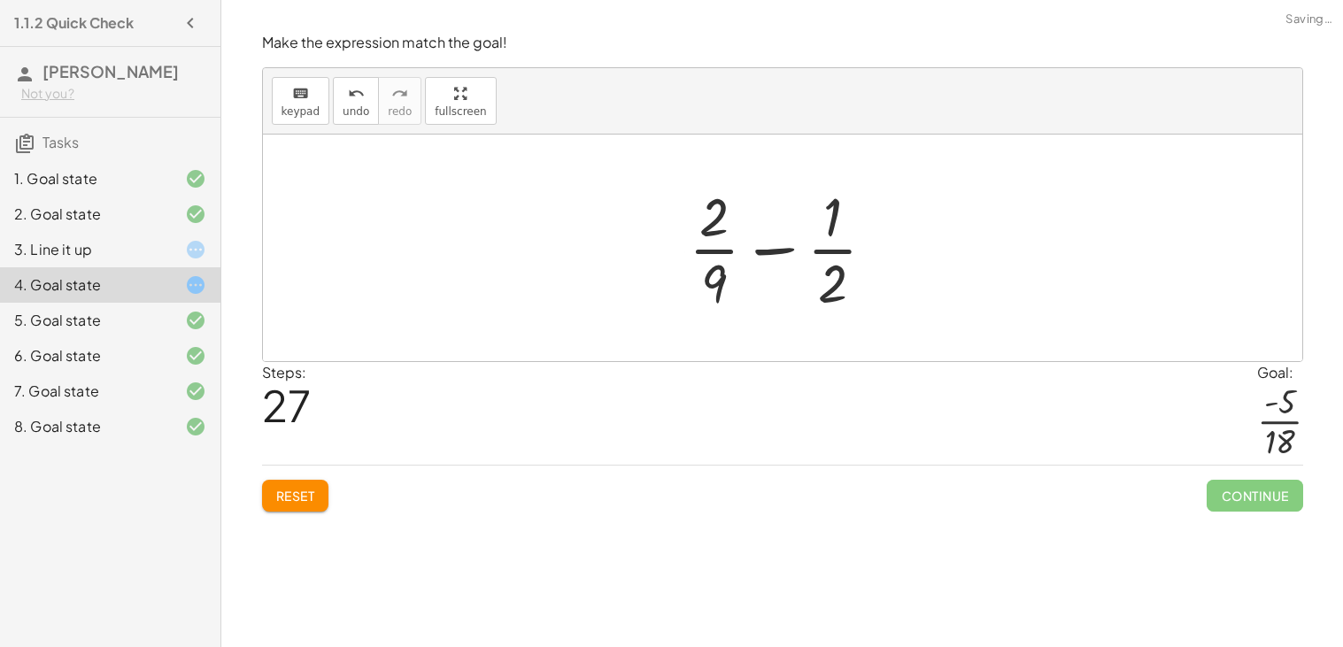
click at [837, 250] on div at bounding box center [790, 248] width 220 height 136
drag, startPoint x: 705, startPoint y: 295, endPoint x: 836, endPoint y: 263, distance: 134.0
click at [836, 263] on div at bounding box center [790, 248] width 220 height 136
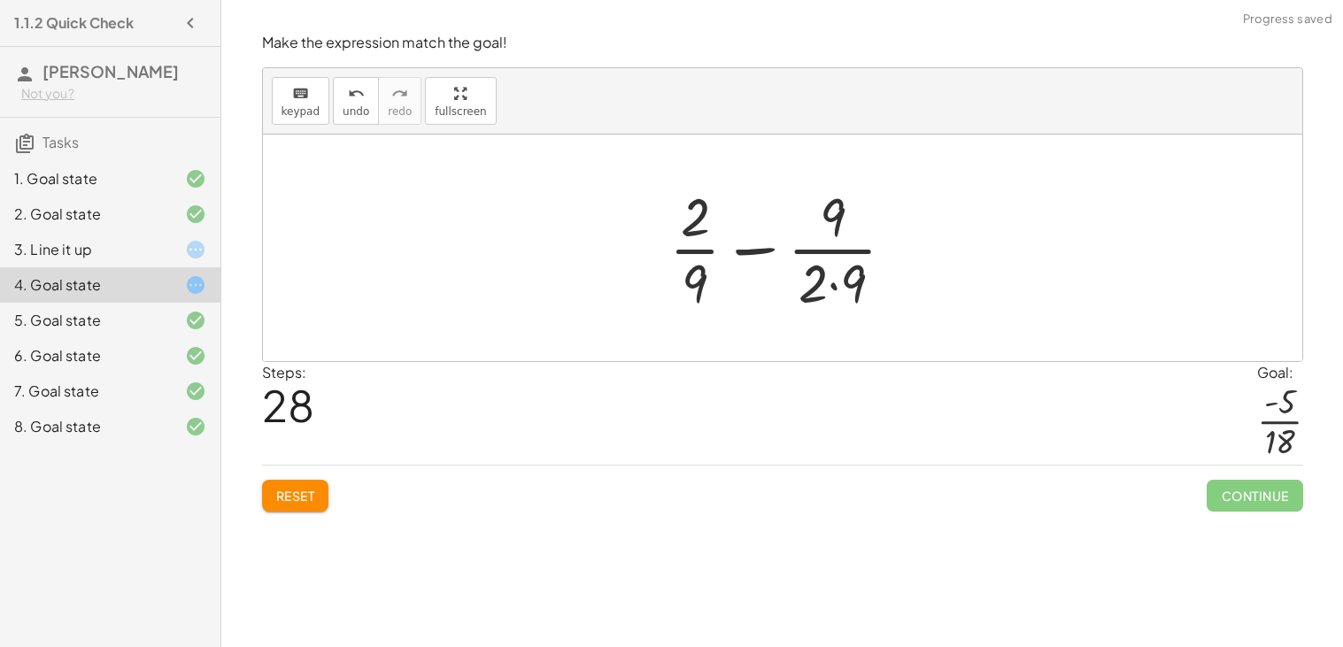
click at [828, 281] on div at bounding box center [789, 248] width 258 height 136
click at [826, 282] on div at bounding box center [789, 248] width 258 height 136
click at [837, 289] on div at bounding box center [789, 248] width 258 height 136
drag, startPoint x: 713, startPoint y: 214, endPoint x: 690, endPoint y: 220, distance: 22.8
click at [690, 220] on div at bounding box center [789, 248] width 240 height 136
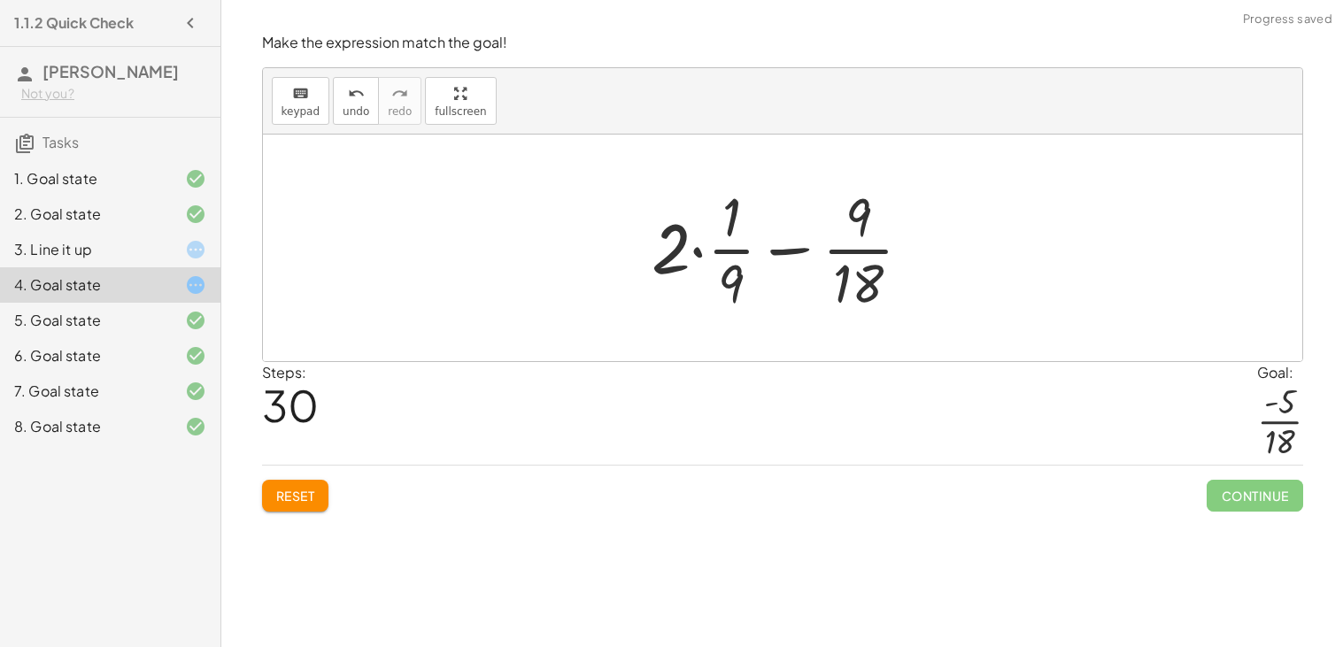
click at [697, 247] on div at bounding box center [789, 248] width 293 height 136
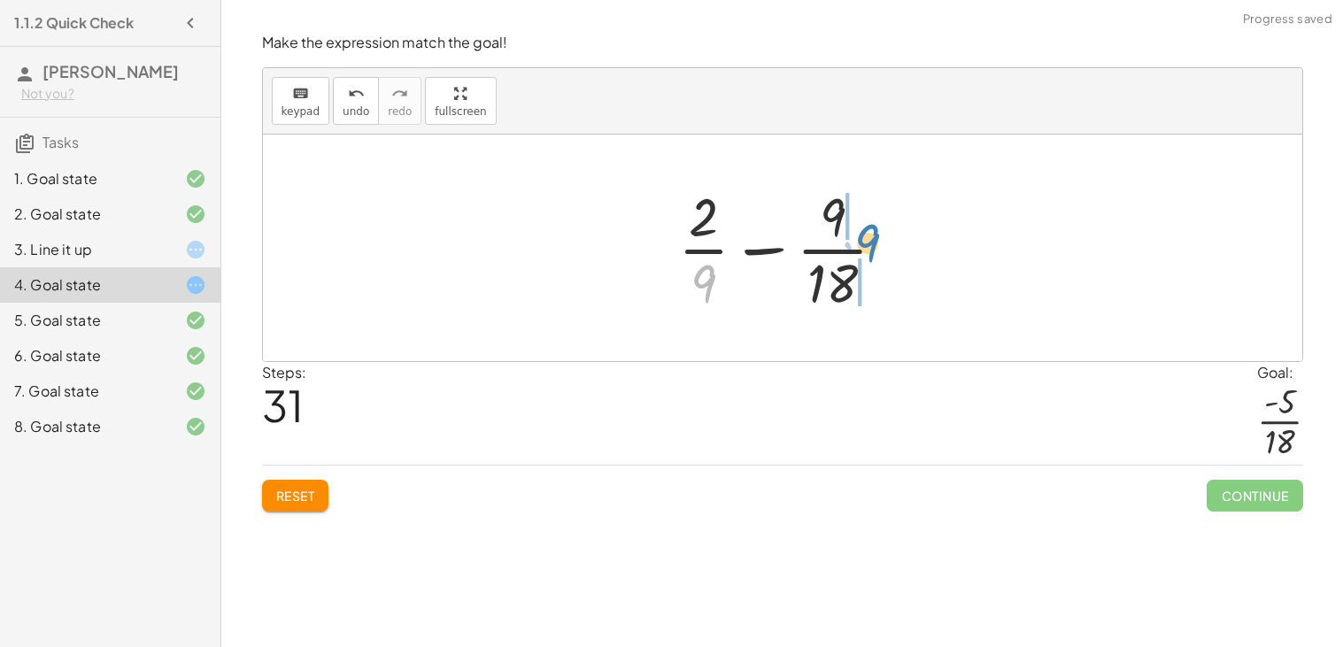
drag, startPoint x: 804, startPoint y: 257, endPoint x: 877, endPoint y: 233, distance: 77.3
click at [877, 233] on div at bounding box center [789, 248] width 240 height 136
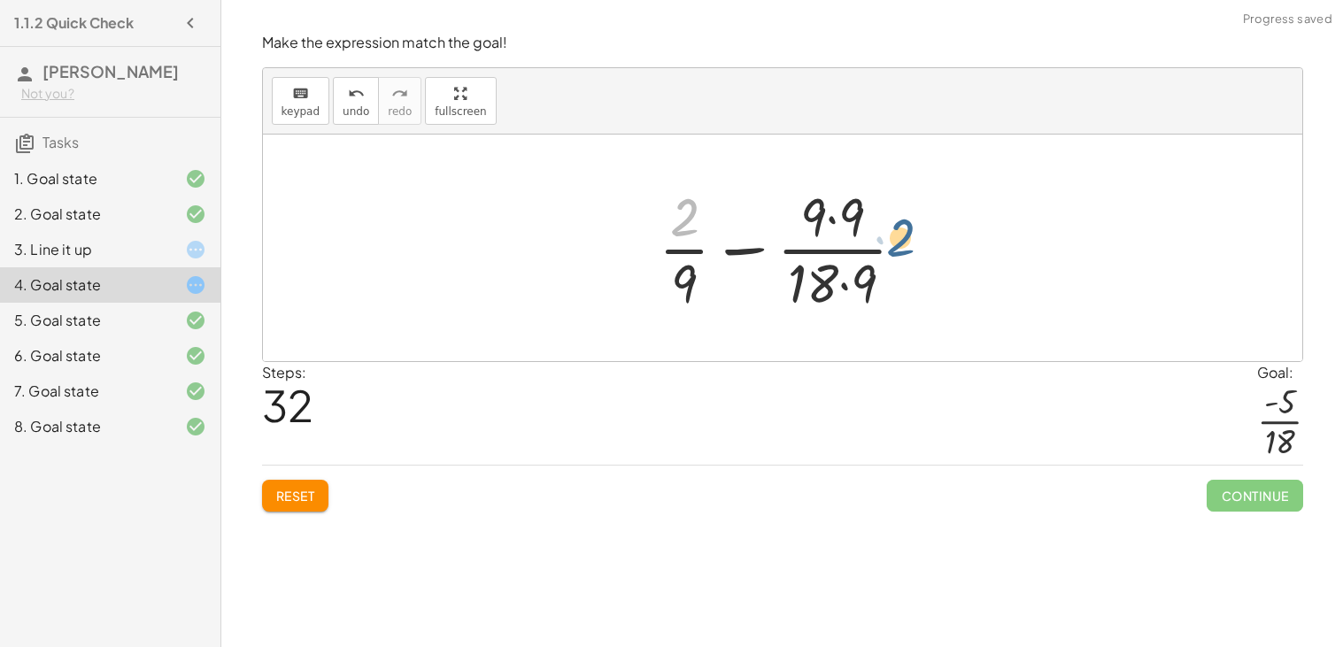
drag, startPoint x: 688, startPoint y: 219, endPoint x: 908, endPoint y: 241, distance: 221.5
click at [908, 241] on div at bounding box center [789, 248] width 279 height 136
click at [343, 116] on span "undo" at bounding box center [356, 111] width 27 height 12
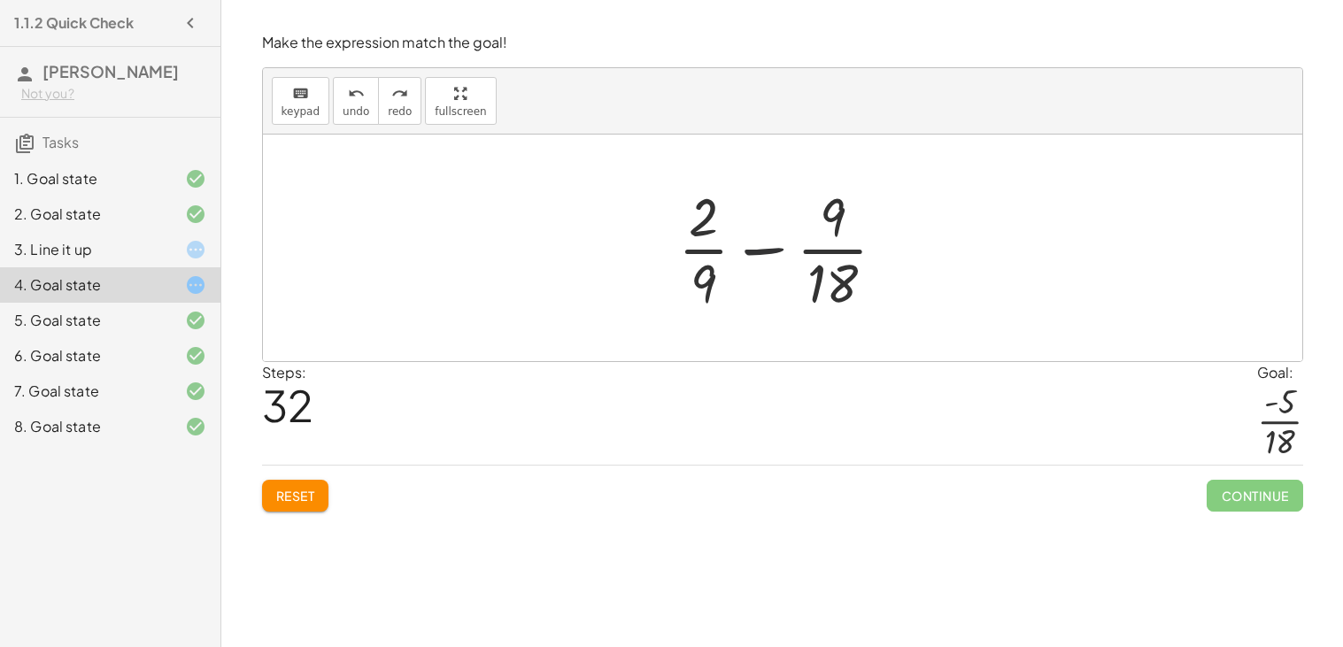
click at [768, 245] on div at bounding box center [789, 248] width 240 height 136
click at [710, 254] on div at bounding box center [789, 248] width 240 height 136
drag, startPoint x: 707, startPoint y: 236, endPoint x: 669, endPoint y: 250, distance: 40.3
click at [669, 250] on div at bounding box center [789, 248] width 240 height 136
drag, startPoint x: 704, startPoint y: 212, endPoint x: 665, endPoint y: 246, distance: 52.0
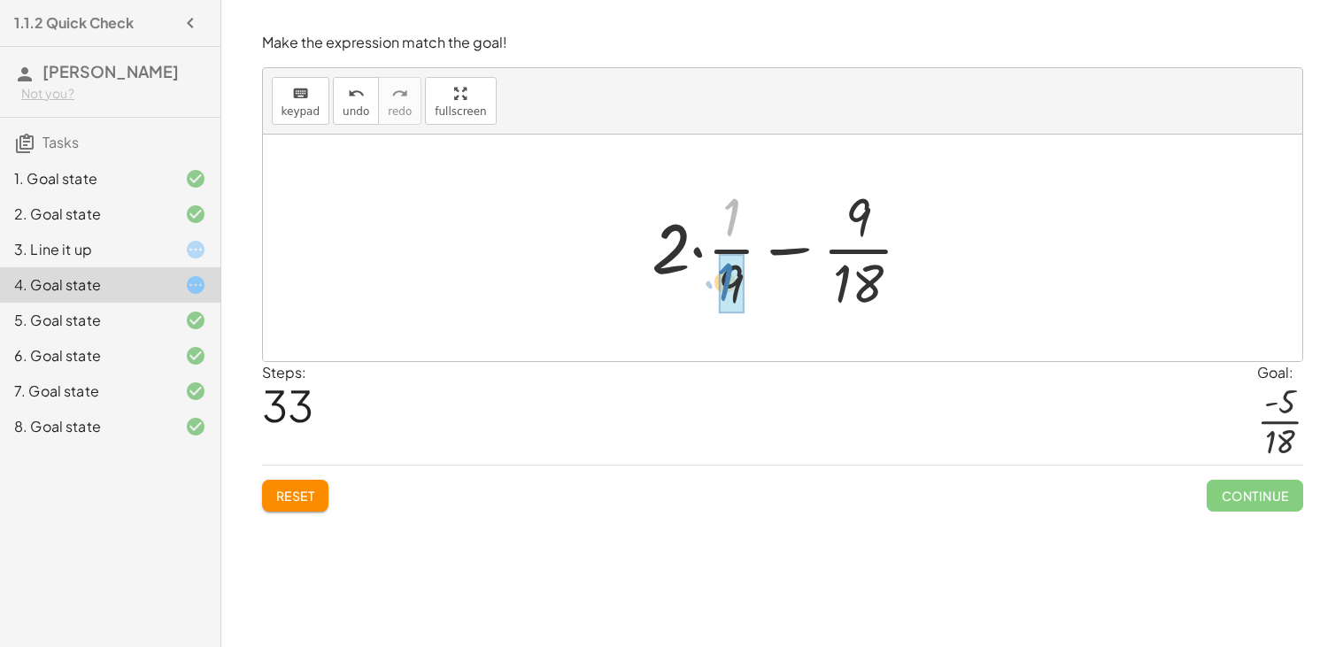
drag, startPoint x: 726, startPoint y: 222, endPoint x: 715, endPoint y: 285, distance: 63.7
click at [728, 256] on div at bounding box center [789, 248] width 293 height 136
click at [712, 249] on div at bounding box center [789, 248] width 293 height 136
click at [699, 248] on div at bounding box center [789, 248] width 293 height 136
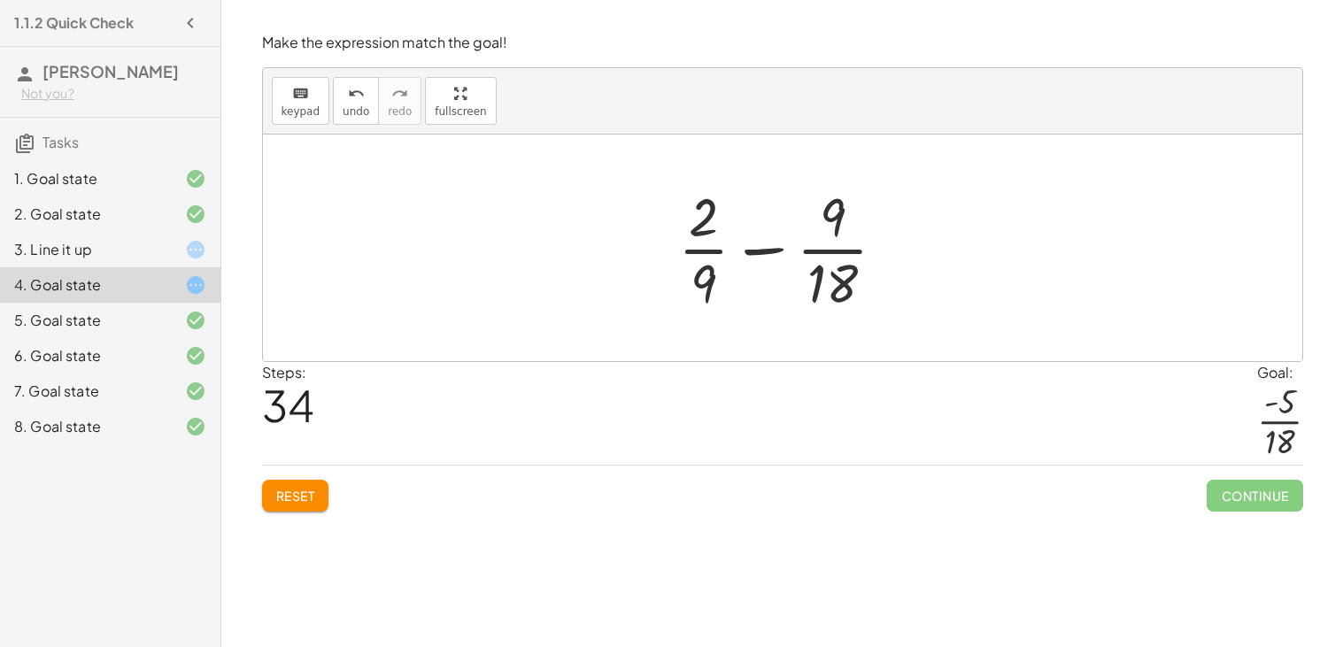
click at [294, 505] on button "Reset" at bounding box center [295, 496] width 67 height 32
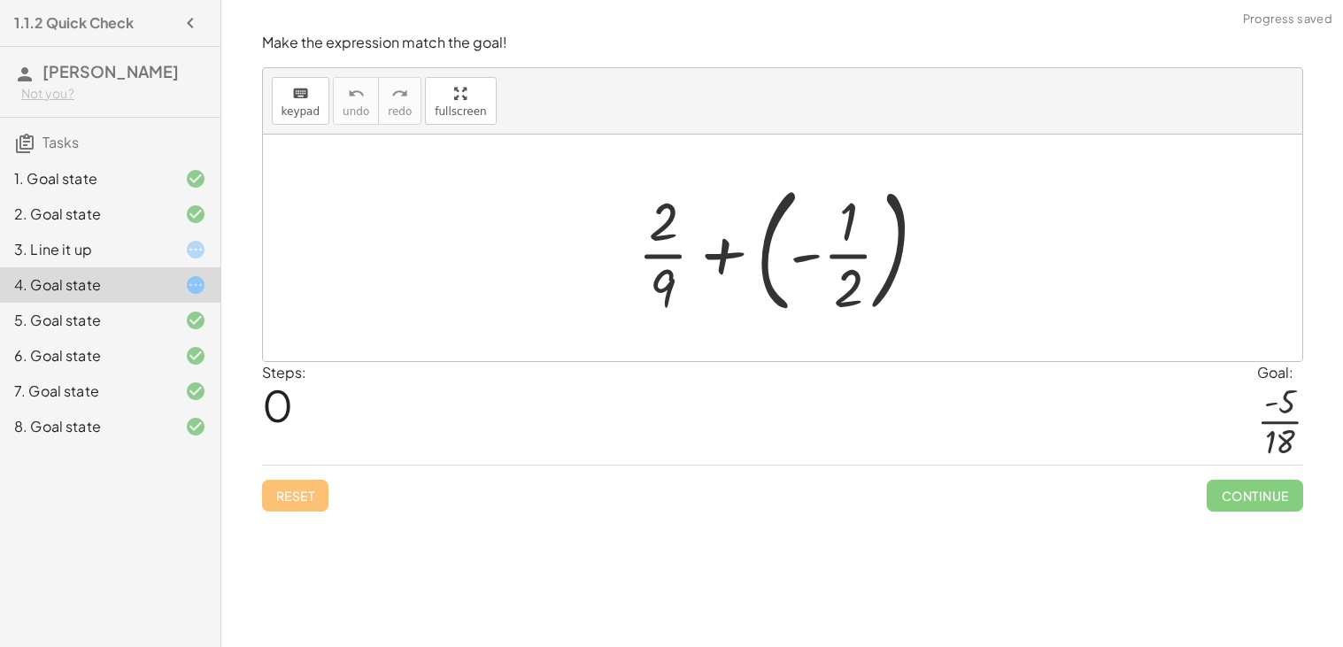
click at [790, 253] on div at bounding box center [788, 247] width 321 height 147
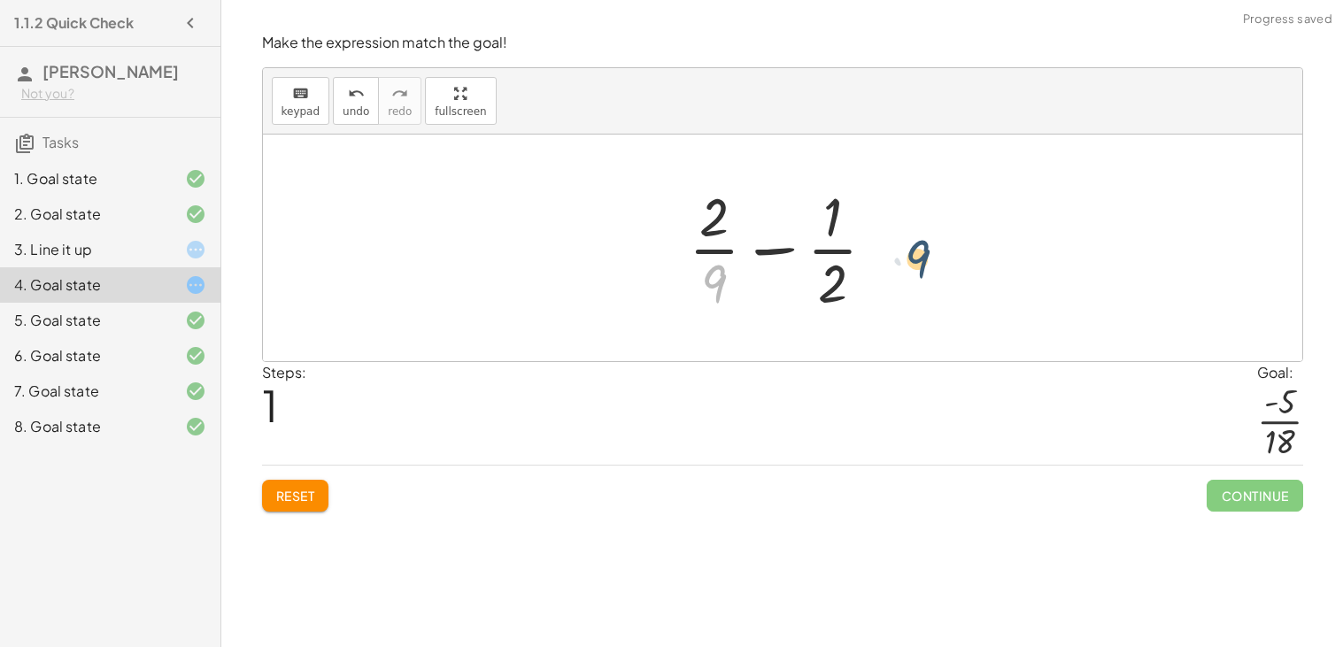
drag, startPoint x: 719, startPoint y: 268, endPoint x: 921, endPoint y: 243, distance: 204.2
click at [921, 243] on div "+ · 2 · 9 + ( - · 1 · 2 ) · 9 + · 2 · 9 · 1 · 2 −" at bounding box center [782, 248] width 1039 height 227
drag, startPoint x: 736, startPoint y: 280, endPoint x: 875, endPoint y: 248, distance: 143.4
click at [875, 248] on div at bounding box center [790, 248] width 220 height 136
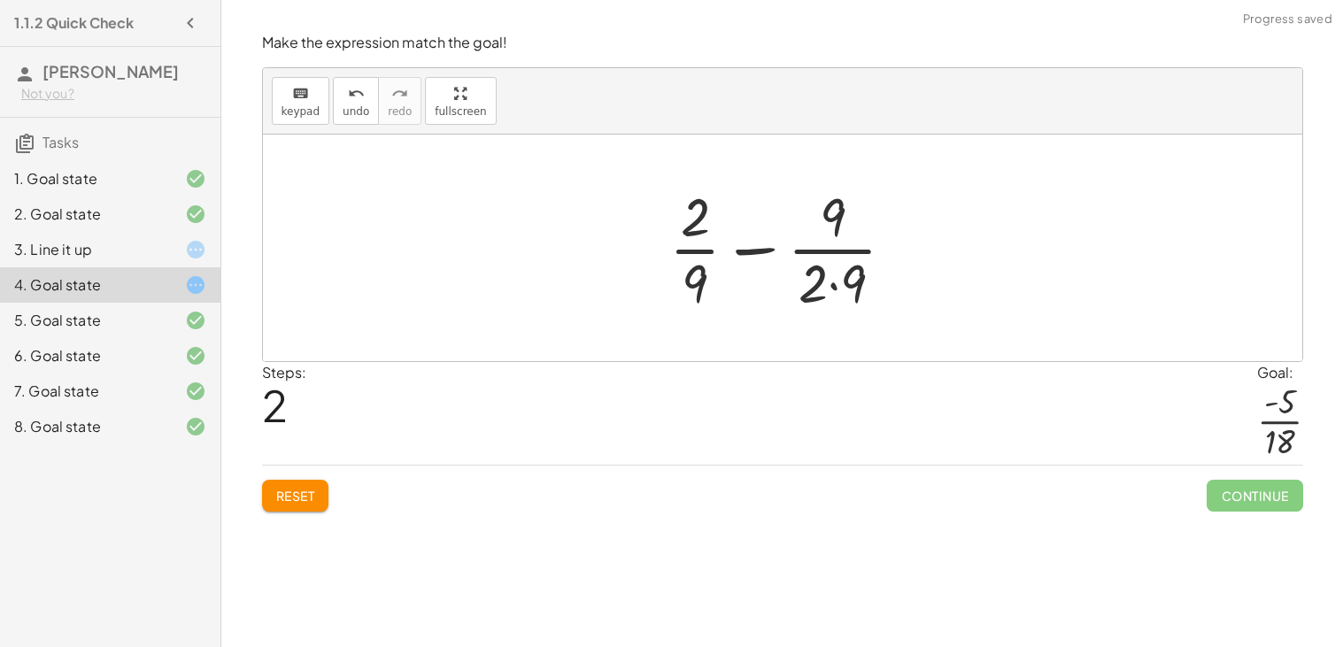
click at [833, 286] on div at bounding box center [789, 248] width 258 height 136
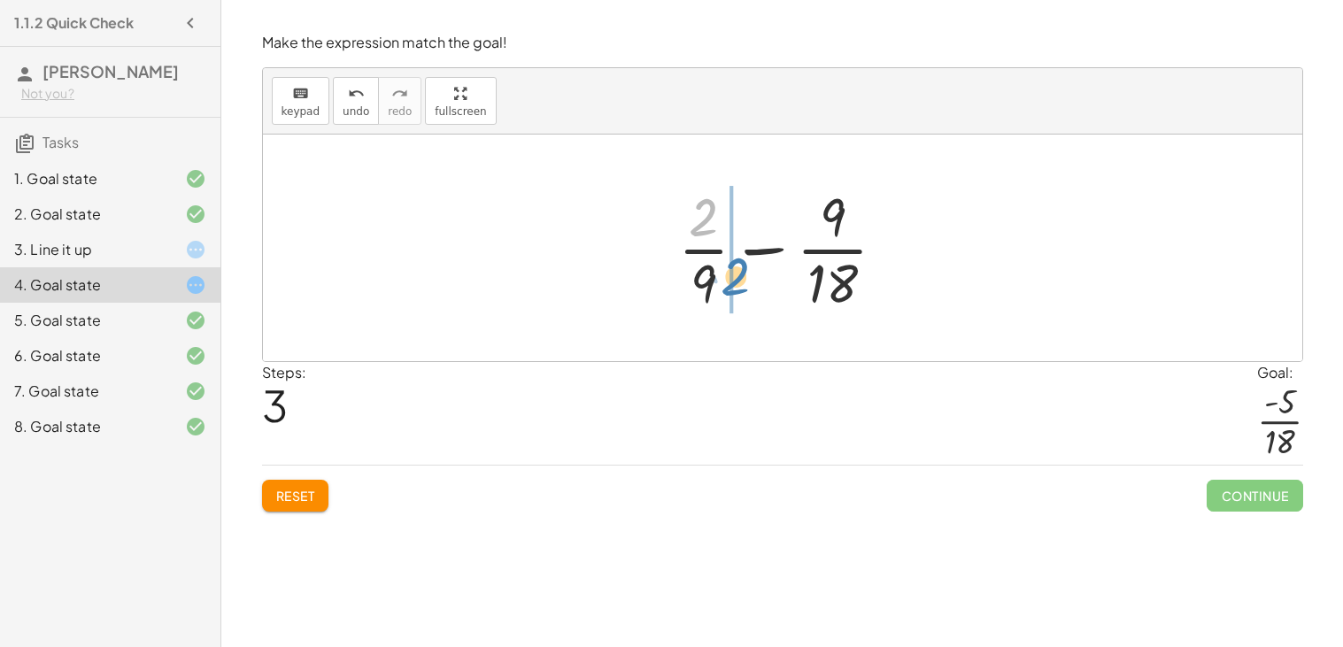
drag, startPoint x: 706, startPoint y: 212, endPoint x: 738, endPoint y: 272, distance: 67.3
click at [738, 272] on div at bounding box center [789, 248] width 240 height 136
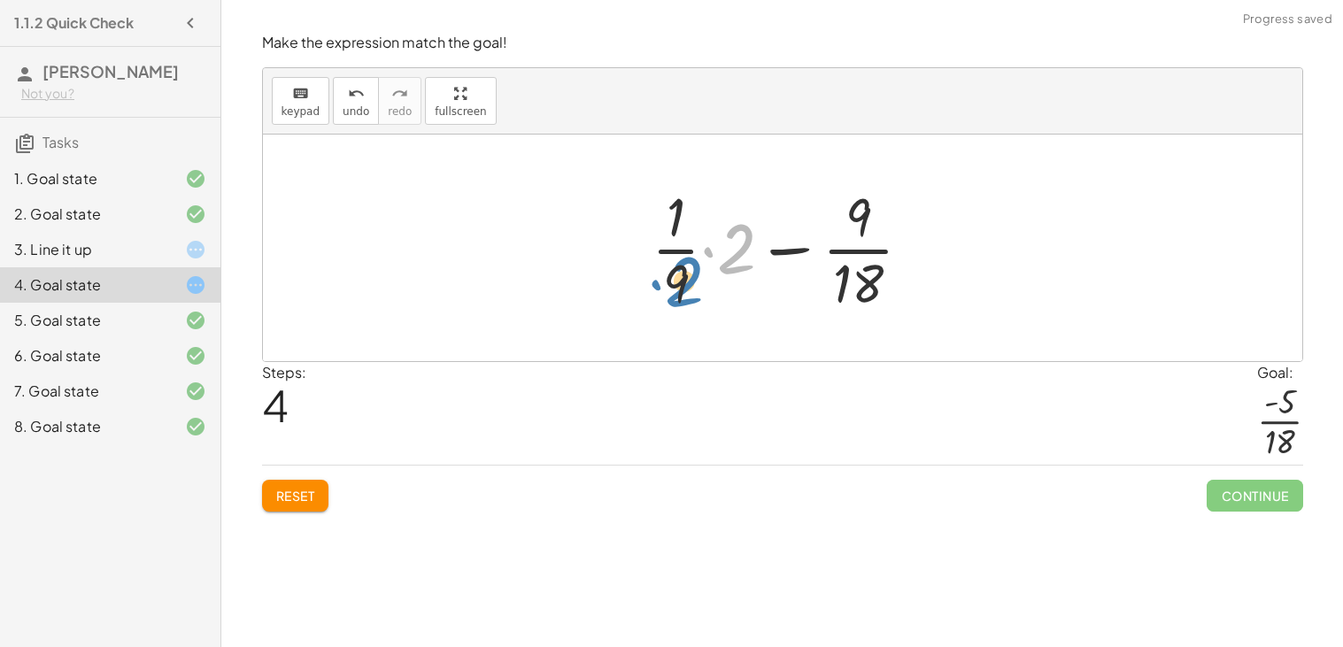
drag, startPoint x: 733, startPoint y: 267, endPoint x: 678, endPoint y: 299, distance: 63.5
click at [678, 299] on div at bounding box center [789, 248] width 293 height 136
click at [712, 252] on div at bounding box center [789, 248] width 293 height 136
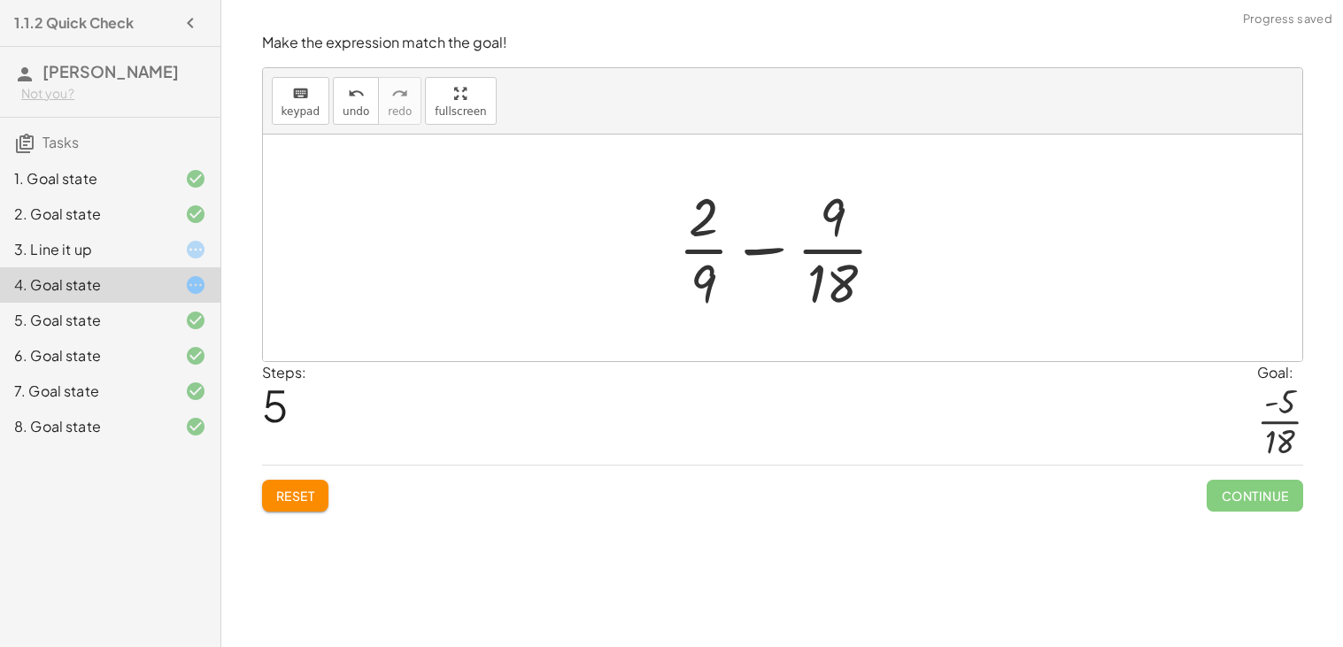
click at [766, 227] on div at bounding box center [789, 248] width 240 height 136
click at [811, 257] on div at bounding box center [789, 248] width 240 height 136
drag, startPoint x: 832, startPoint y: 277, endPoint x: 721, endPoint y: 276, distance: 111.5
click at [721, 276] on div at bounding box center [790, 248] width 220 height 136
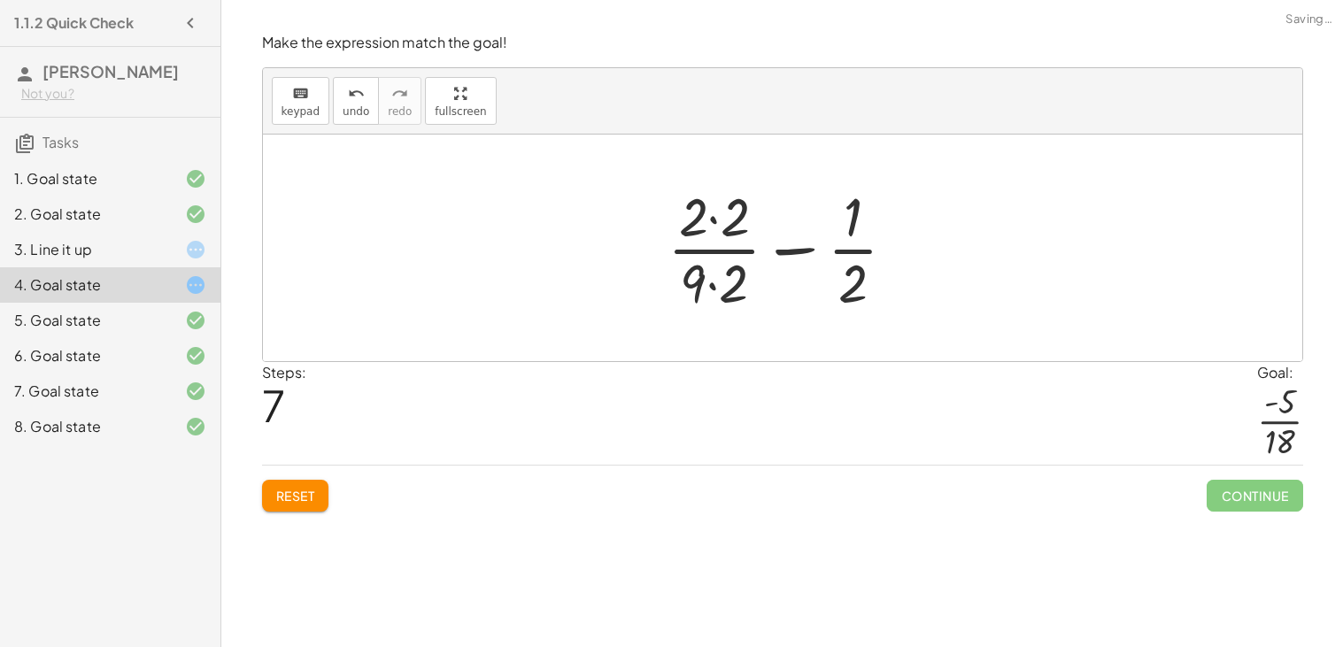
click at [720, 291] on div at bounding box center [789, 248] width 261 height 136
click at [744, 219] on div at bounding box center [789, 248] width 261 height 136
click at [721, 227] on div at bounding box center [789, 248] width 261 height 136
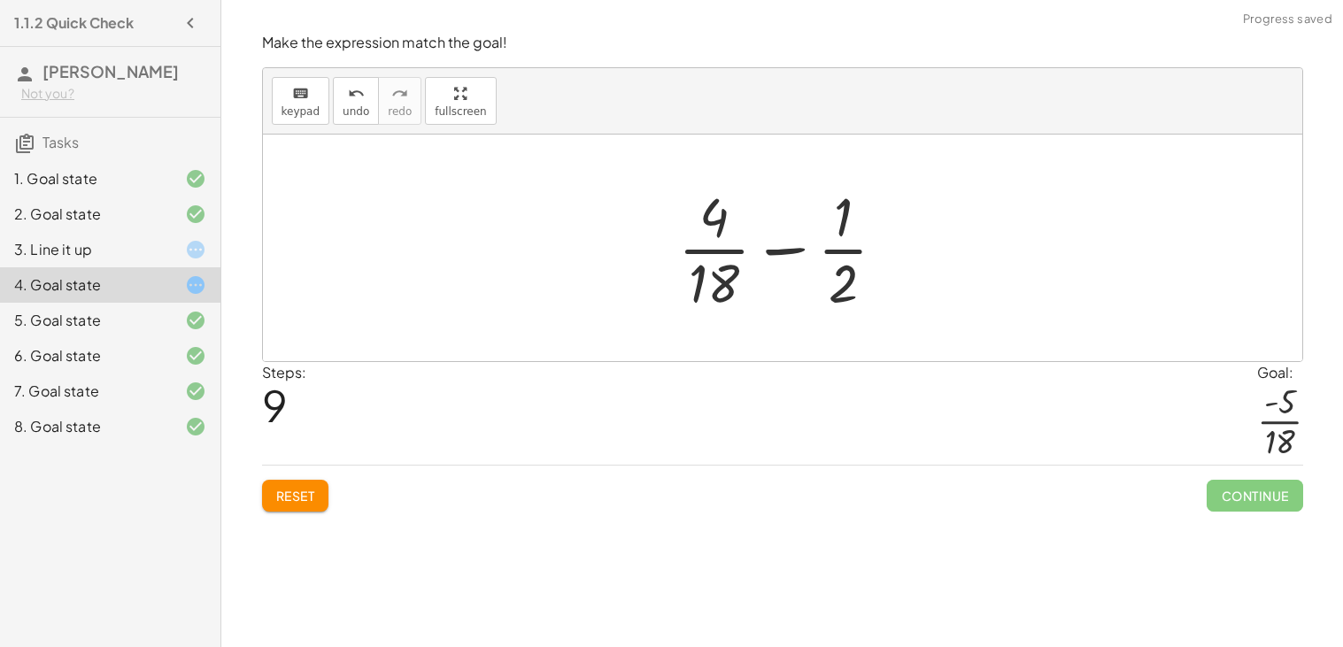
click at [793, 254] on div at bounding box center [789, 248] width 240 height 136
click at [836, 283] on div at bounding box center [789, 248] width 240 height 136
click at [843, 289] on div at bounding box center [789, 248] width 240 height 136
drag, startPoint x: 843, startPoint y: 289, endPoint x: 827, endPoint y: 284, distance: 16.8
click at [827, 284] on div at bounding box center [789, 248] width 240 height 136
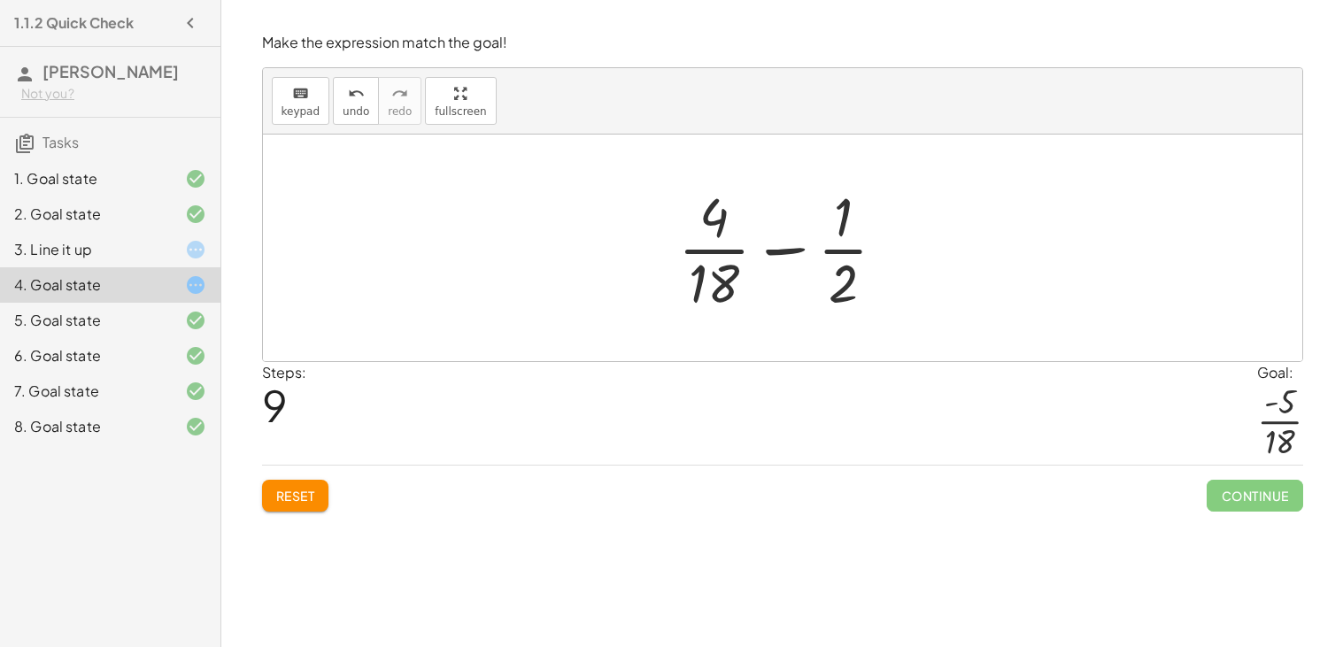
click at [720, 280] on div at bounding box center [789, 248] width 240 height 136
drag, startPoint x: 720, startPoint y: 281, endPoint x: 847, endPoint y: 283, distance: 127.5
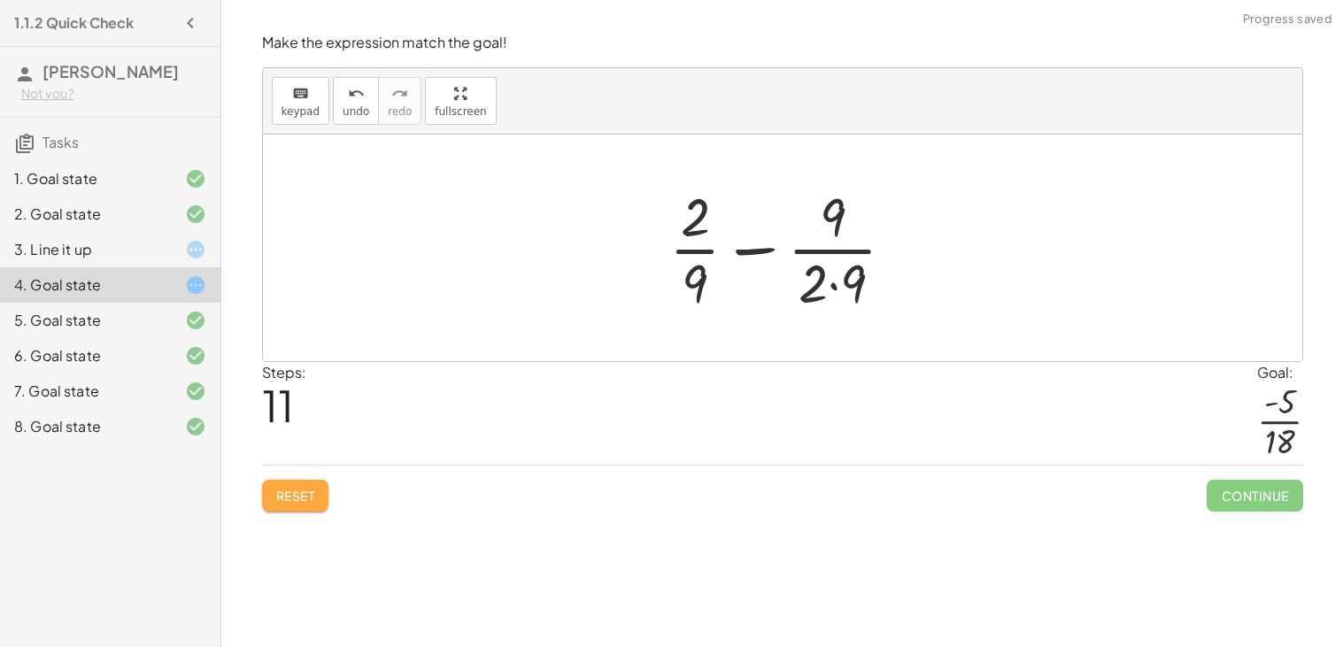
click at [308, 508] on button "Reset" at bounding box center [295, 496] width 67 height 32
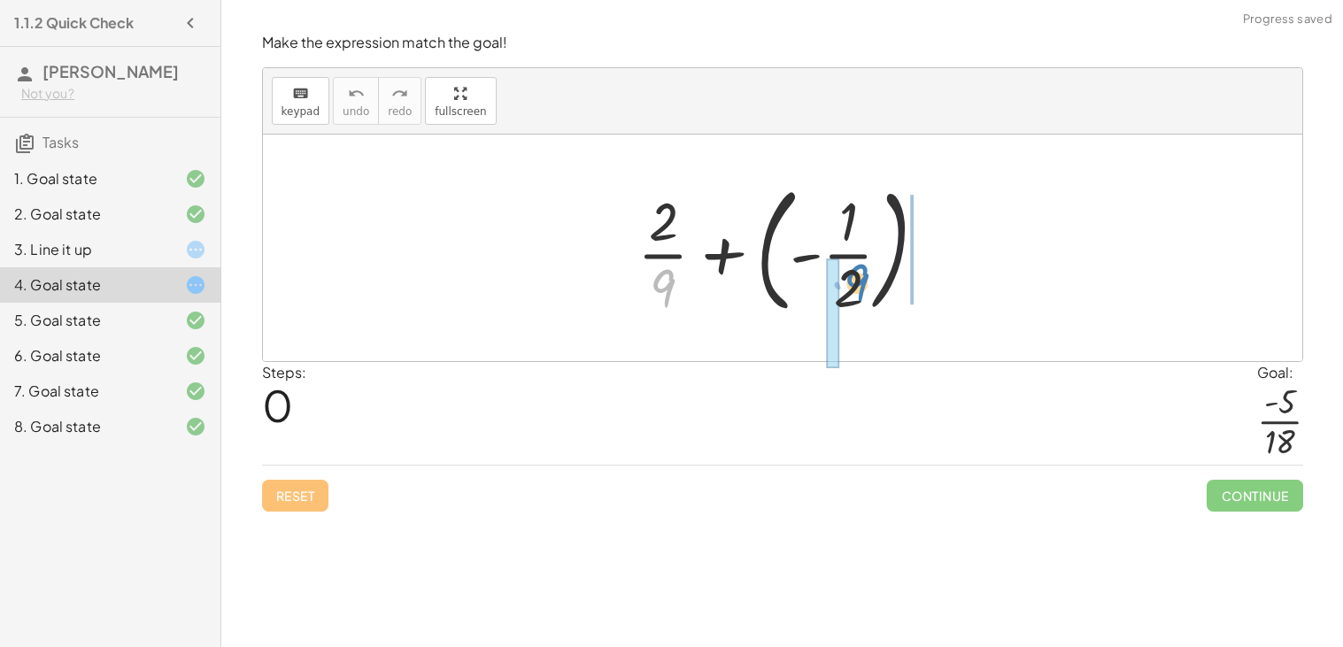
drag, startPoint x: 667, startPoint y: 289, endPoint x: 858, endPoint y: 283, distance: 191.3
click at [858, 283] on div at bounding box center [788, 247] width 321 height 147
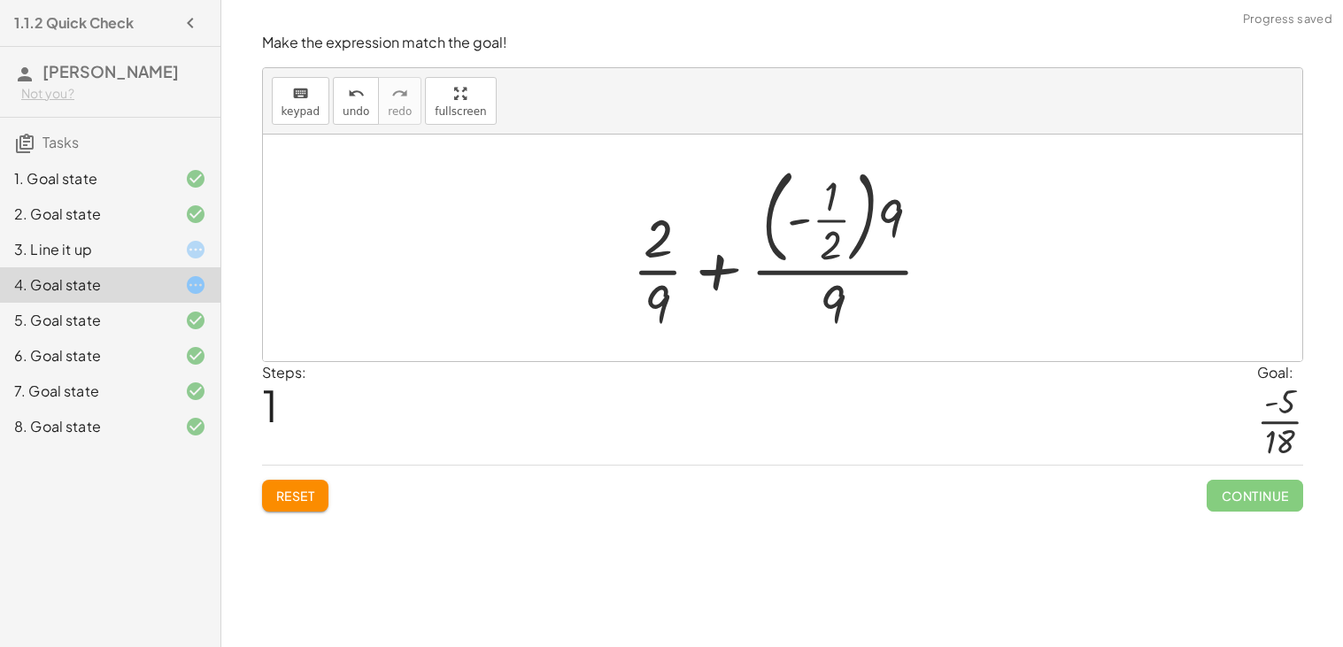
click at [883, 213] on div at bounding box center [789, 247] width 332 height 179
click at [851, 227] on div at bounding box center [789, 247] width 332 height 179
click at [890, 212] on div at bounding box center [789, 247] width 332 height 179
click at [871, 211] on div at bounding box center [789, 247] width 332 height 179
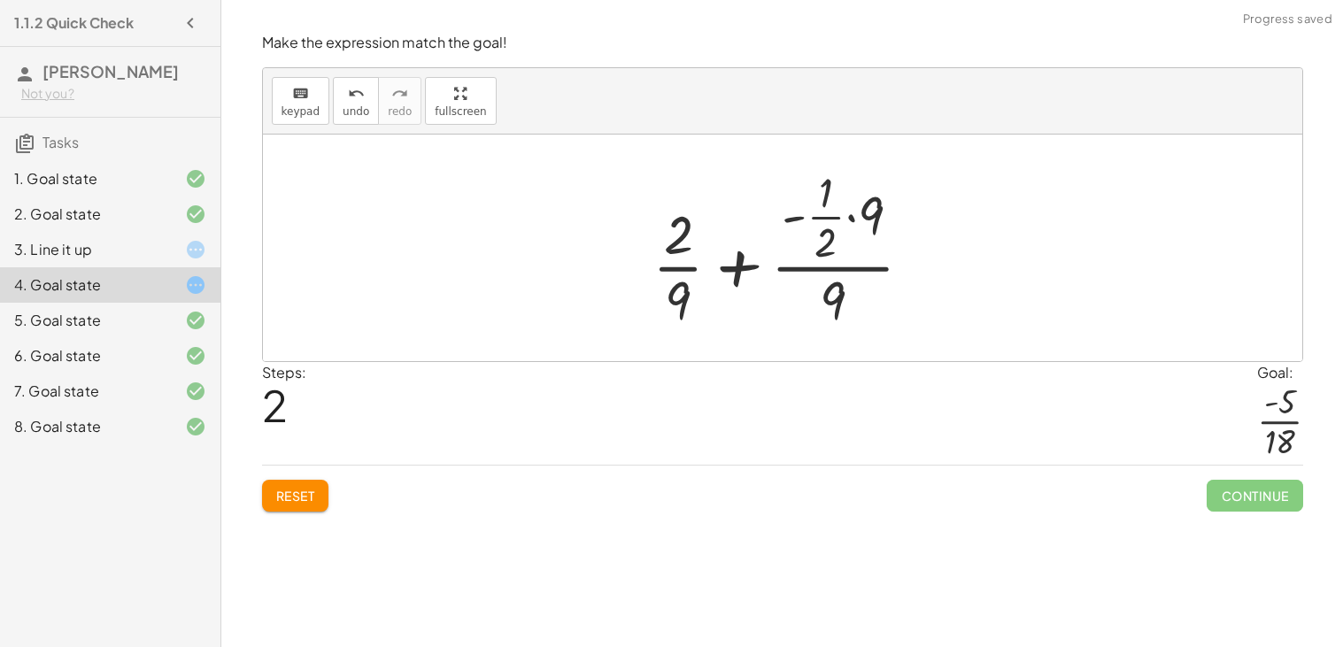
click at [855, 220] on div at bounding box center [790, 248] width 292 height 171
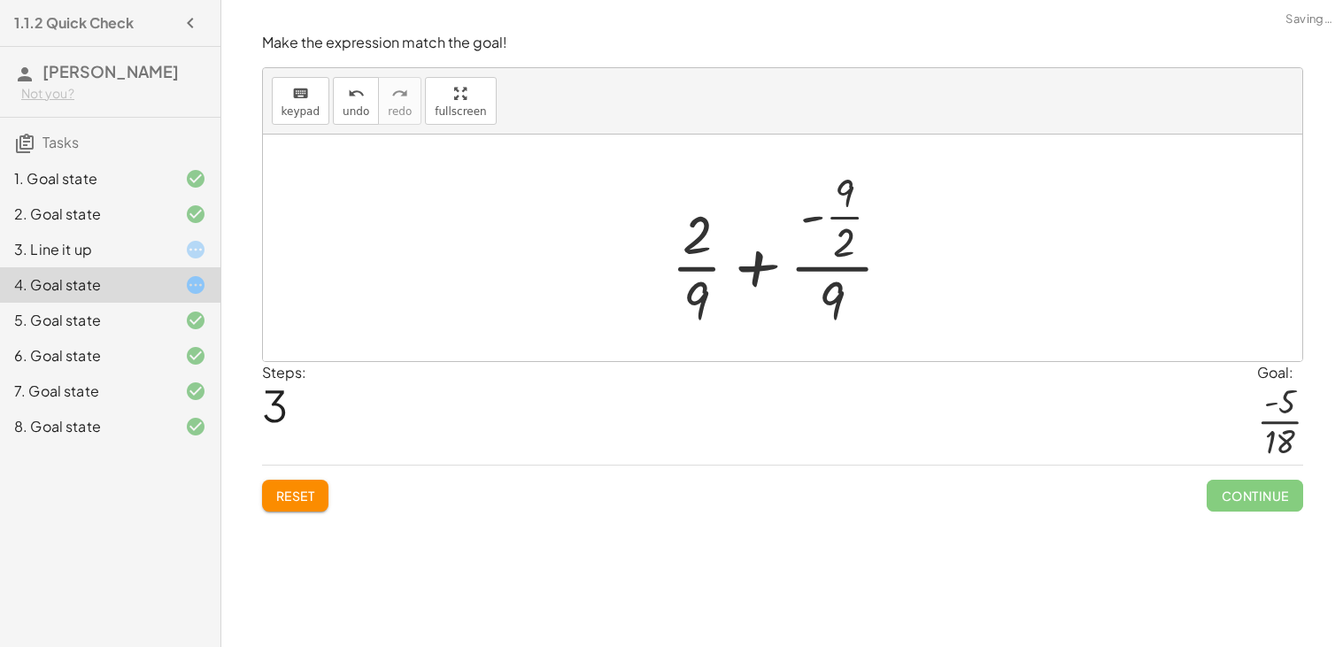
click at [836, 281] on div at bounding box center [788, 248] width 253 height 171
click at [837, 251] on div at bounding box center [788, 248] width 253 height 171
click at [836, 272] on div at bounding box center [788, 248] width 253 height 171
drag, startPoint x: 839, startPoint y: 289, endPoint x: 710, endPoint y: 287, distance: 129.2
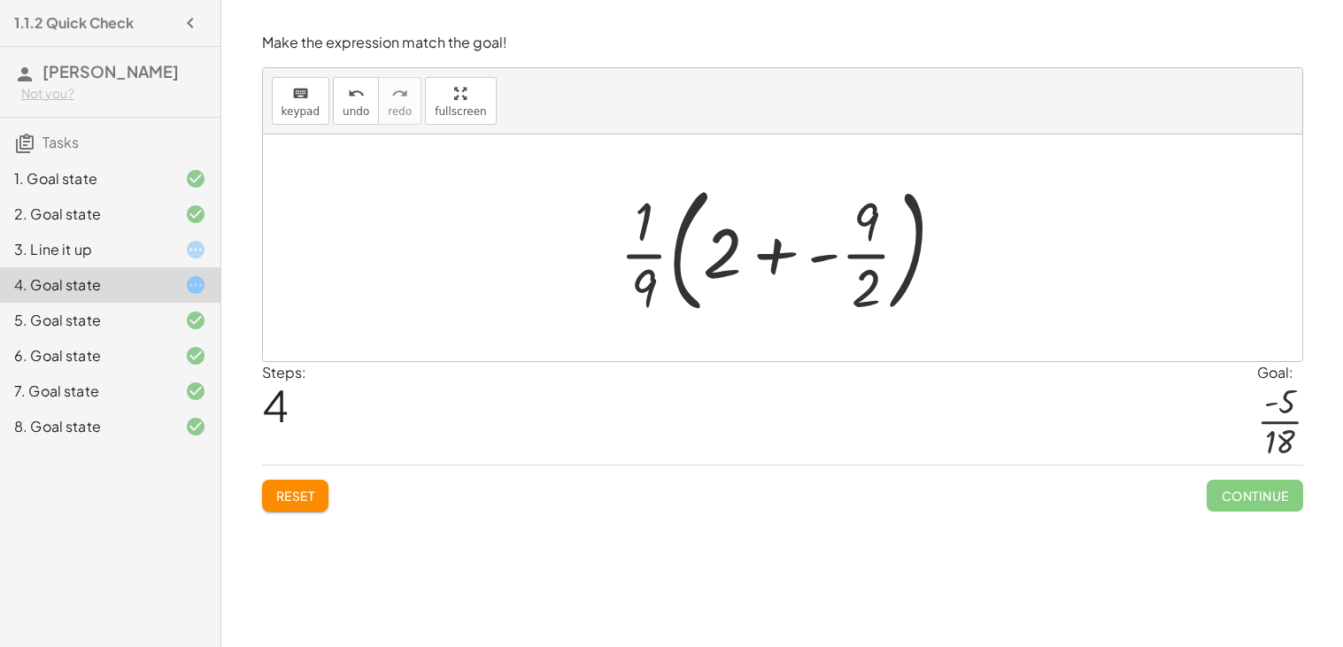
click at [790, 256] on div at bounding box center [790, 247] width 358 height 147
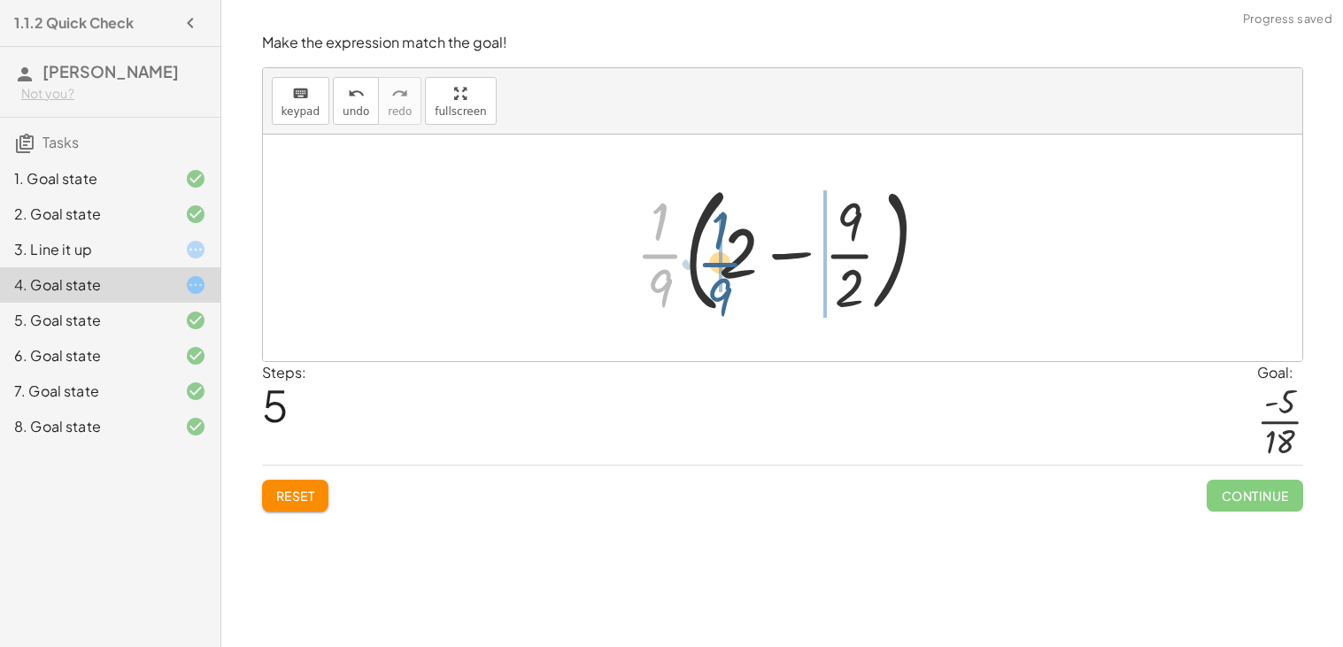
drag, startPoint x: 659, startPoint y: 245, endPoint x: 722, endPoint y: 254, distance: 63.5
click at [722, 254] on div at bounding box center [789, 247] width 325 height 147
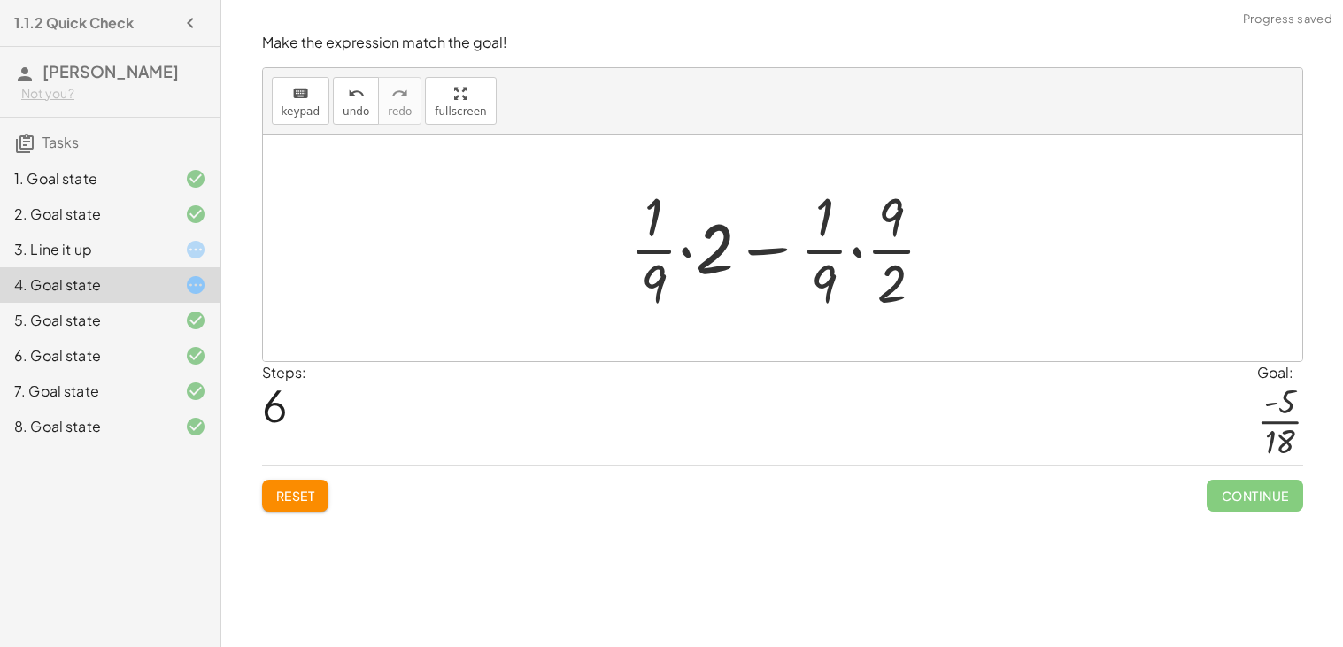
click at [695, 246] on div at bounding box center [788, 248] width 337 height 136
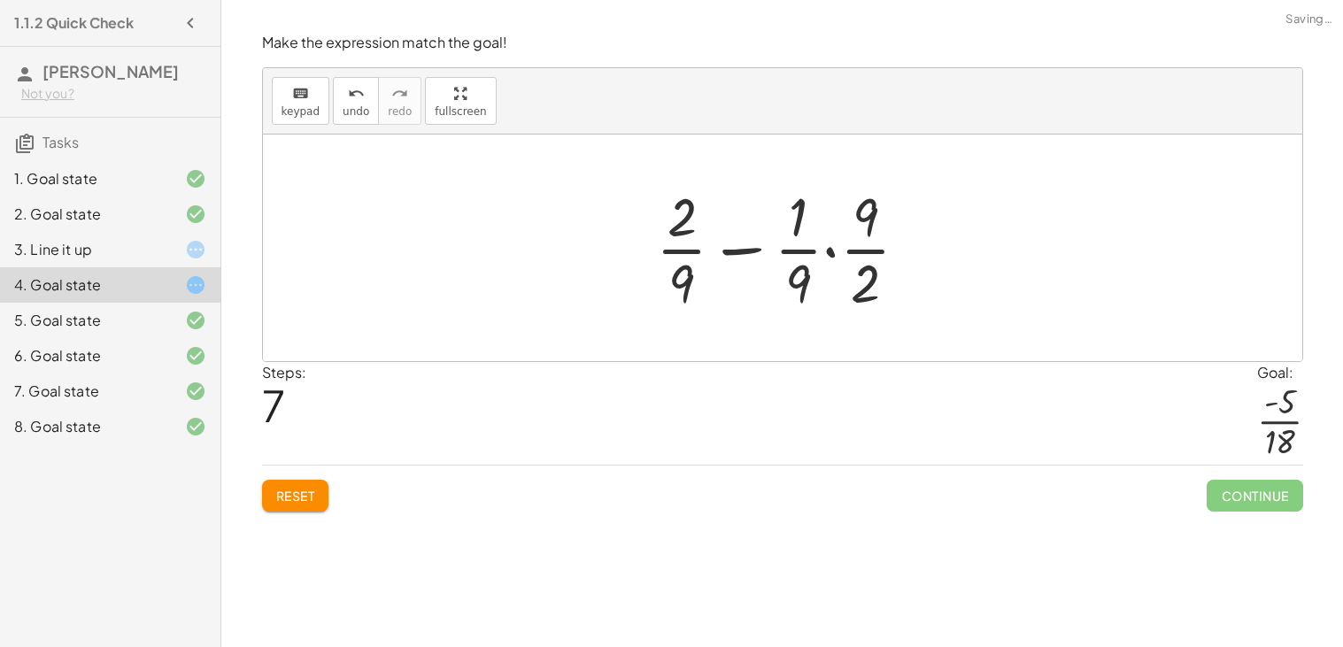
click at [823, 266] on div at bounding box center [789, 248] width 285 height 136
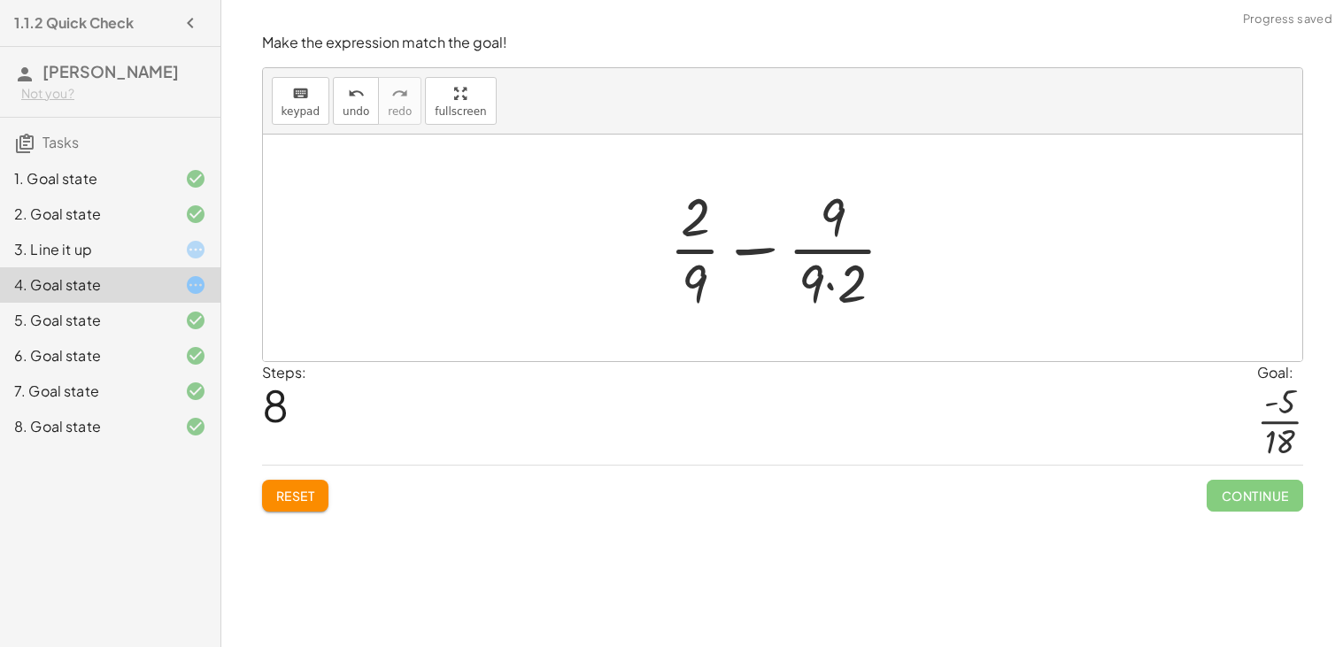
click at [829, 274] on div at bounding box center [789, 248] width 258 height 136
click at [764, 247] on div at bounding box center [789, 248] width 240 height 136
drag, startPoint x: 705, startPoint y: 219, endPoint x: 705, endPoint y: 288, distance: 69.0
click at [705, 288] on div at bounding box center [789, 248] width 240 height 136
drag, startPoint x: 702, startPoint y: 232, endPoint x: 709, endPoint y: 294, distance: 62.4
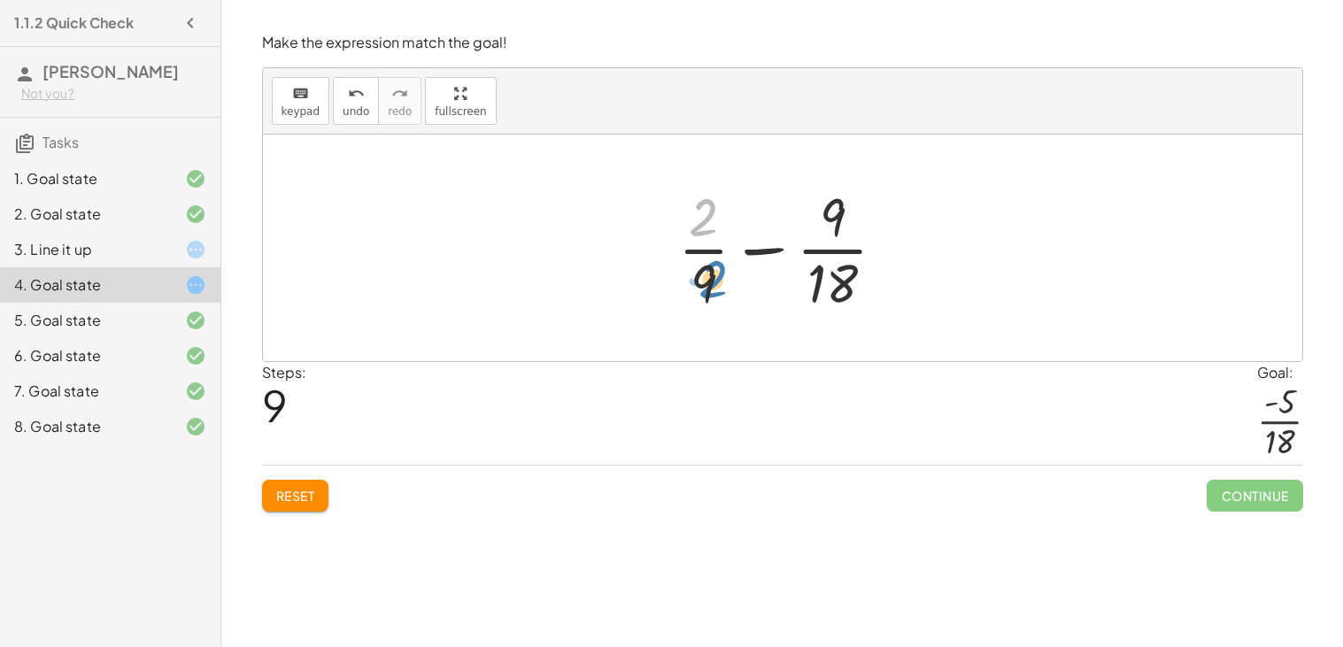
click at [709, 294] on div at bounding box center [789, 248] width 240 height 136
drag, startPoint x: 836, startPoint y: 294, endPoint x: 723, endPoint y: 221, distance: 134.6
click at [723, 221] on div at bounding box center [789, 248] width 240 height 136
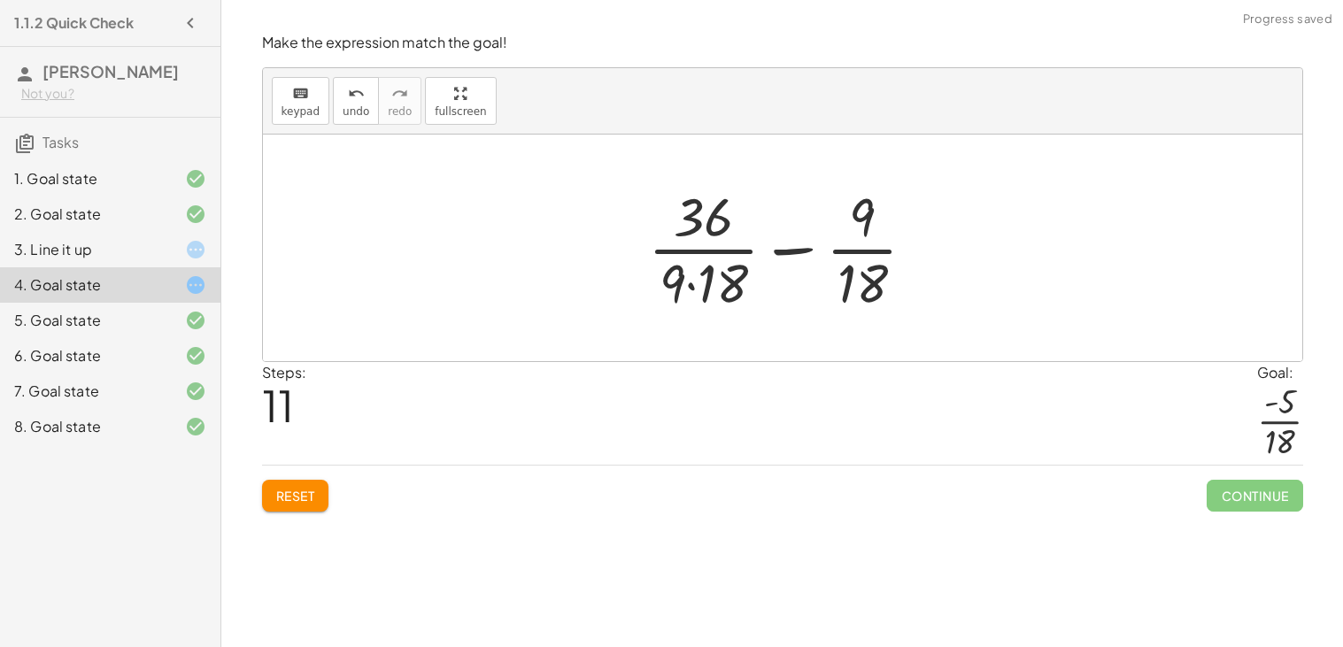
click at [705, 234] on div at bounding box center [789, 248] width 300 height 136
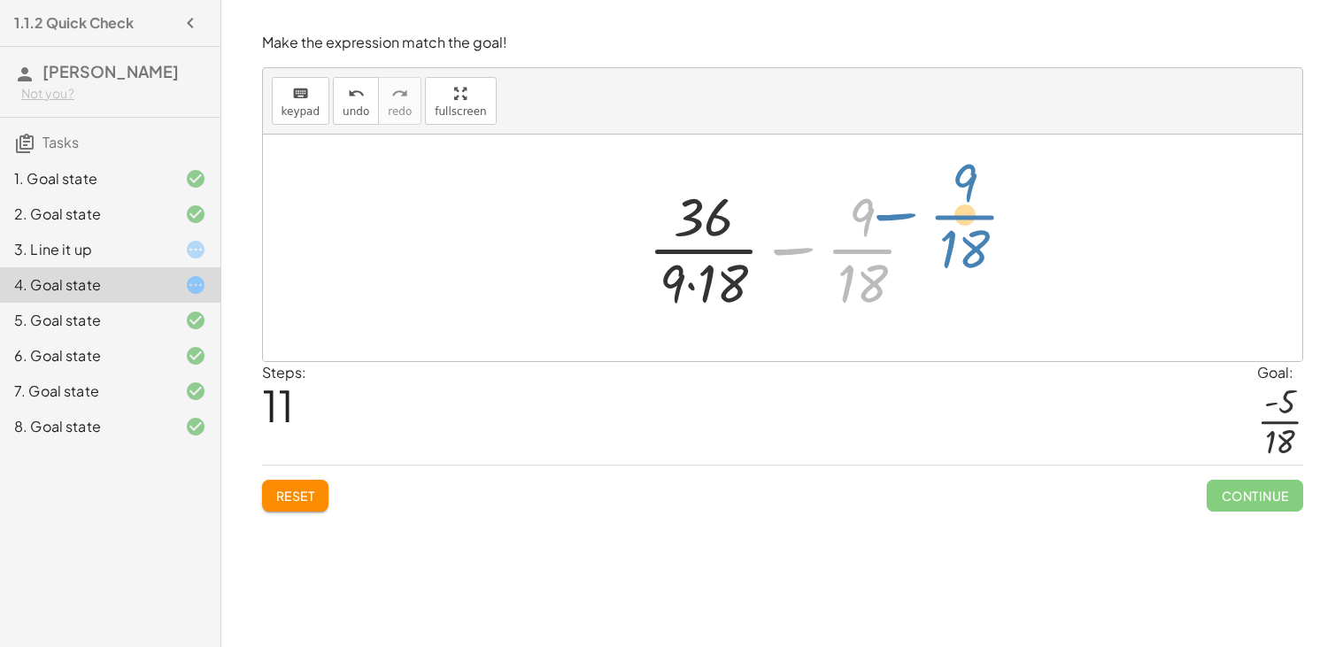
drag, startPoint x: 852, startPoint y: 242, endPoint x: 965, endPoint y: 206, distance: 117.9
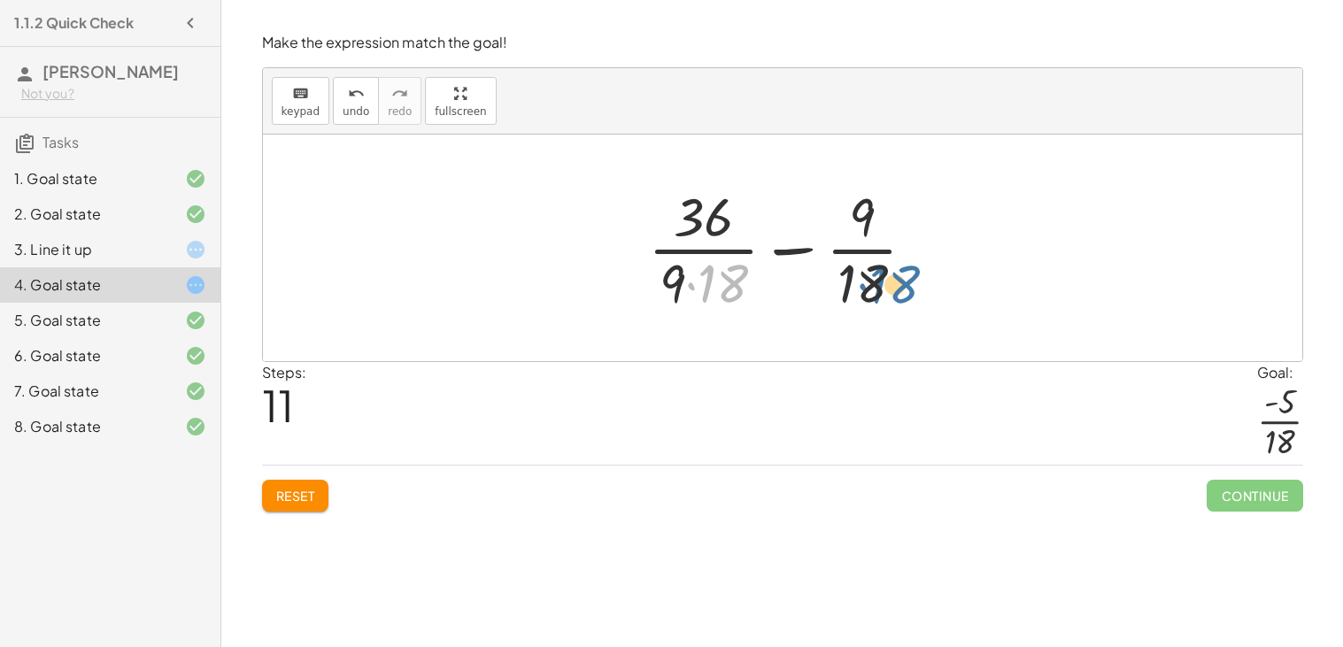
drag, startPoint x: 735, startPoint y: 275, endPoint x: 937, endPoint y: 272, distance: 202.7
click at [937, 272] on div at bounding box center [789, 248] width 300 height 136
click at [356, 95] on icon "undo" at bounding box center [356, 93] width 17 height 21
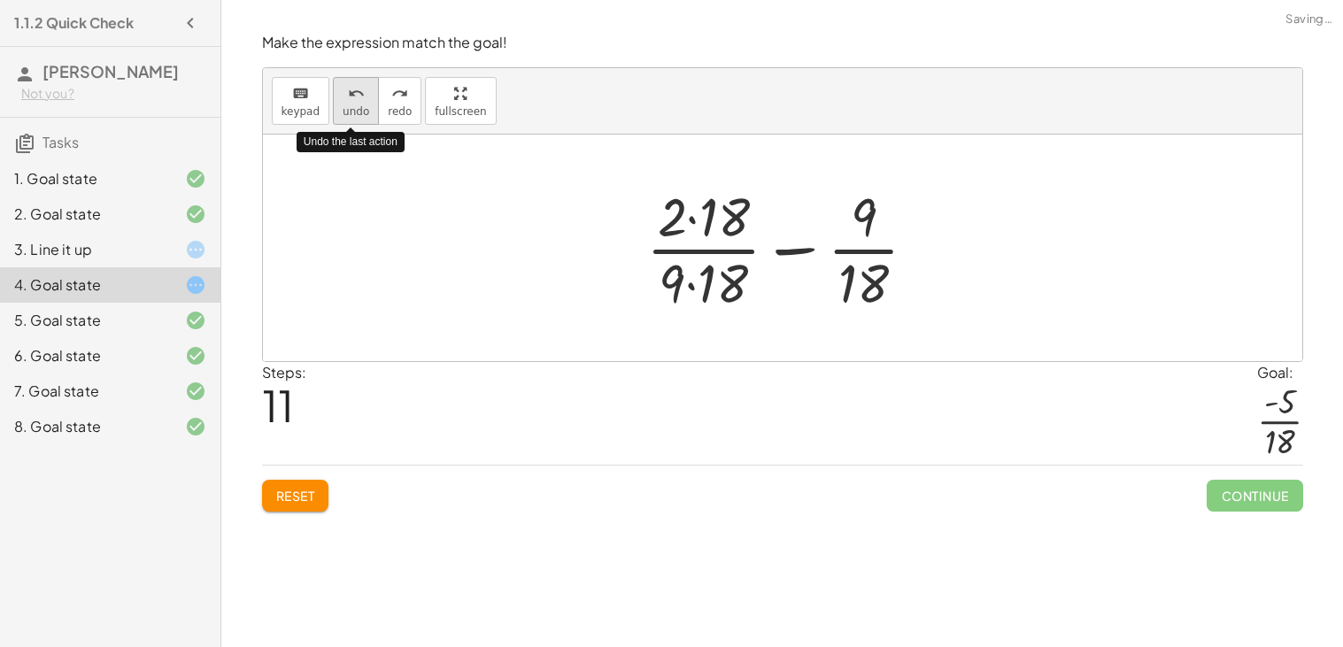
click at [356, 95] on icon "undo" at bounding box center [356, 93] width 17 height 21
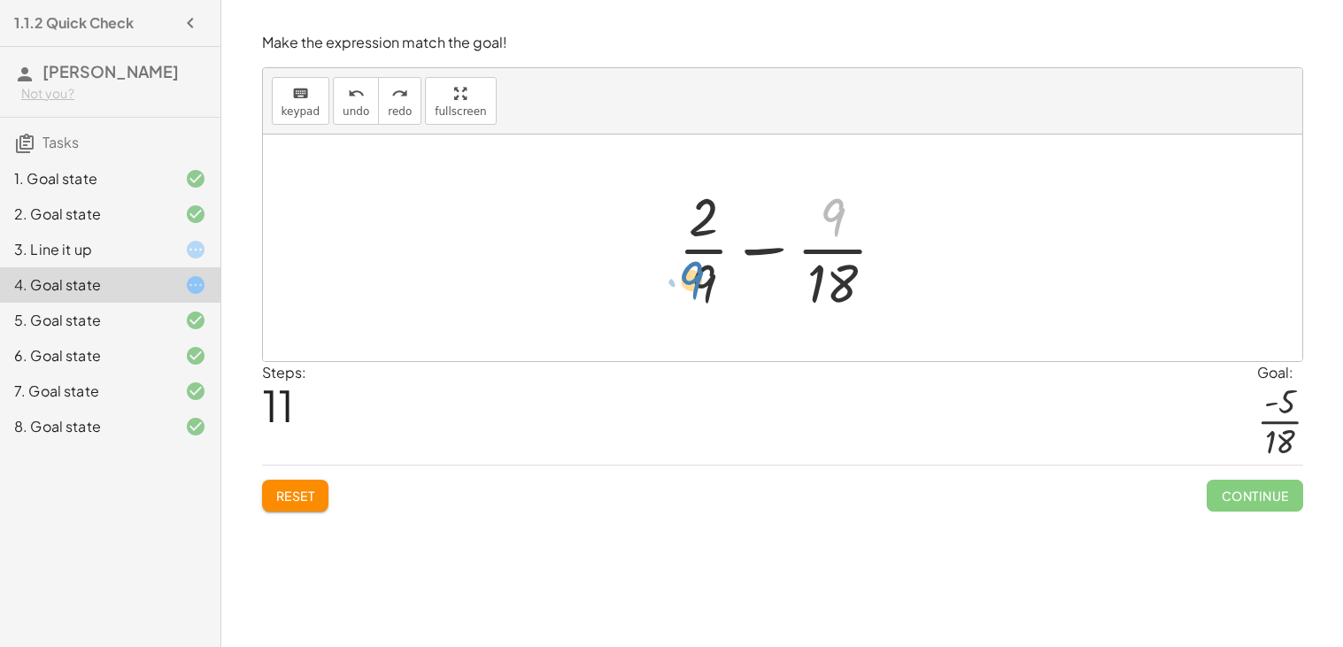
drag, startPoint x: 827, startPoint y: 203, endPoint x: 686, endPoint y: 266, distance: 154.5
click at [686, 266] on div at bounding box center [789, 248] width 240 height 136
click at [841, 212] on div at bounding box center [789, 248] width 240 height 136
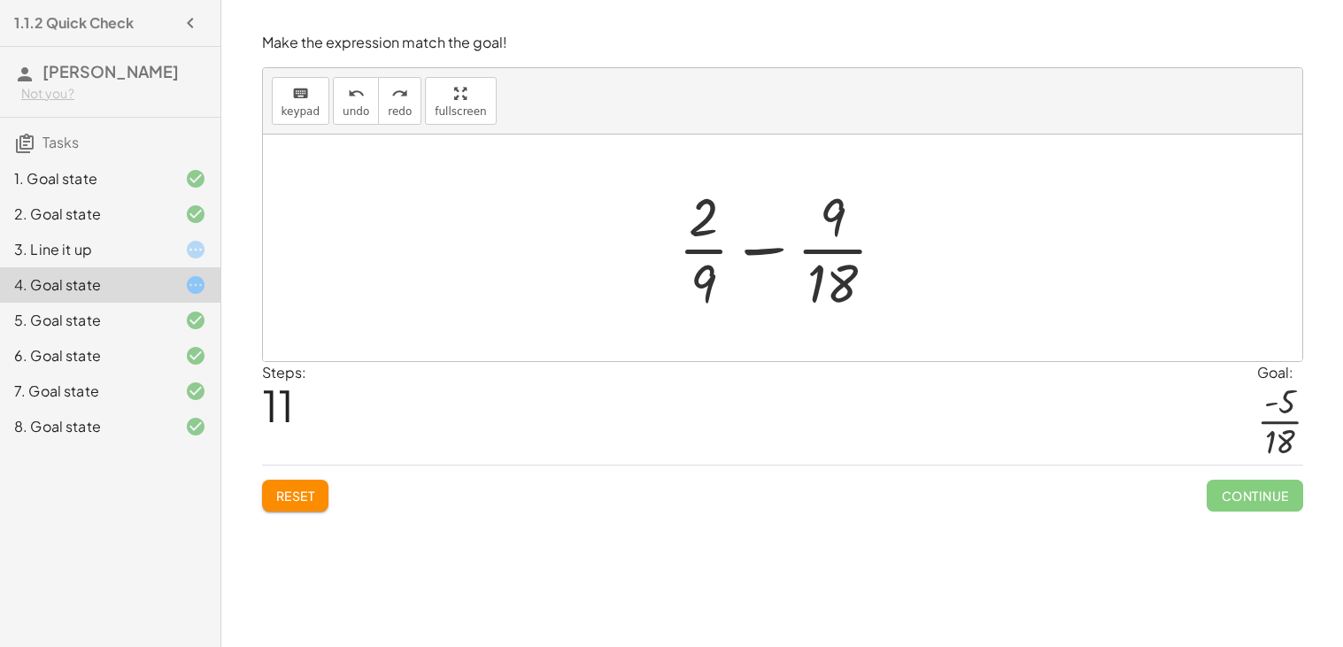
click at [841, 212] on div at bounding box center [789, 248] width 240 height 136
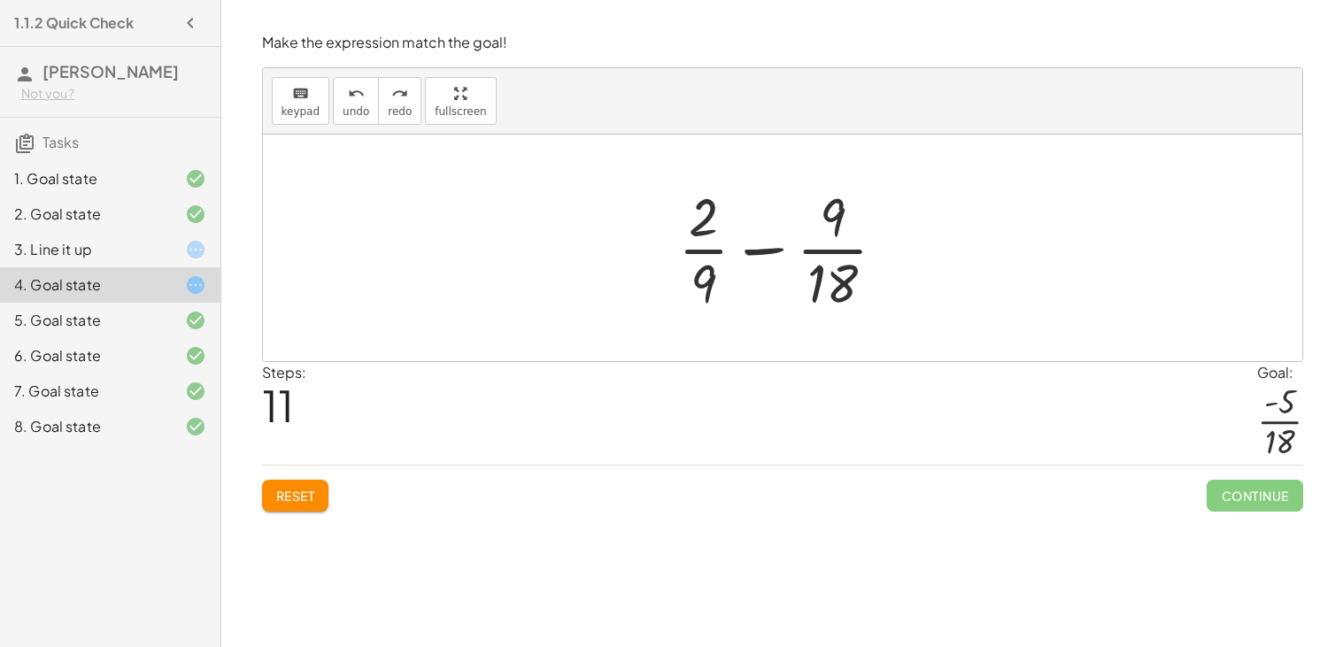
click at [836, 262] on div at bounding box center [789, 248] width 240 height 136
click at [278, 505] on button "Reset" at bounding box center [295, 496] width 67 height 32
